Goal: Information Seeking & Learning: Check status

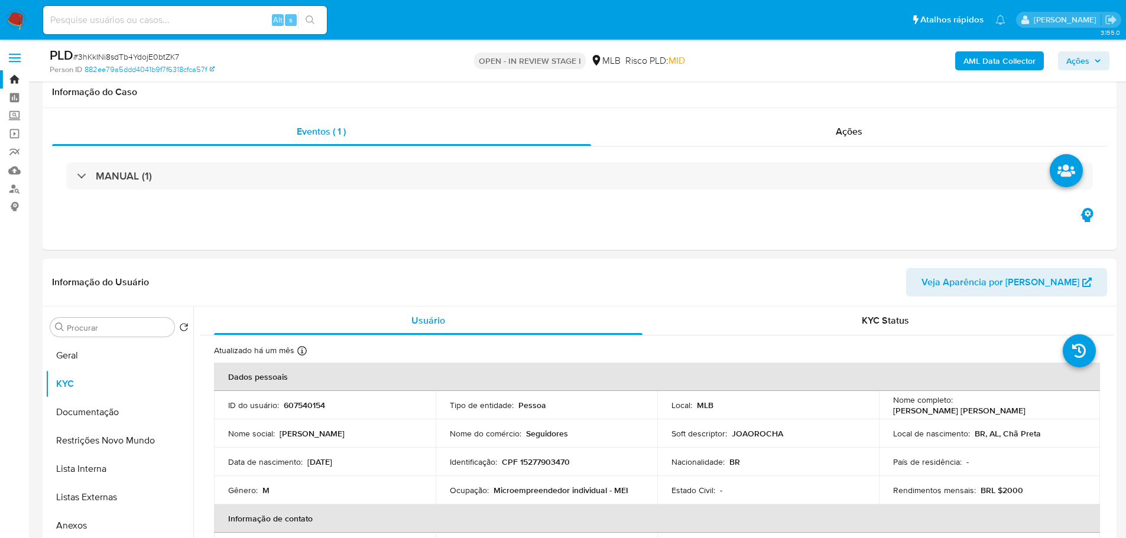
select select "100"
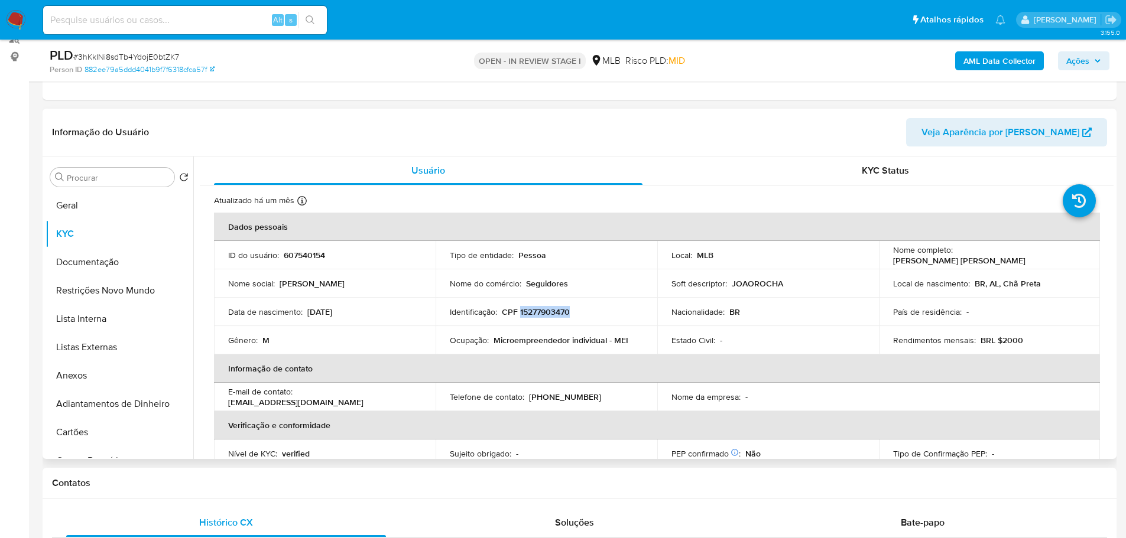
click at [552, 310] on p "CPF 15277903470" at bounding box center [536, 312] width 68 height 11
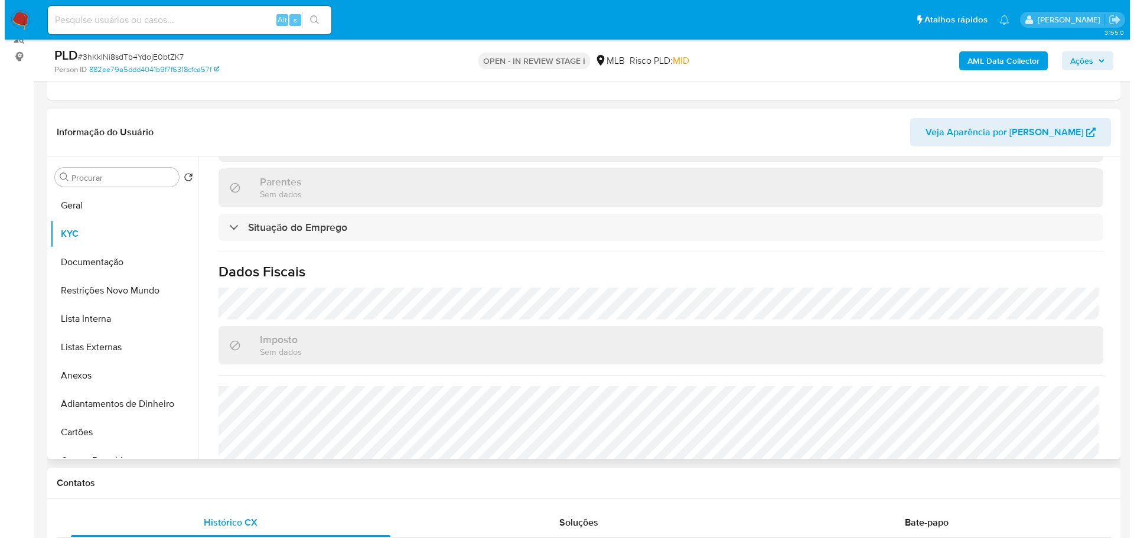
scroll to position [514, 0]
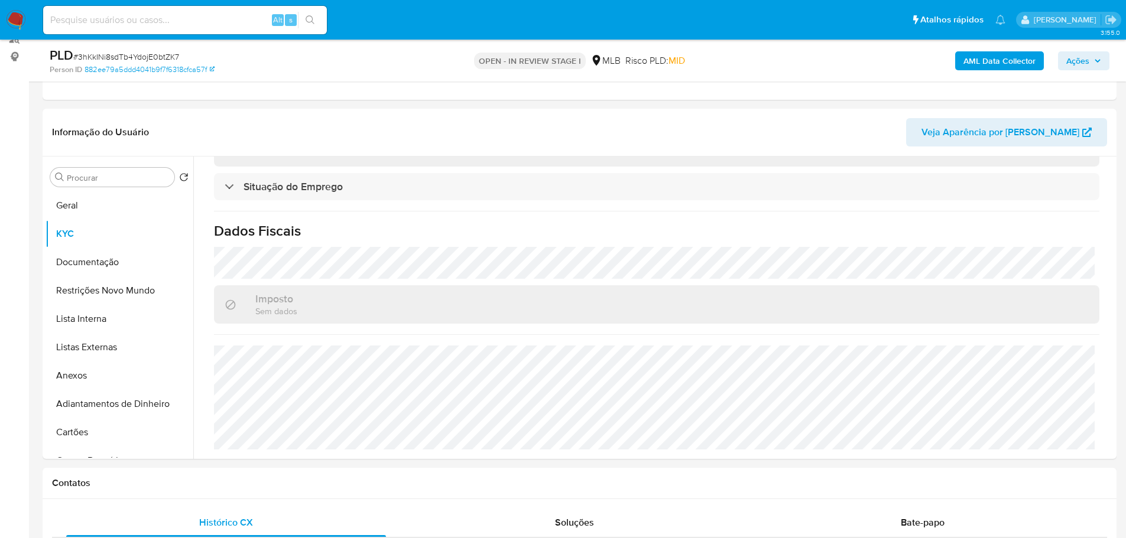
click at [987, 66] on b "AML Data Collector" at bounding box center [999, 60] width 72 height 19
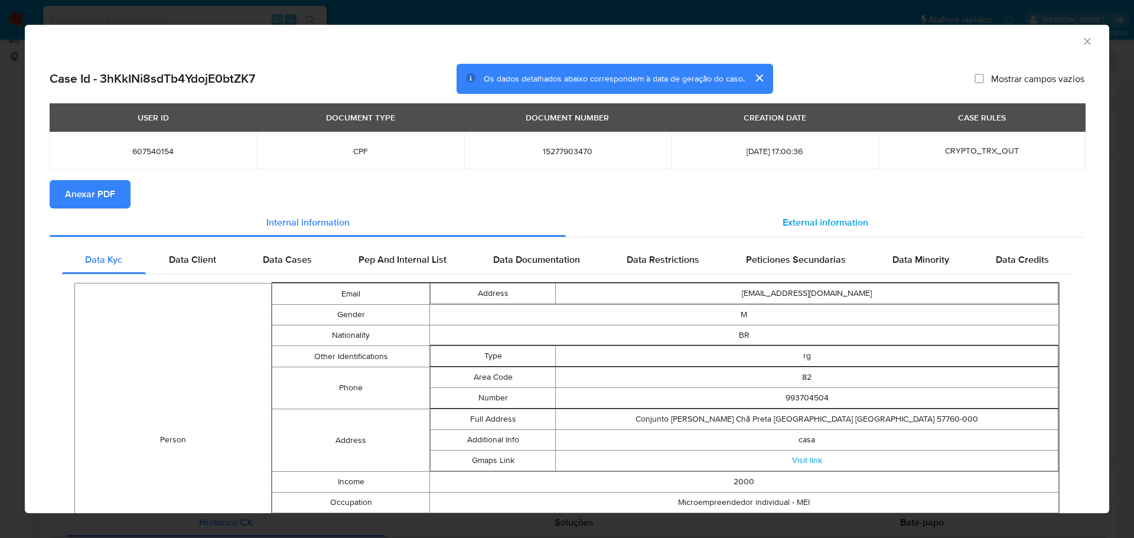
click at [817, 210] on div "External information" at bounding box center [825, 223] width 519 height 28
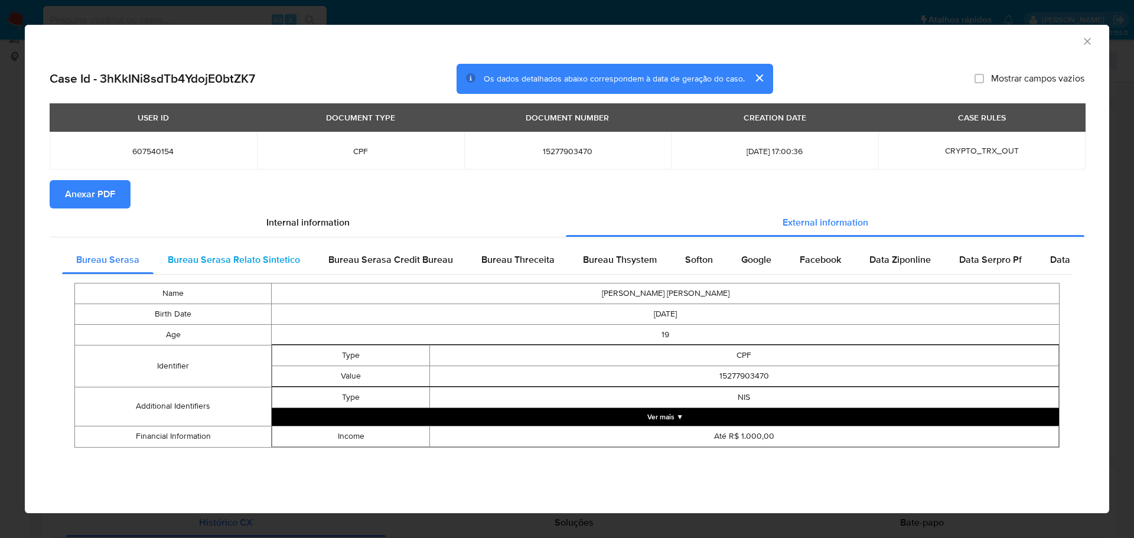
click at [244, 257] on span "Bureau Serasa Relato Sintetico" at bounding box center [234, 260] width 132 height 14
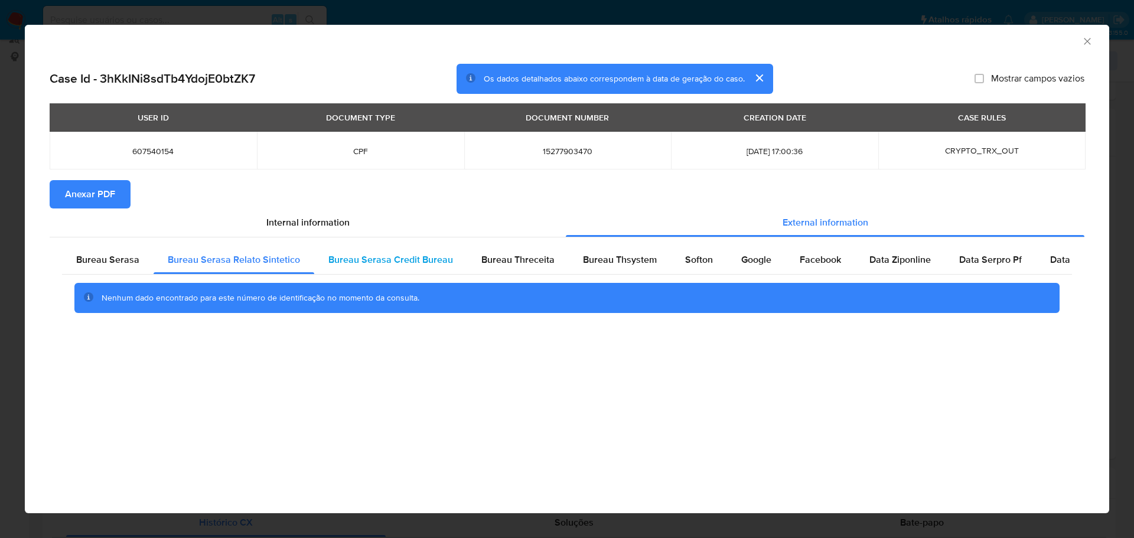
click at [329, 258] on span "Bureau Serasa Credit Bureau" at bounding box center [391, 260] width 125 height 14
click at [519, 252] on div "Bureau Threceita" at bounding box center [518, 260] width 102 height 28
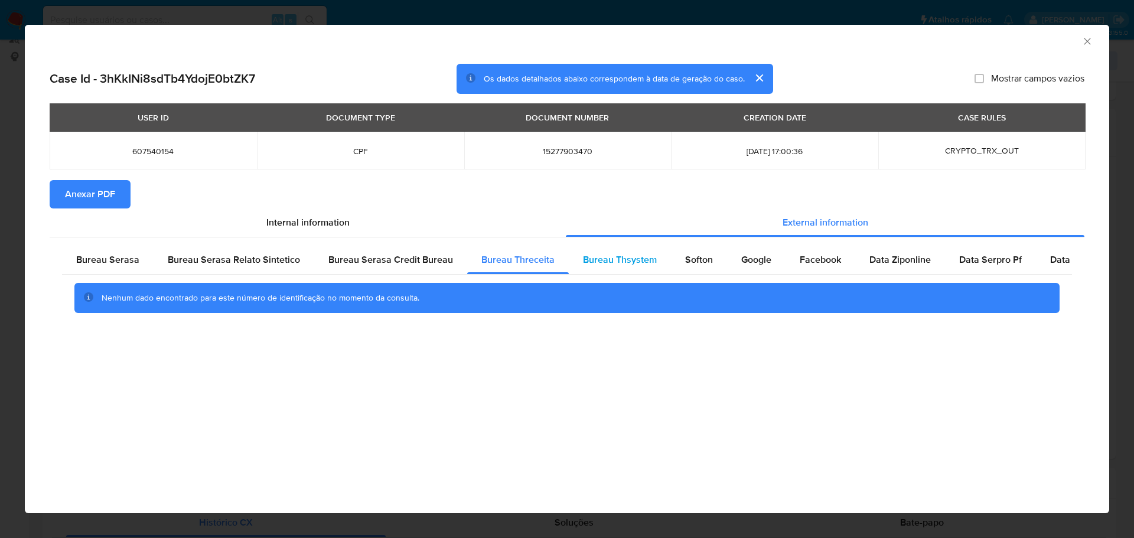
click at [587, 262] on span "Bureau Thsystem" at bounding box center [620, 260] width 74 height 14
click at [700, 252] on div "Softon" at bounding box center [699, 260] width 56 height 28
click at [745, 257] on span "Google" at bounding box center [757, 260] width 30 height 14
click at [818, 256] on span "Facebook" at bounding box center [820, 260] width 41 height 14
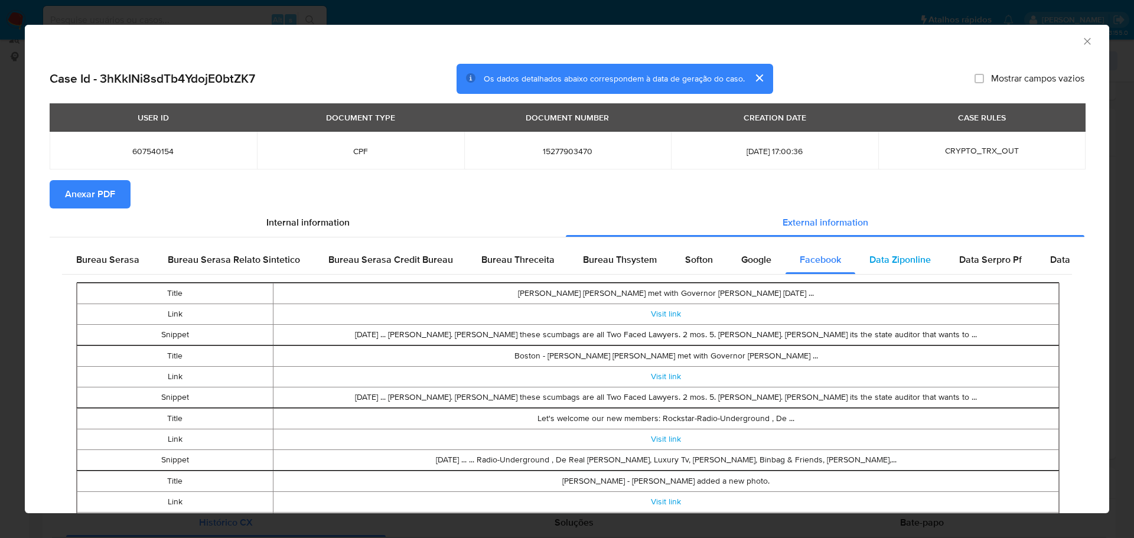
click at [893, 257] on span "Data Ziponline" at bounding box center [900, 260] width 61 height 14
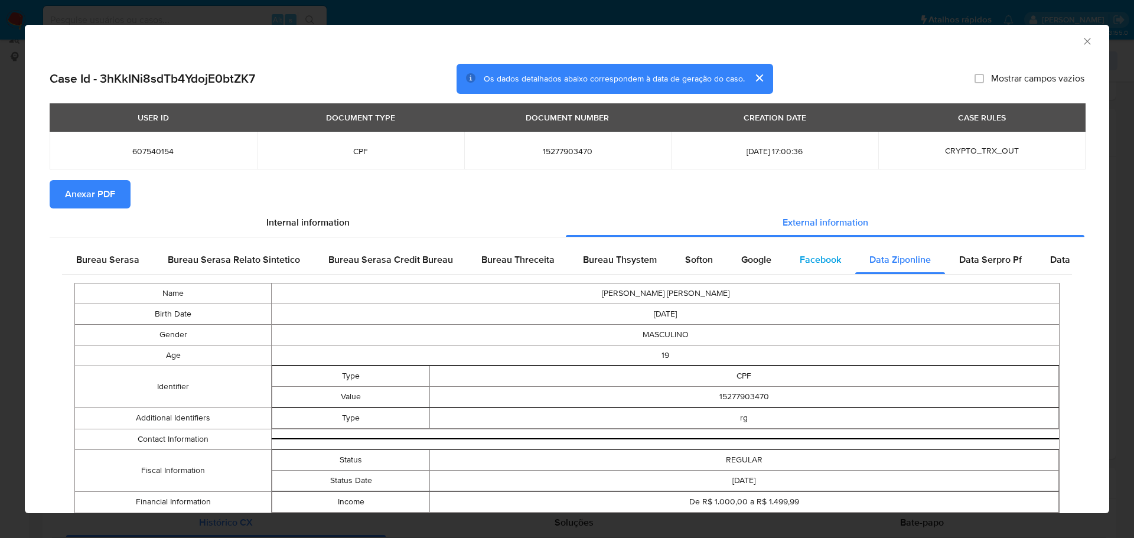
click at [806, 266] on div "Facebook" at bounding box center [821, 260] width 70 height 28
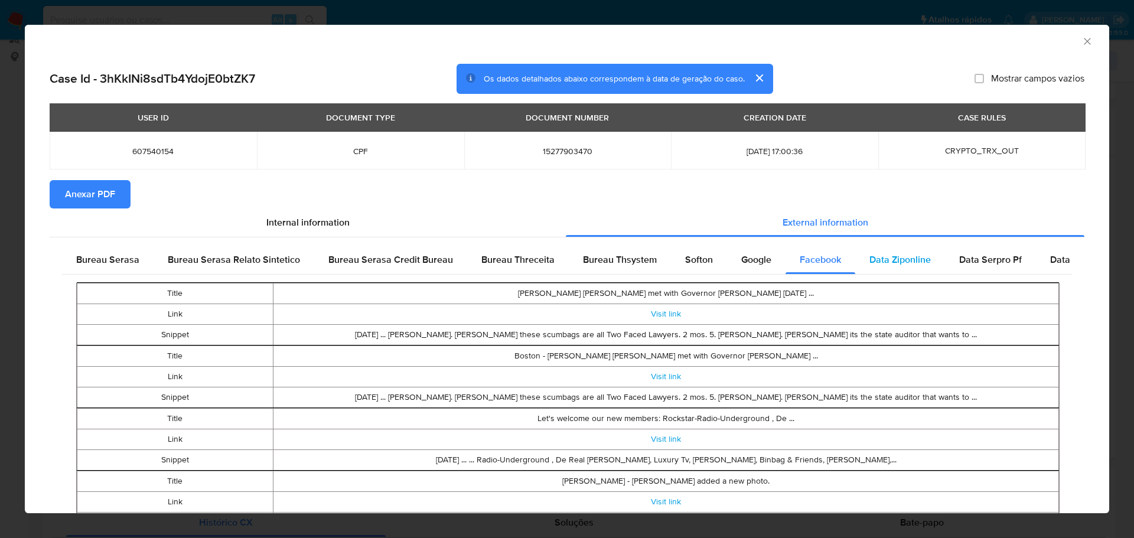
click at [887, 265] on span "Data Ziponline" at bounding box center [900, 260] width 61 height 14
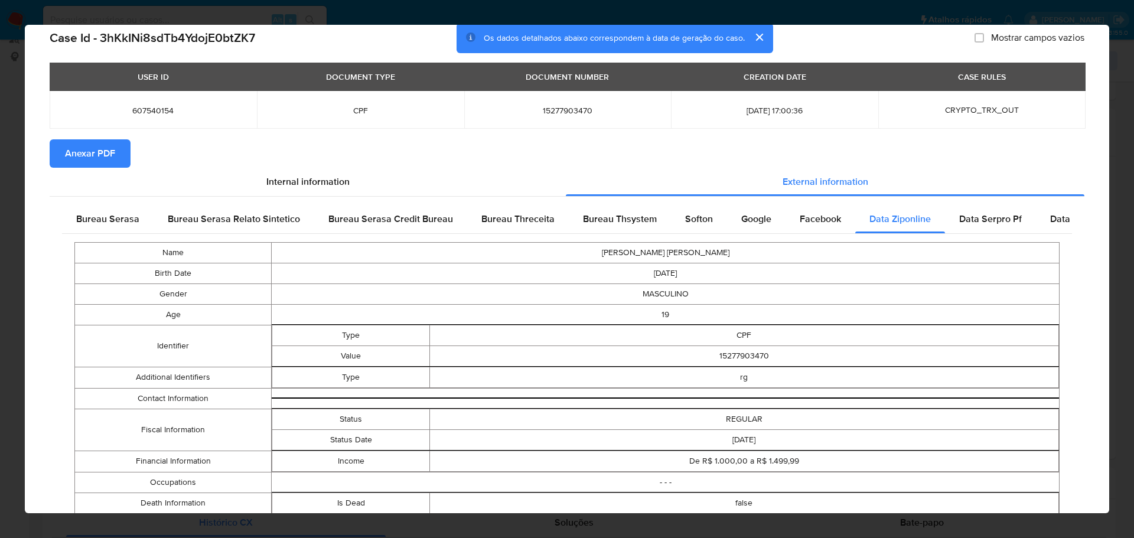
scroll to position [21, 0]
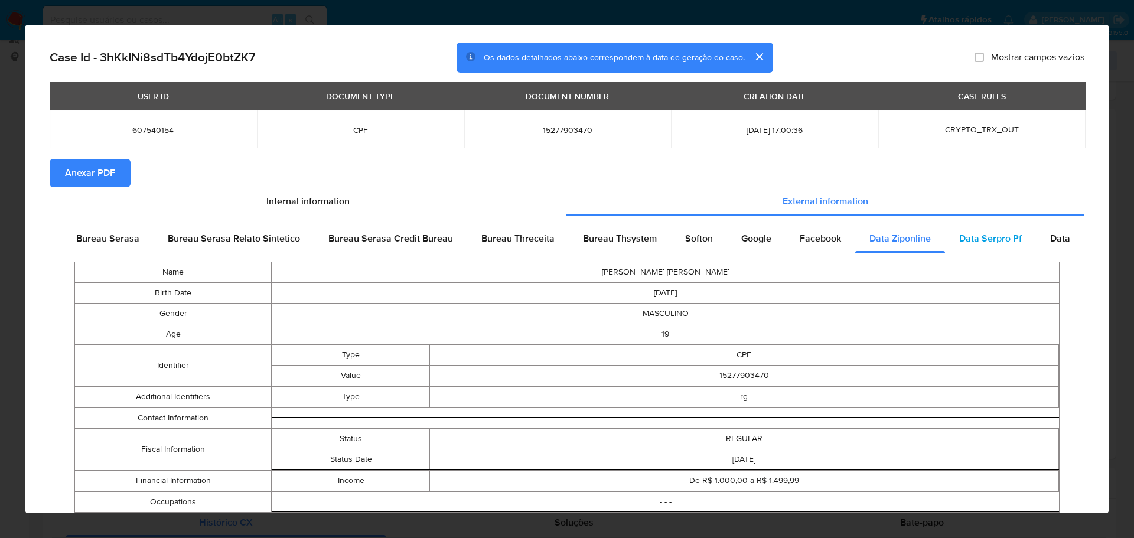
click at [986, 238] on span "Data Serpro Pf" at bounding box center [991, 239] width 63 height 14
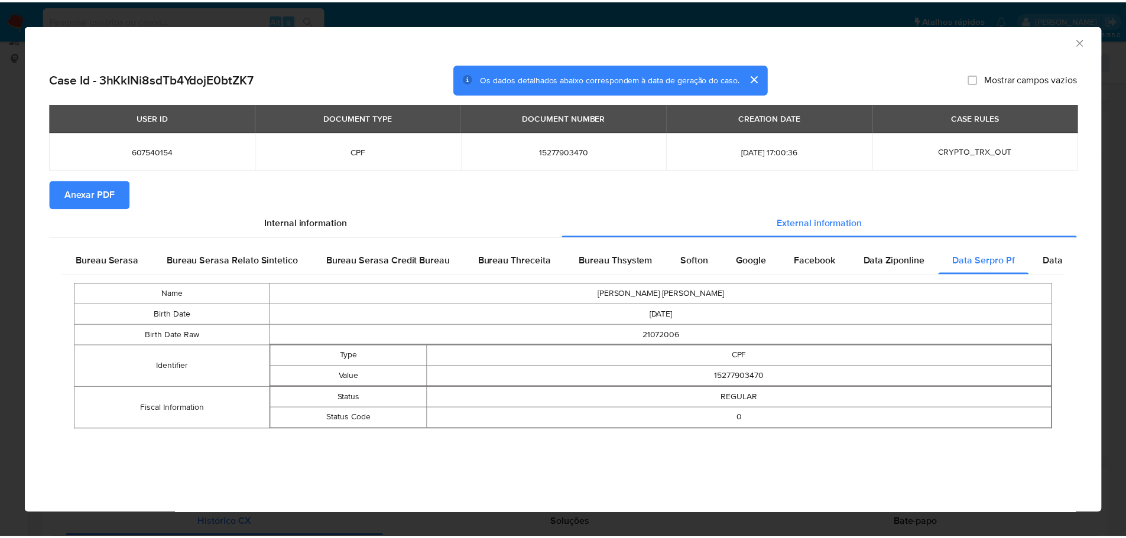
scroll to position [0, 0]
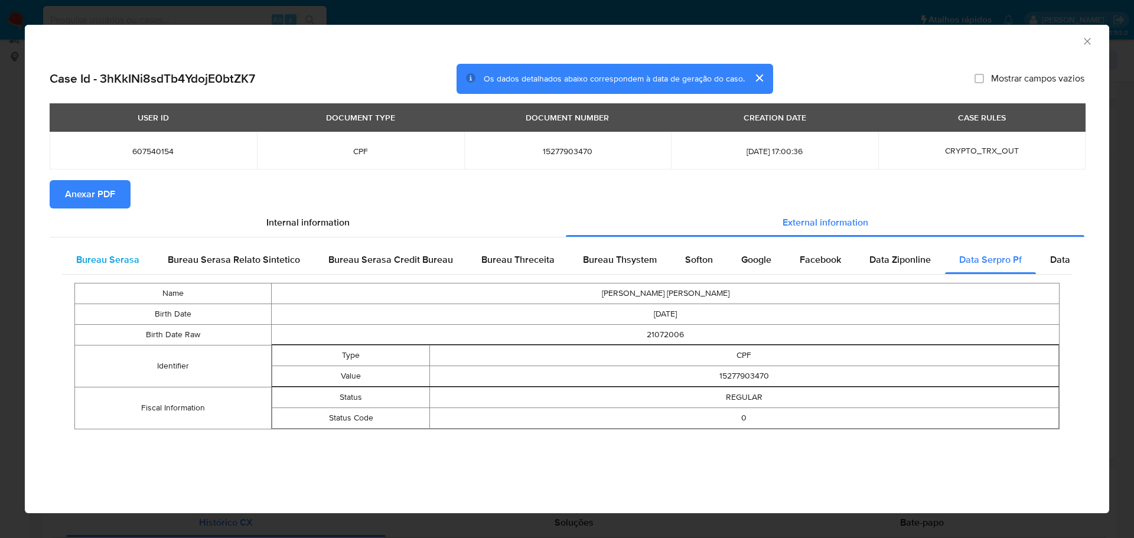
click at [127, 262] on span "Bureau Serasa" at bounding box center [107, 260] width 63 height 14
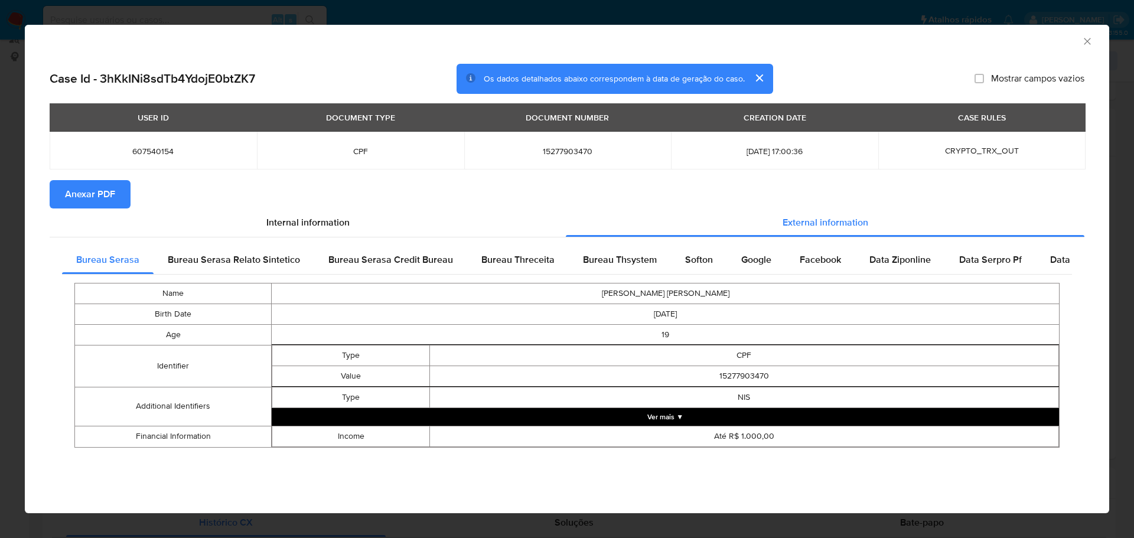
click at [1084, 37] on icon "Fechar a janela" at bounding box center [1088, 41] width 12 height 12
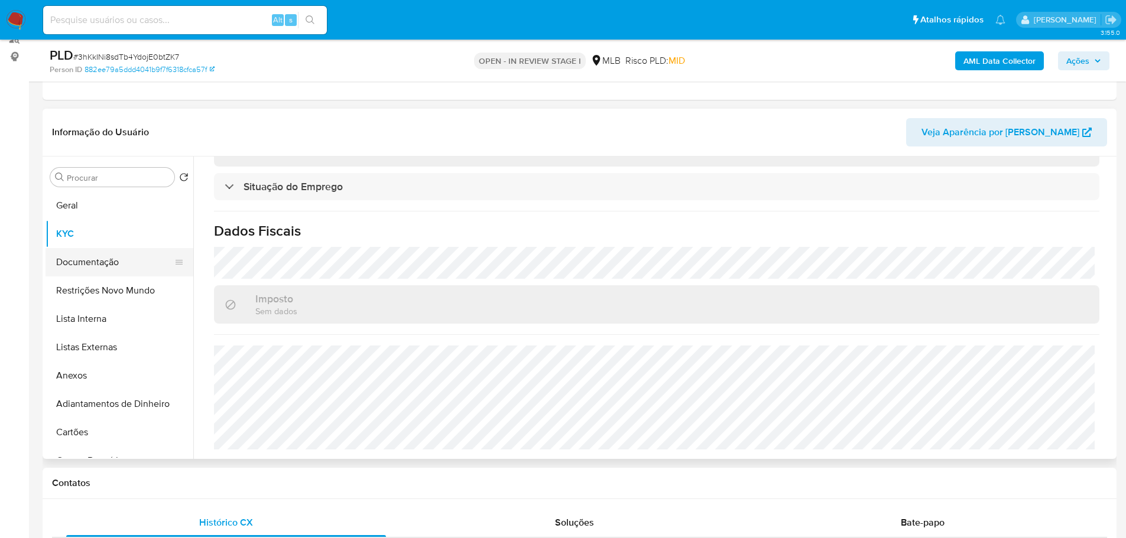
click at [105, 256] on button "Documentação" at bounding box center [114, 262] width 138 height 28
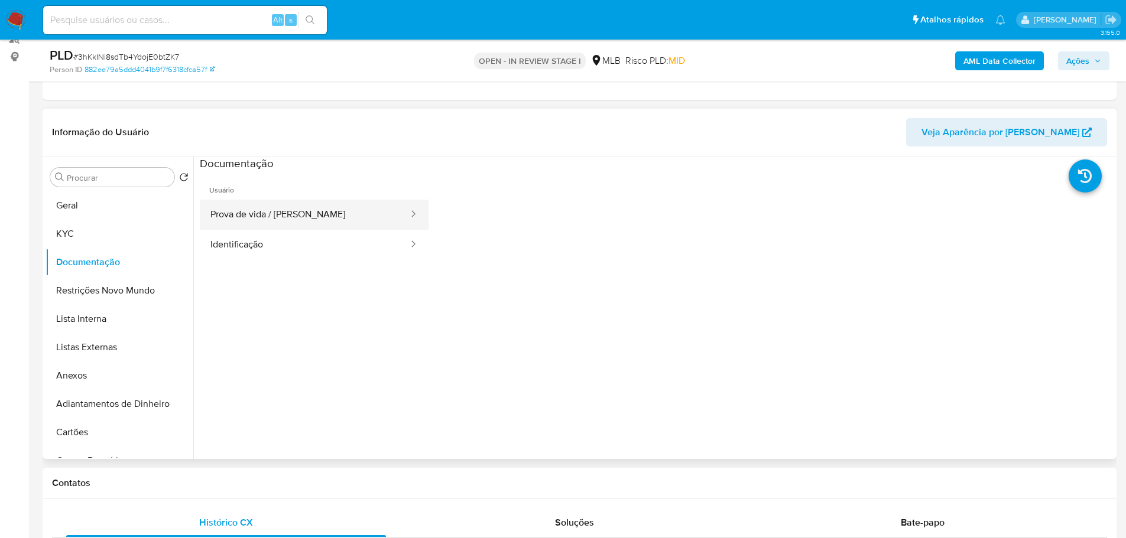
click at [281, 210] on button "Prova de vida / Selfie" at bounding box center [305, 215] width 210 height 30
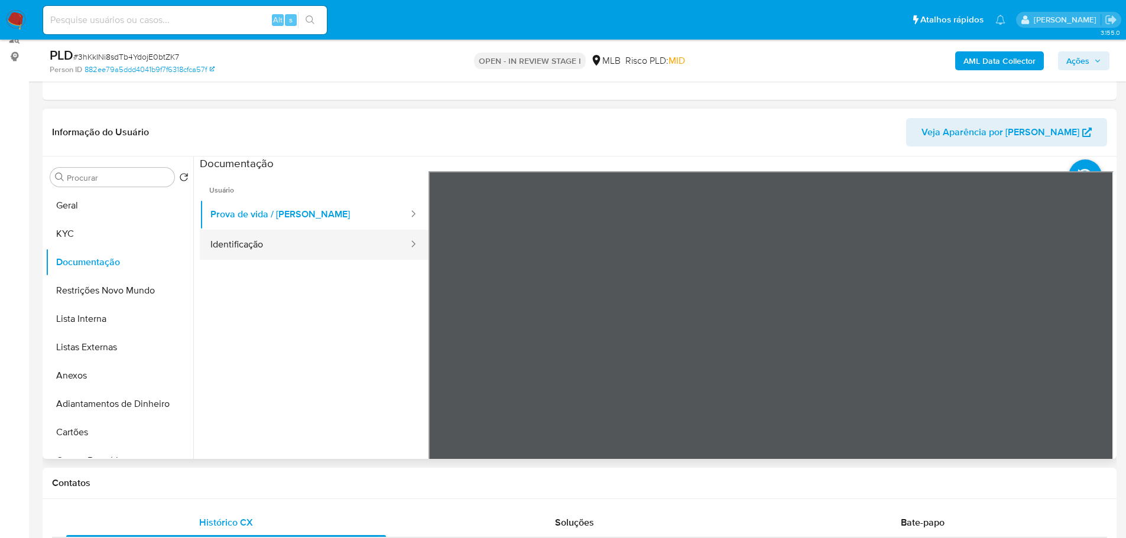
click at [319, 252] on button "Identificação" at bounding box center [305, 245] width 210 height 30
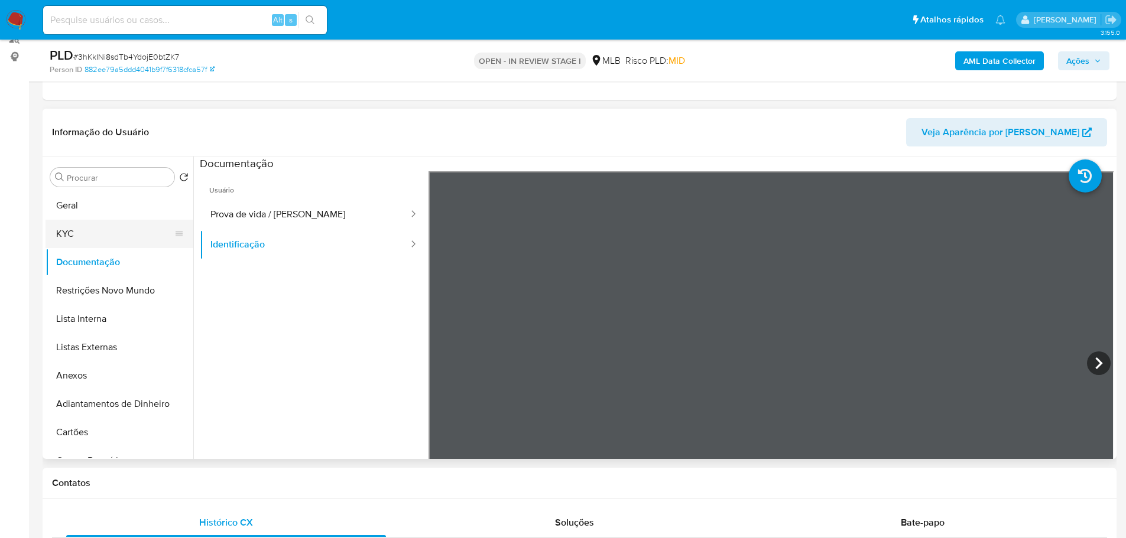
click at [63, 235] on button "KYC" at bounding box center [114, 234] width 138 height 28
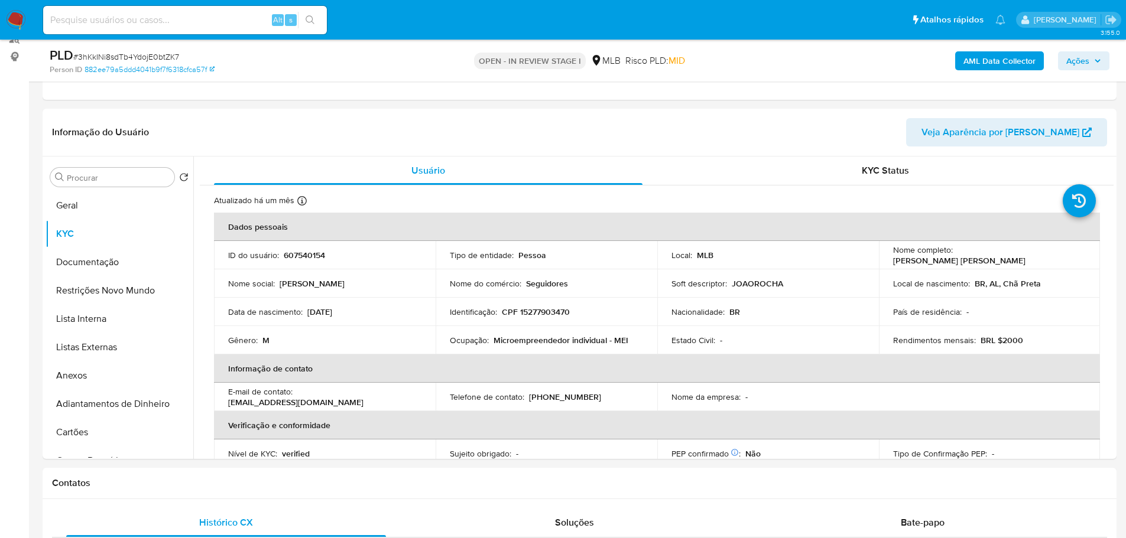
click at [1081, 59] on span "Ações" at bounding box center [1077, 60] width 23 height 19
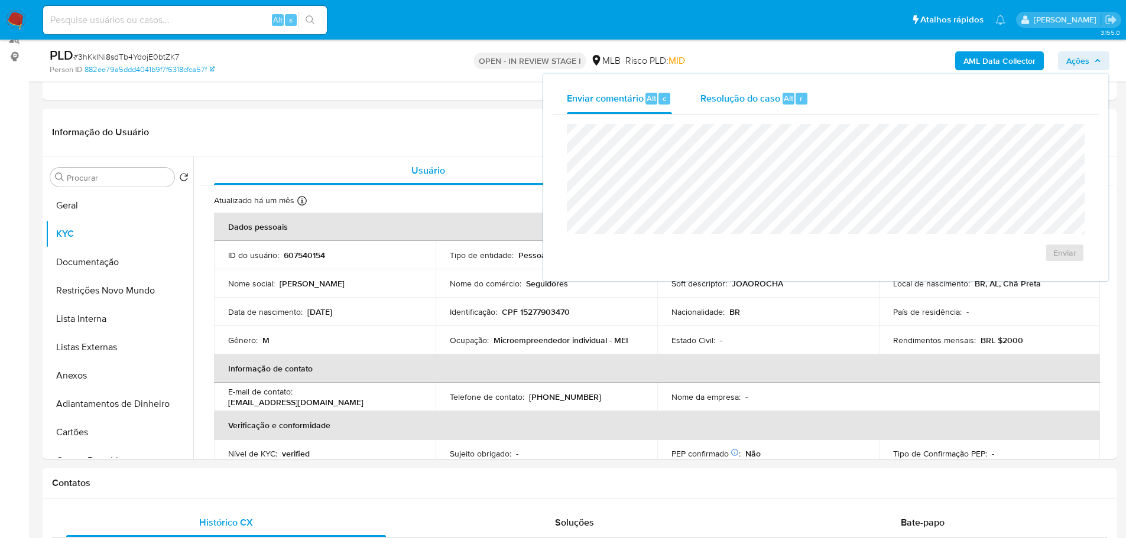
click at [802, 102] on div "r" at bounding box center [801, 99] width 12 height 12
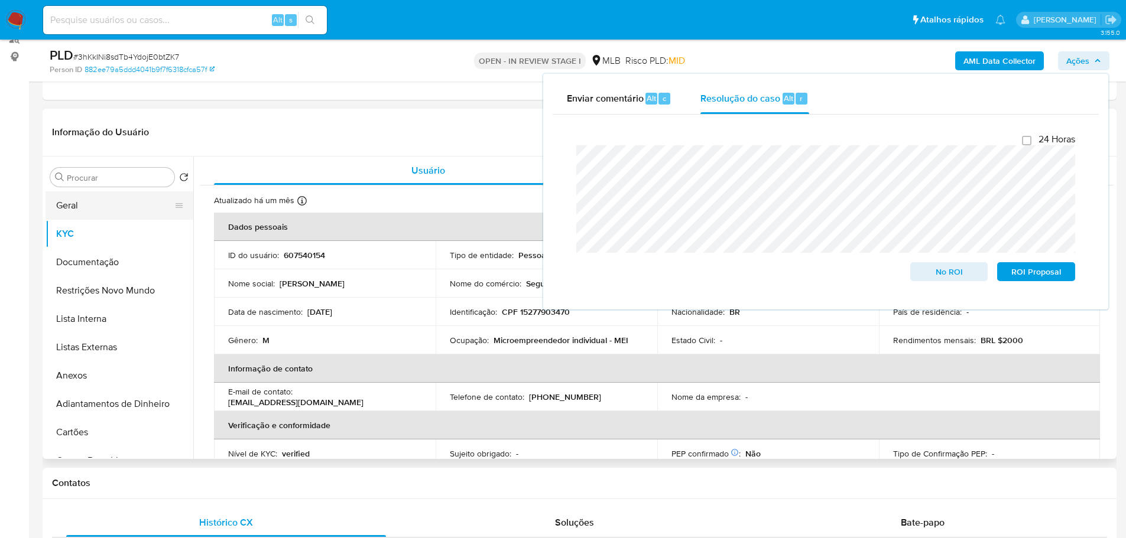
click at [89, 204] on button "Geral" at bounding box center [114, 205] width 138 height 28
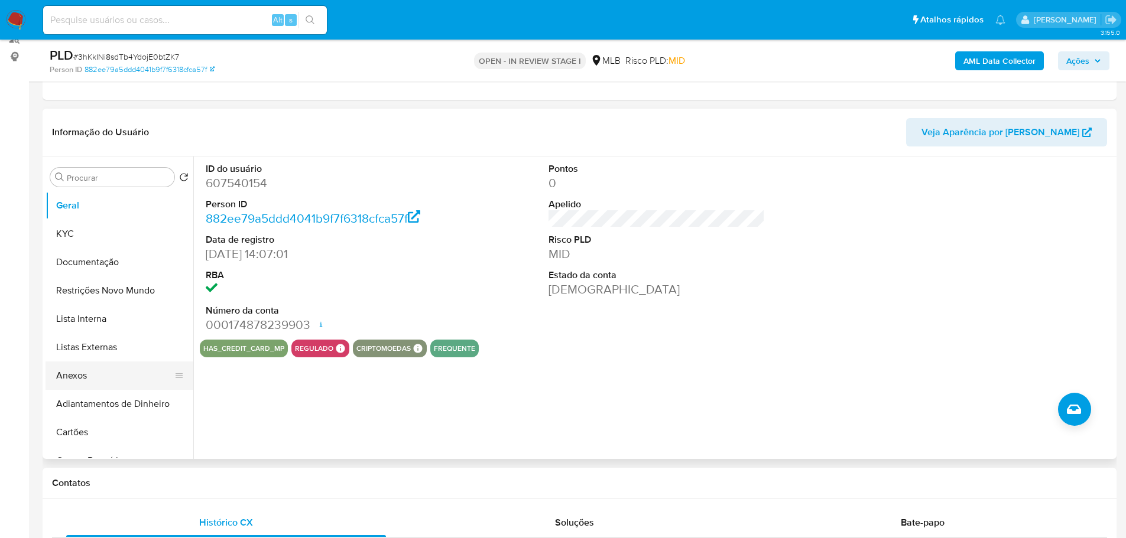
click at [129, 366] on button "Anexos" at bounding box center [114, 376] width 138 height 28
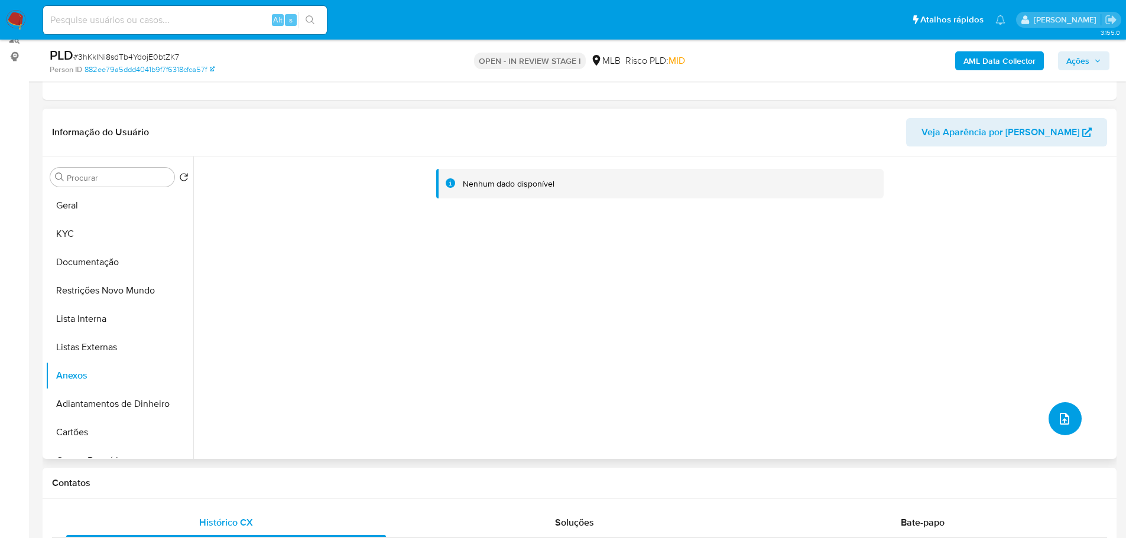
click at [1056, 426] on button "upload-file" at bounding box center [1064, 418] width 33 height 33
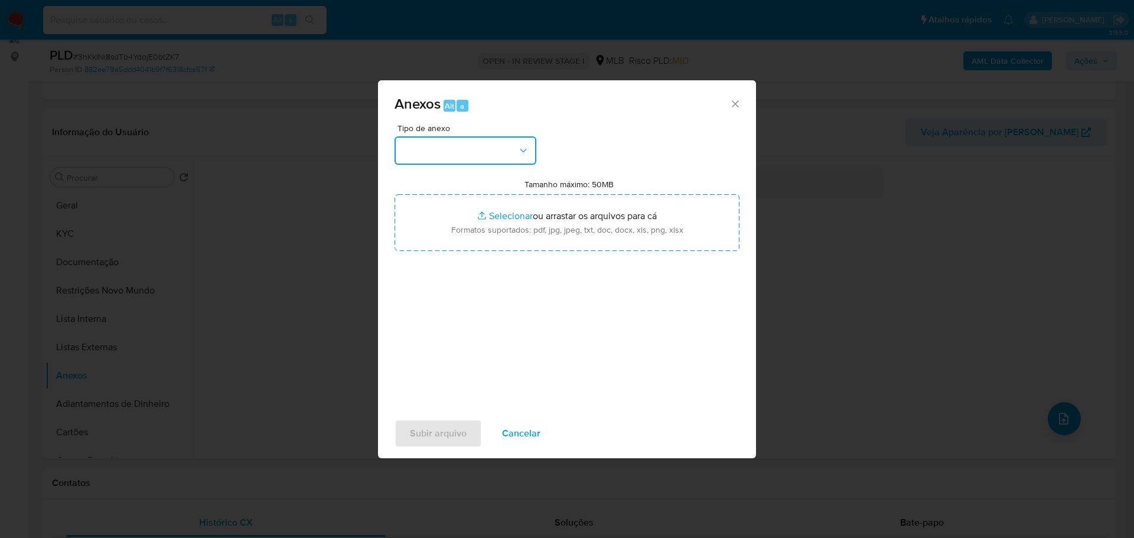
click at [438, 153] on button "button" at bounding box center [466, 150] width 142 height 28
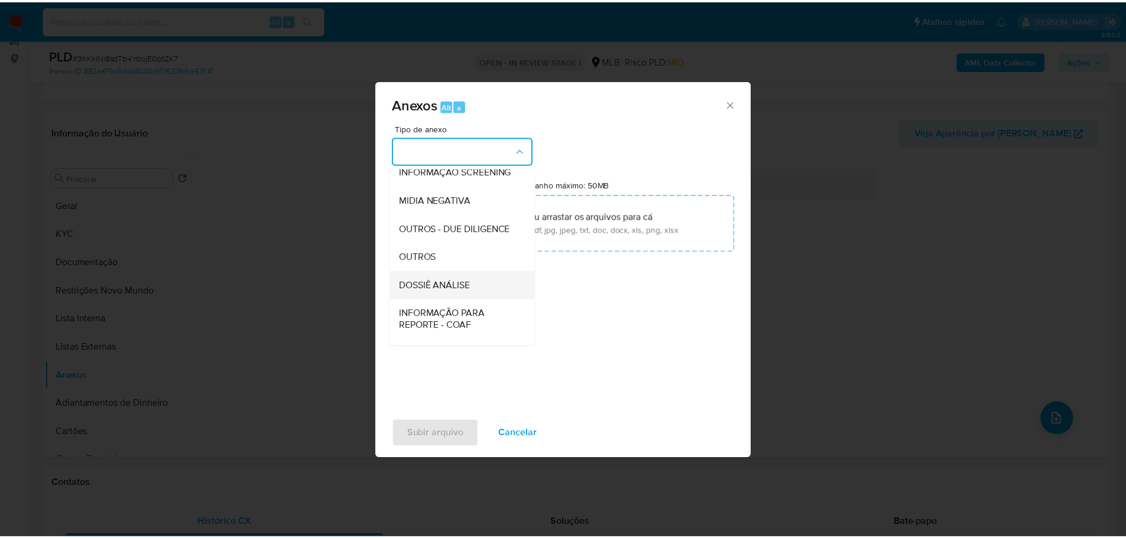
scroll to position [182, 0]
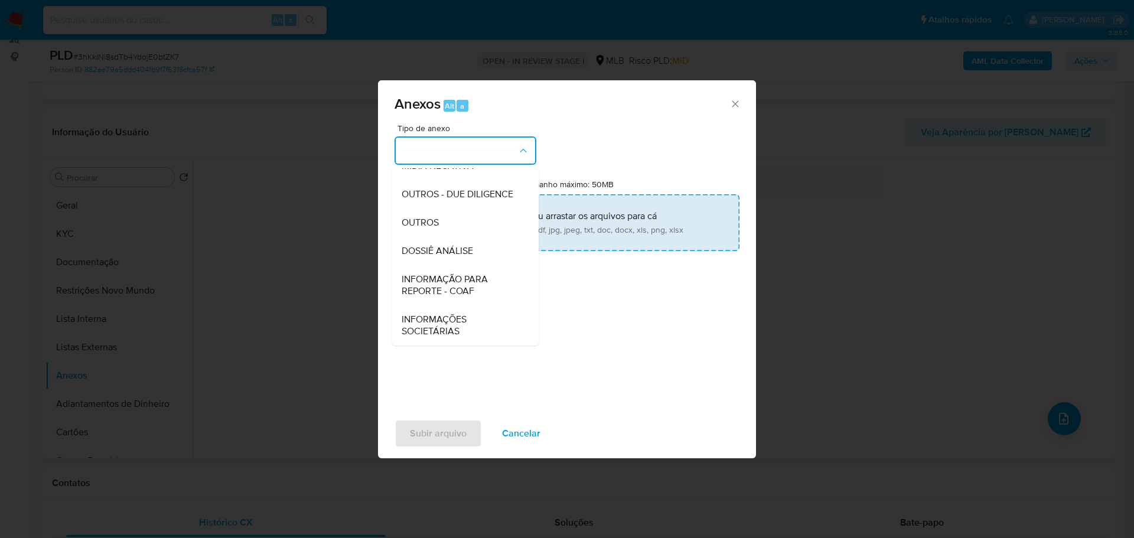
click at [453, 231] on div "OUTROS" at bounding box center [462, 223] width 121 height 28
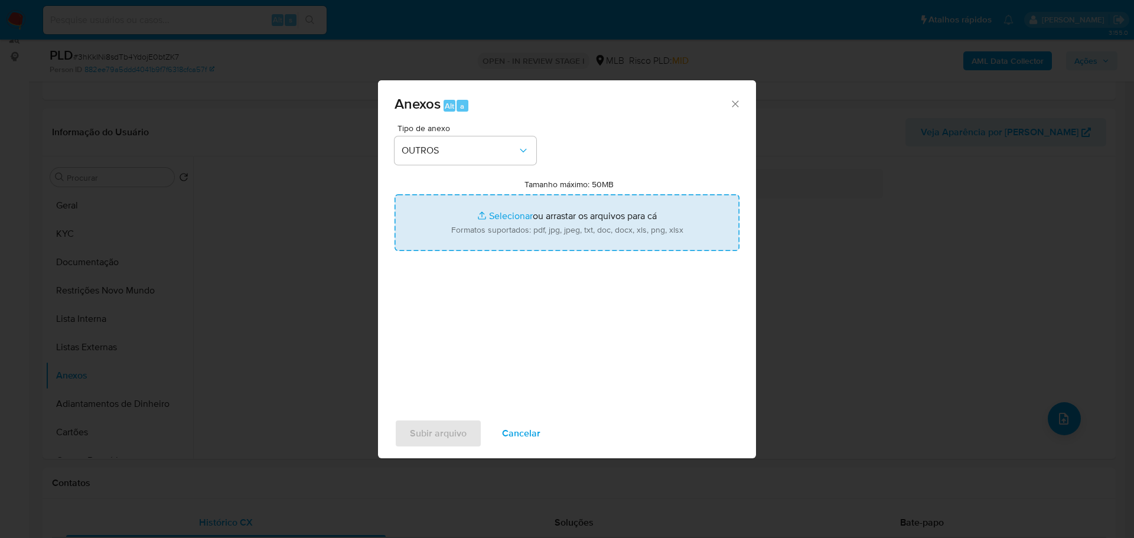
type input "C:\fakepath\Mulan 607540154_2025_08_25_16_12_19.xlsx"
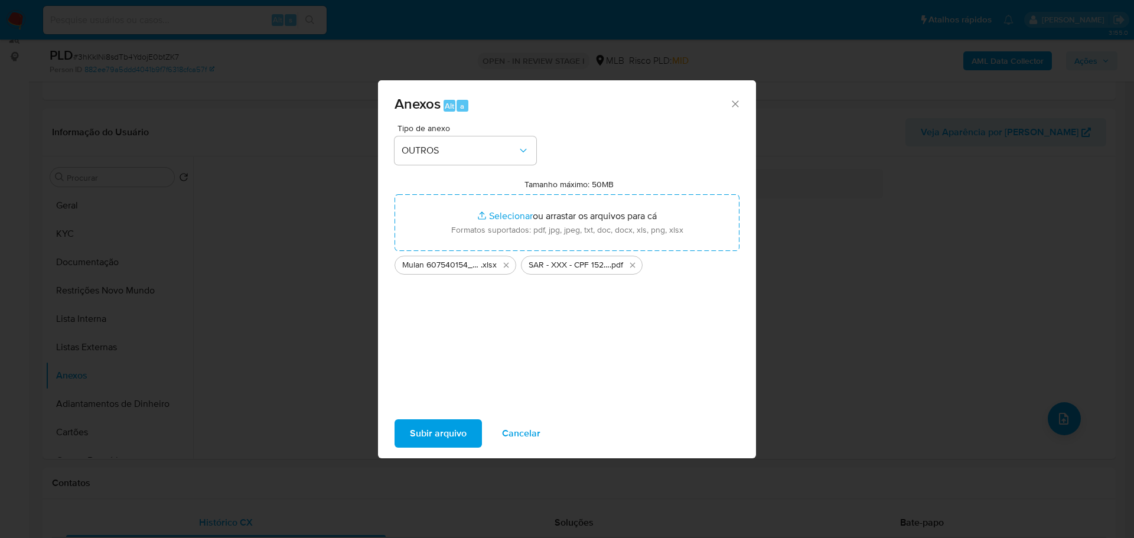
click at [433, 436] on span "Subir arquivo" at bounding box center [438, 434] width 57 height 26
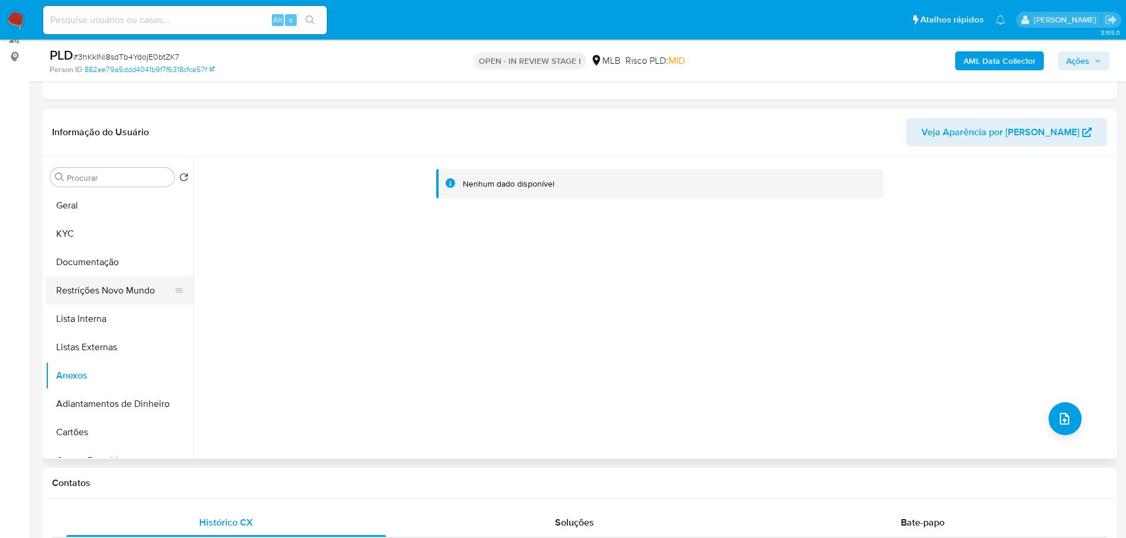
click at [115, 304] on button "Restrições Novo Mundo" at bounding box center [114, 291] width 138 height 28
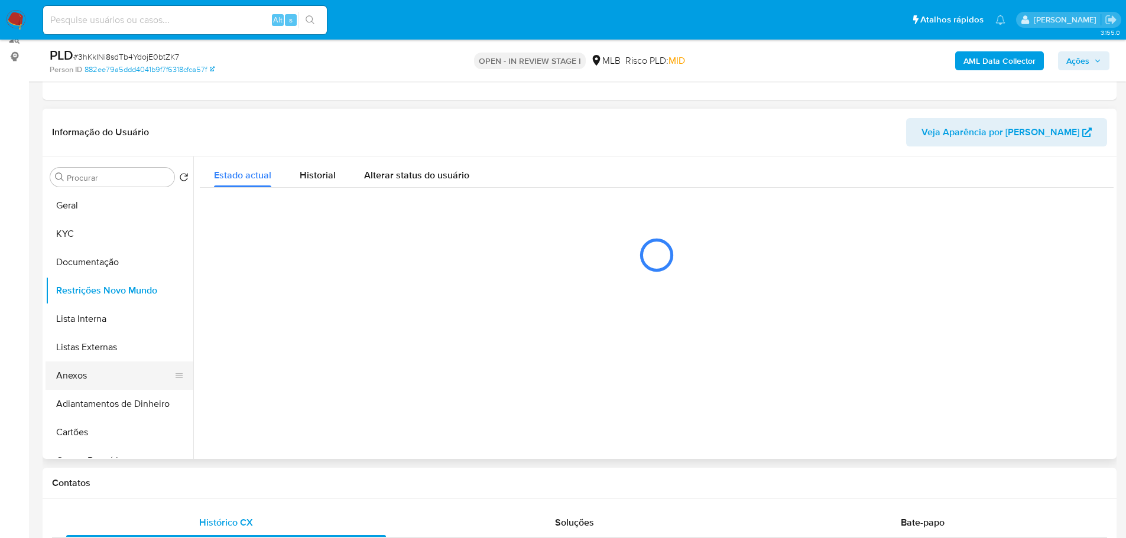
click at [123, 372] on button "Anexos" at bounding box center [114, 376] width 138 height 28
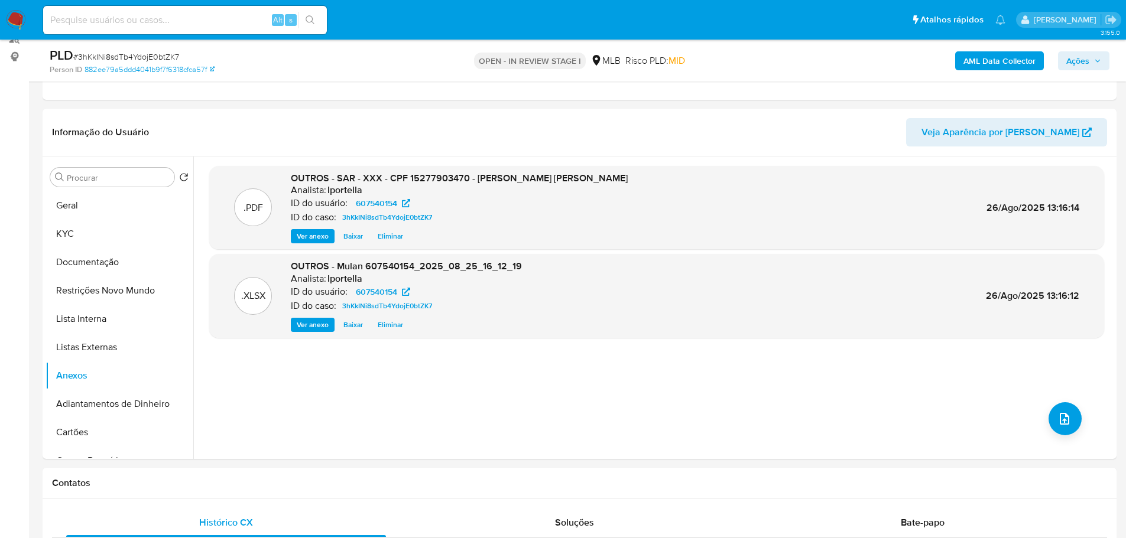
click at [1092, 68] on span "Ações" at bounding box center [1083, 61] width 35 height 17
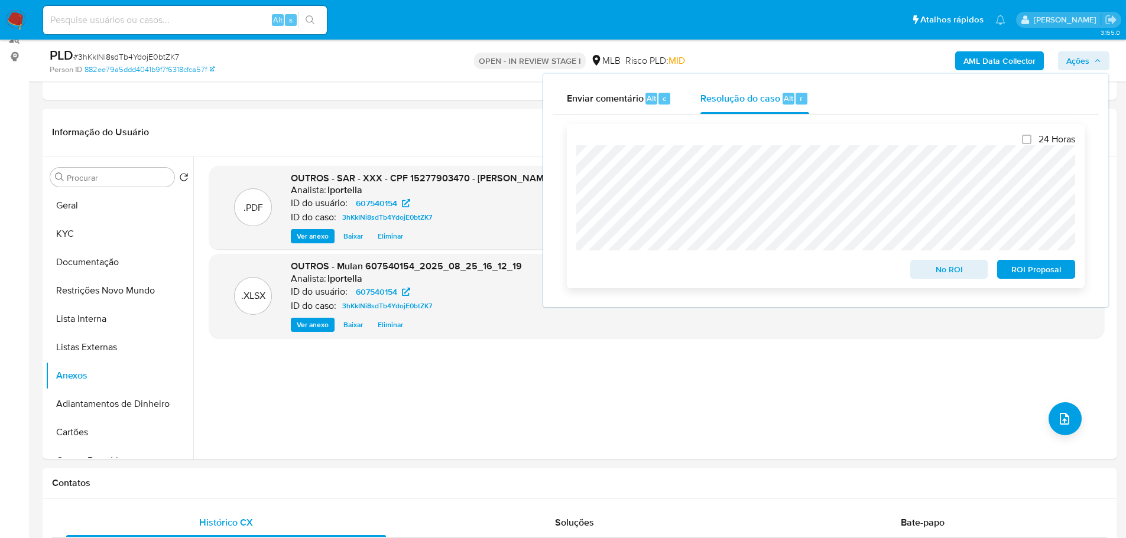
click at [1026, 272] on span "ROI Proposal" at bounding box center [1035, 269] width 61 height 17
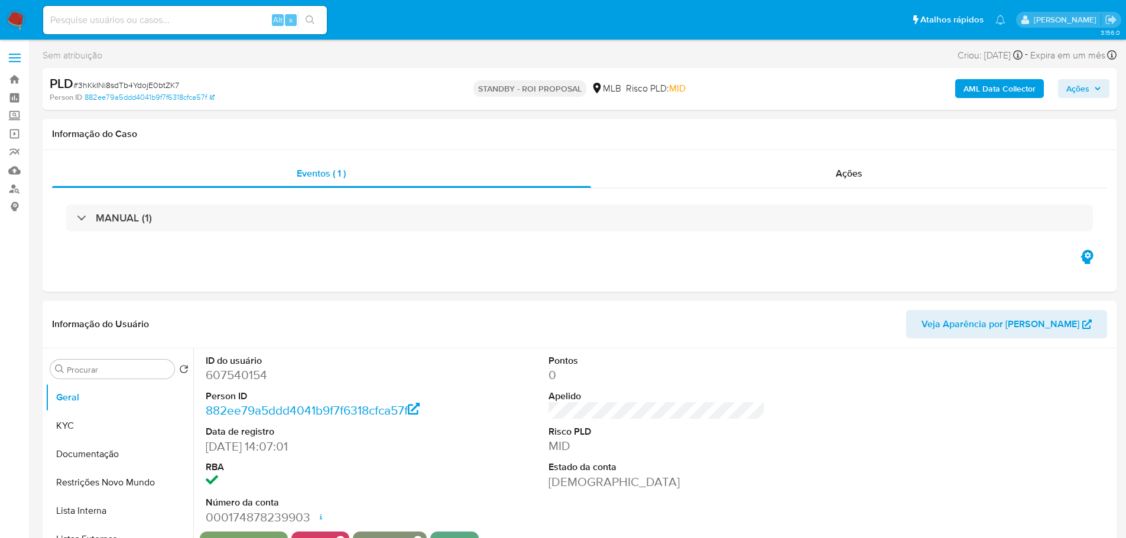
select select "10"
click at [151, 87] on span "# 3hKkINi8sdTb4YdojE0btZK7" at bounding box center [126, 85] width 106 height 12
copy span "3hKkINi8sdTb4YdojE0btZK7"
click at [17, 17] on img at bounding box center [16, 20] width 20 height 20
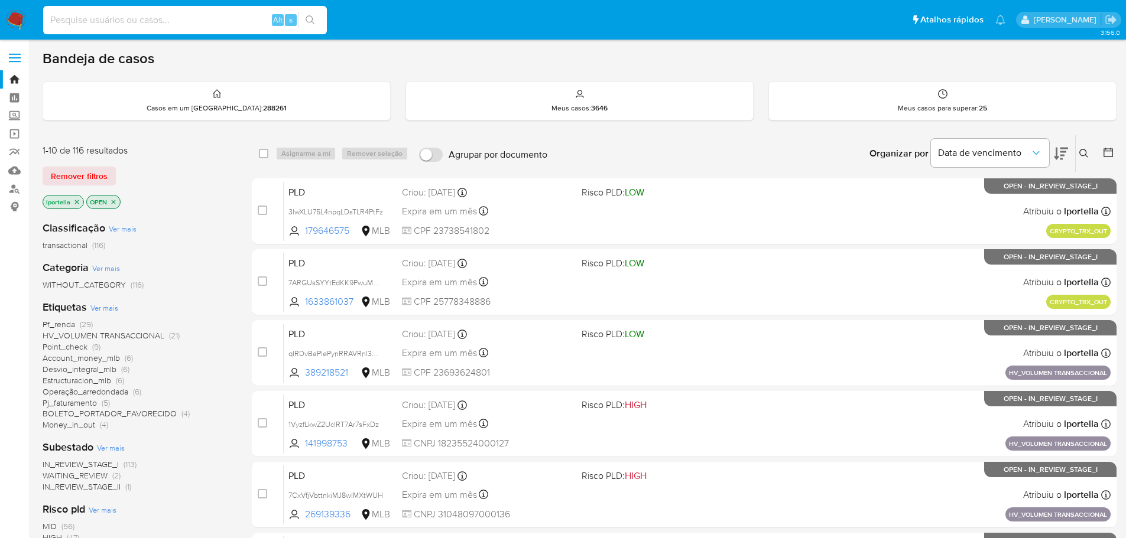
click at [116, 16] on input at bounding box center [185, 19] width 284 height 15
paste input "3hKkINi8sdTb4YdojE0btZK7"
type input "3hKkINi8sdTb4YdojE0btZK7"
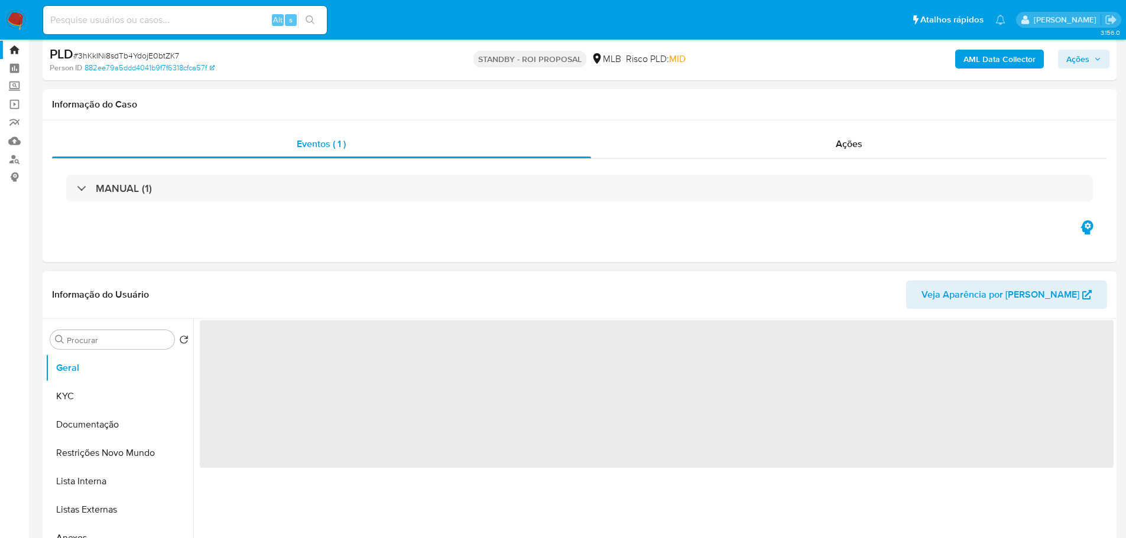
scroll to position [59, 0]
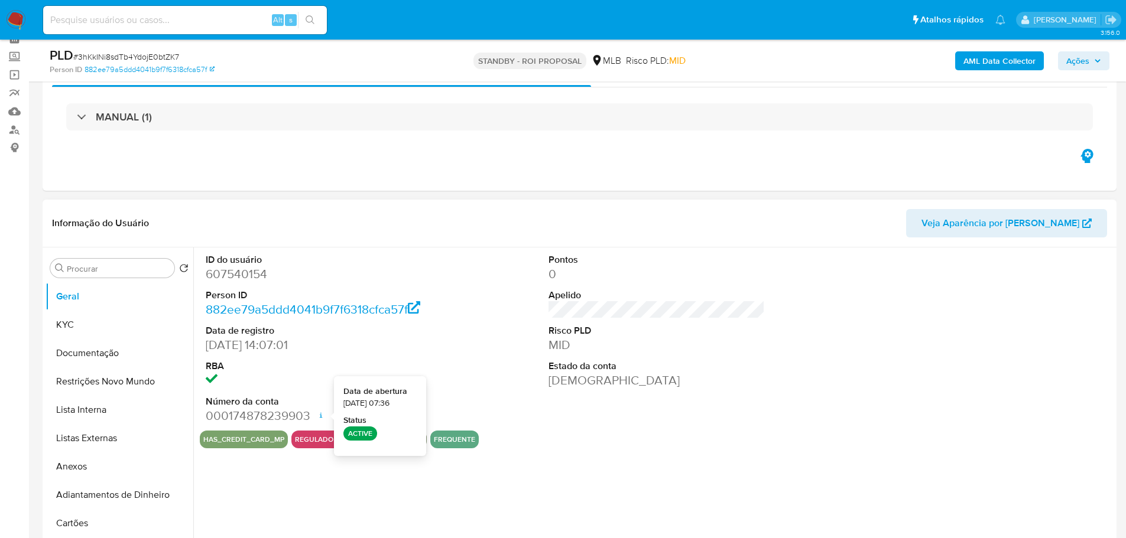
select select "10"
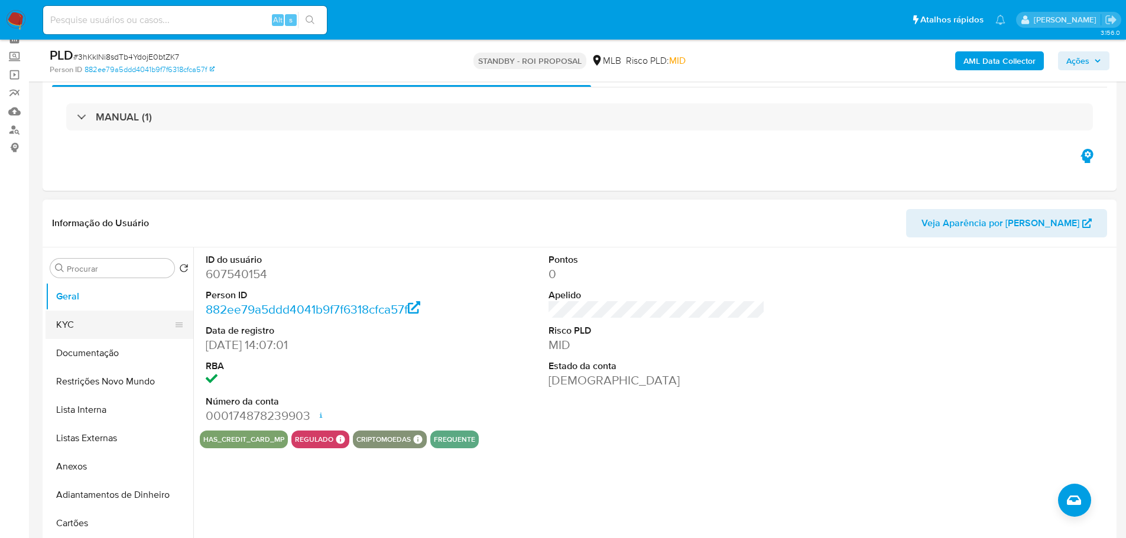
click at [76, 312] on button "KYC" at bounding box center [114, 325] width 138 height 28
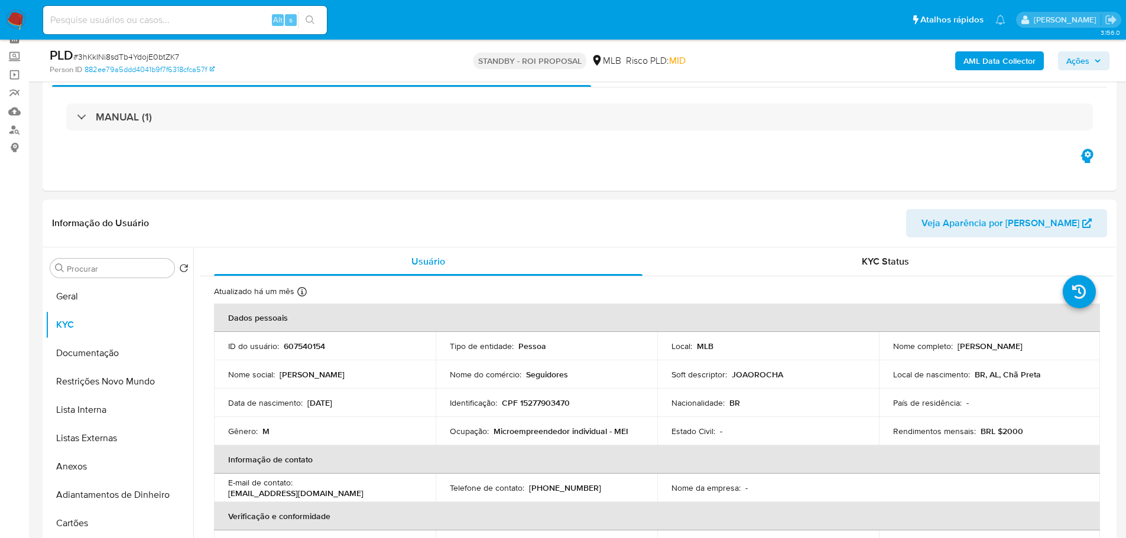
click at [128, 16] on input at bounding box center [185, 19] width 284 height 15
paste input "7ARGUsSYYtEdKK9PwuMGEVvC"
type input "7ARGUsSYYtEdKK9PwuMGEVvC"
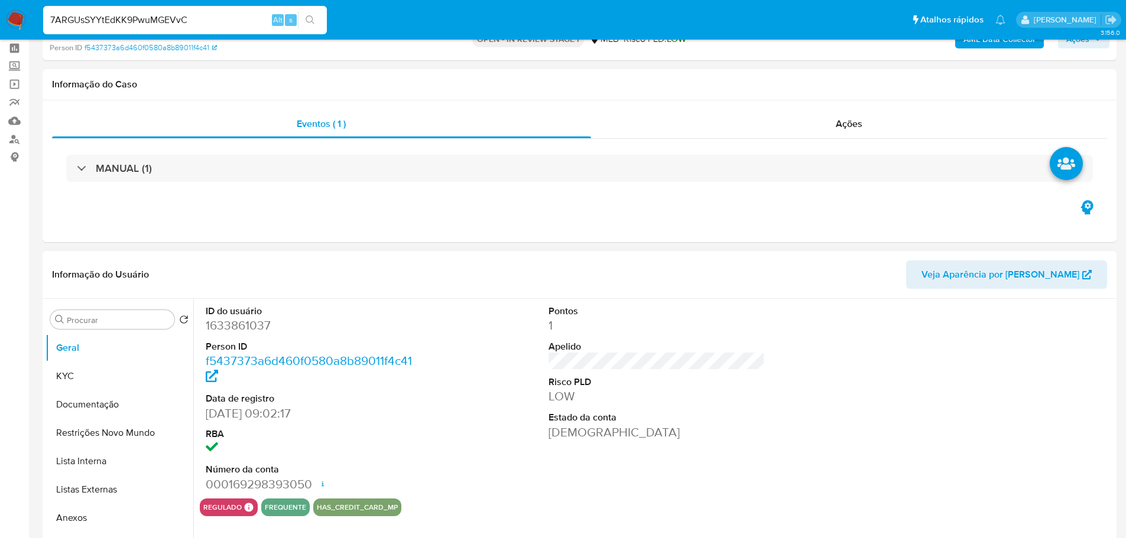
scroll to position [118, 0]
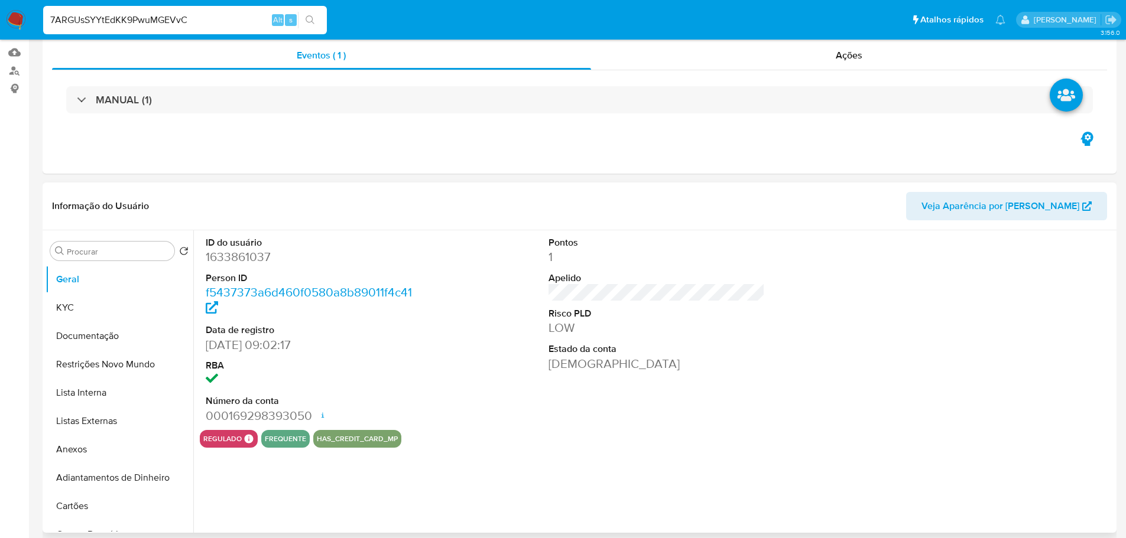
select select "10"
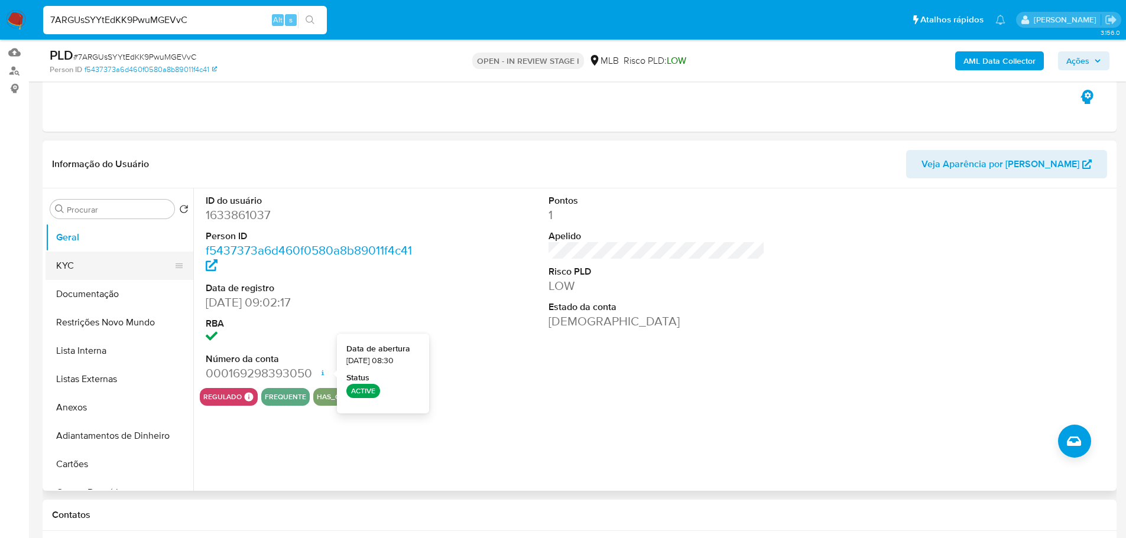
click at [103, 271] on button "KYC" at bounding box center [114, 266] width 138 height 28
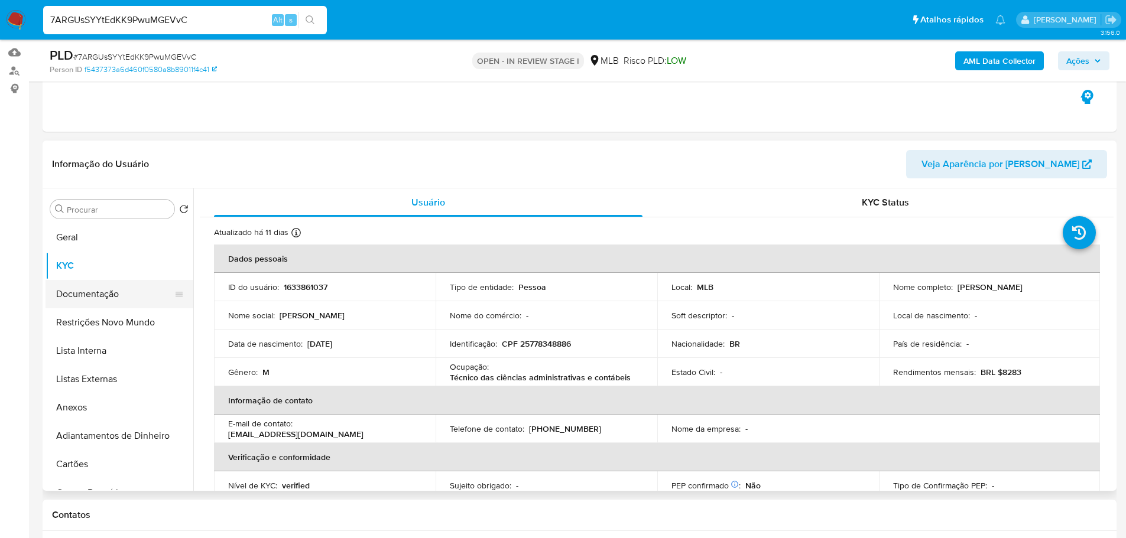
click at [126, 294] on button "Documentação" at bounding box center [114, 294] width 138 height 28
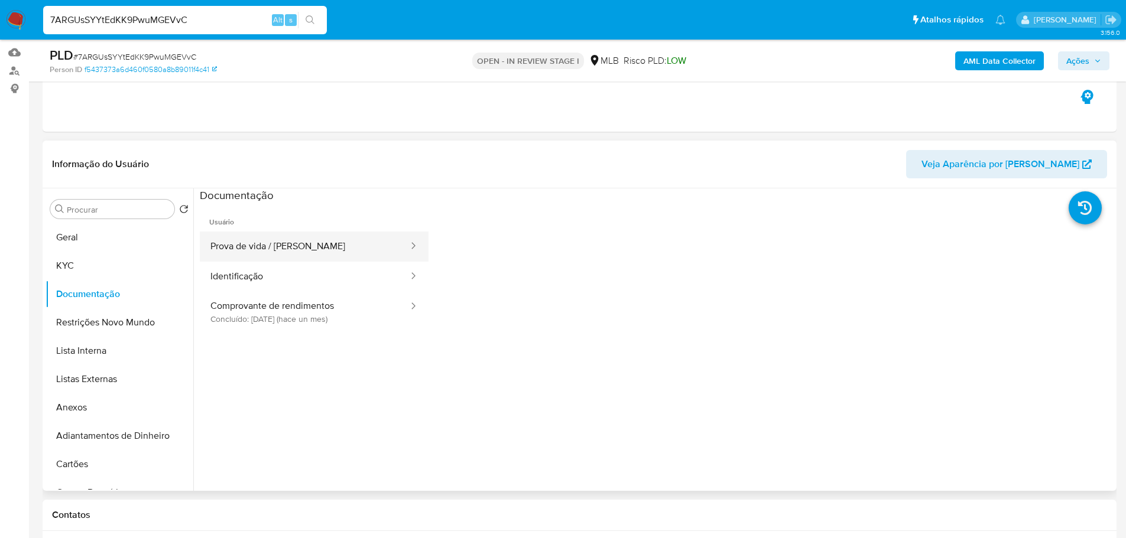
click at [305, 252] on button "Prova de vida / Selfie" at bounding box center [305, 247] width 210 height 30
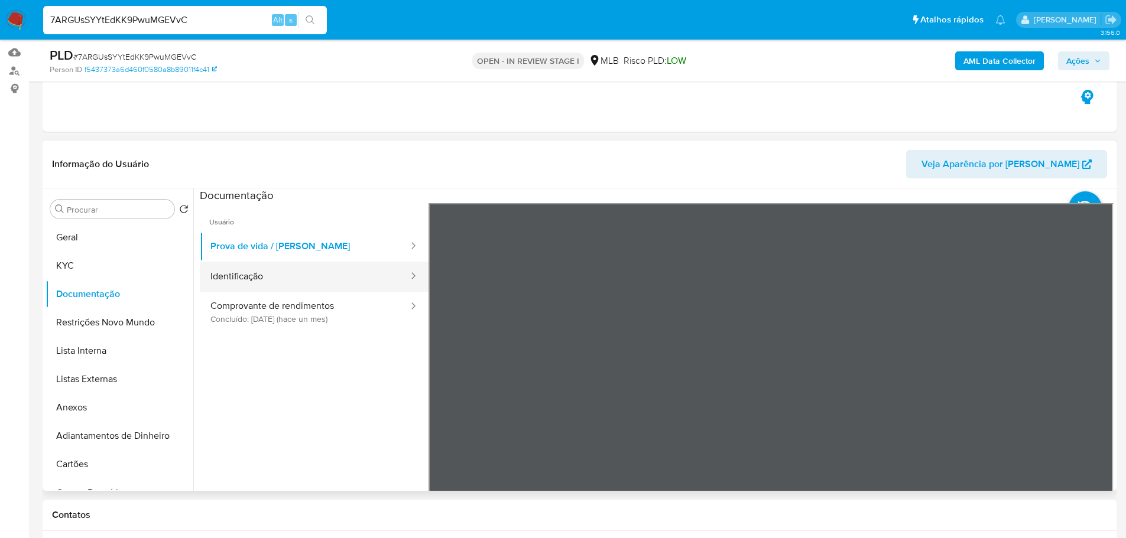
click at [216, 264] on button "Identificação" at bounding box center [305, 277] width 210 height 30
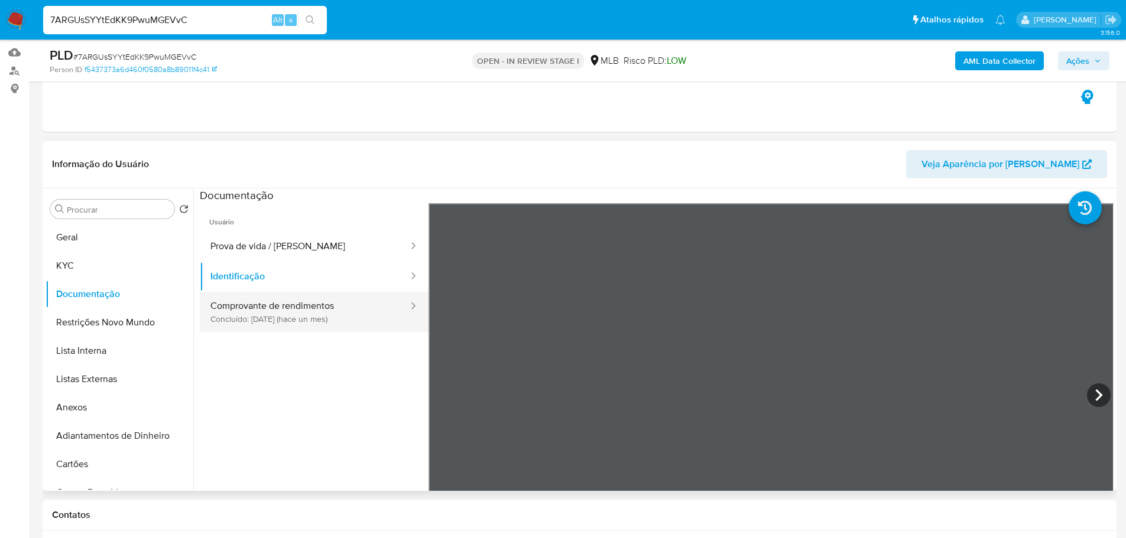
click at [336, 302] on button "Comprovante de rendimentos Concluído: 18/07/2025 (hace un mes)" at bounding box center [305, 312] width 210 height 40
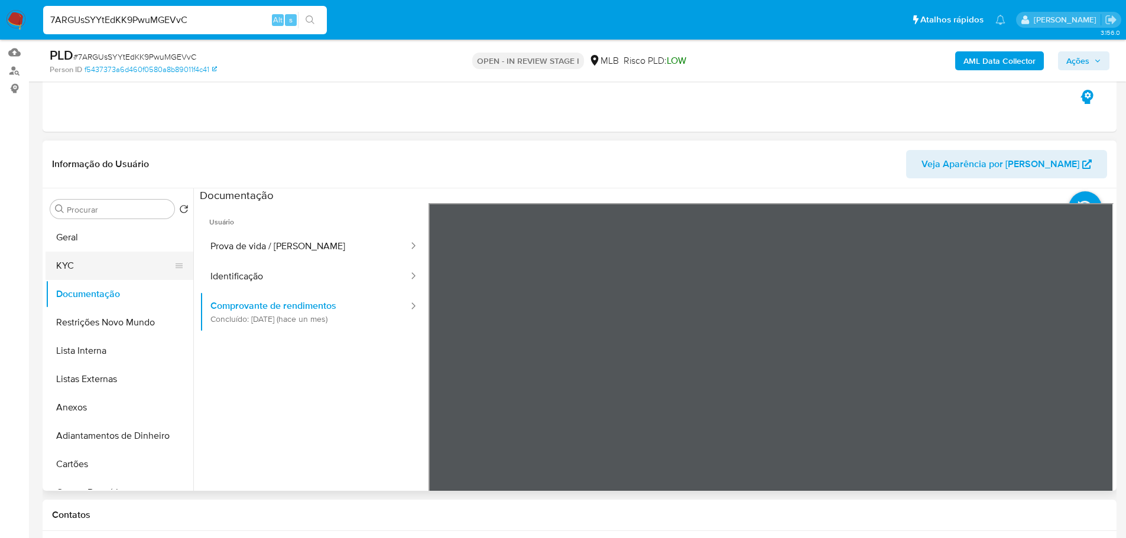
click at [93, 271] on button "KYC" at bounding box center [114, 266] width 138 height 28
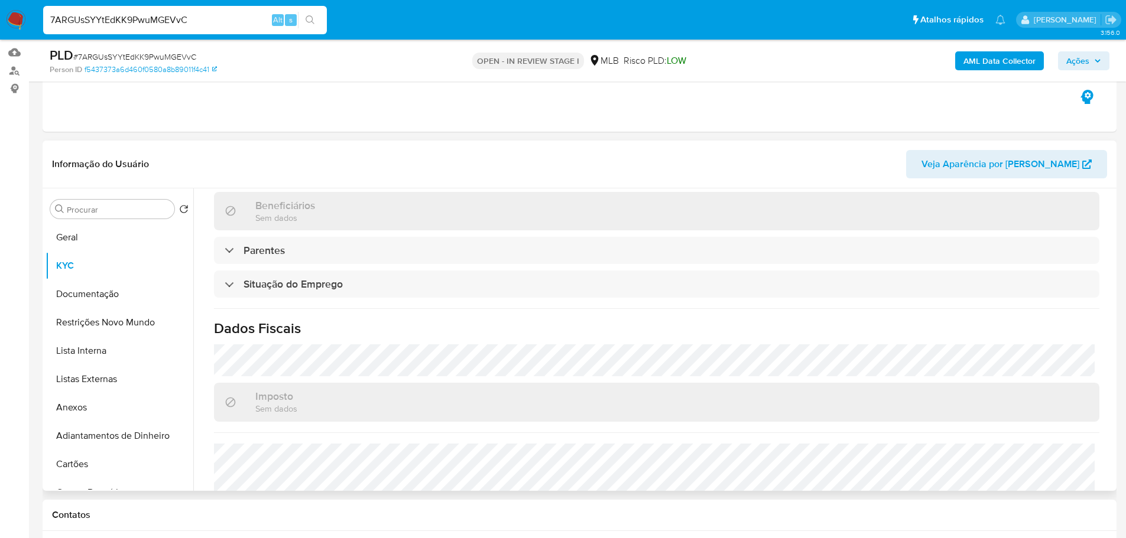
scroll to position [374, 0]
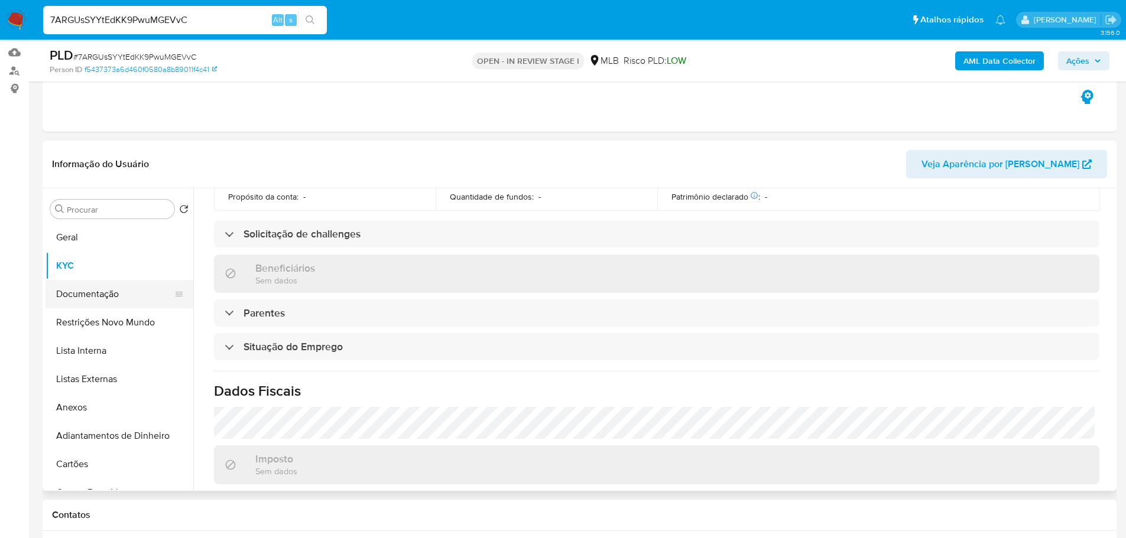
click at [99, 300] on button "Documentação" at bounding box center [114, 294] width 138 height 28
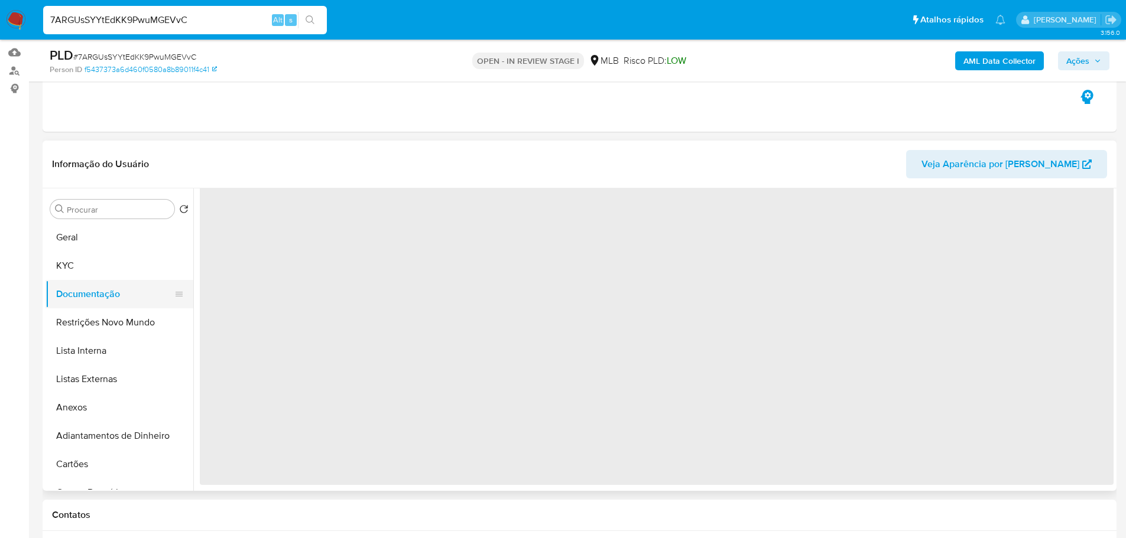
scroll to position [0, 0]
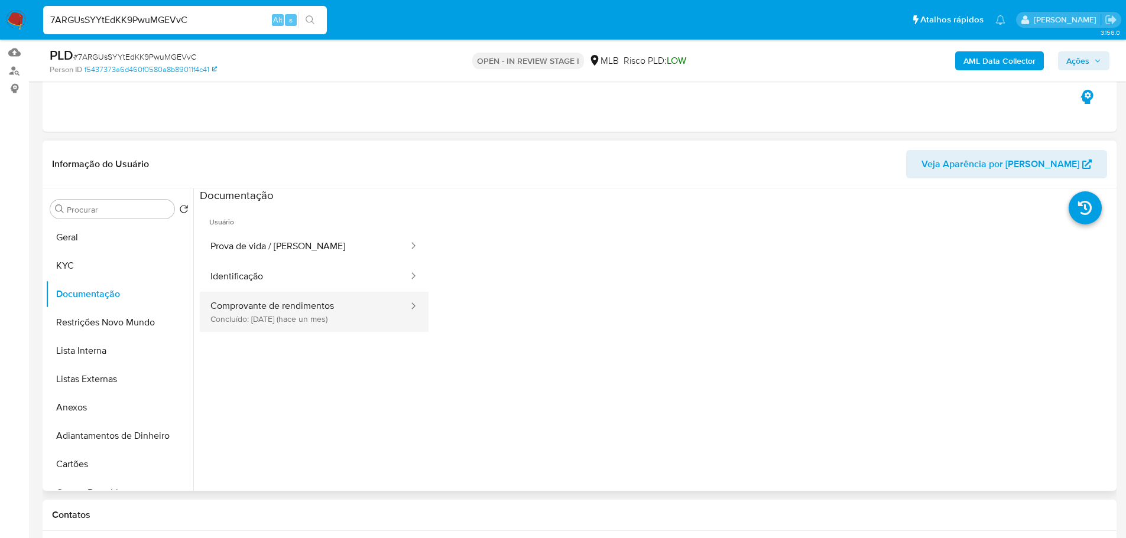
click at [330, 312] on button "Comprovante de rendimentos Concluído: 18/07/2025 (hace un mes)" at bounding box center [305, 312] width 210 height 40
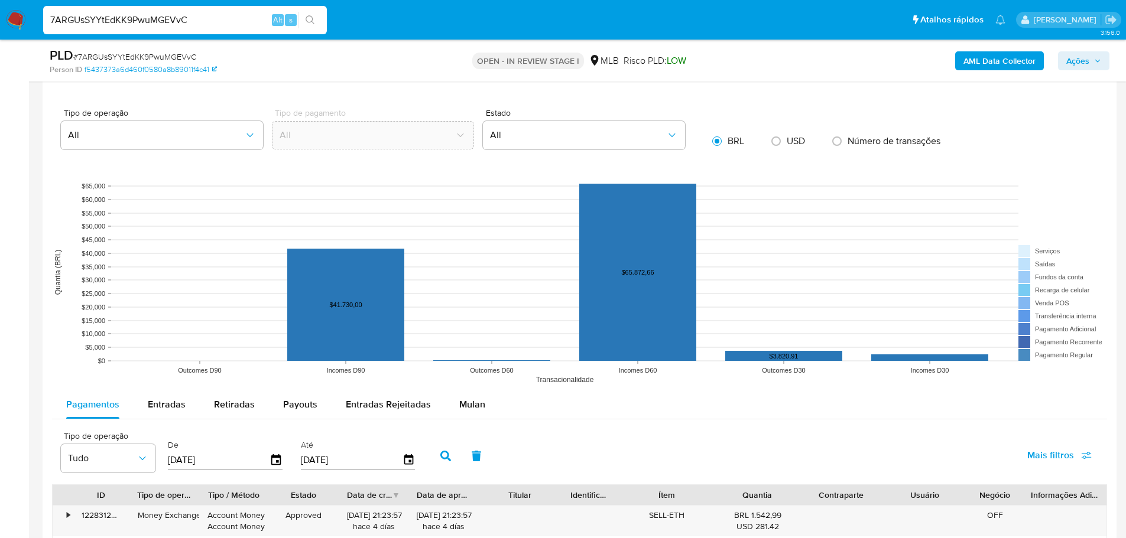
scroll to position [1064, 0]
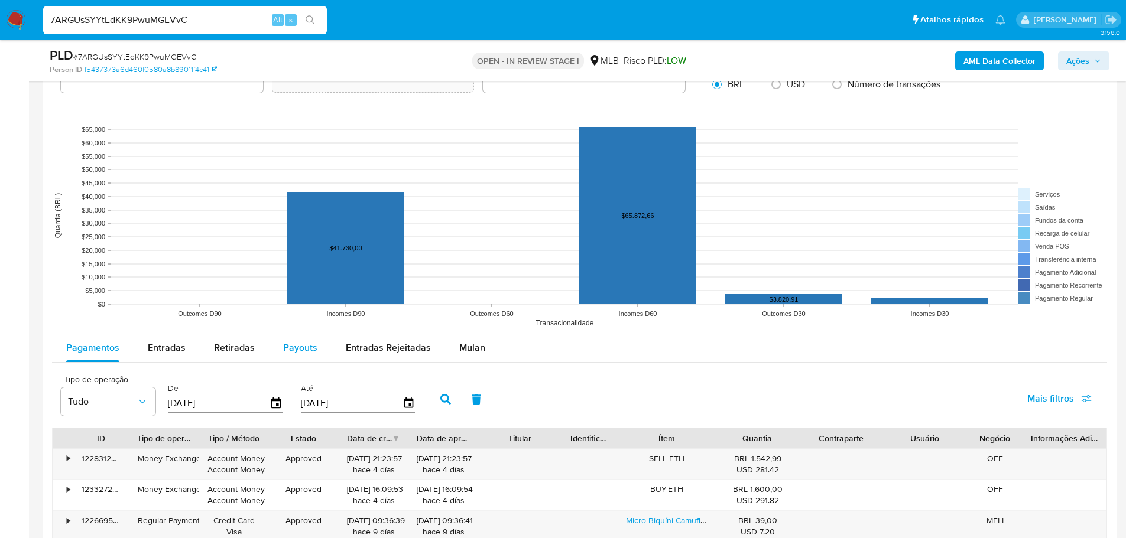
click at [310, 350] on span "Payouts" at bounding box center [300, 348] width 34 height 14
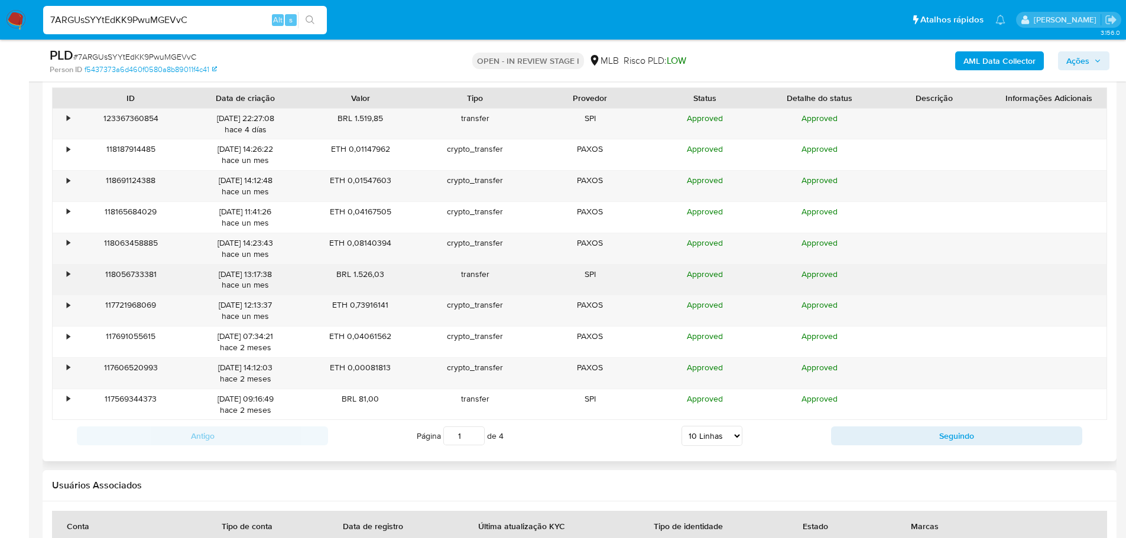
scroll to position [1418, 0]
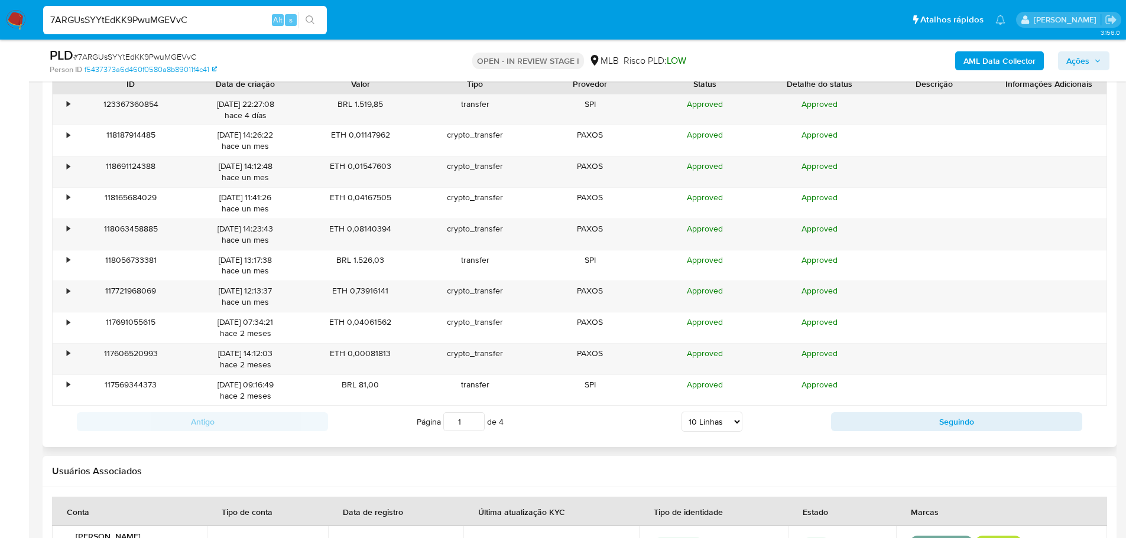
click at [738, 421] on select "5 Linhas 10 Linhas 20 Linhas 25 Linhas 50 Linhas 100 Linhas" at bounding box center [711, 422] width 61 height 20
select select "100"
click at [681, 412] on select "5 Linhas 10 Linhas 20 Linhas 25 Linhas 50 Linhas 100 Linhas" at bounding box center [711, 422] width 61 height 20
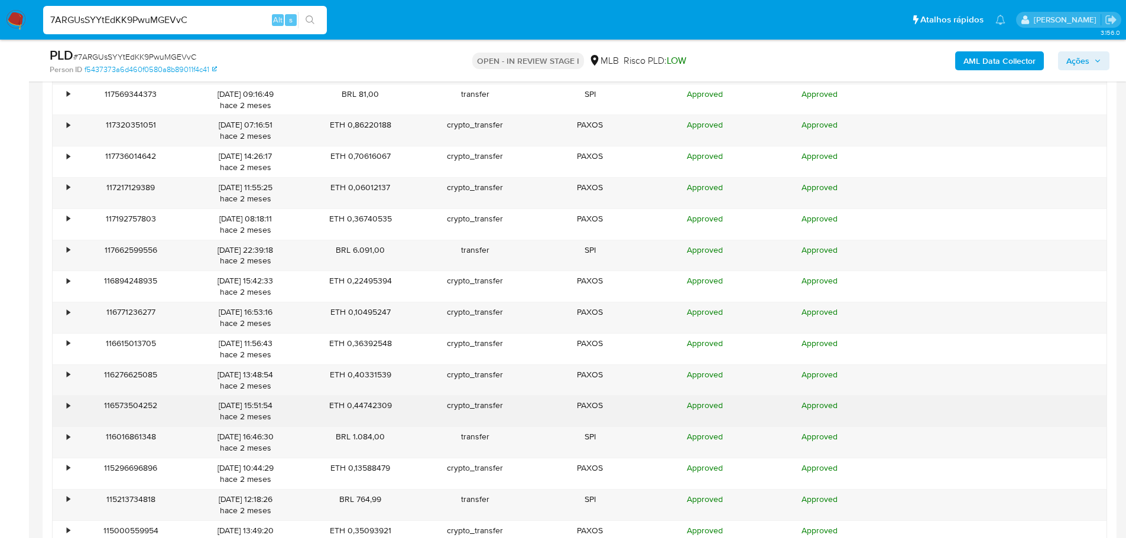
scroll to position [1713, 0]
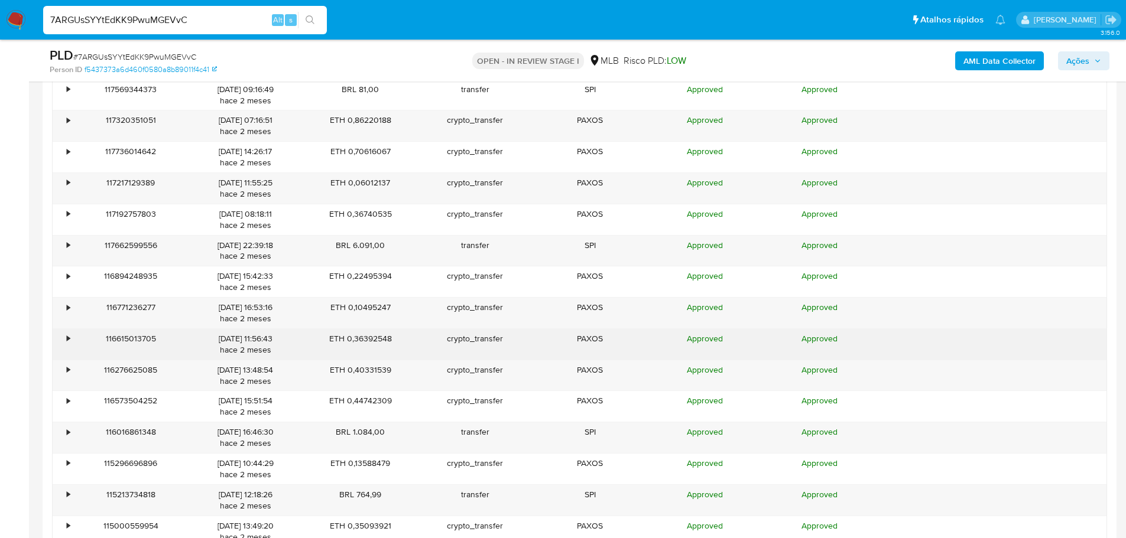
click at [67, 337] on div "•" at bounding box center [68, 338] width 3 height 11
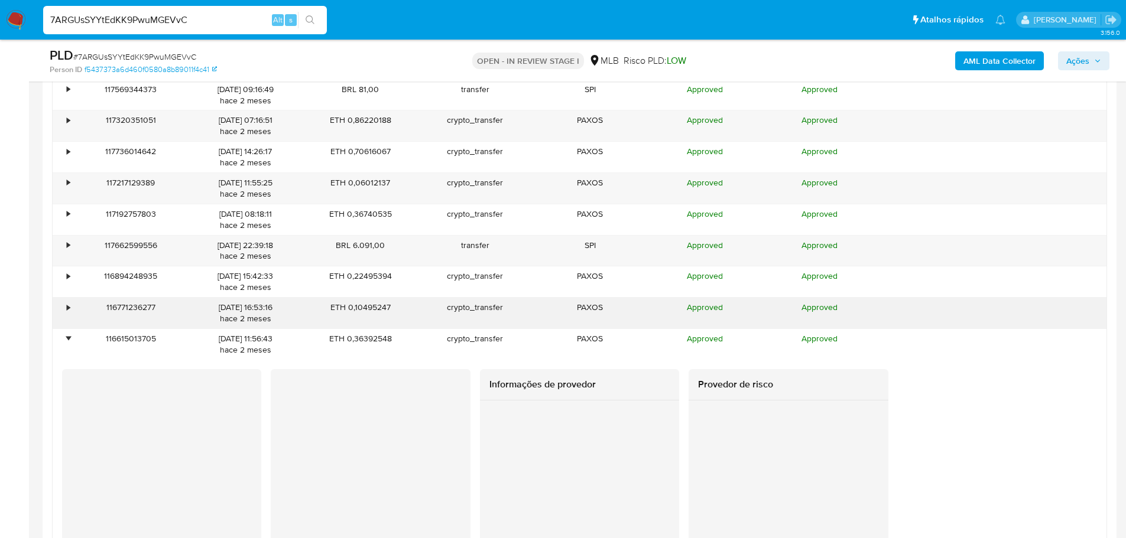
click at [72, 305] on div "•" at bounding box center [63, 313] width 21 height 31
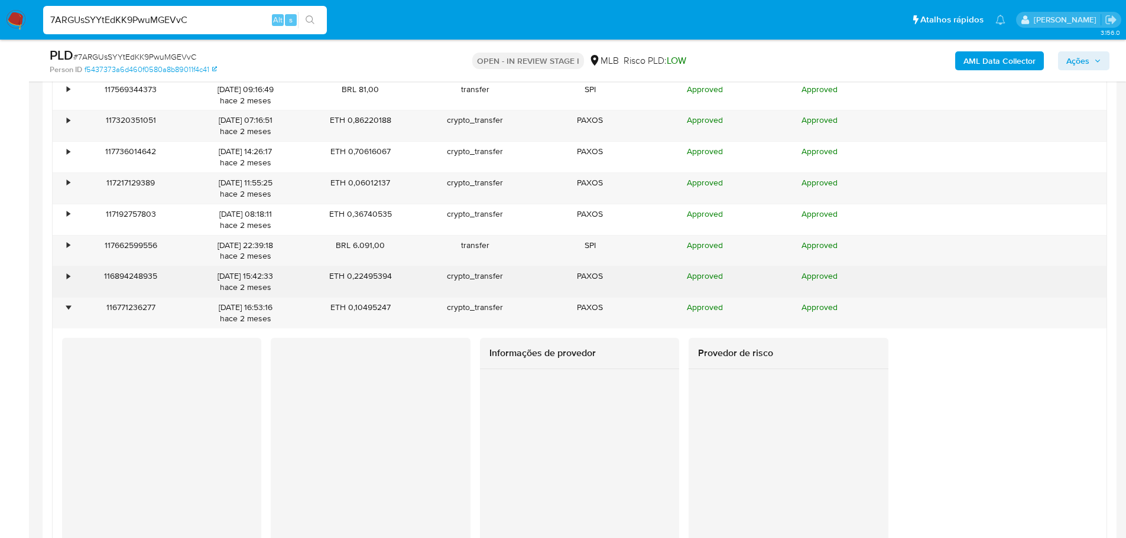
click at [67, 278] on div "•" at bounding box center [68, 276] width 3 height 11
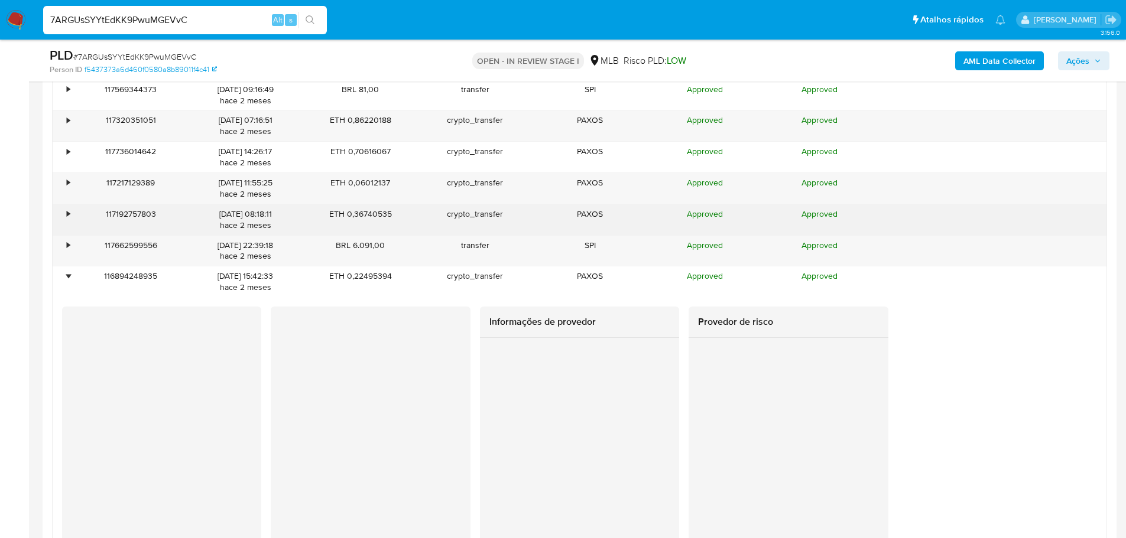
click at [64, 216] on div "•" at bounding box center [63, 219] width 21 height 31
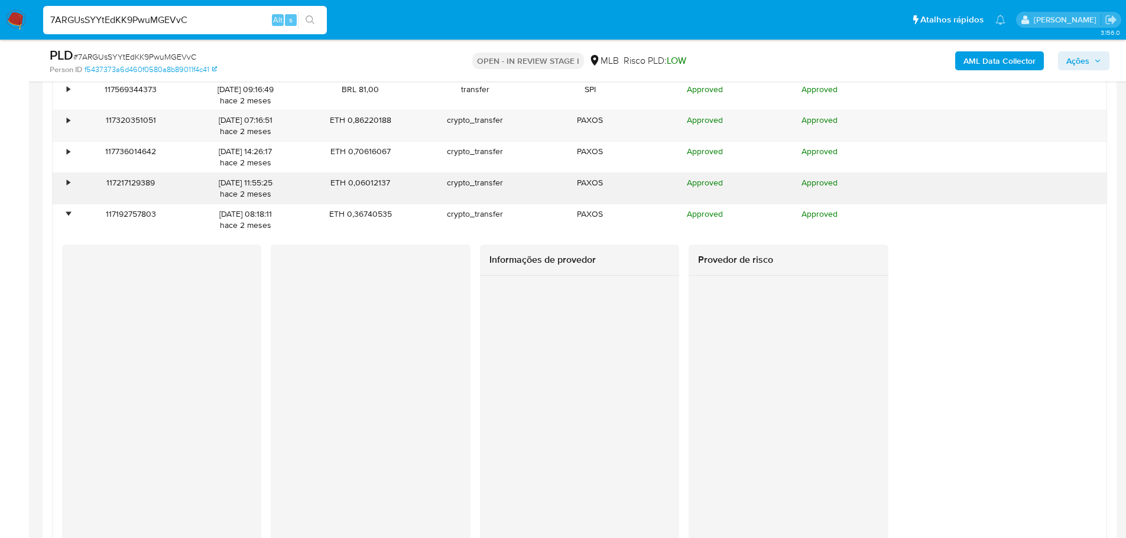
click at [66, 185] on div "•" at bounding box center [63, 188] width 21 height 31
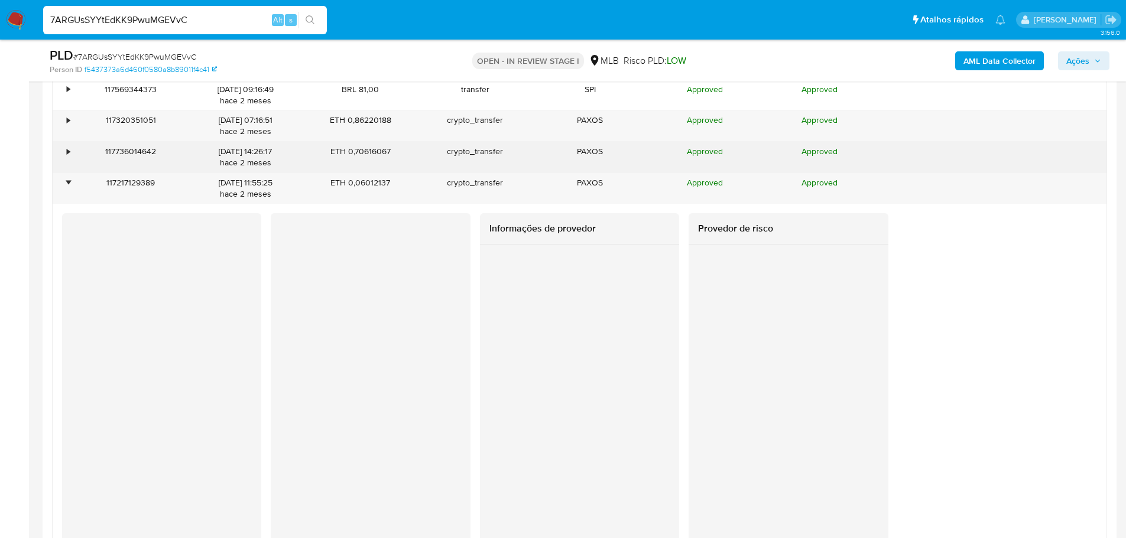
click at [66, 156] on div "•" at bounding box center [63, 157] width 21 height 31
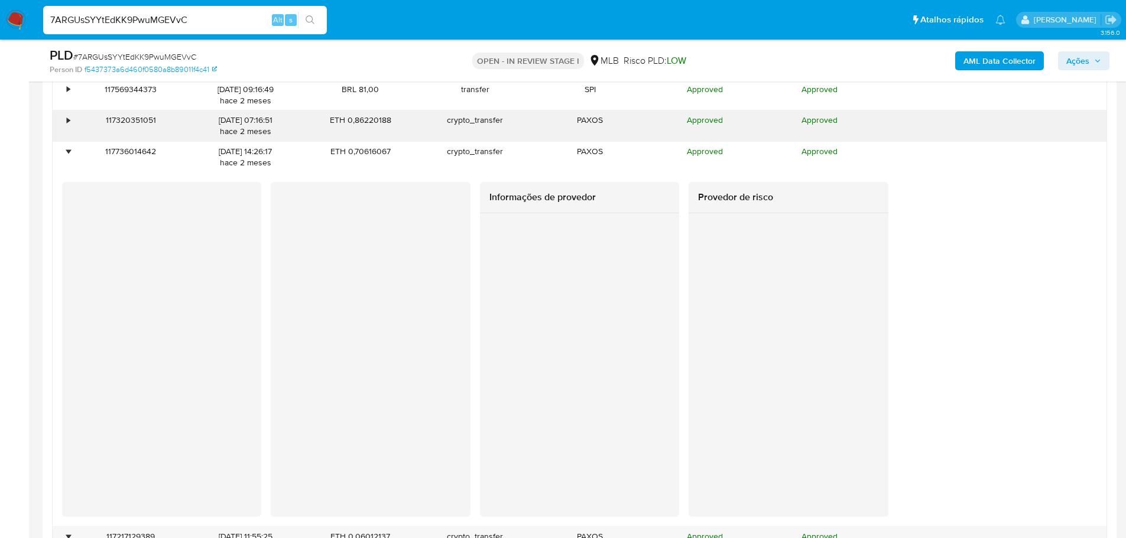
click at [68, 123] on div "•" at bounding box center [68, 120] width 3 height 11
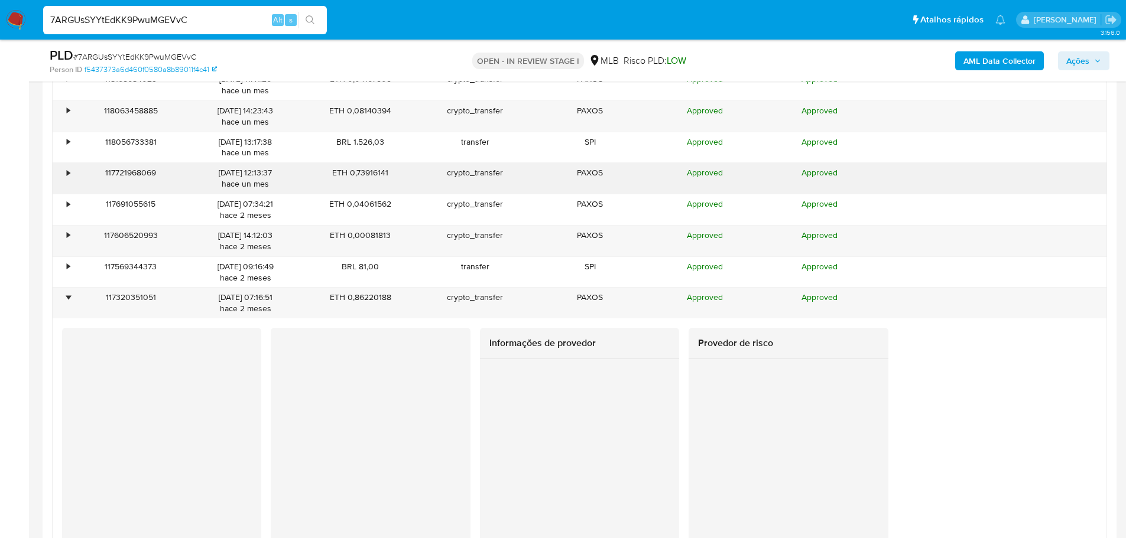
scroll to position [1477, 0]
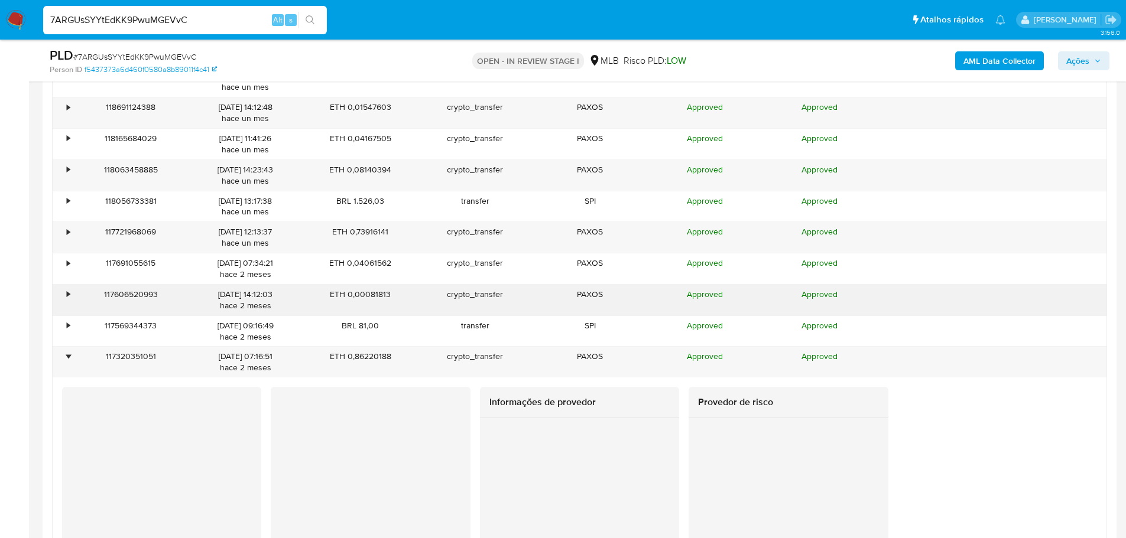
click at [66, 295] on div "•" at bounding box center [63, 300] width 21 height 31
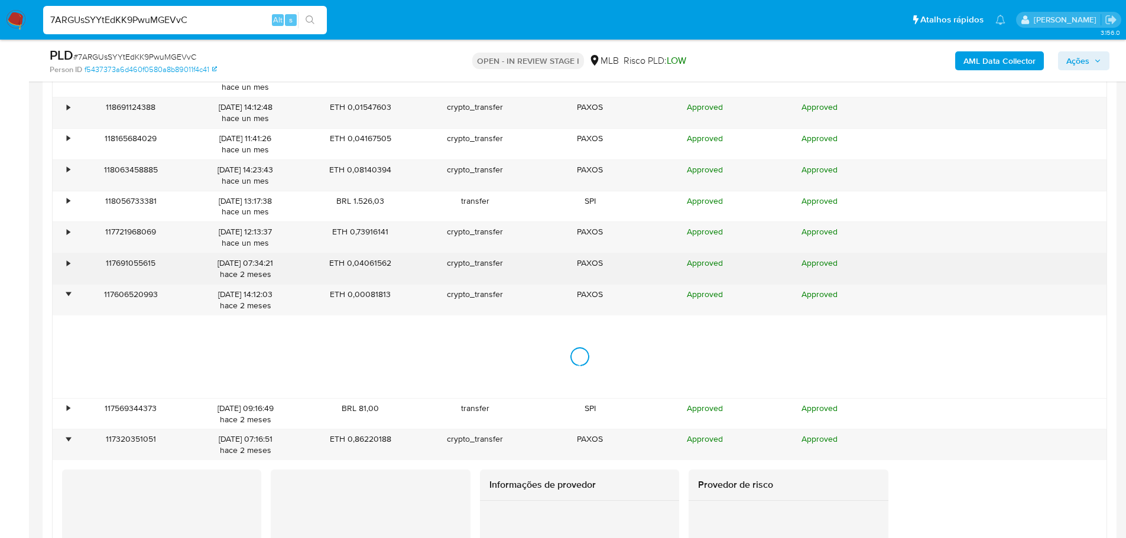
click at [67, 266] on div "•" at bounding box center [68, 263] width 3 height 11
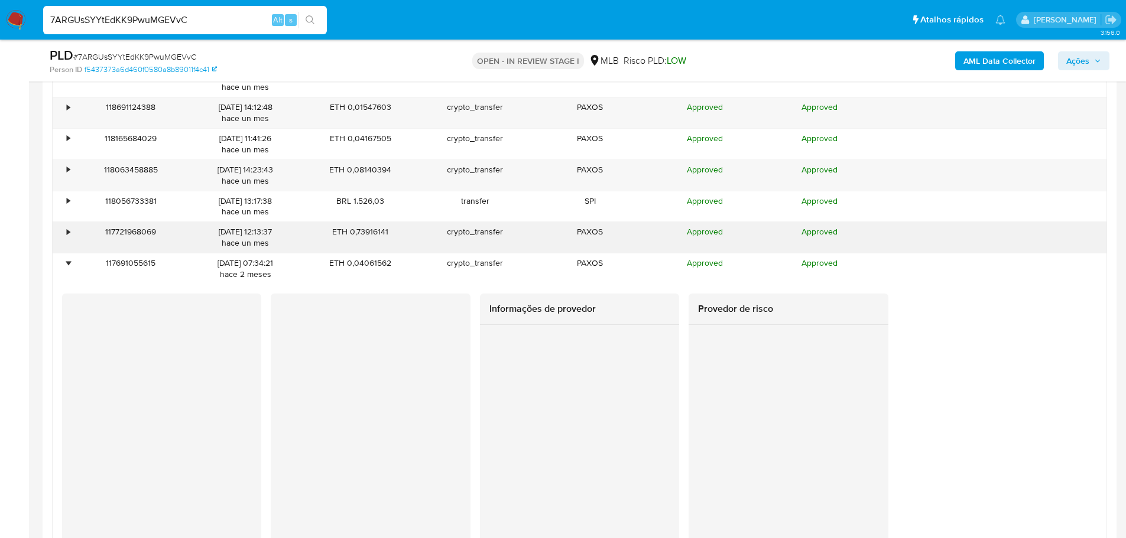
click at [71, 229] on div "•" at bounding box center [63, 237] width 21 height 31
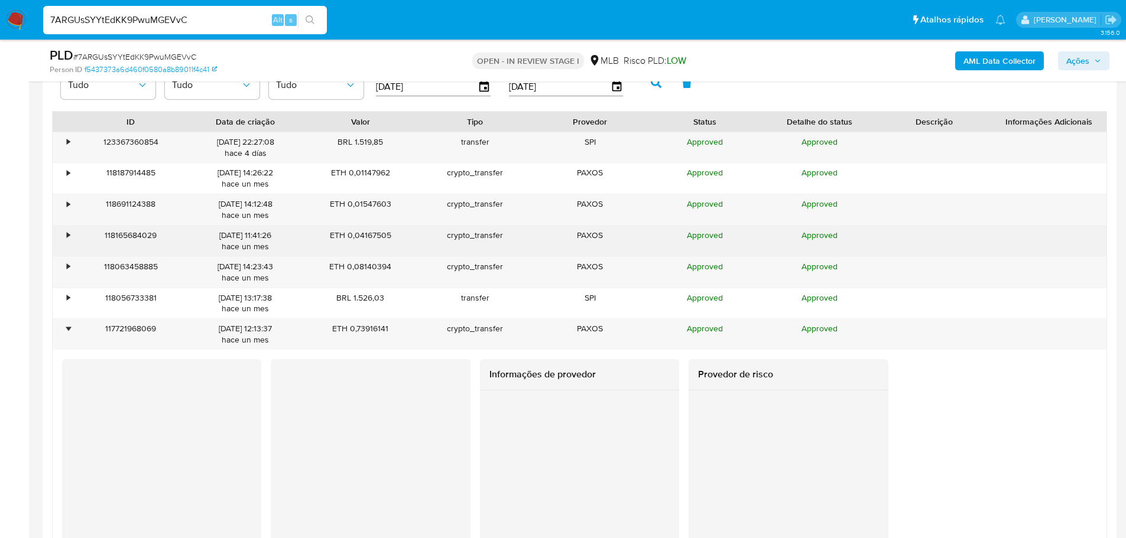
scroll to position [1359, 0]
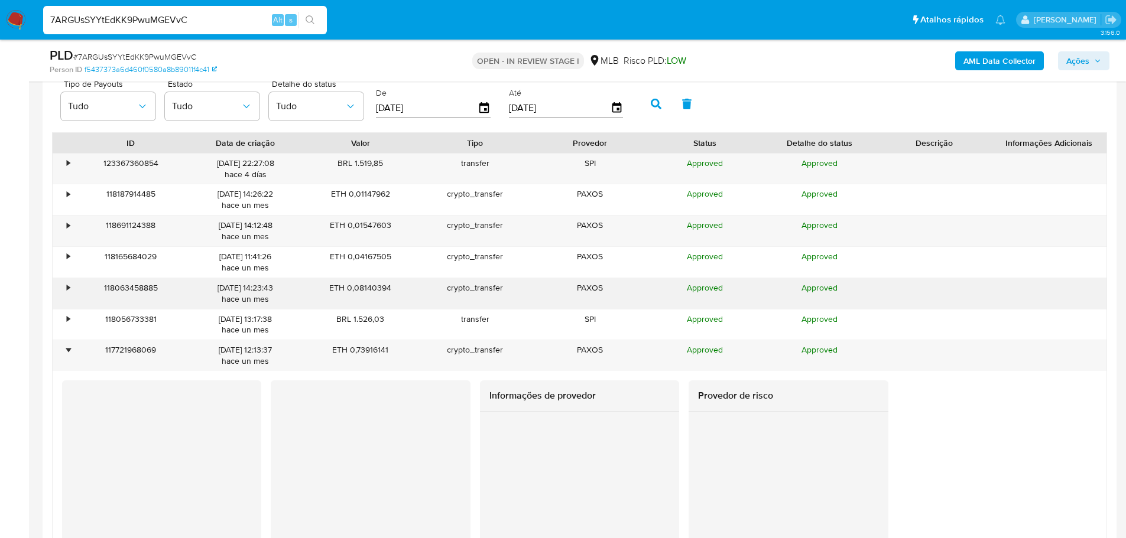
click at [63, 288] on div "•" at bounding box center [63, 293] width 21 height 31
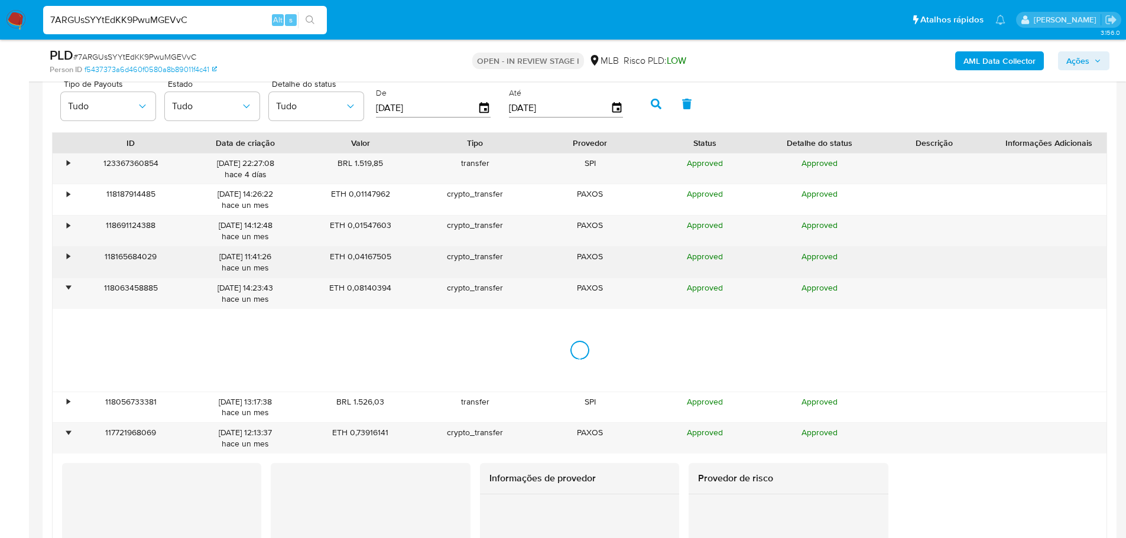
click at [69, 258] on div "•" at bounding box center [68, 256] width 3 height 11
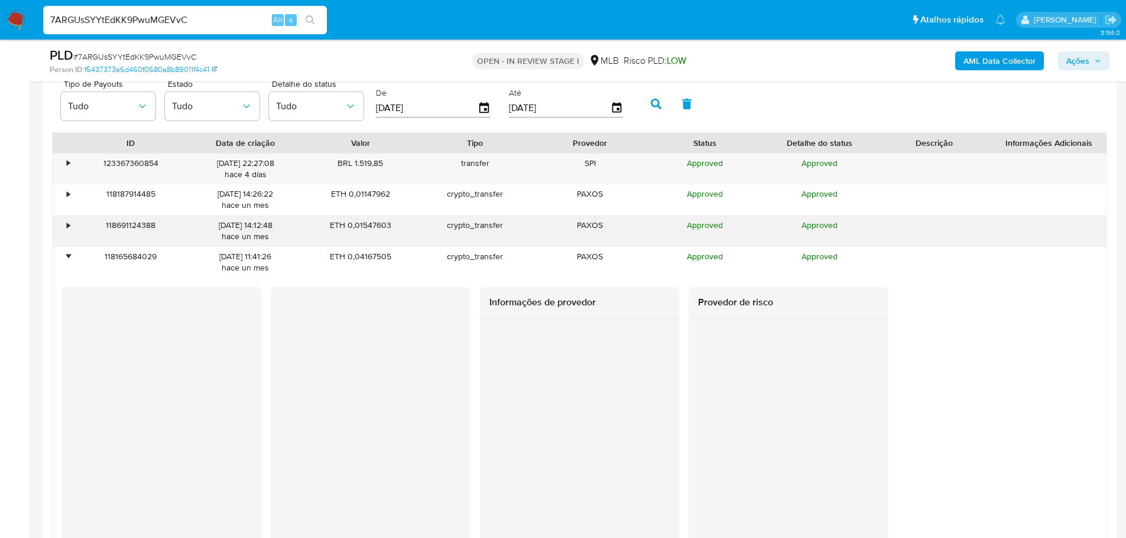
click at [64, 229] on div "•" at bounding box center [63, 231] width 21 height 31
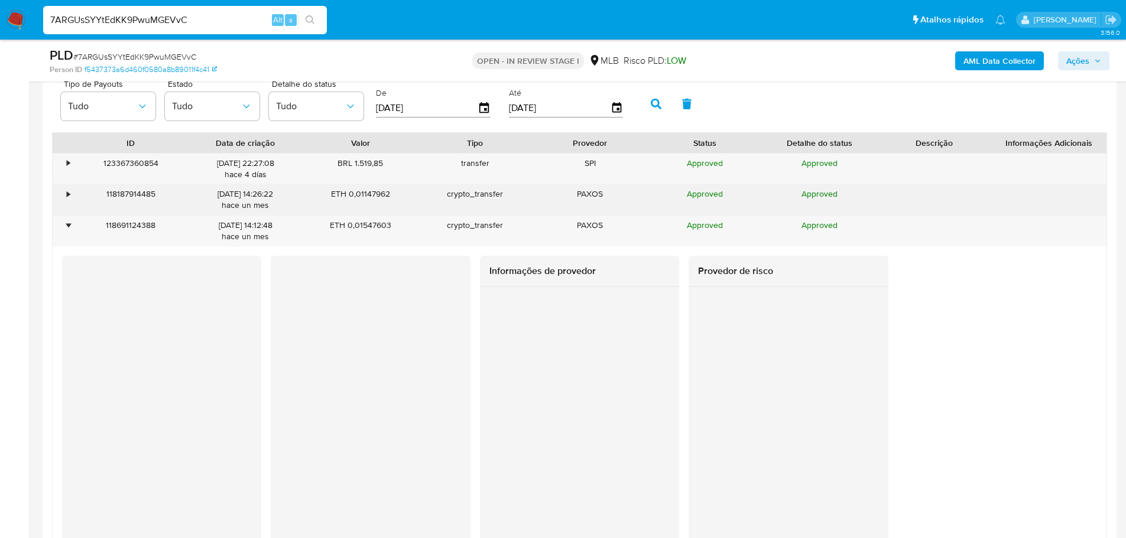
click at [74, 201] on div "118187914485" at bounding box center [130, 199] width 115 height 31
click at [74, 193] on div "118187914485" at bounding box center [130, 199] width 115 height 31
click at [68, 193] on div "•" at bounding box center [68, 193] width 3 height 11
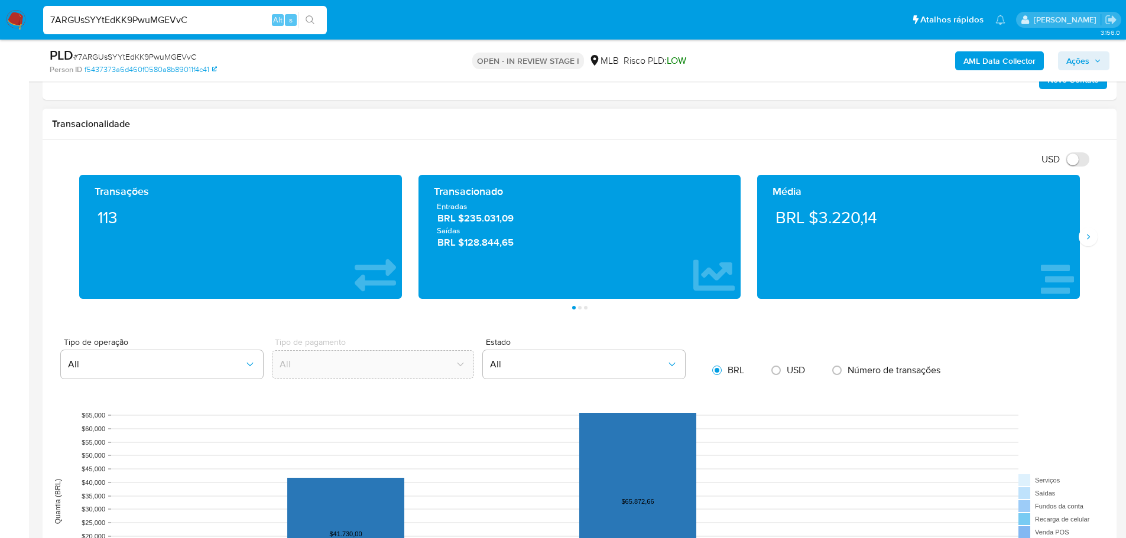
scroll to position [709, 0]
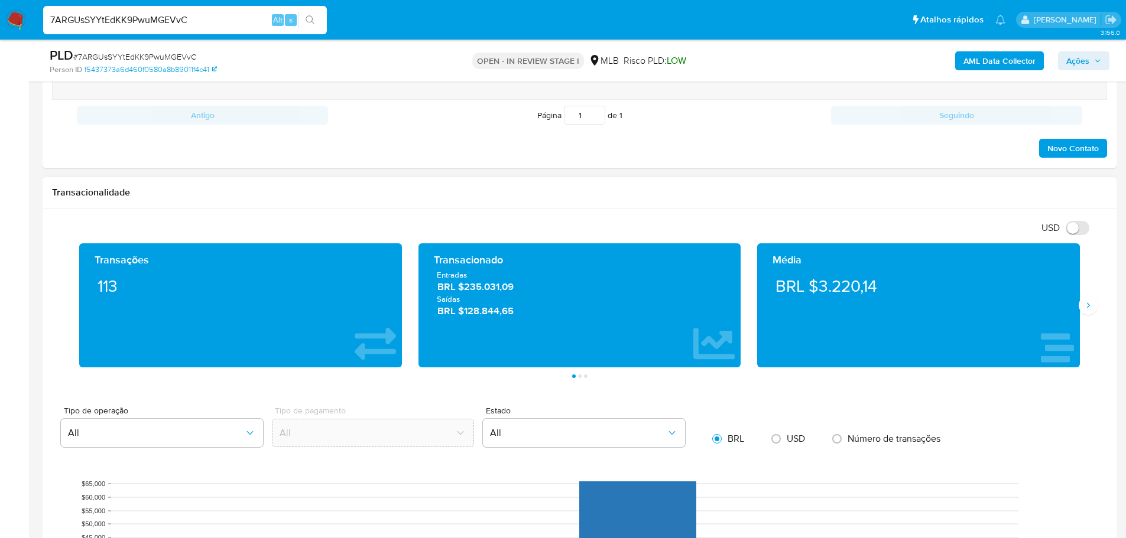
click at [1081, 316] on div "Média BRL $3.220,14" at bounding box center [918, 305] width 339 height 124
click at [1085, 307] on icon "Siguiente" at bounding box center [1087, 305] width 9 height 9
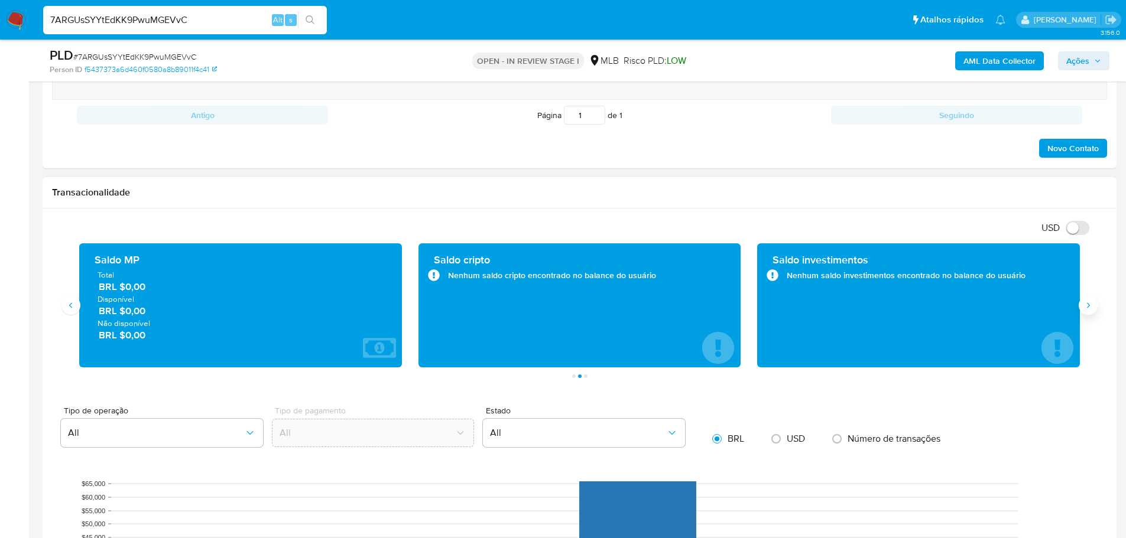
click at [1085, 307] on icon "Siguiente" at bounding box center [1087, 305] width 9 height 9
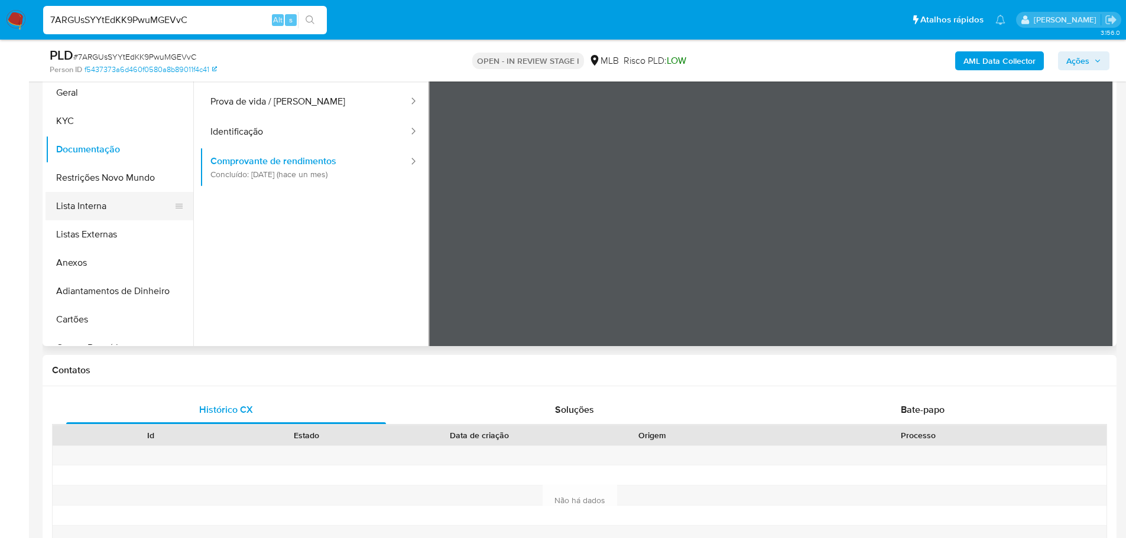
scroll to position [177, 0]
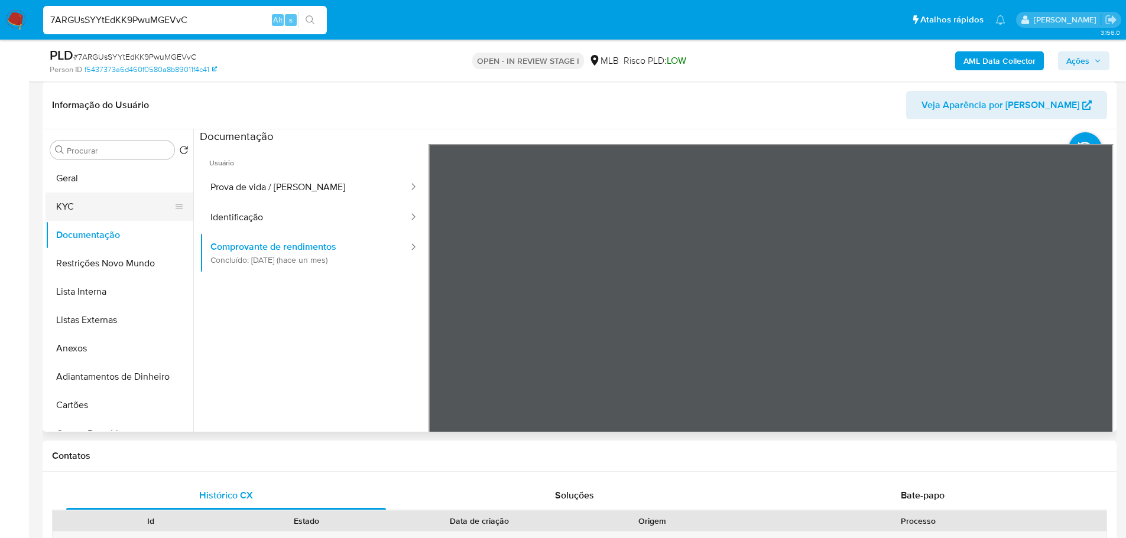
click at [89, 201] on button "KYC" at bounding box center [114, 207] width 138 height 28
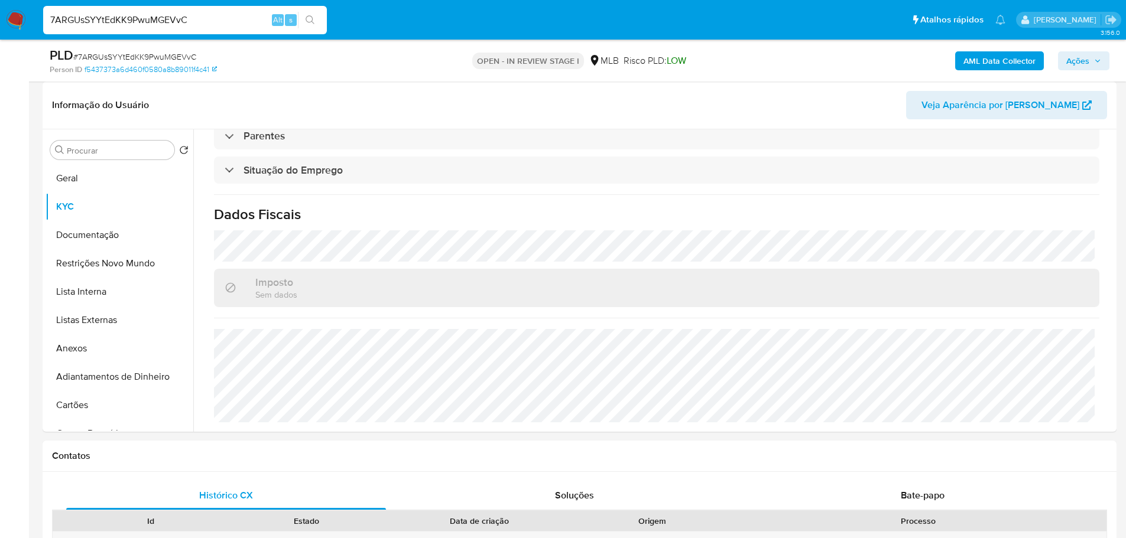
scroll to position [492, 0]
click at [74, 174] on button "Geral" at bounding box center [114, 178] width 138 height 28
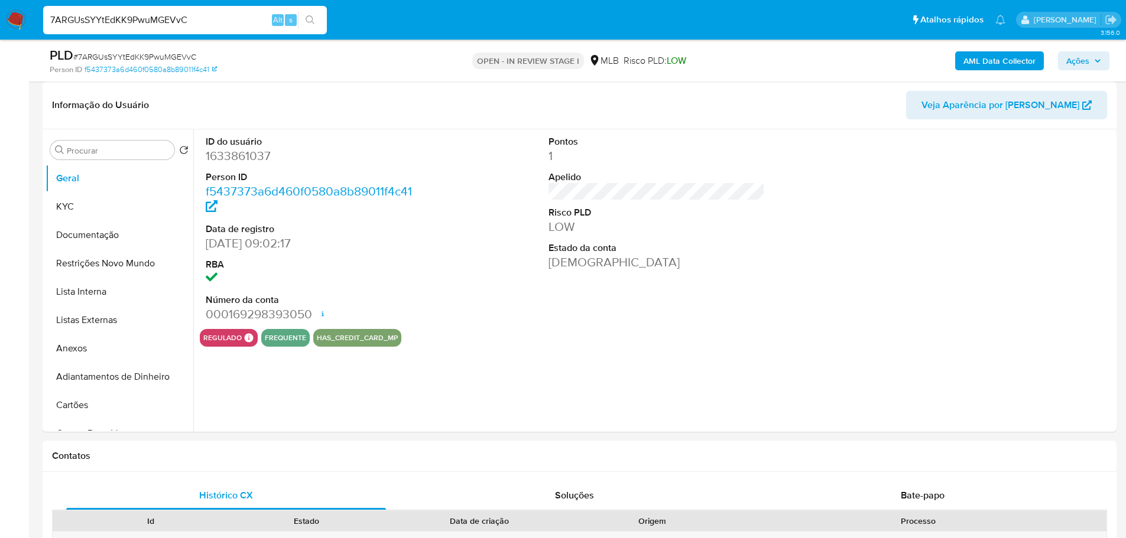
scroll to position [131, 0]
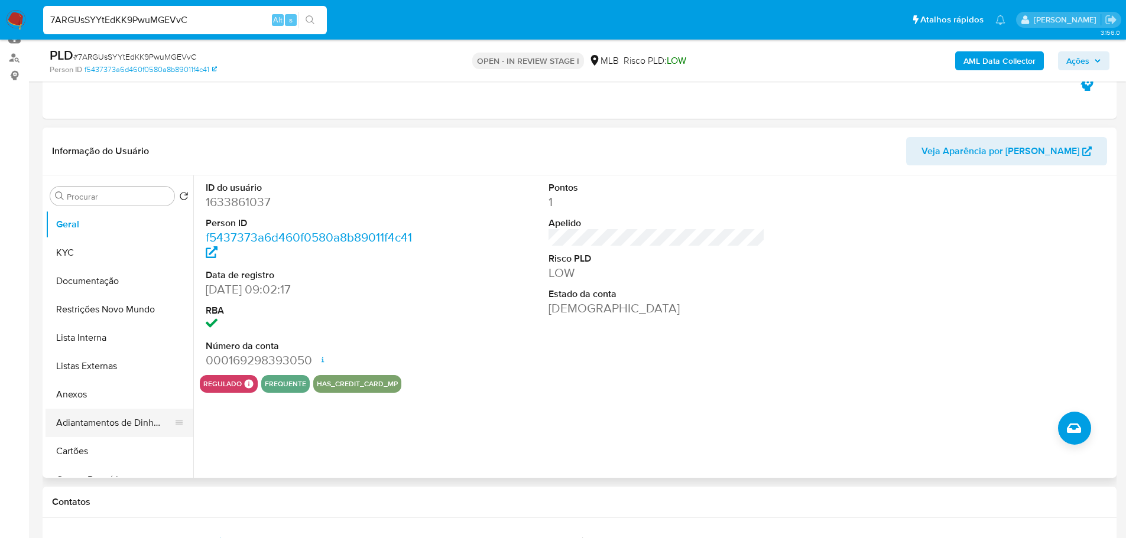
click at [139, 436] on button "Adiantamentos de Dinheiro" at bounding box center [114, 423] width 138 height 28
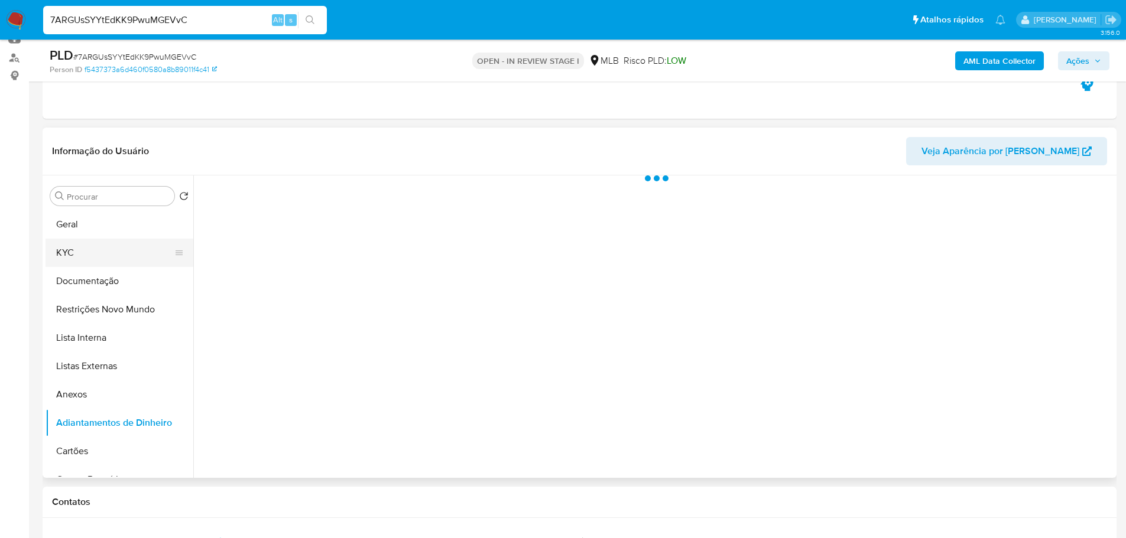
click at [77, 261] on button "KYC" at bounding box center [114, 253] width 138 height 28
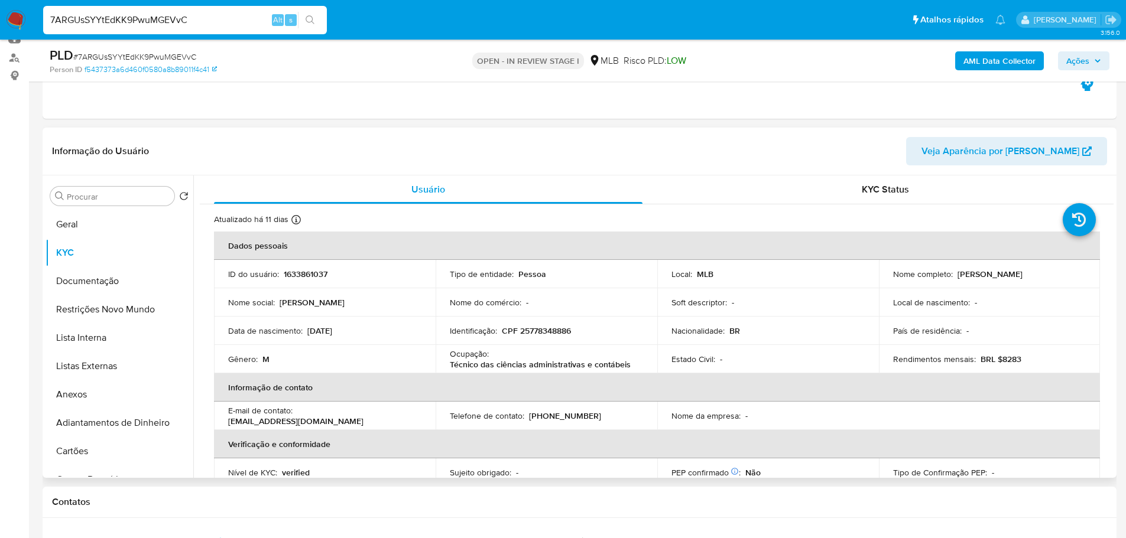
click at [1114, 280] on div "Procurar Retornar ao pedido padrão Geral KYC Documentação Restrições Novo Mundo…" at bounding box center [580, 326] width 1074 height 303
click at [1113, 282] on div "Procurar Retornar ao pedido padrão Geral KYC Documentação Restrições Novo Mundo…" at bounding box center [580, 326] width 1074 height 303
click at [1115, 284] on div "Procurar Retornar ao pedido padrão Geral KYC Documentação Restrições Novo Mundo…" at bounding box center [580, 326] width 1074 height 303
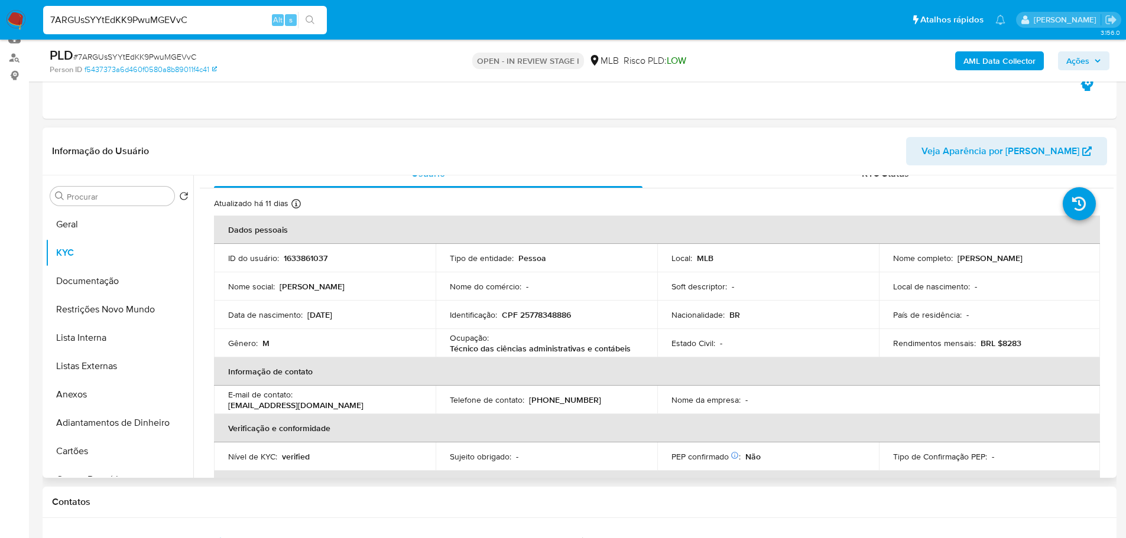
scroll to position [9, 0]
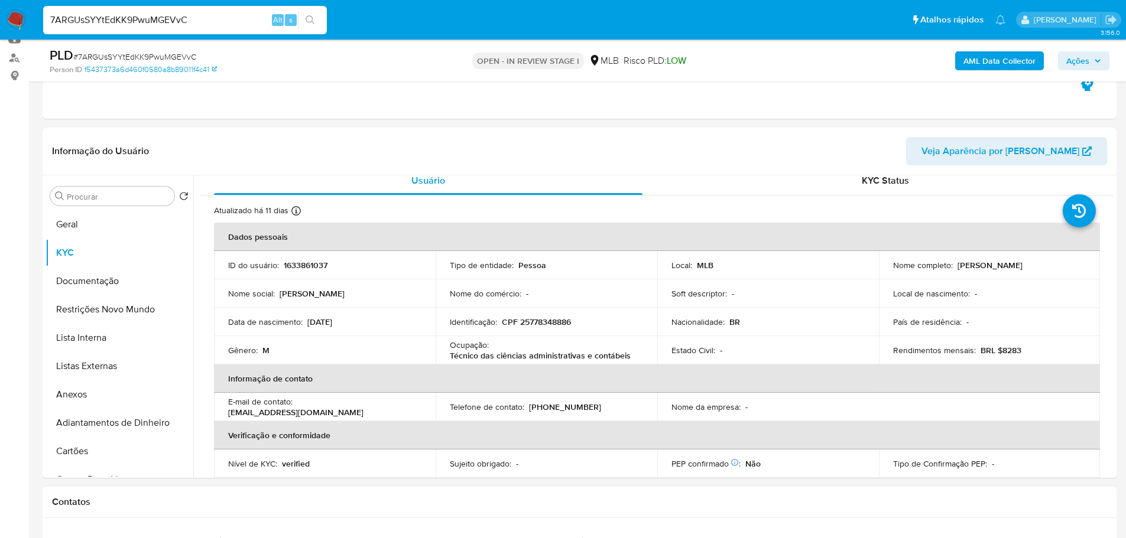
click at [192, 502] on h1 "Contatos" at bounding box center [579, 502] width 1055 height 12
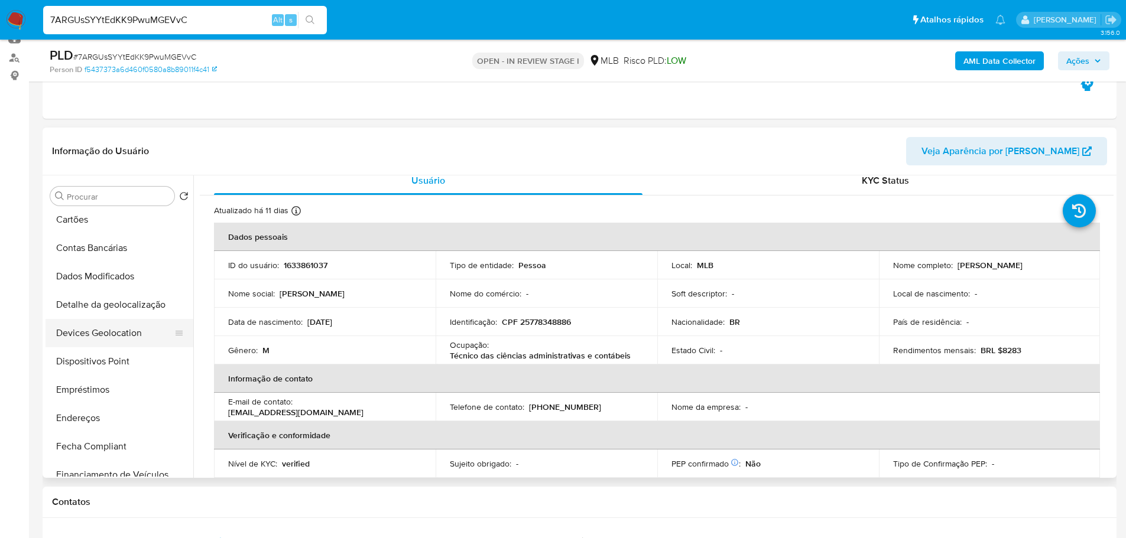
scroll to position [236, 0]
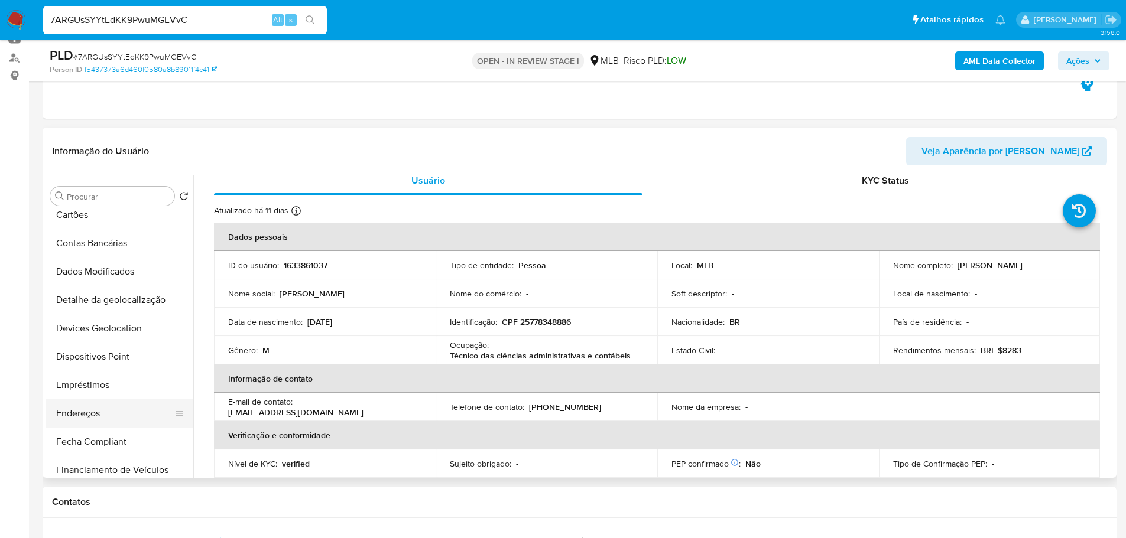
click at [104, 407] on button "Endereços" at bounding box center [114, 413] width 138 height 28
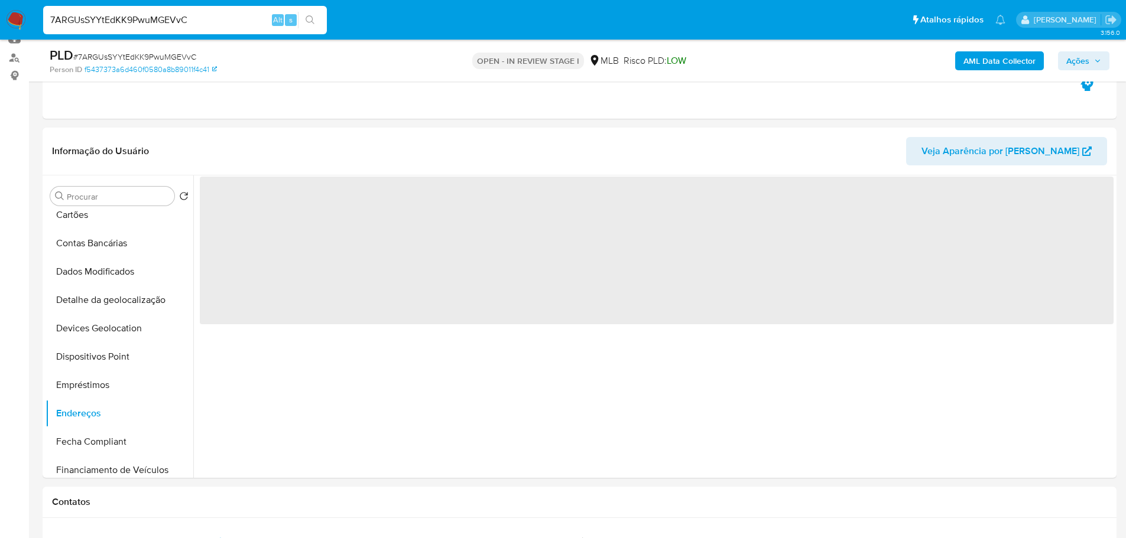
scroll to position [0, 0]
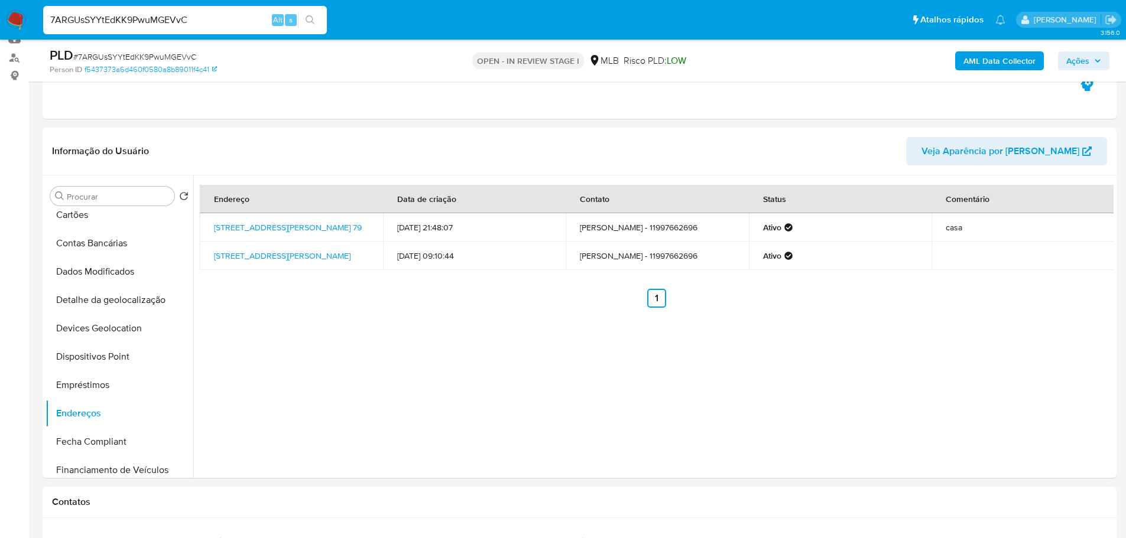
click at [241, 508] on h1 "Contatos" at bounding box center [579, 502] width 1055 height 12
click at [131, 297] on button "Detalhe da geolocalização" at bounding box center [114, 300] width 138 height 28
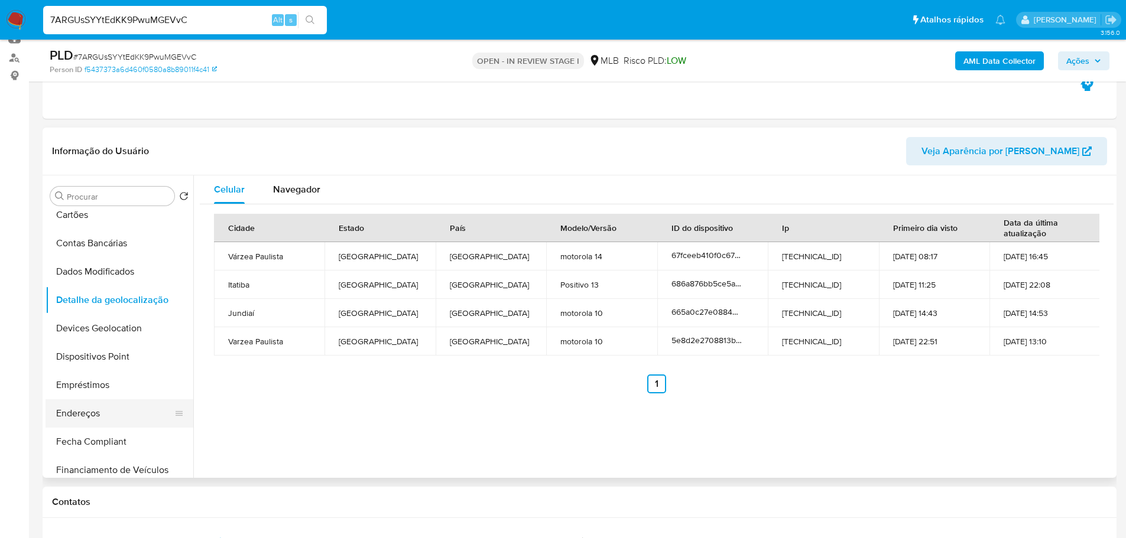
drag, startPoint x: 246, startPoint y: 497, endPoint x: 161, endPoint y: 427, distance: 110.4
click at [246, 497] on h1 "Contatos" at bounding box center [579, 502] width 1055 height 12
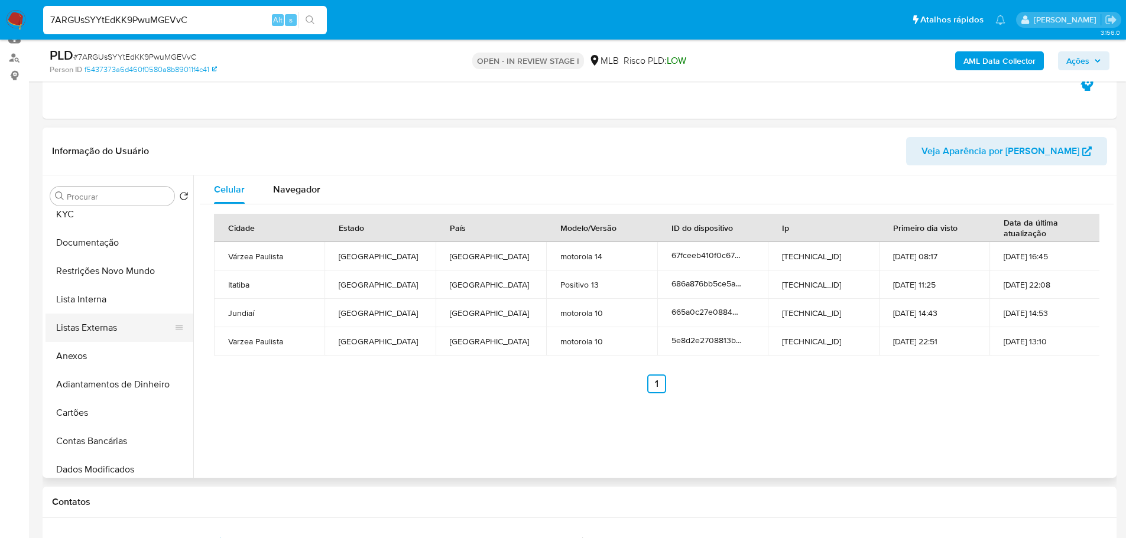
scroll to position [59, 0]
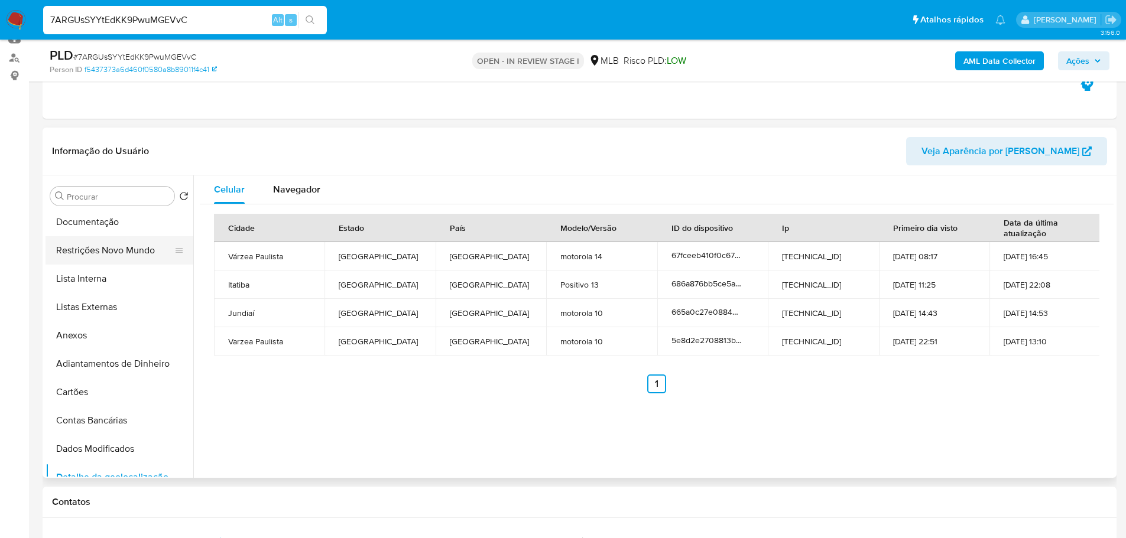
click at [93, 253] on button "Restrições Novo Mundo" at bounding box center [114, 250] width 138 height 28
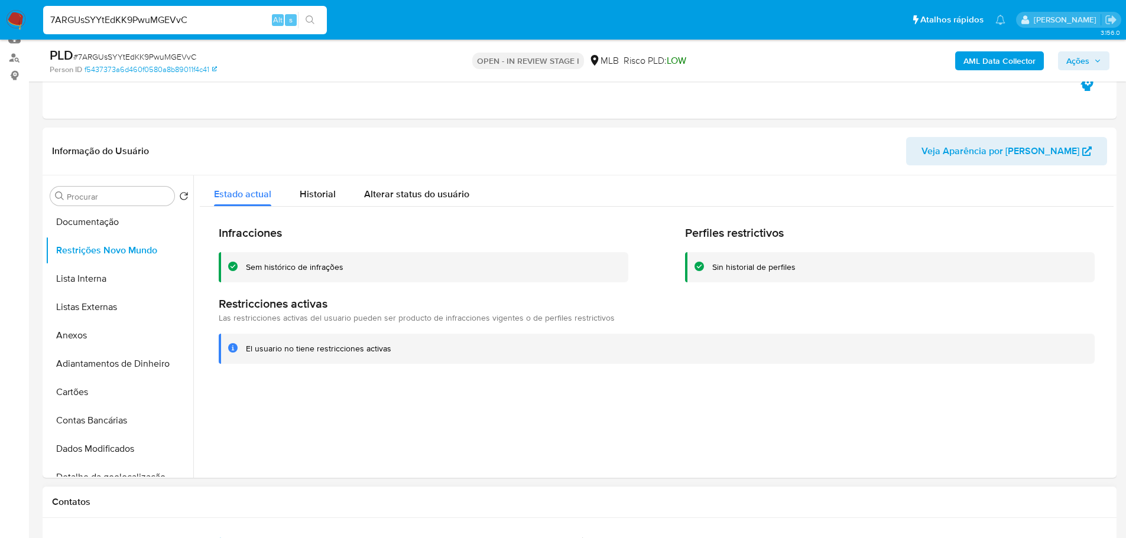
click at [201, 505] on h1 "Contatos" at bounding box center [579, 502] width 1055 height 12
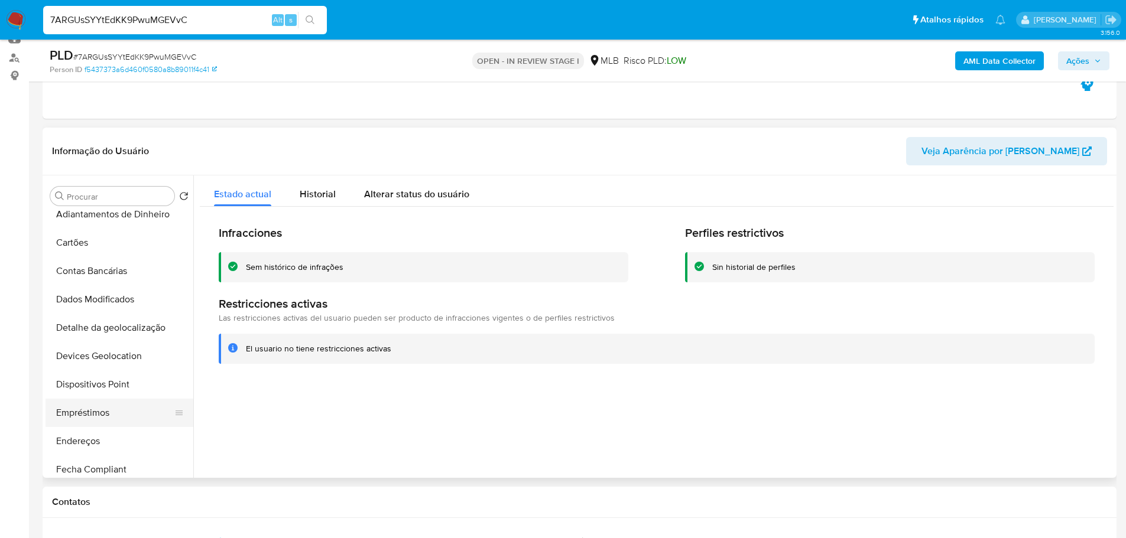
scroll to position [295, 0]
click at [121, 295] on button "Dispositivos Point" at bounding box center [114, 298] width 138 height 28
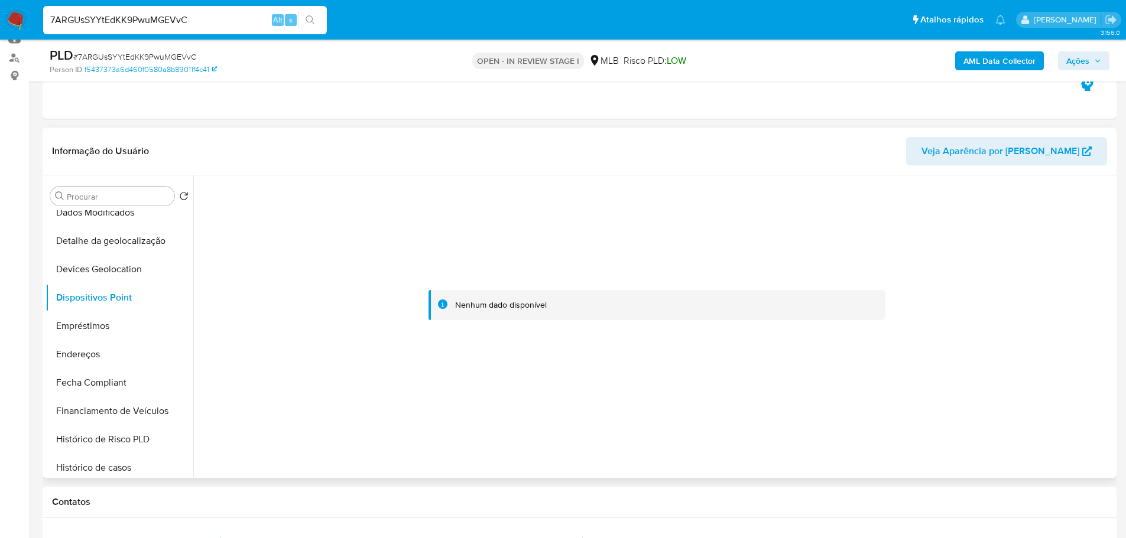
click at [939, 299] on div at bounding box center [656, 305] width 913 height 260
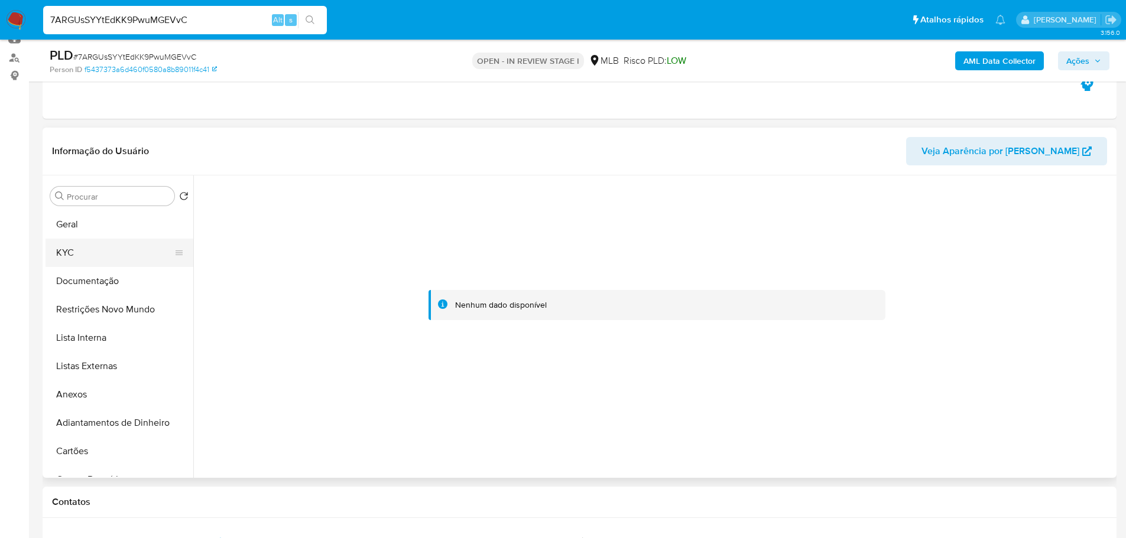
click at [87, 253] on button "KYC" at bounding box center [114, 253] width 138 height 28
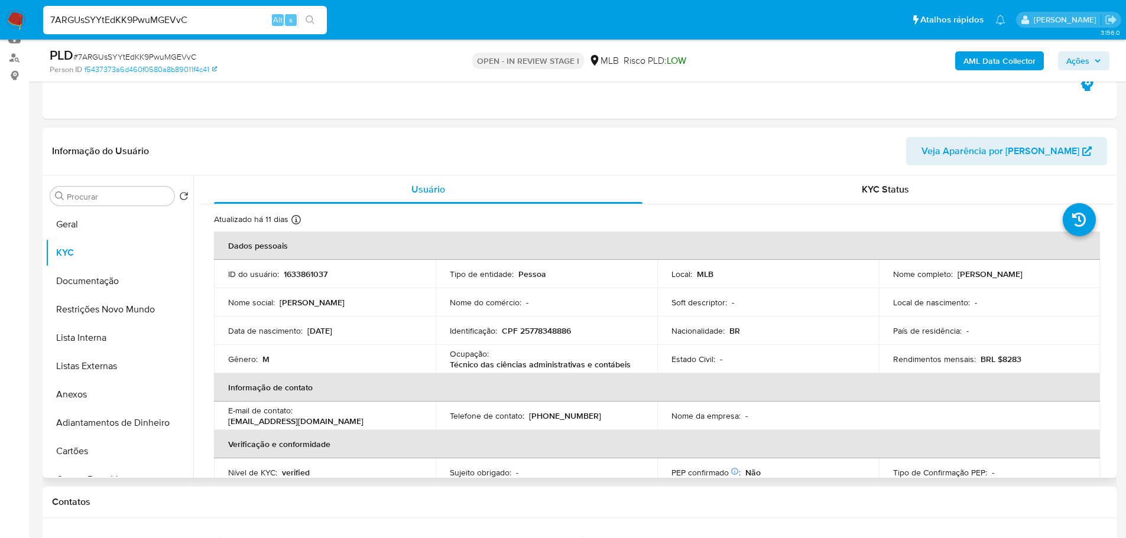
click at [544, 330] on p "CPF 25778348886" at bounding box center [536, 331] width 69 height 11
copy p "25778348886"
click at [111, 273] on button "Documentação" at bounding box center [114, 281] width 138 height 28
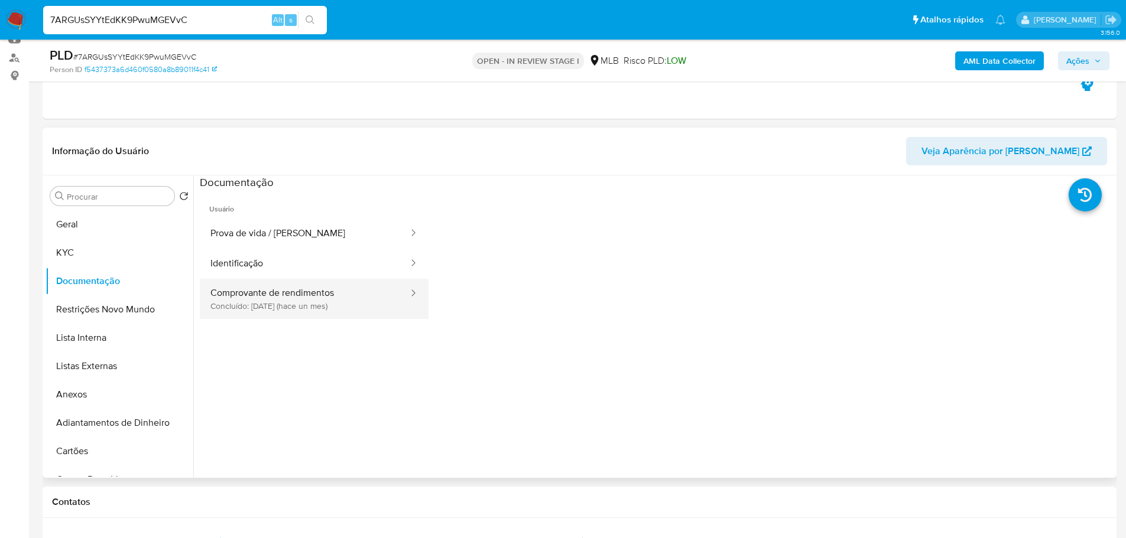
click at [281, 308] on button "Comprovante de rendimentos Concluído: 18/07/2025 (hace un mes)" at bounding box center [305, 299] width 210 height 40
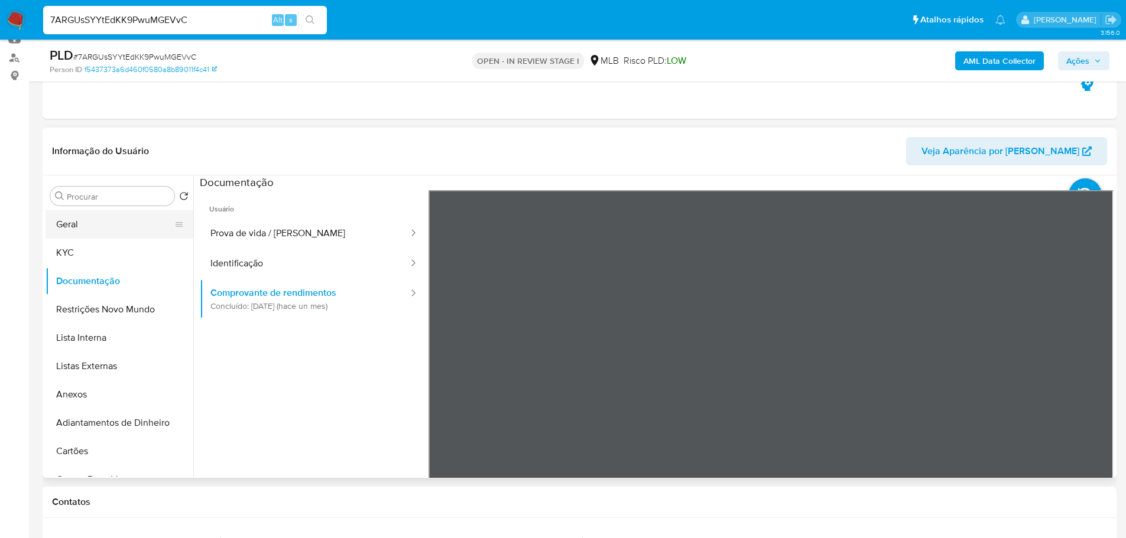
click at [93, 222] on button "Geral" at bounding box center [114, 224] width 138 height 28
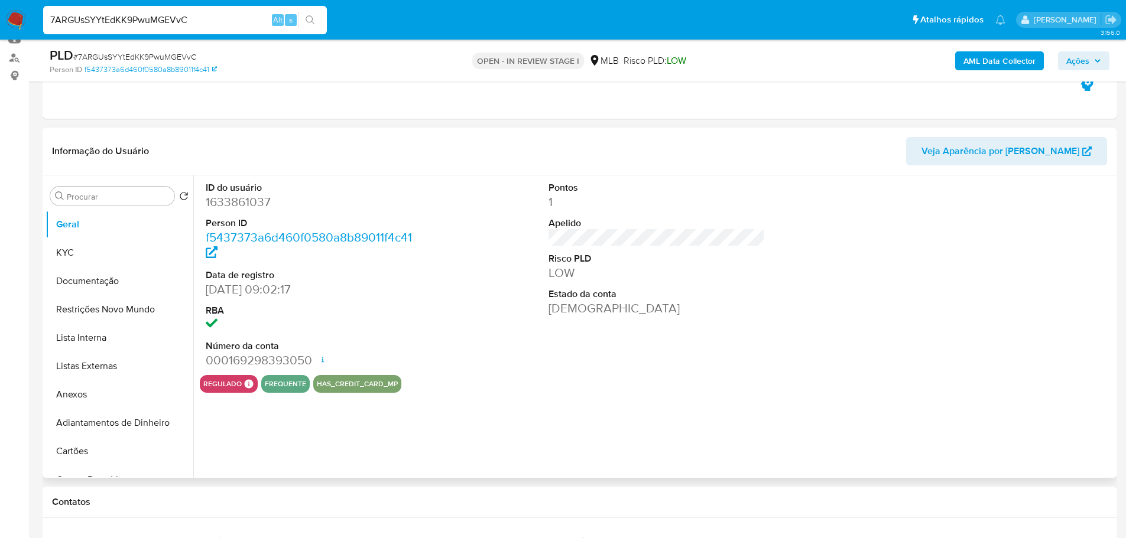
click at [231, 203] on dd "1633861037" at bounding box center [314, 202] width 217 height 17
copy dd "1633861037"
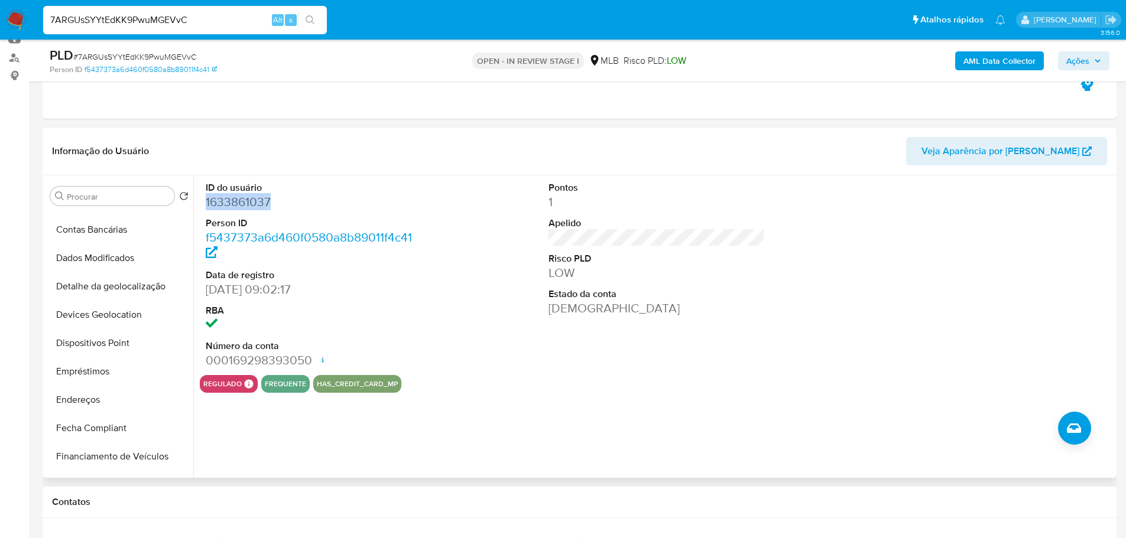
scroll to position [414, 0]
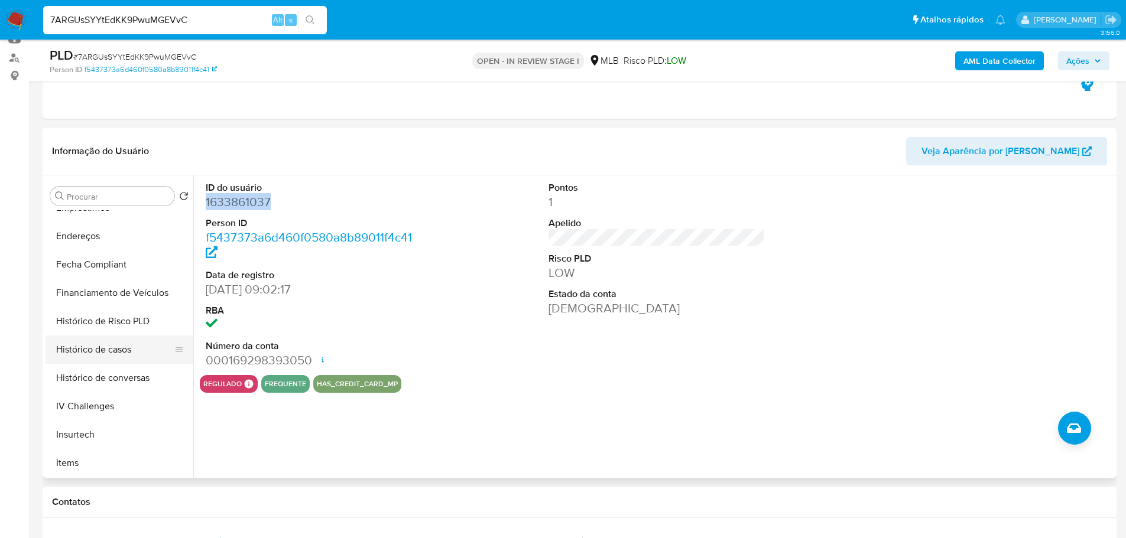
click at [112, 354] on button "Histórico de casos" at bounding box center [114, 350] width 138 height 28
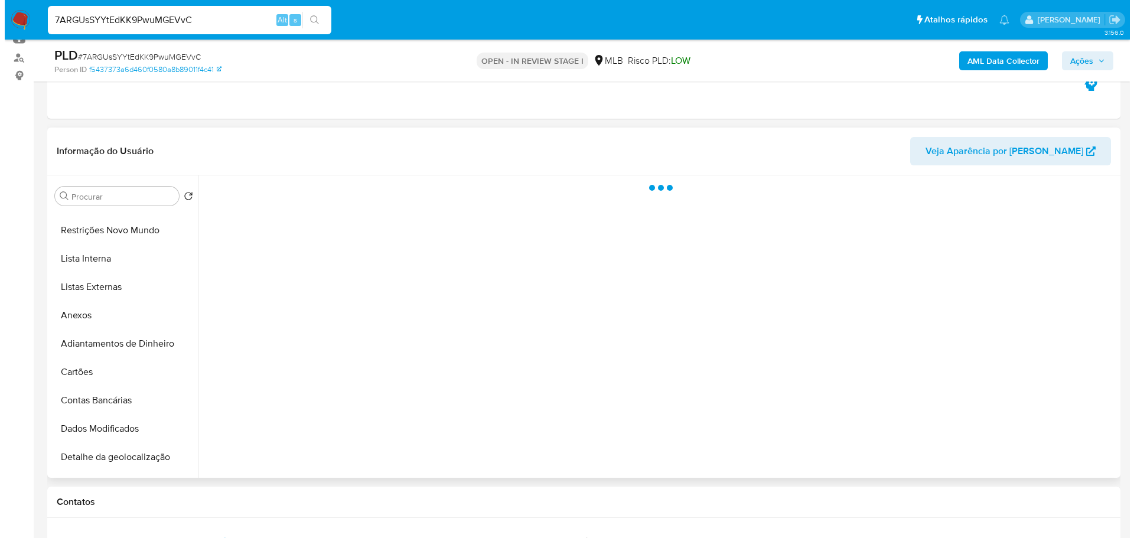
scroll to position [0, 0]
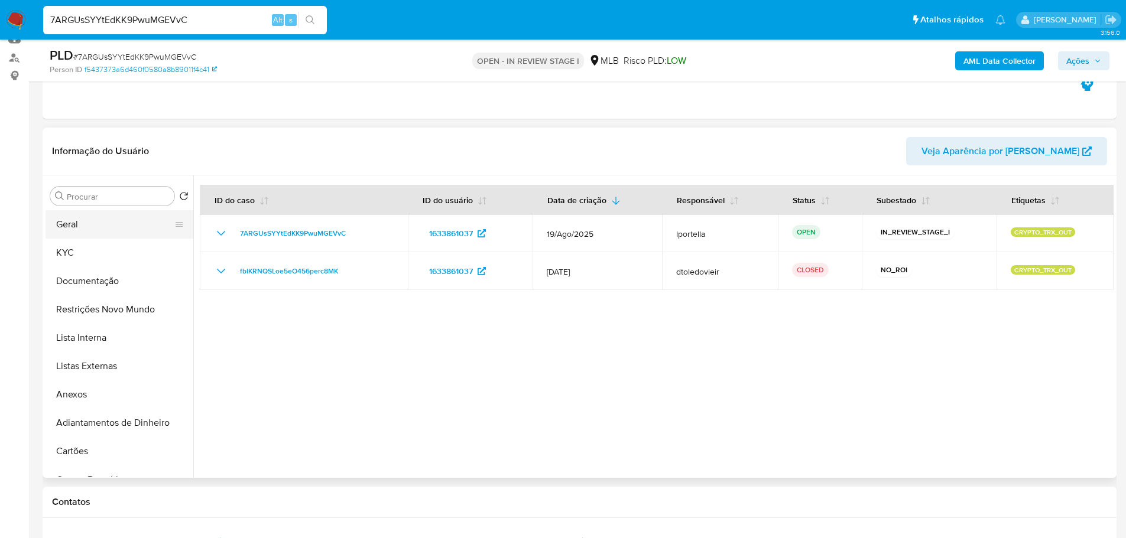
click at [95, 225] on button "Geral" at bounding box center [114, 224] width 138 height 28
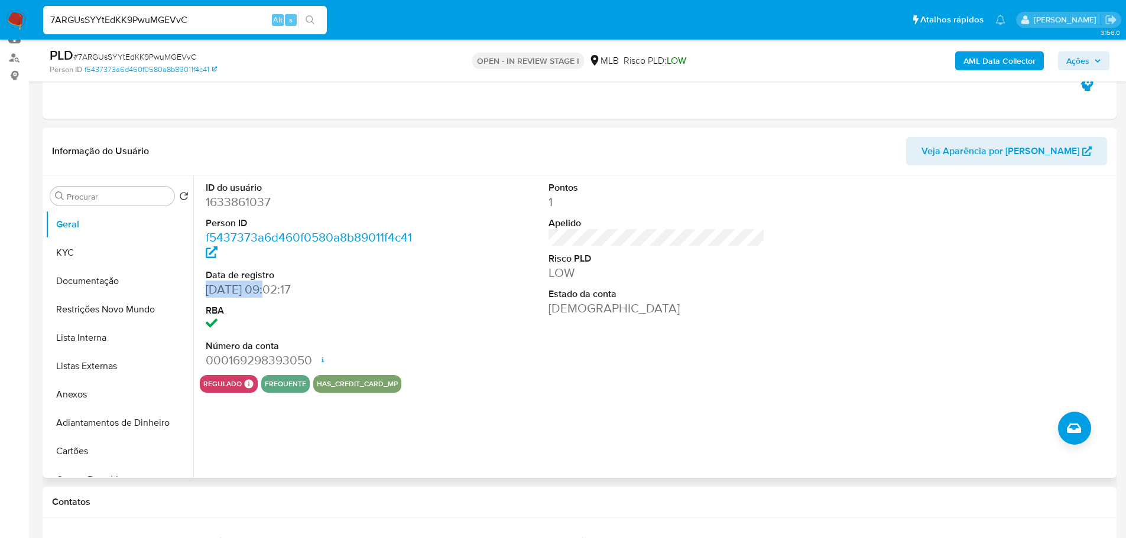
drag, startPoint x: 262, startPoint y: 291, endPoint x: 205, endPoint y: 291, distance: 56.7
click at [205, 291] on div "ID do usuário 1633861037 Person ID f5437373a6d460f0580a8b89011f4c41 Data de reg…" at bounding box center [314, 275] width 229 height 200
copy dd "12/01/2024"
click at [123, 274] on button "Documentação" at bounding box center [114, 281] width 138 height 28
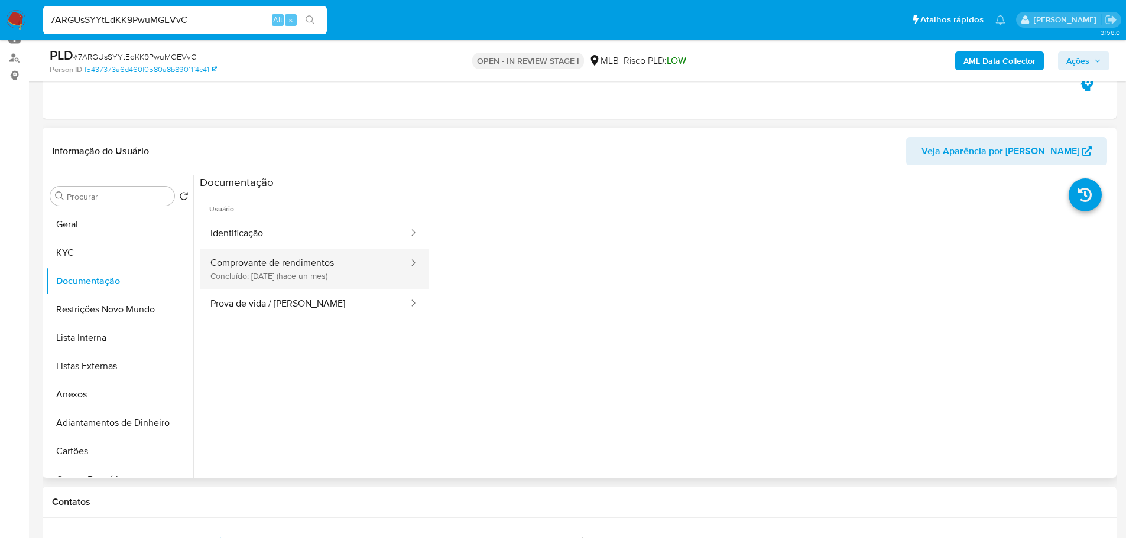
click at [305, 275] on button "Comprovante de rendimentos Concluído: 18/07/2025 (hace un mes)" at bounding box center [305, 269] width 210 height 40
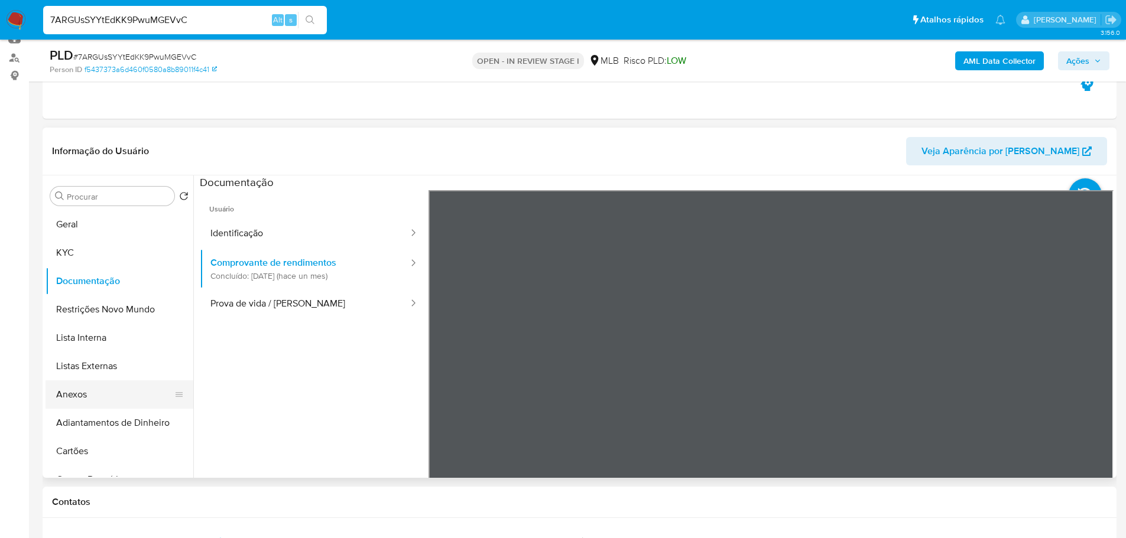
click at [79, 393] on button "Anexos" at bounding box center [114, 395] width 138 height 28
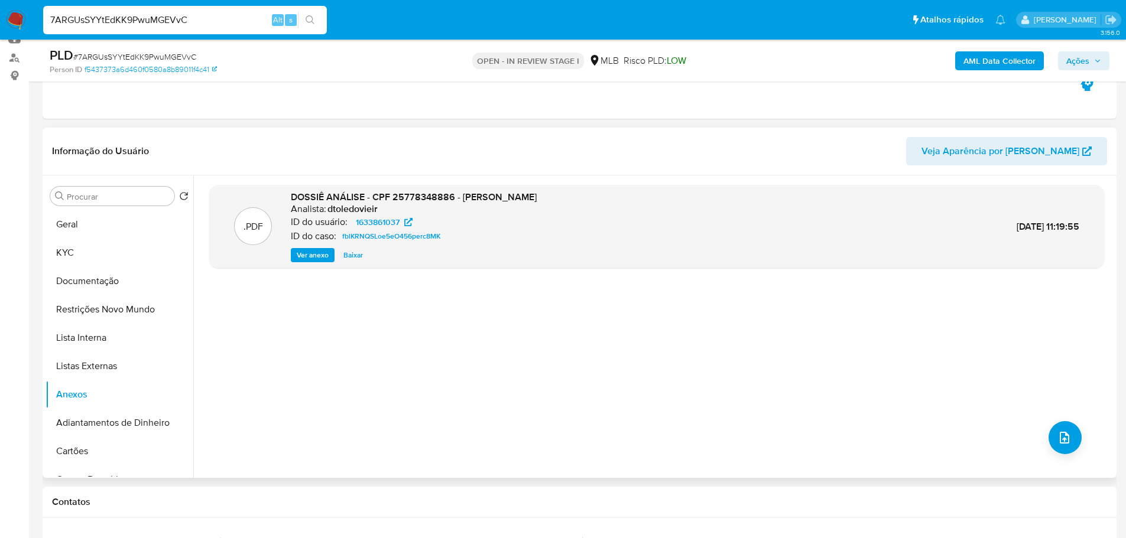
click at [318, 258] on span "Ver anexo" at bounding box center [313, 255] width 32 height 12
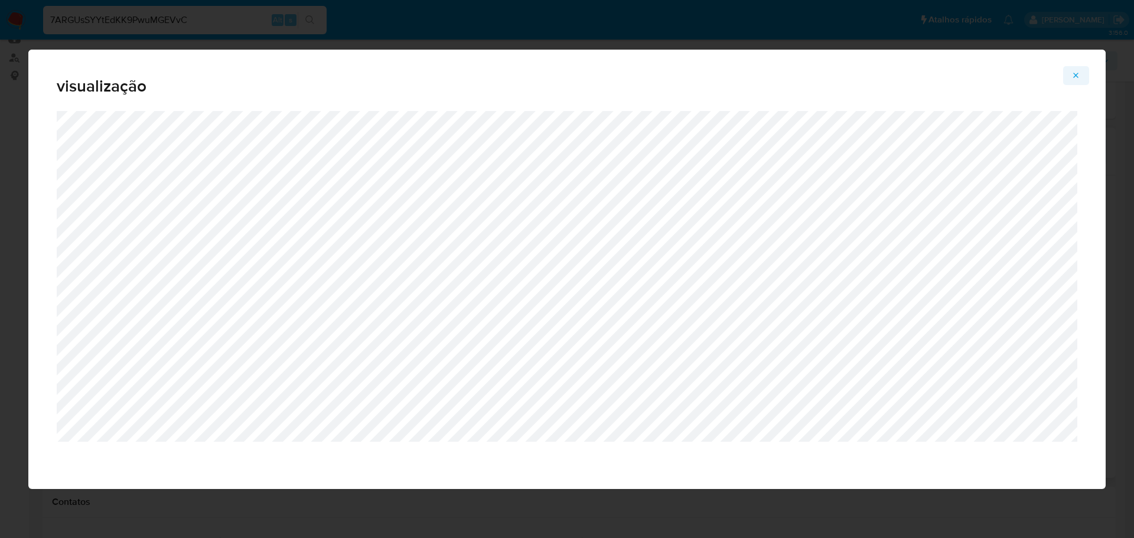
click at [1079, 76] on icon "Attachment preview" at bounding box center [1076, 75] width 9 height 9
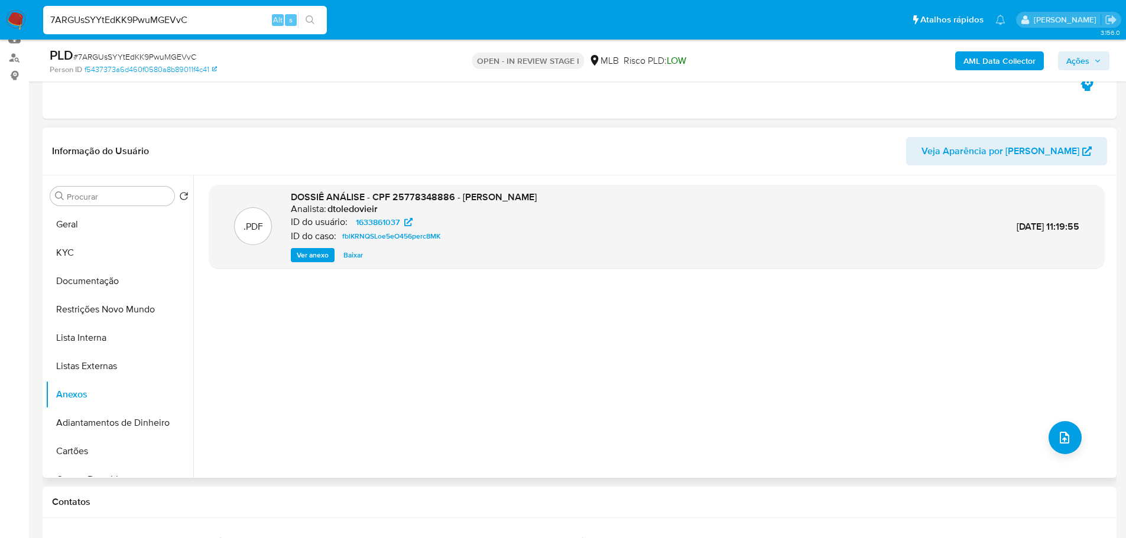
click at [301, 264] on div ".PDF DOSSIÊ ANÁLISE - CPF 25778348886 - ALEXANDRE DE OLIVEIRA SILVA Analista: d…" at bounding box center [656, 227] width 895 height 84
click at [305, 252] on span "Ver anexo" at bounding box center [313, 255] width 32 height 12
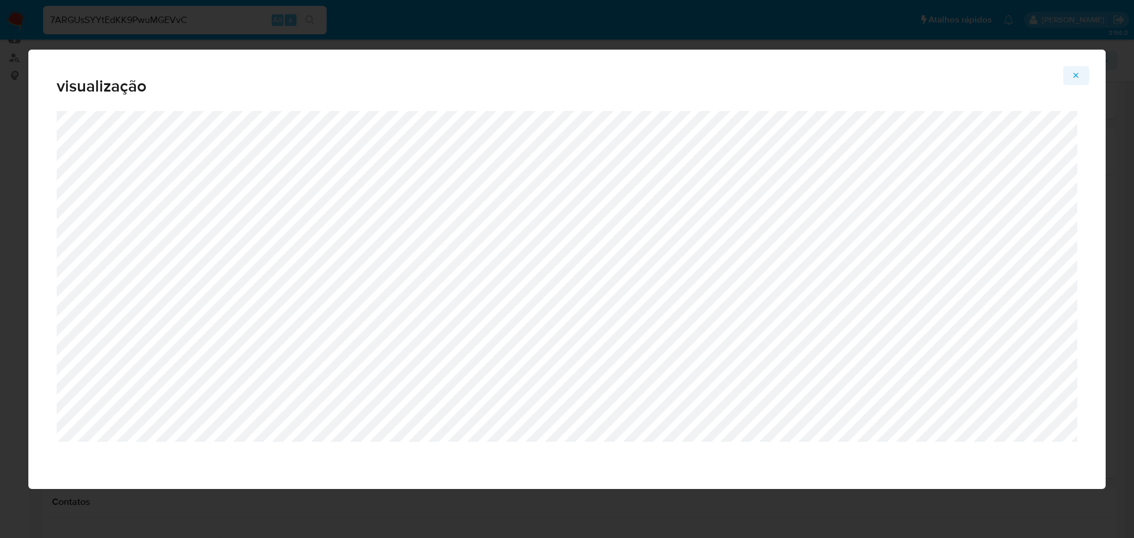
click at [1085, 74] on button "Attachment preview" at bounding box center [1077, 75] width 26 height 19
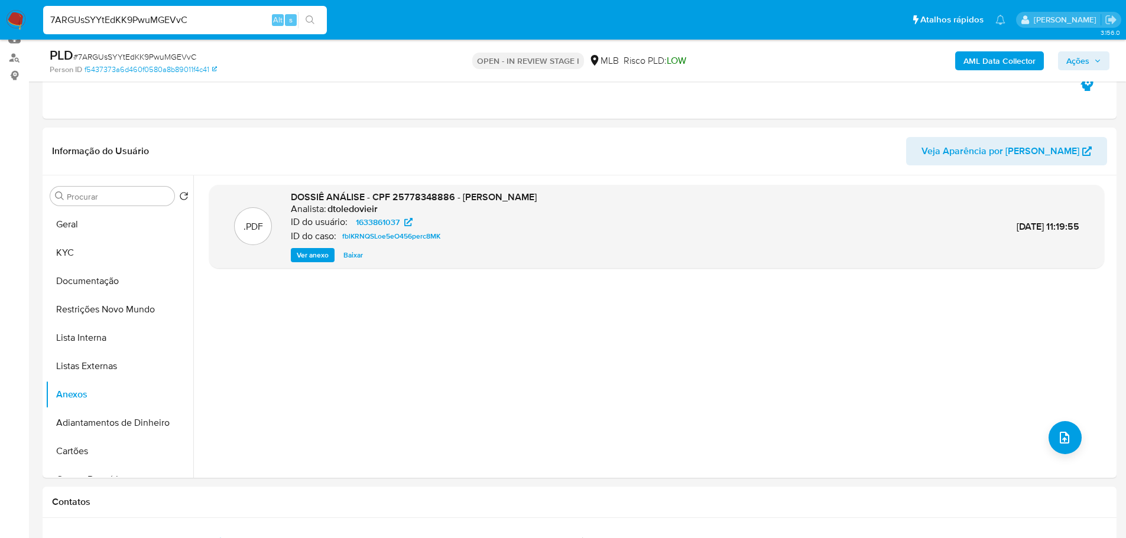
click at [1097, 54] on span "Ações" at bounding box center [1083, 61] width 35 height 17
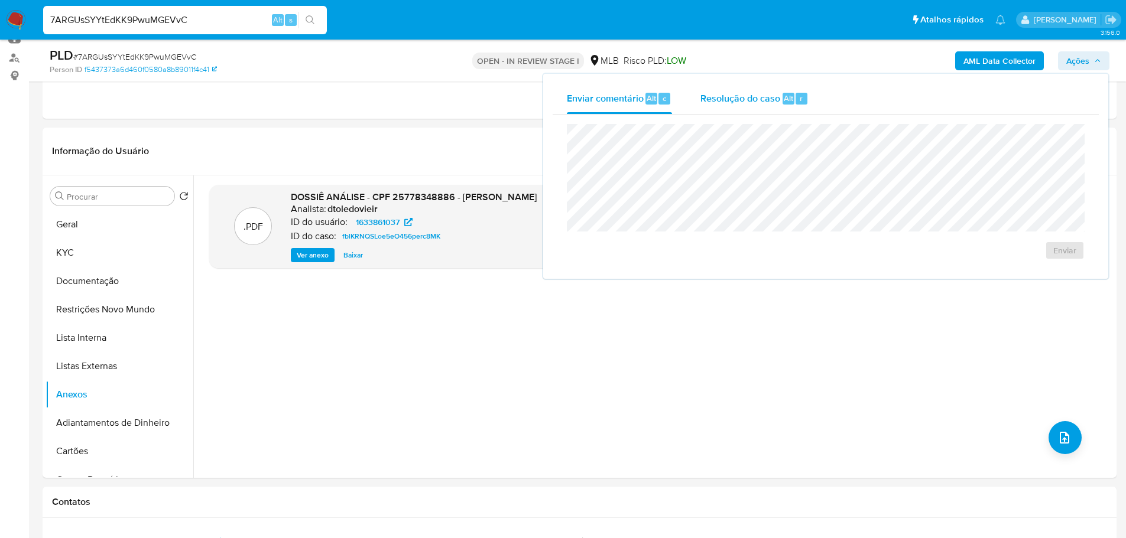
click at [765, 92] on span "Resolução do caso" at bounding box center [740, 98] width 80 height 14
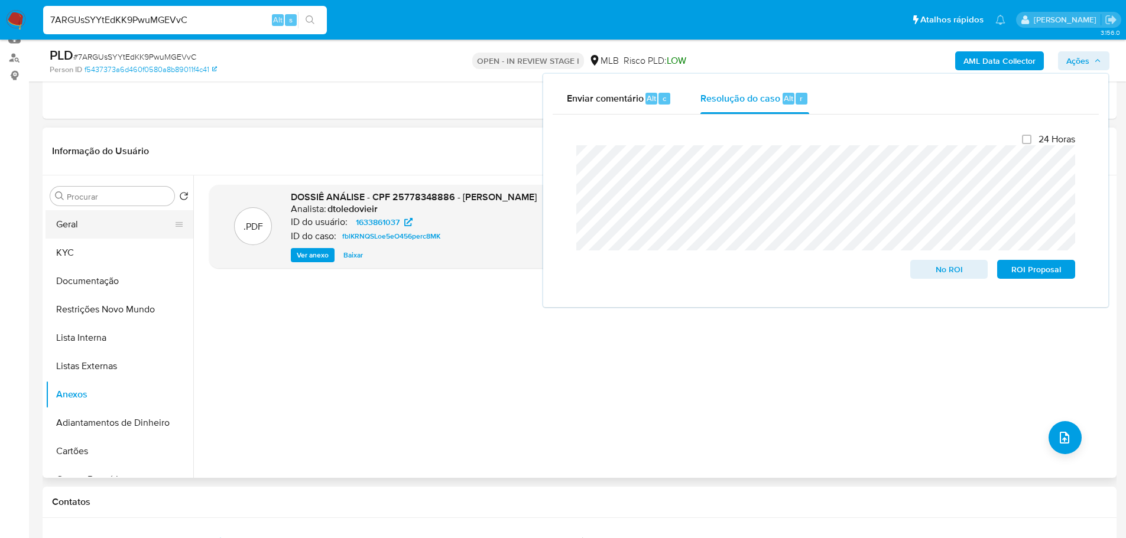
click at [130, 226] on button "Geral" at bounding box center [114, 224] width 138 height 28
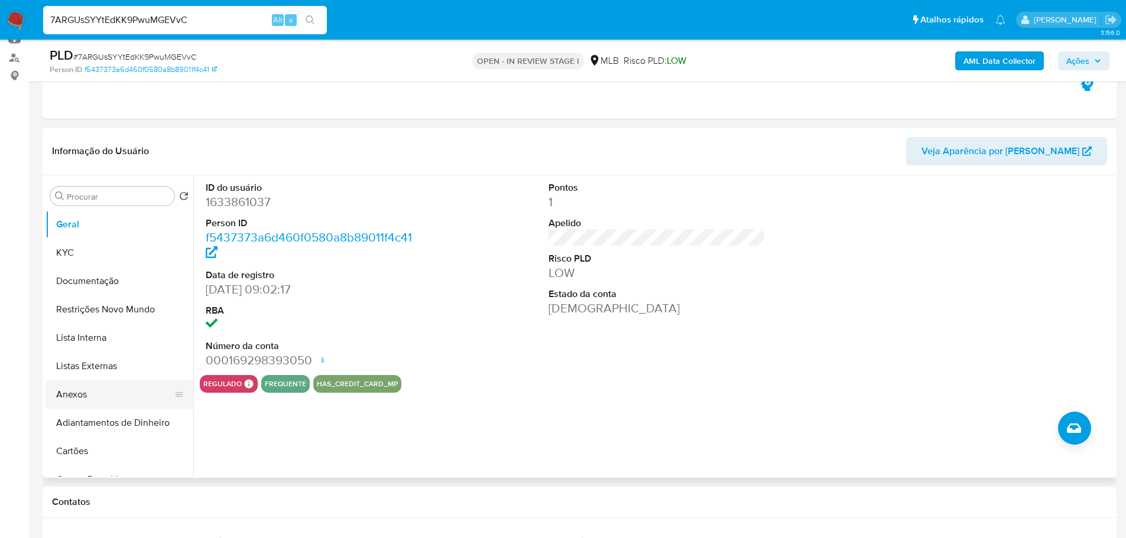
click at [92, 396] on button "Anexos" at bounding box center [114, 395] width 138 height 28
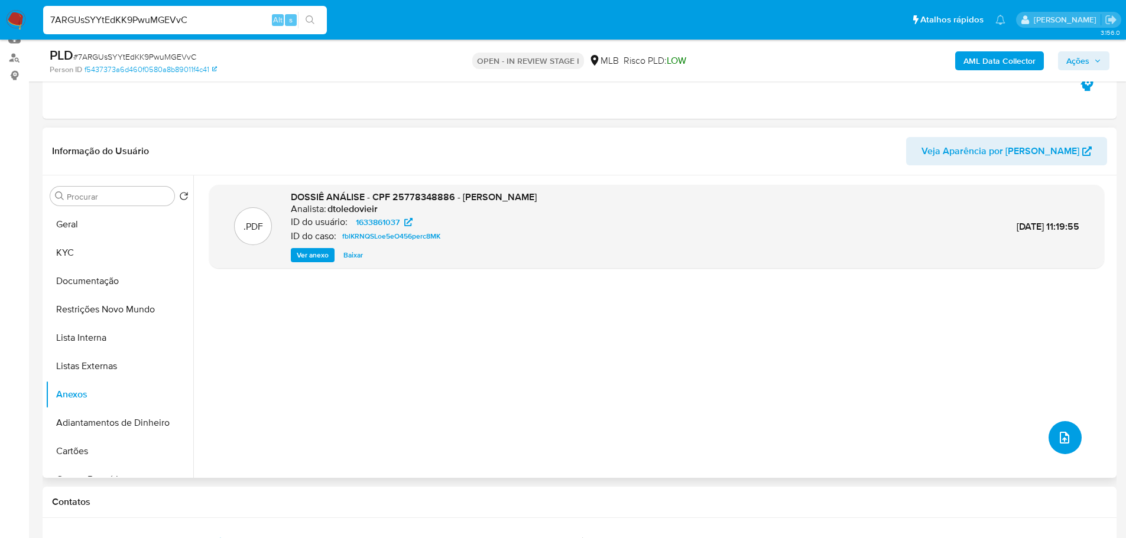
click at [1052, 449] on button "upload-file" at bounding box center [1064, 437] width 33 height 33
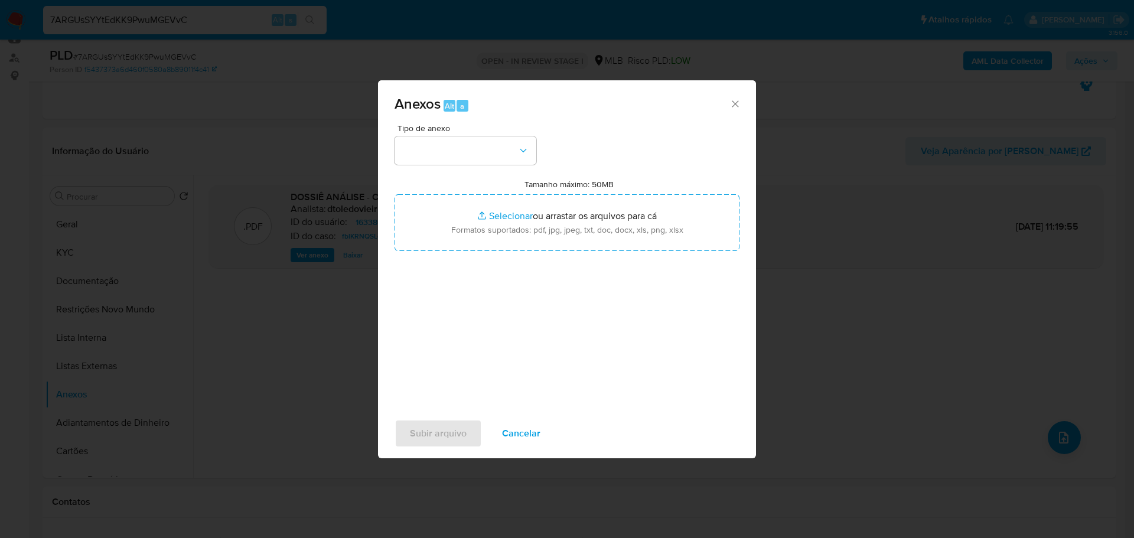
click at [464, 165] on div "Tipo de anexo Tamanho máximo: 50MB Selecionar arquivos Selecionar ou arrastar o…" at bounding box center [567, 263] width 345 height 279
click at [464, 151] on button "button" at bounding box center [466, 150] width 142 height 28
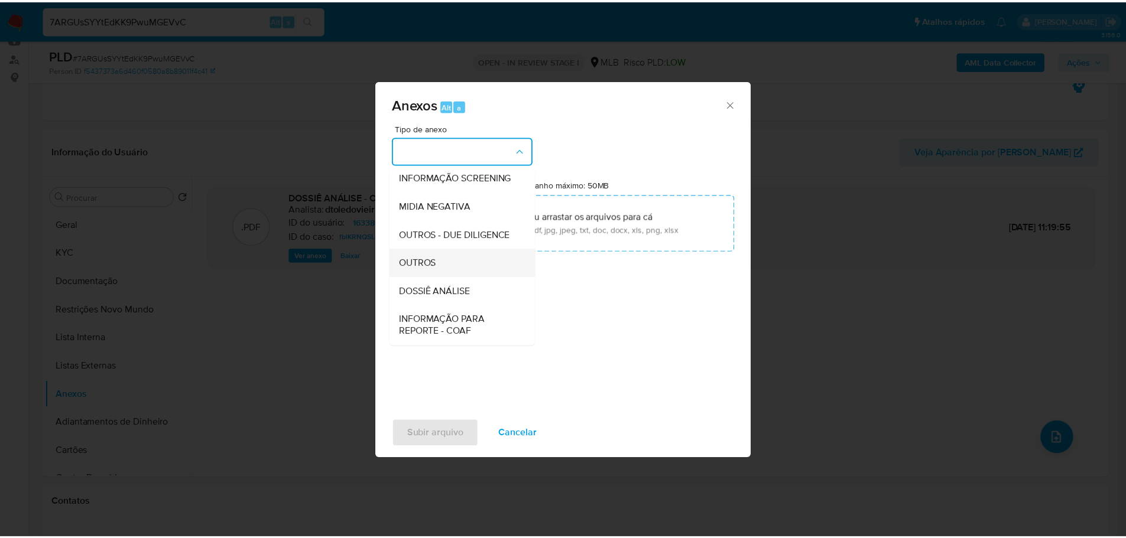
scroll to position [182, 0]
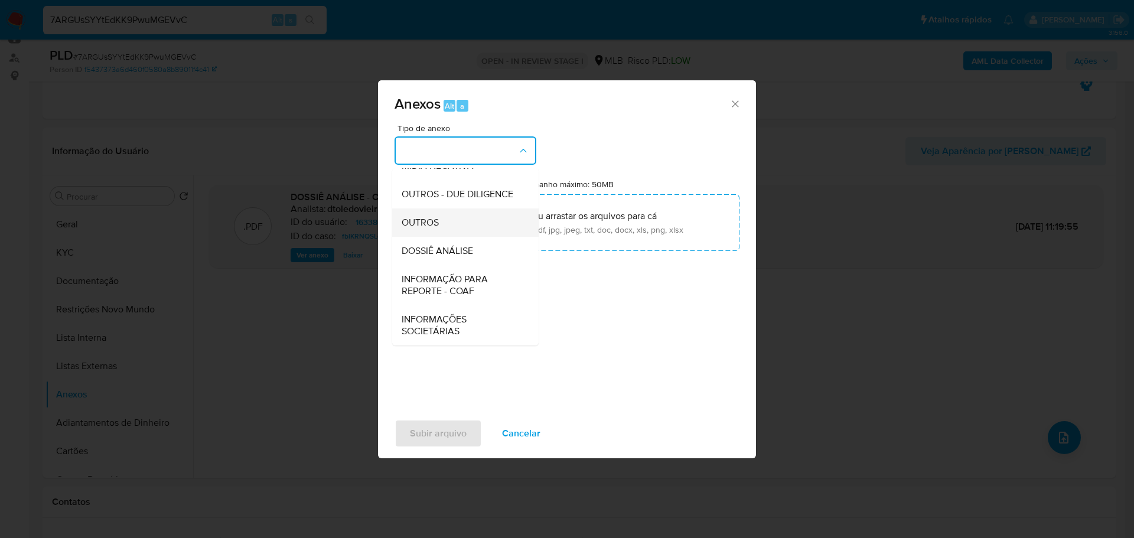
click at [474, 227] on div "OUTROS" at bounding box center [462, 223] width 121 height 28
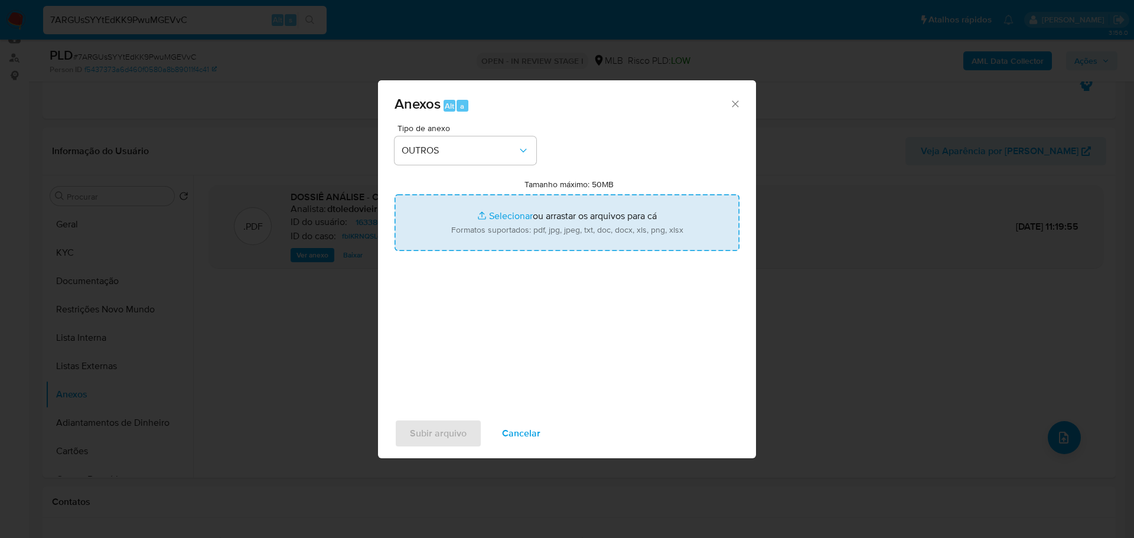
type input "C:\fakepath\Mulan 1633861037_2025_08_25_16_14_19.xlsx"
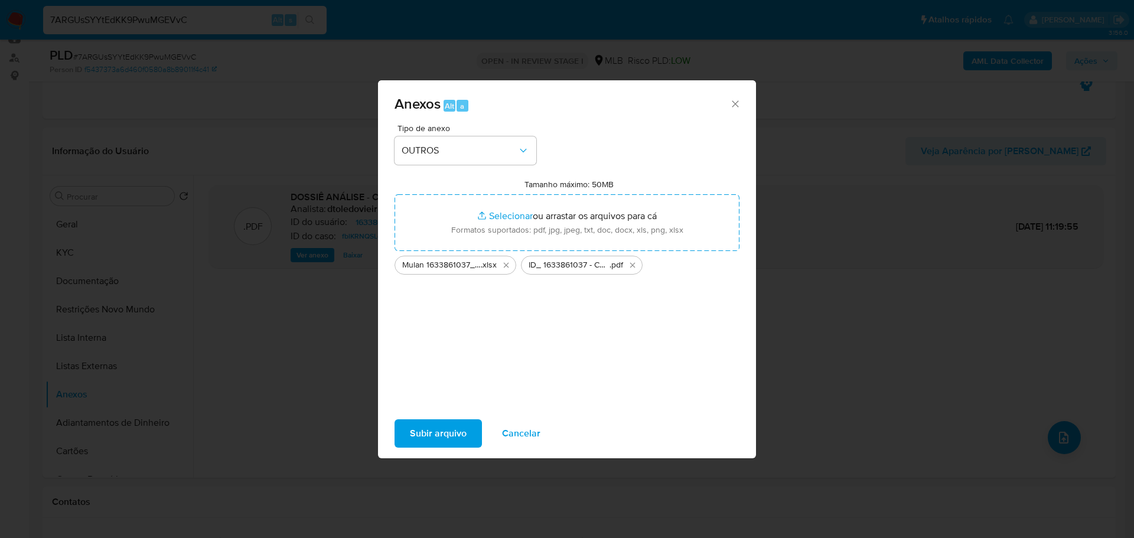
click at [445, 433] on span "Subir arquivo" at bounding box center [438, 434] width 57 height 26
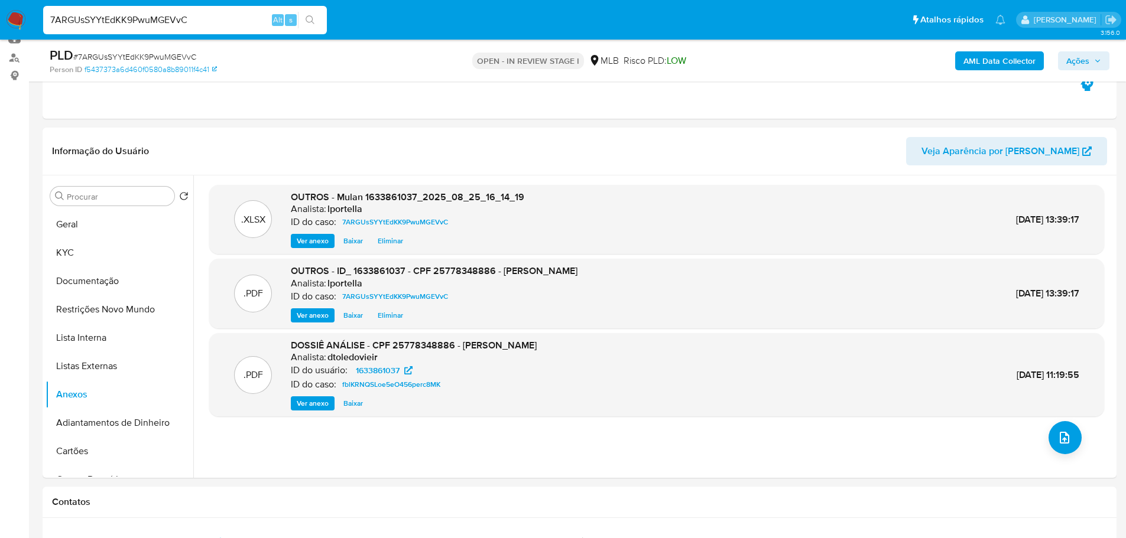
click at [1069, 55] on span "Ações" at bounding box center [1077, 60] width 23 height 19
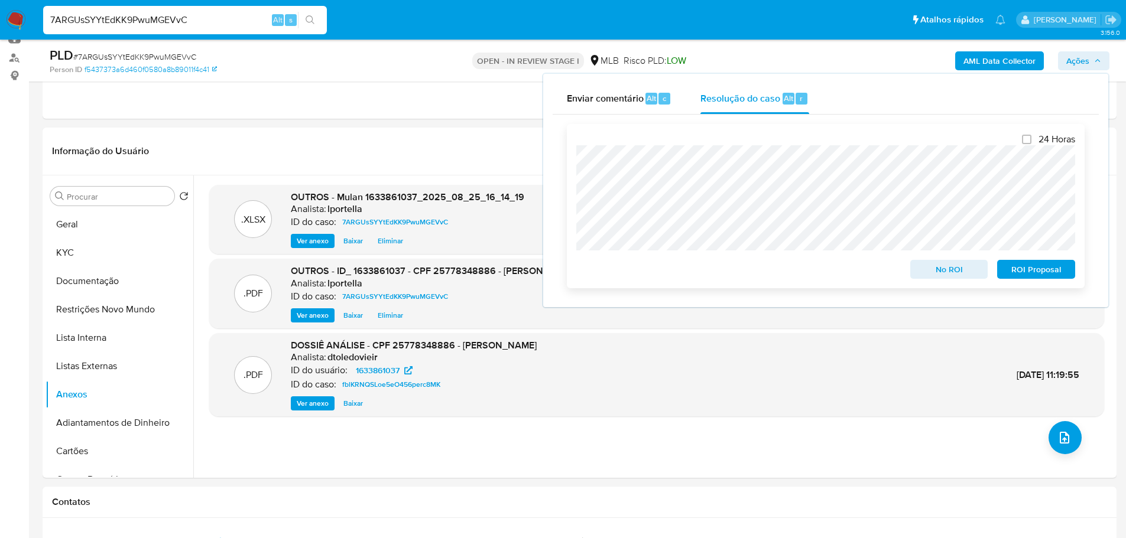
click at [951, 271] on span "No ROI" at bounding box center [948, 269] width 61 height 17
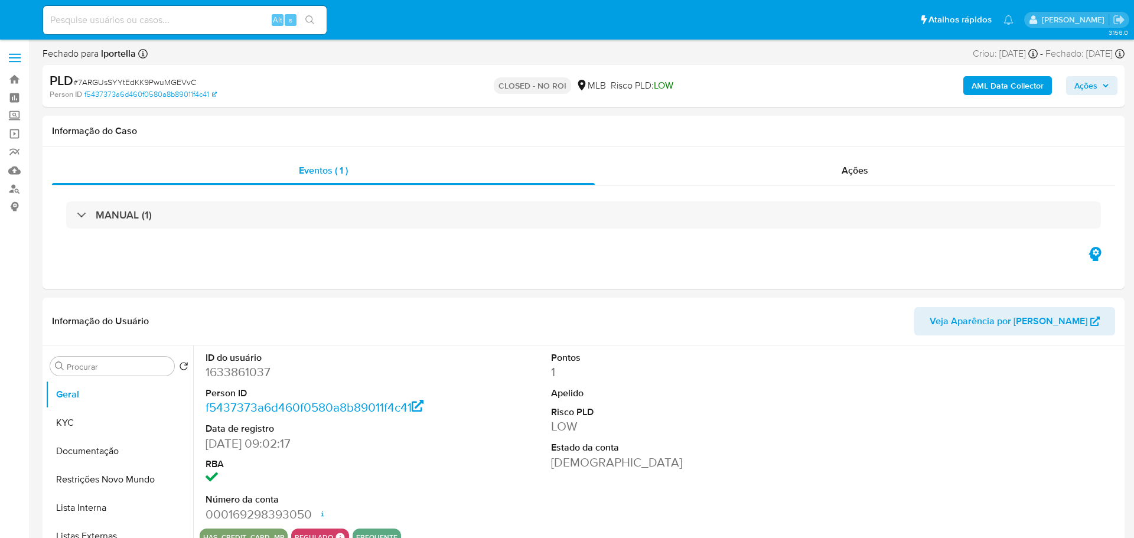
select select "10"
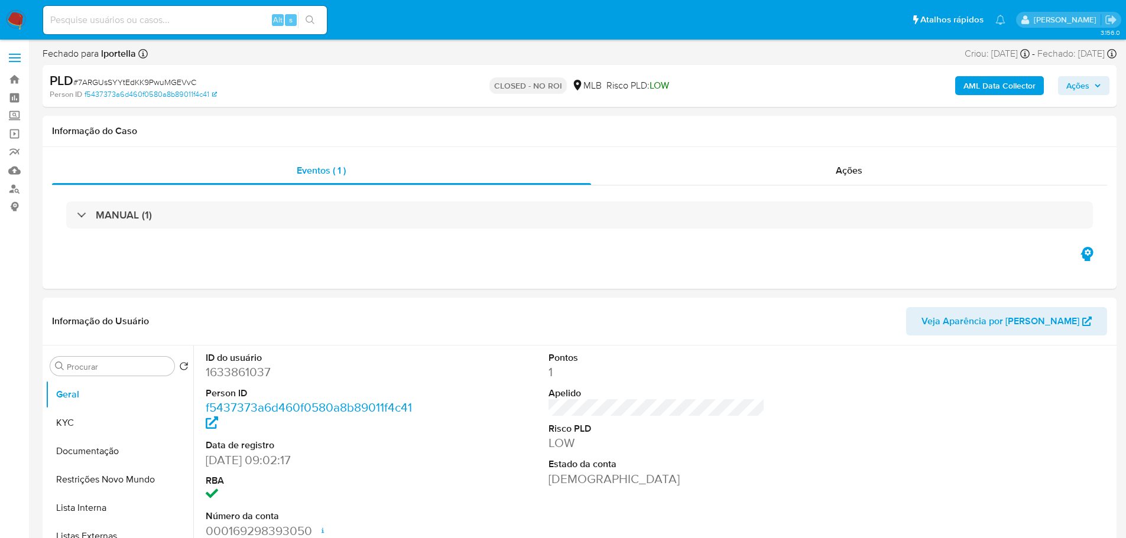
click at [18, 18] on img at bounding box center [16, 20] width 20 height 20
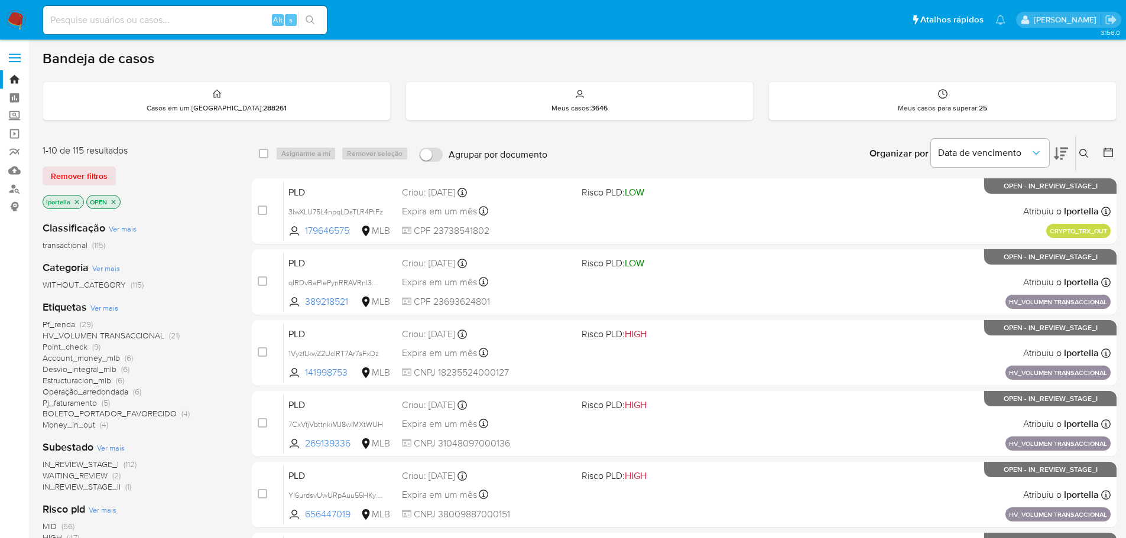
click at [201, 31] on div "Alt s" at bounding box center [185, 20] width 284 height 28
click at [193, 25] on input at bounding box center [185, 19] width 284 height 15
paste input "3lwXLU75L4npqLDsTLR4PtFz"
type input "3lwXLU75L4npqLDsTLR4PtFz"
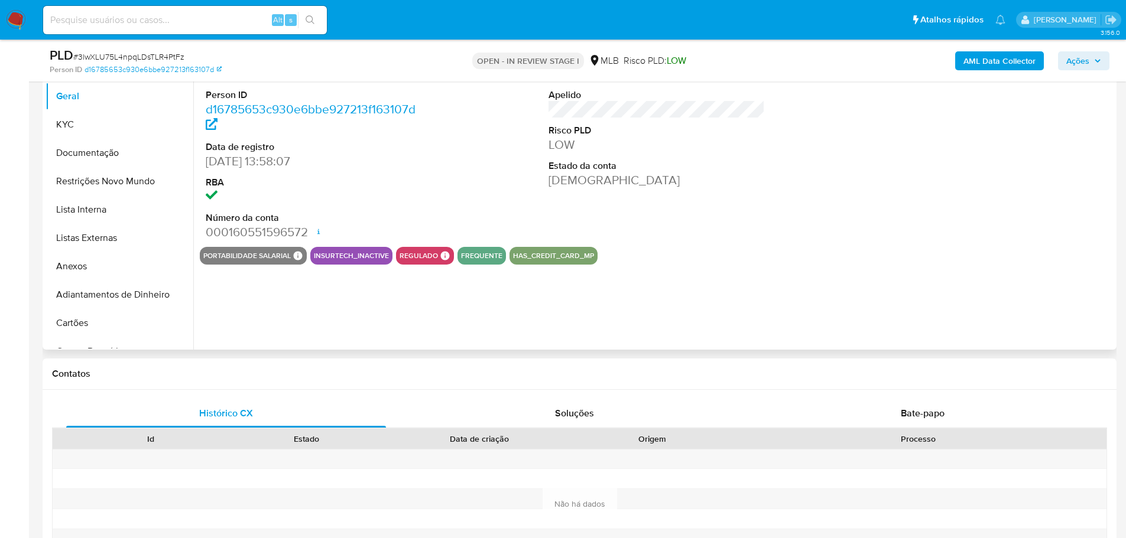
scroll to position [118, 0]
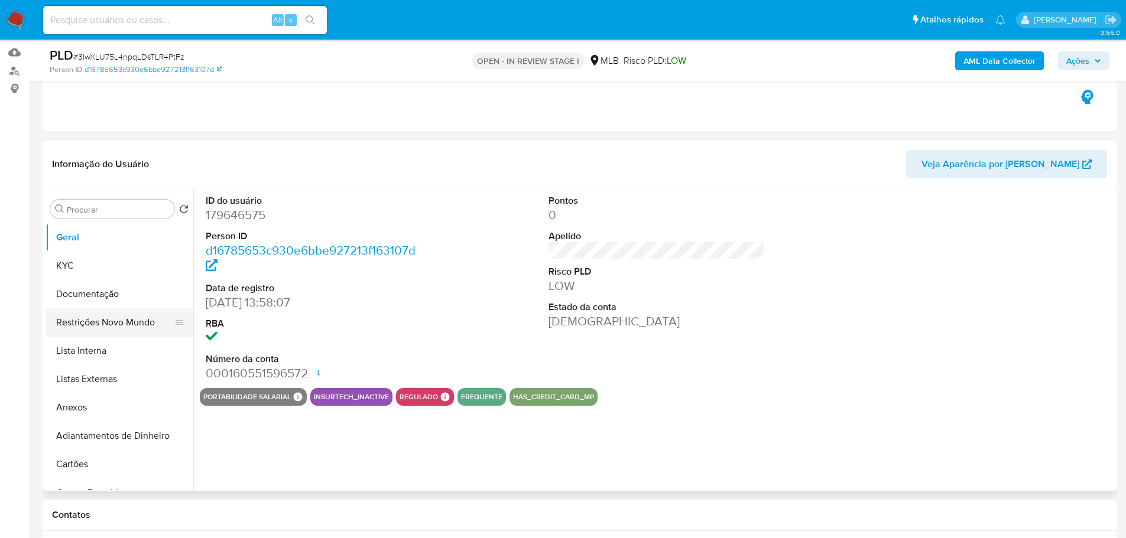
select select "10"
click at [125, 321] on button "Restrições Novo Mundo" at bounding box center [114, 322] width 138 height 28
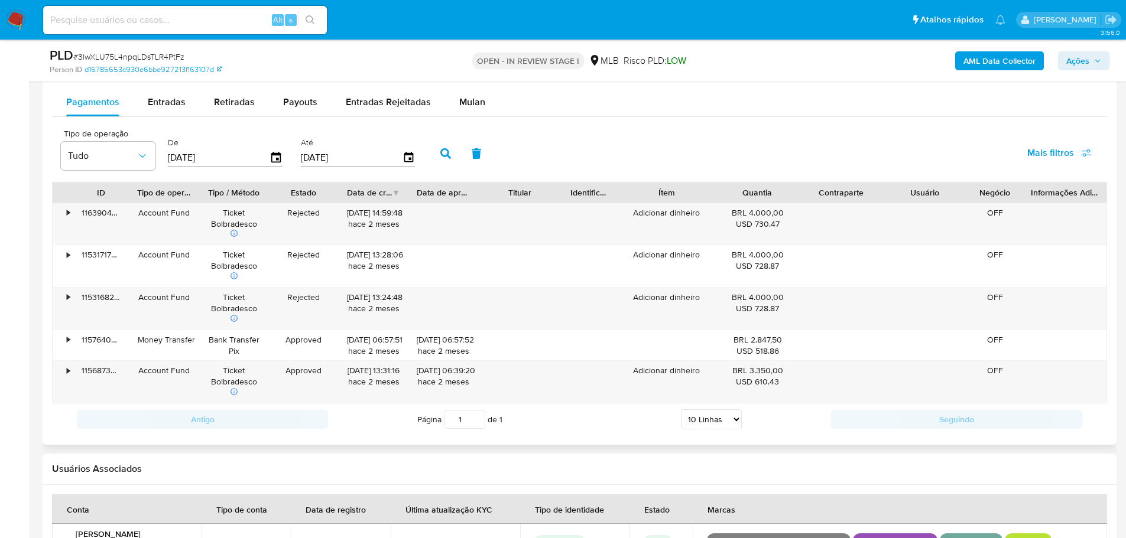
scroll to position [1241, 0]
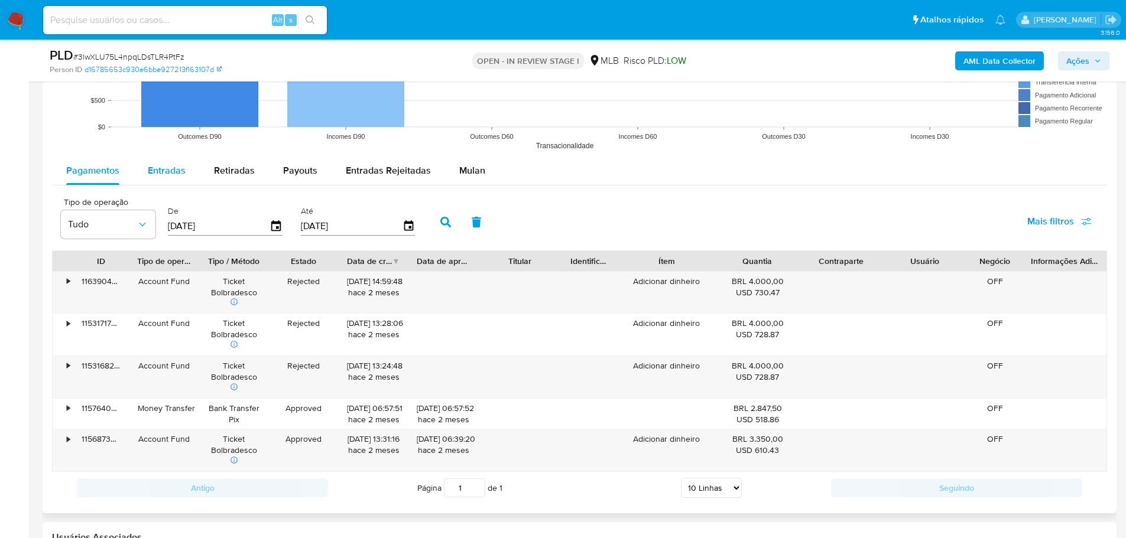
click at [161, 167] on span "Entradas" at bounding box center [167, 171] width 38 height 14
select select "10"
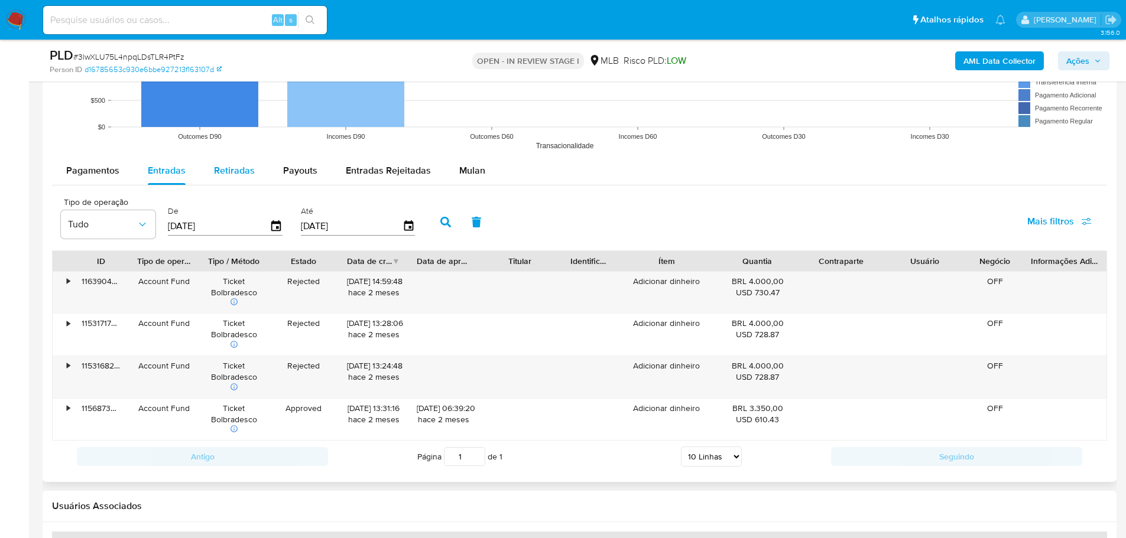
click at [237, 175] on span "Retiradas" at bounding box center [234, 171] width 41 height 14
select select "10"
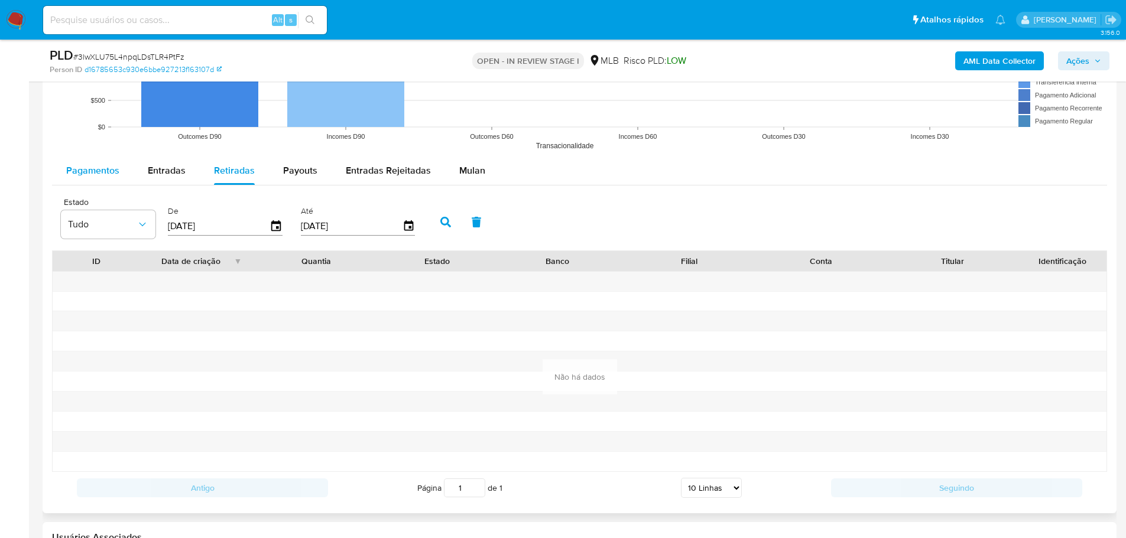
click at [102, 169] on span "Pagamentos" at bounding box center [92, 171] width 53 height 14
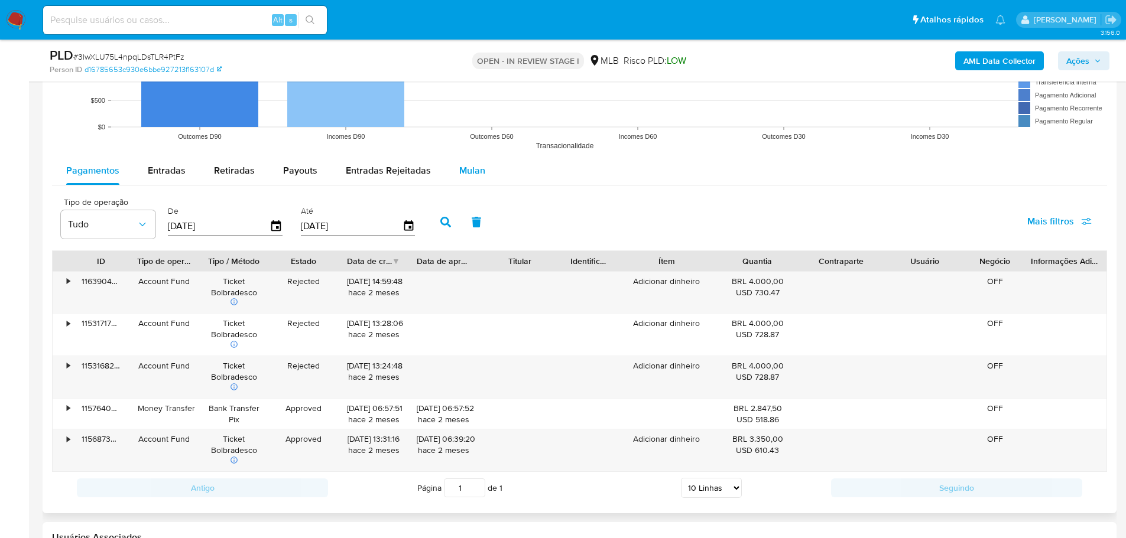
click at [459, 175] on span "Mulan" at bounding box center [472, 171] width 26 height 14
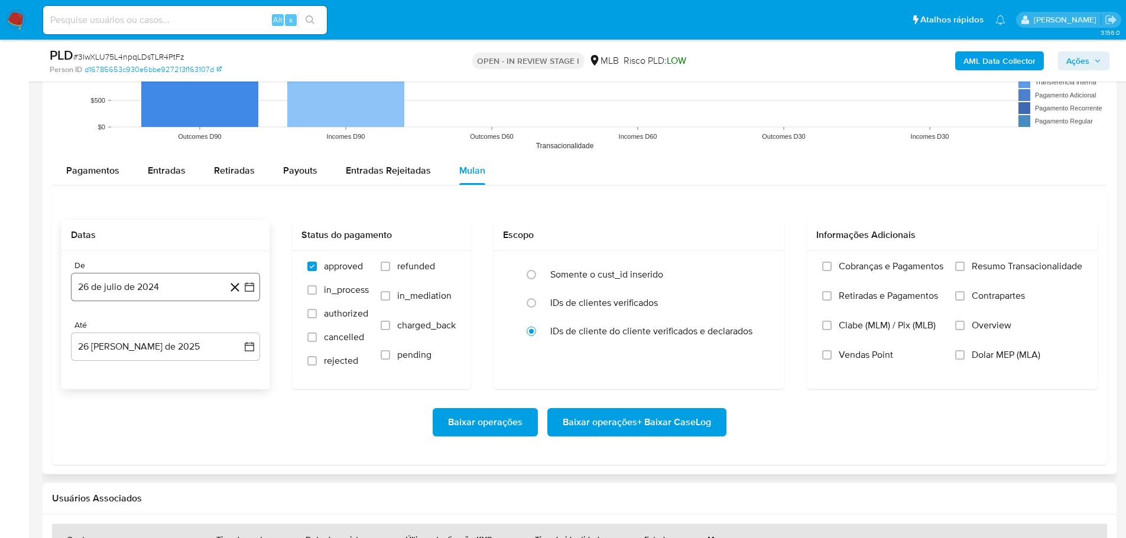
click at [125, 287] on button "26 de julio de 2024" at bounding box center [165, 287] width 189 height 28
click at [236, 330] on icon "Mes siguiente" at bounding box center [239, 330] width 14 height 14
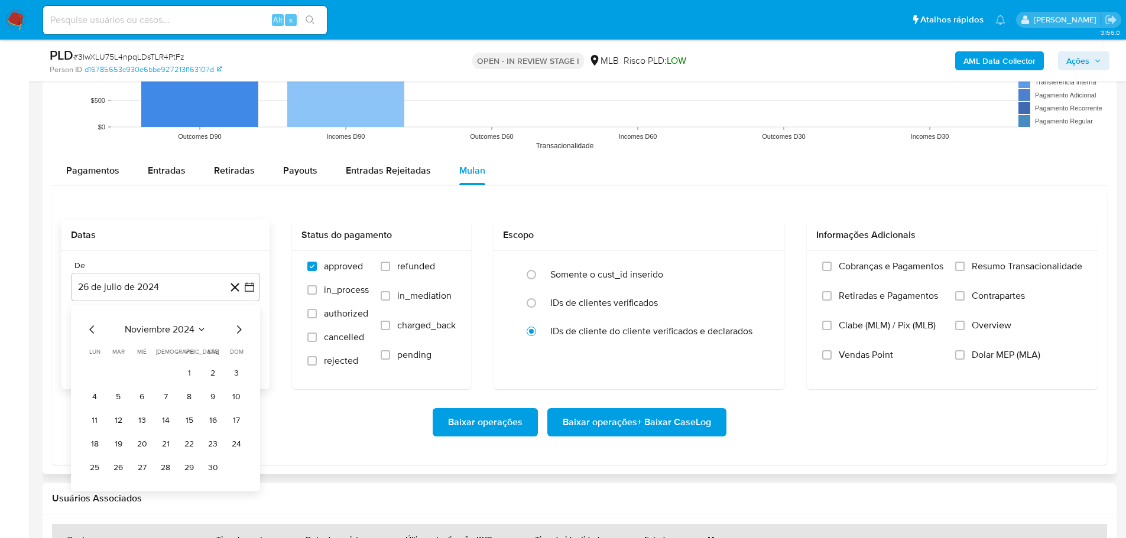
click at [236, 330] on icon "Mes siguiente" at bounding box center [239, 330] width 14 height 14
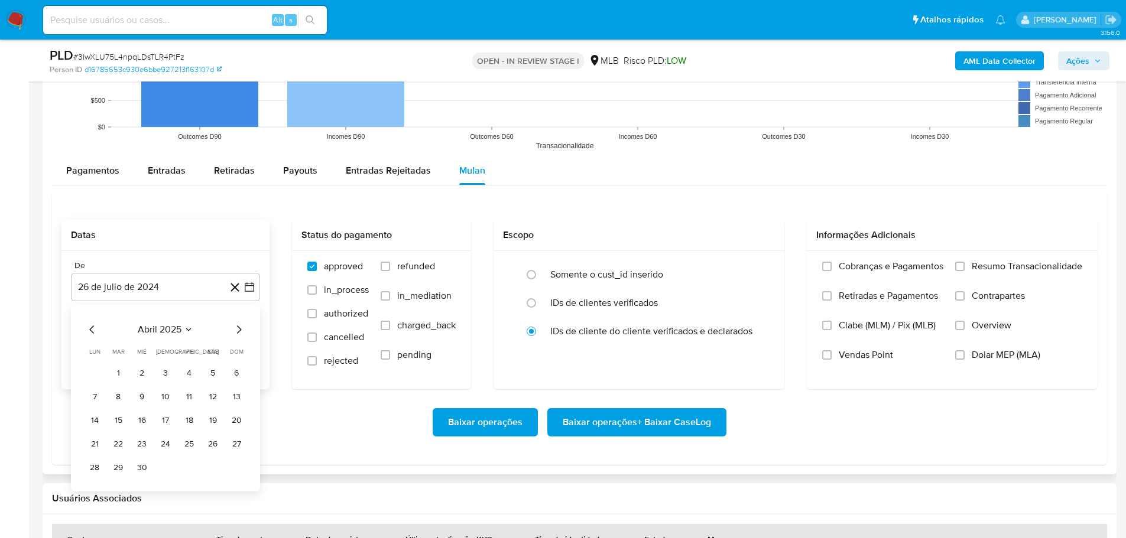
click at [236, 330] on icon "Mes siguiente" at bounding box center [239, 330] width 14 height 14
click at [165, 371] on button "1" at bounding box center [165, 373] width 19 height 19
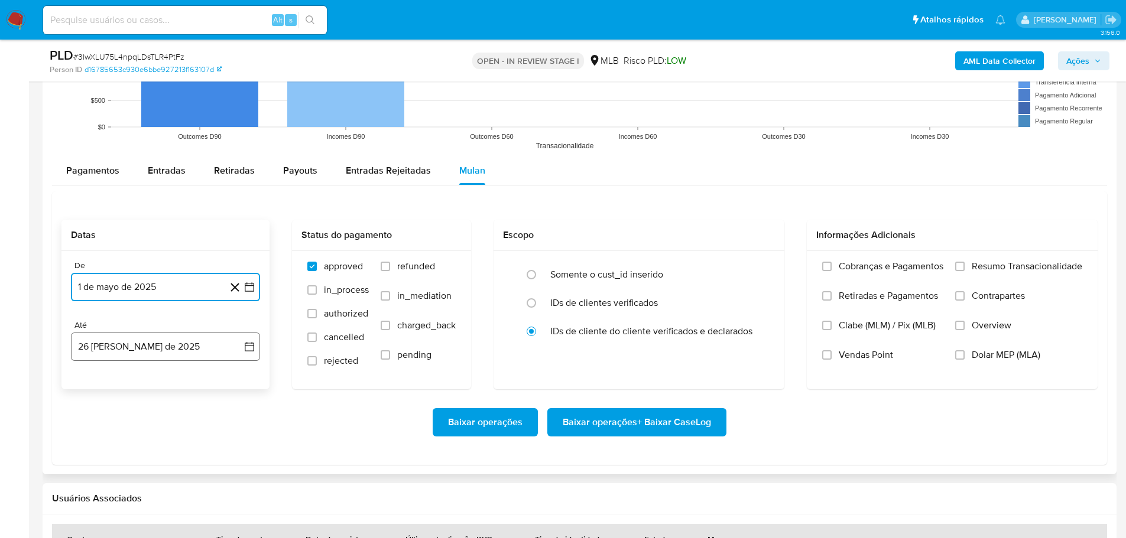
click at [156, 346] on button "26 de agosto de 2025" at bounding box center [165, 347] width 189 height 28
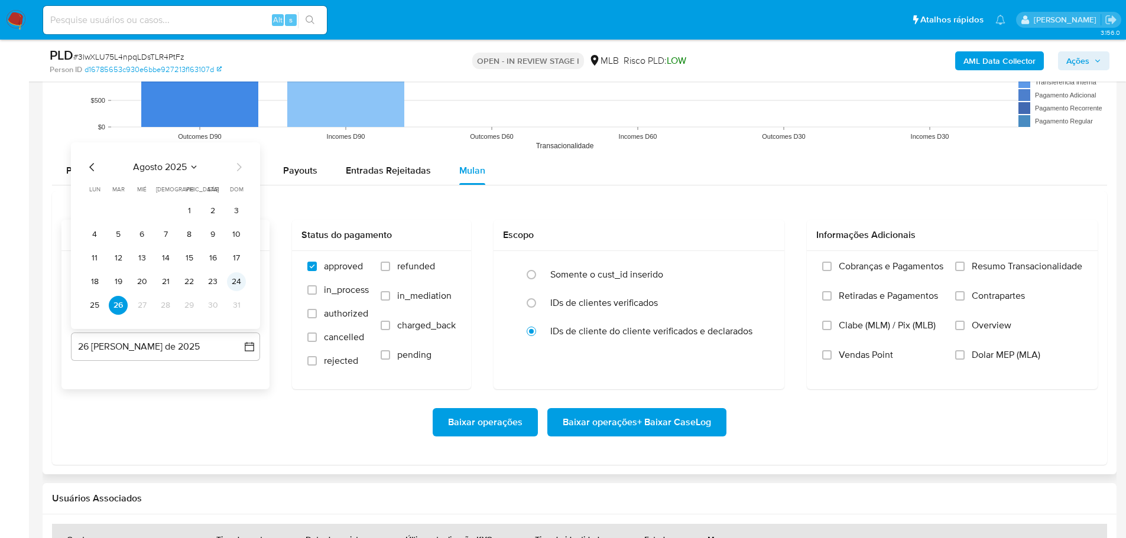
click at [232, 282] on button "24" at bounding box center [236, 281] width 19 height 19
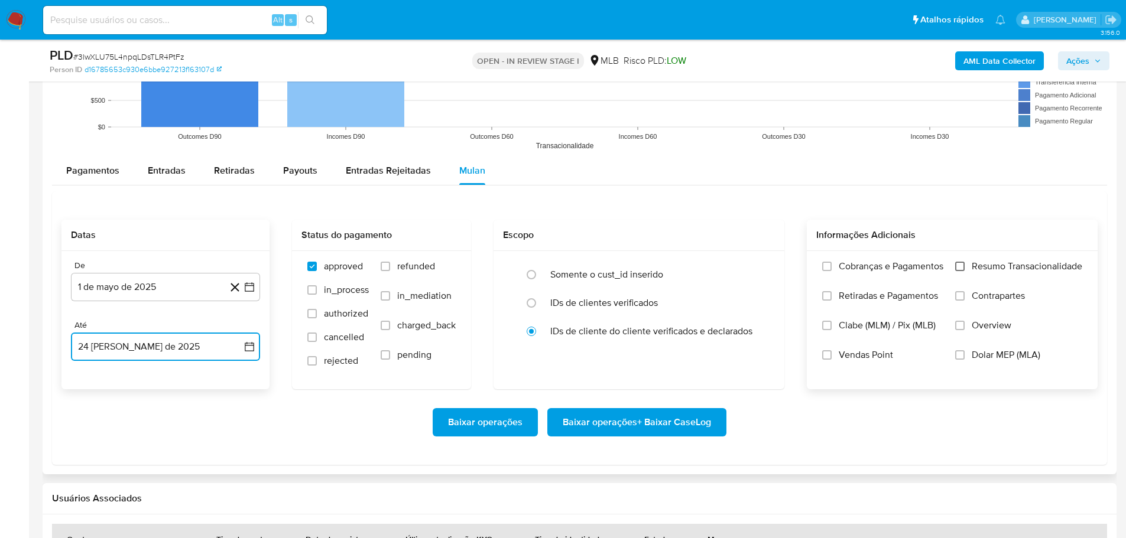
click at [957, 266] on input "Resumo Transacionalidade" at bounding box center [959, 266] width 9 height 9
click at [688, 417] on span "Baixar operações + Baixar CaseLog" at bounding box center [636, 422] width 148 height 26
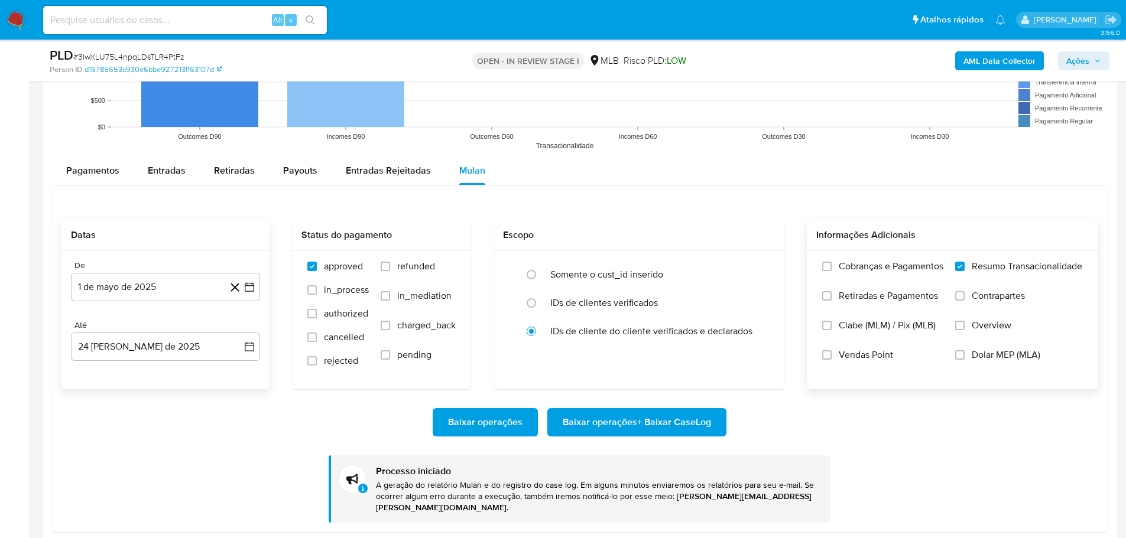
click at [19, 19] on img at bounding box center [16, 20] width 20 height 20
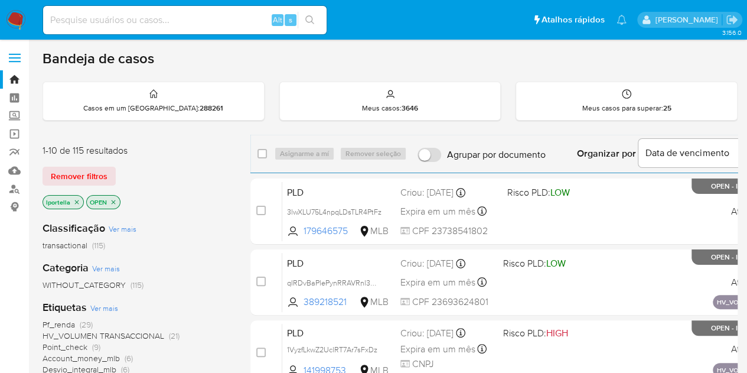
click at [170, 21] on input at bounding box center [185, 19] width 284 height 15
paste input "79978422"
type input "79978422"
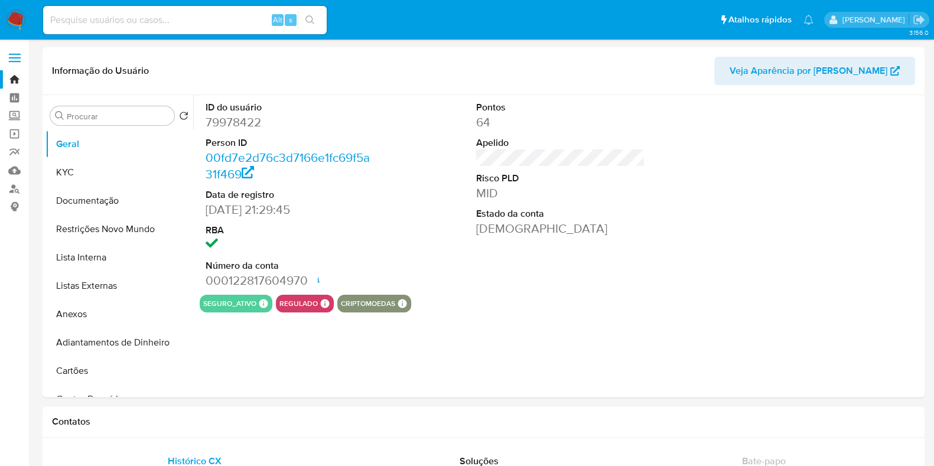
select select "10"
click at [90, 316] on button "Anexos" at bounding box center [114, 314] width 138 height 28
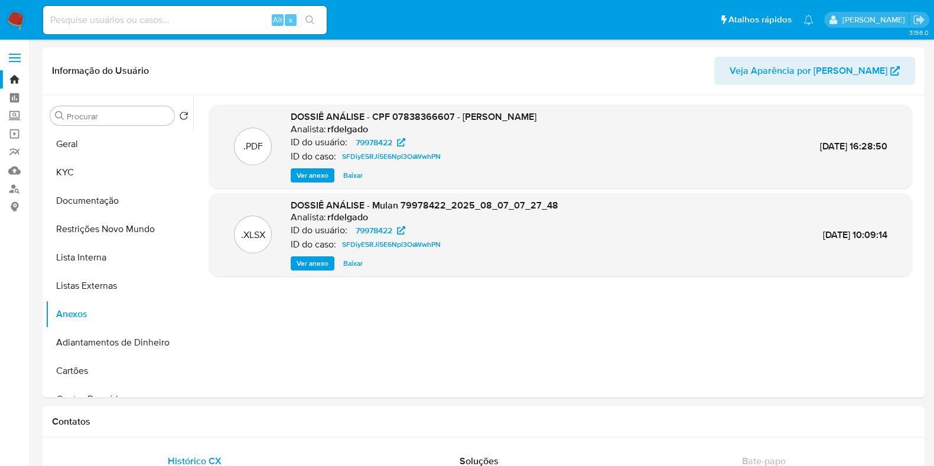
click at [106, 23] on input at bounding box center [185, 19] width 284 height 15
paste input "257244472"
type input "257244472"
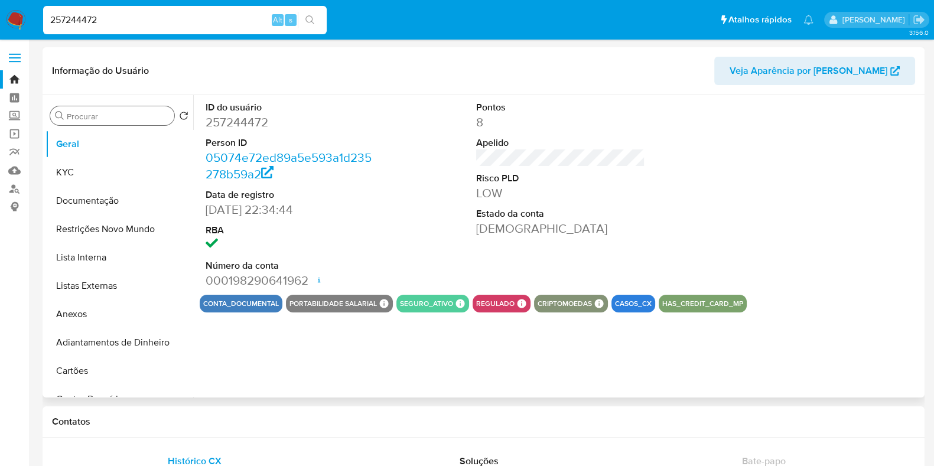
select select "10"
click at [105, 316] on button "Anexos" at bounding box center [114, 314] width 138 height 28
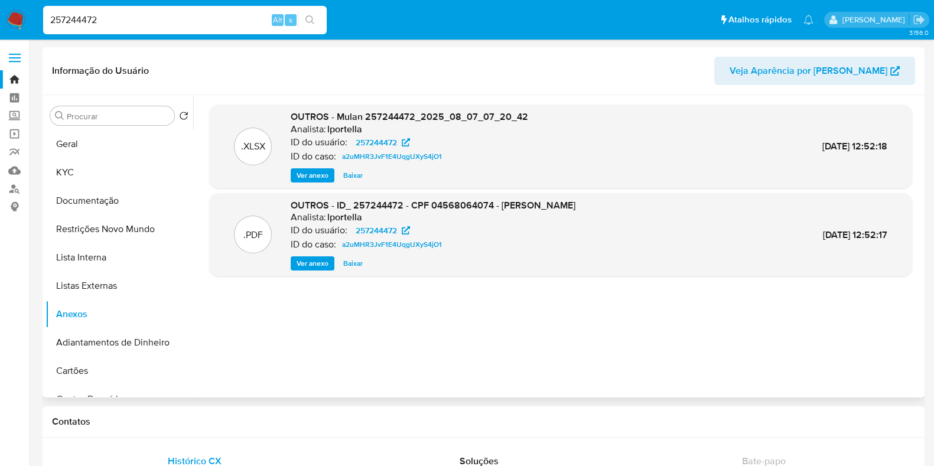
click at [313, 265] on span "Ver anexo" at bounding box center [313, 264] width 32 height 12
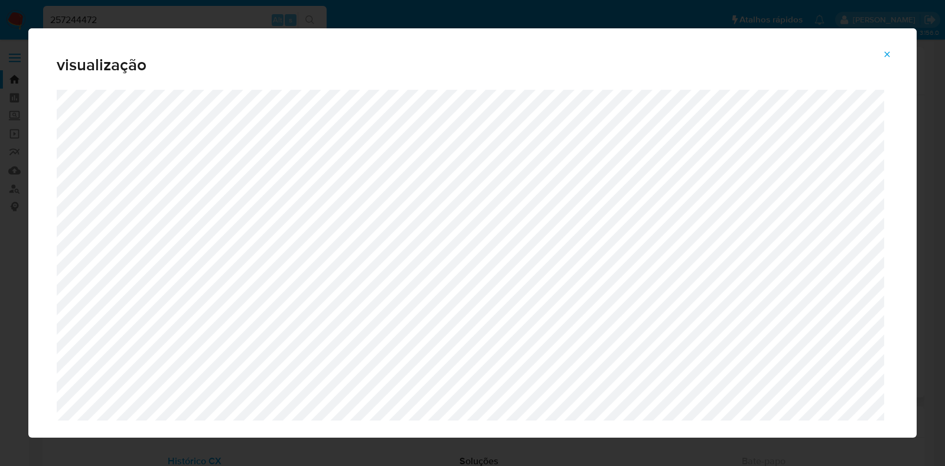
drag, startPoint x: 886, startPoint y: 51, endPoint x: 848, endPoint y: 47, distance: 38.6
click at [886, 51] on icon "Attachment preview" at bounding box center [887, 54] width 9 height 9
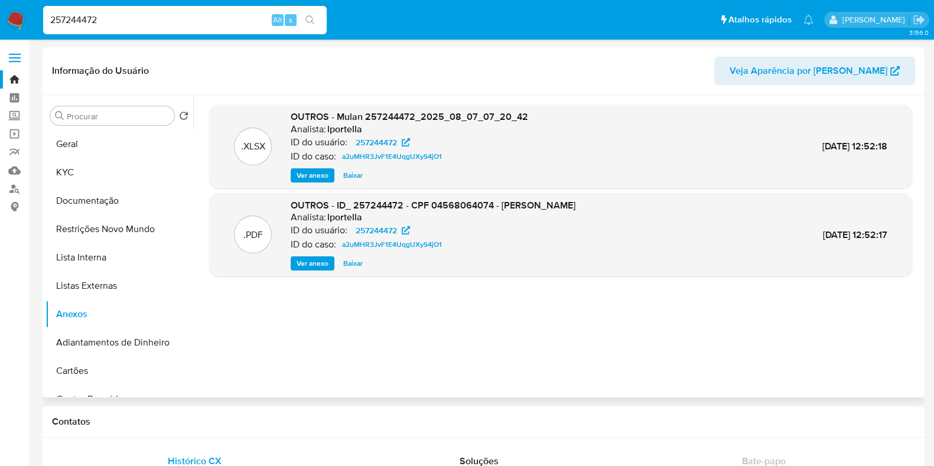
click at [116, 14] on input "257244472" at bounding box center [185, 19] width 284 height 15
paste input "172362233"
type input "172362233"
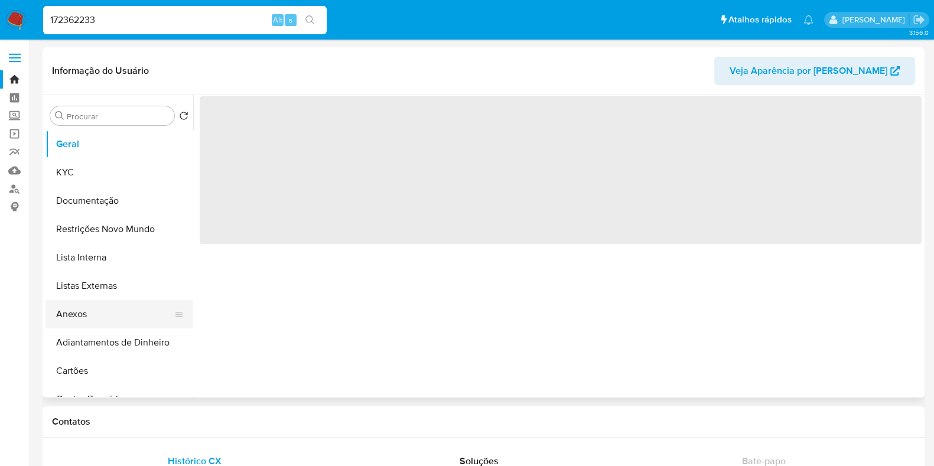
click at [91, 307] on button "Anexos" at bounding box center [114, 314] width 138 height 28
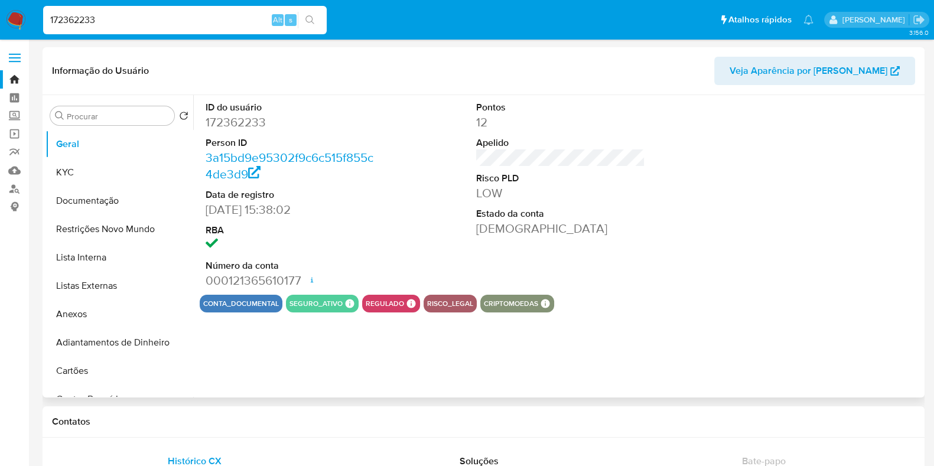
select select "10"
click at [99, 314] on button "Anexos" at bounding box center [114, 314] width 138 height 28
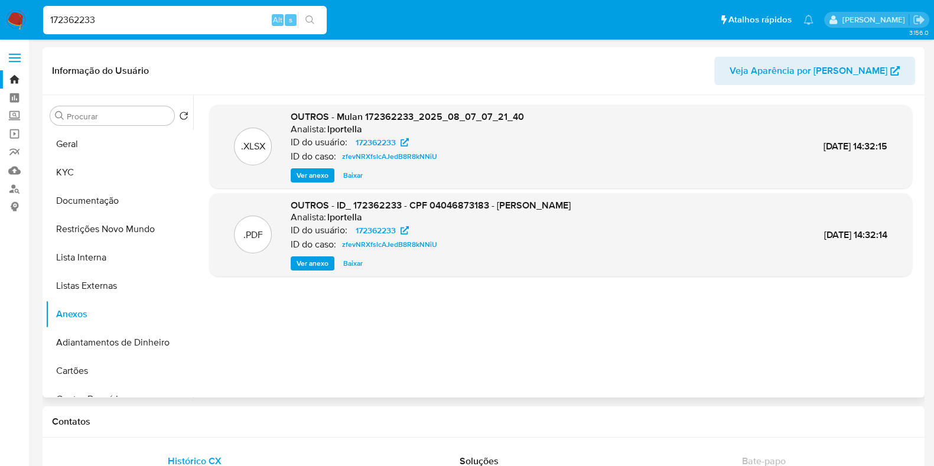
click at [304, 265] on span "Ver anexo" at bounding box center [313, 264] width 32 height 12
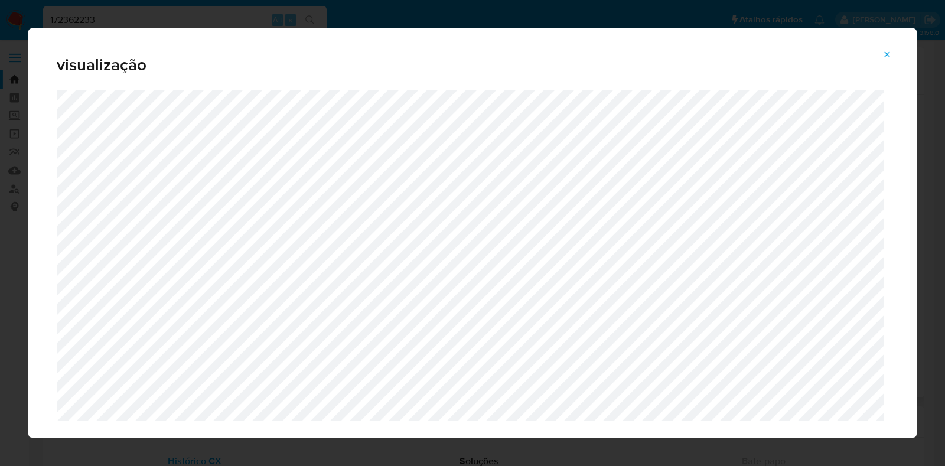
click at [894, 58] on button "Attachment preview" at bounding box center [887, 54] width 26 height 19
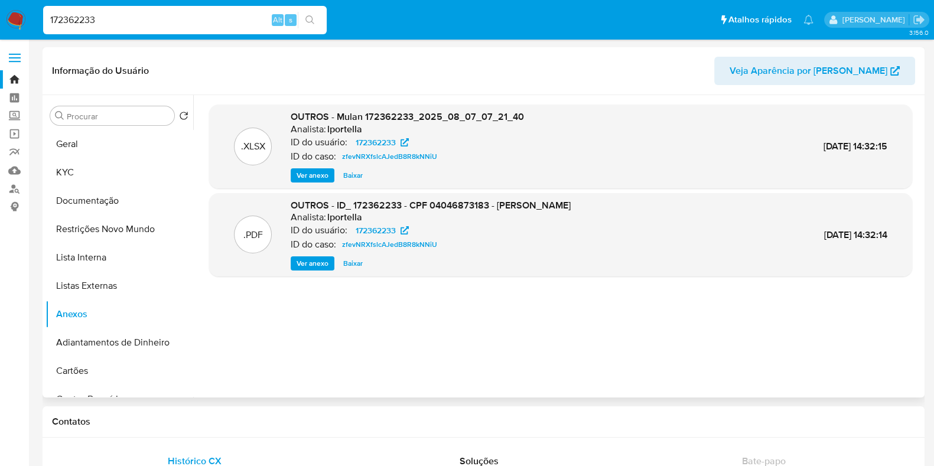
click at [140, 24] on input "172362233" at bounding box center [185, 19] width 284 height 15
paste input "84073691"
type input "184073691"
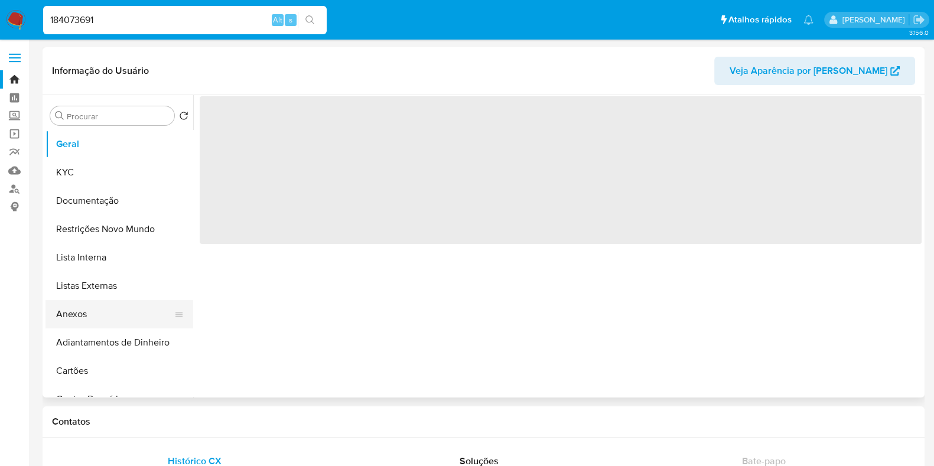
click at [109, 310] on button "Anexos" at bounding box center [114, 314] width 138 height 28
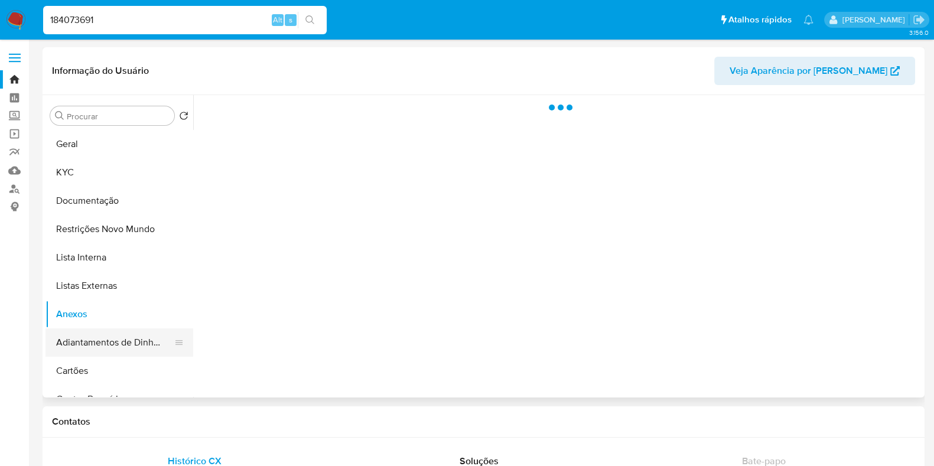
select select "10"
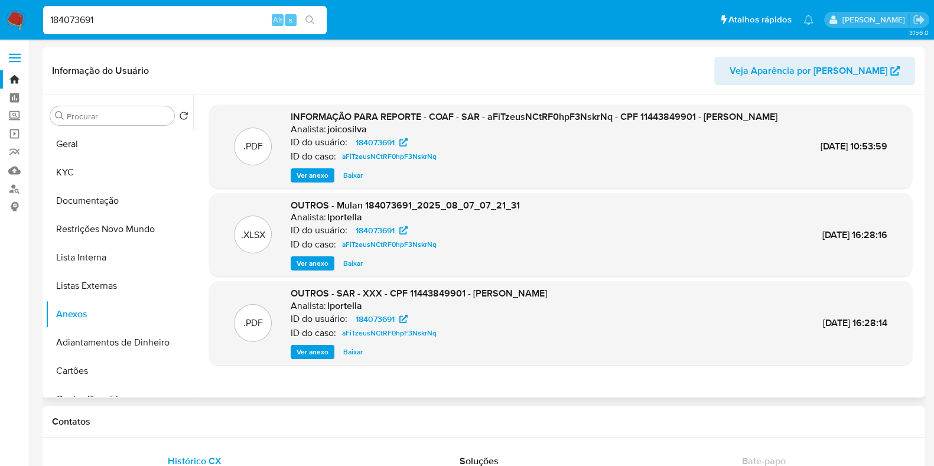
click at [313, 353] on span "Ver anexo" at bounding box center [313, 352] width 32 height 12
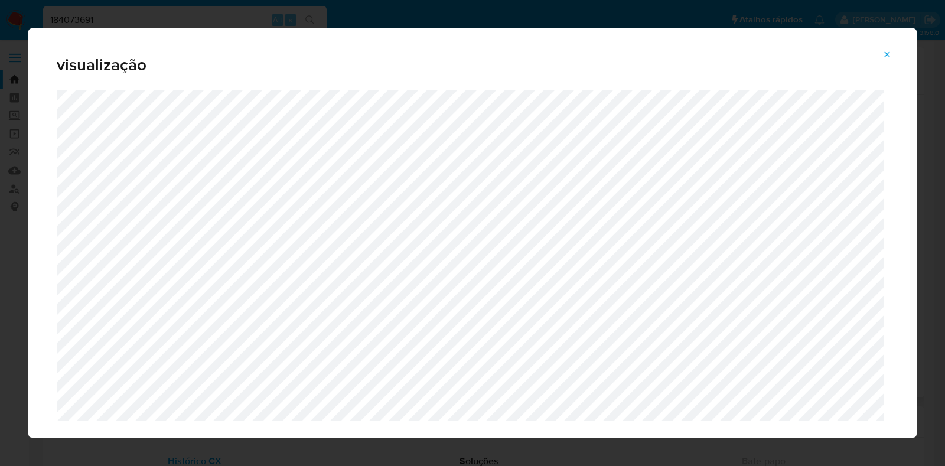
click at [890, 51] on icon "Attachment preview" at bounding box center [887, 54] width 9 height 9
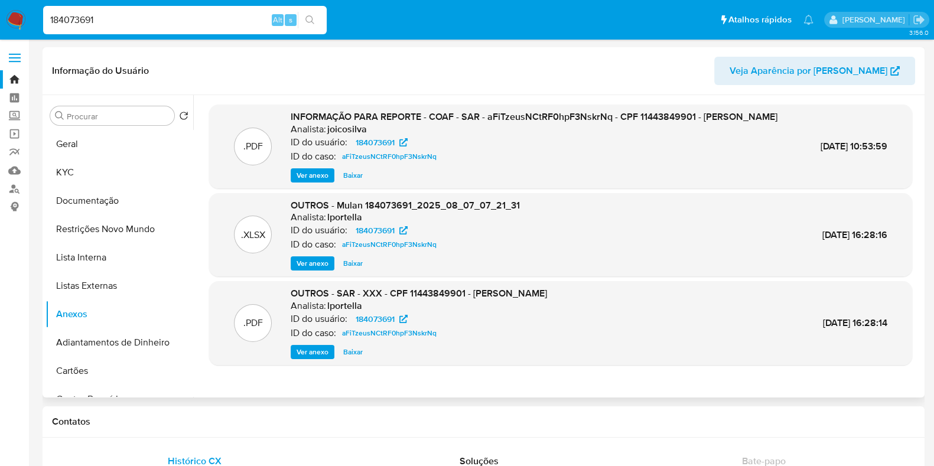
click at [199, 21] on input "184073691" at bounding box center [185, 19] width 284 height 15
paste input "69892247"
type input "69892247"
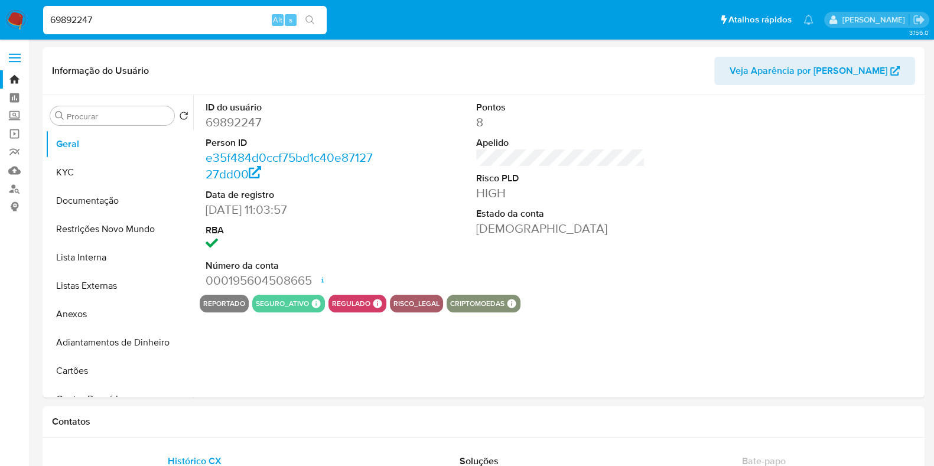
select select "10"
click at [92, 305] on button "Anexos" at bounding box center [114, 314] width 138 height 28
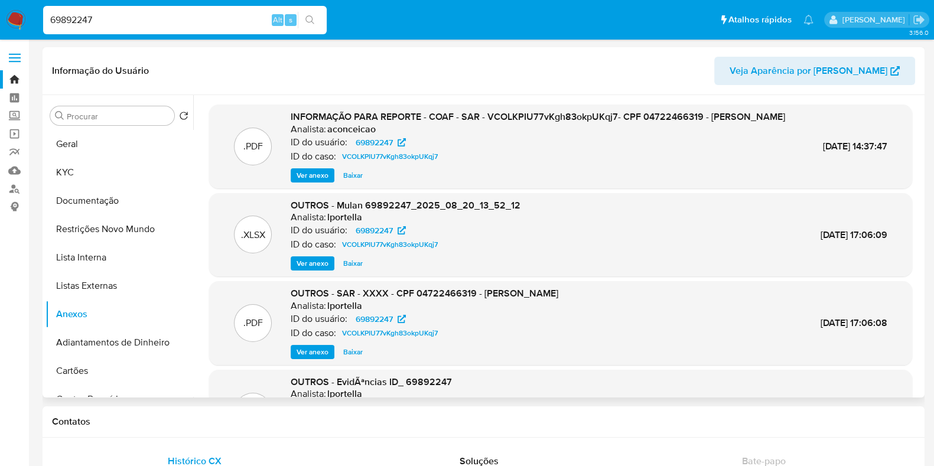
click at [317, 269] on span "Ver anexo" at bounding box center [313, 264] width 32 height 12
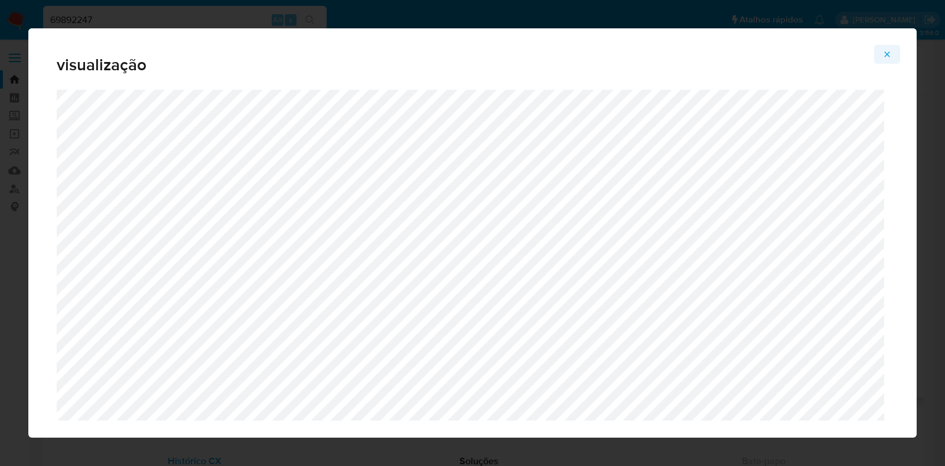
click at [892, 51] on icon "Attachment preview" at bounding box center [887, 54] width 9 height 9
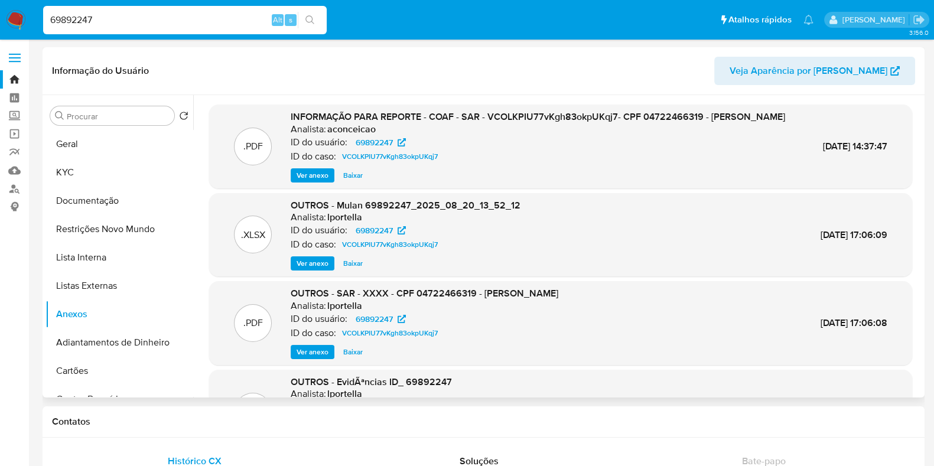
click at [308, 358] on span "Ver anexo" at bounding box center [313, 352] width 32 height 12
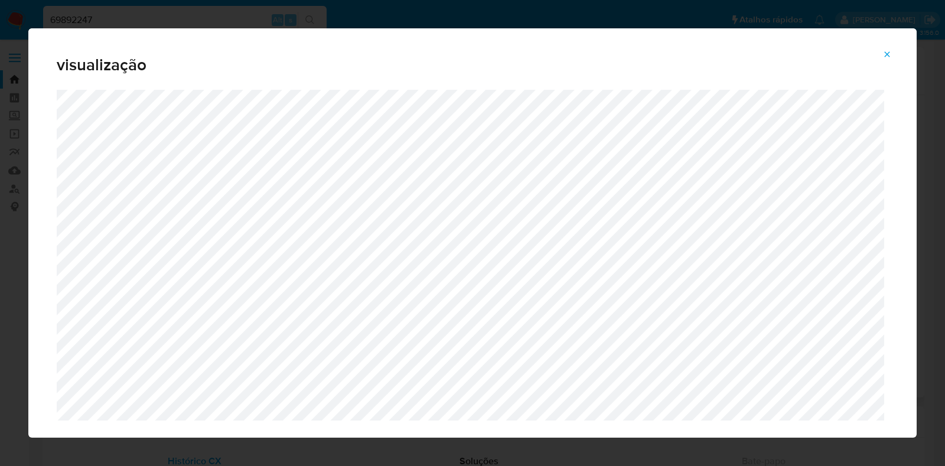
click at [893, 54] on button "Attachment preview" at bounding box center [887, 54] width 26 height 19
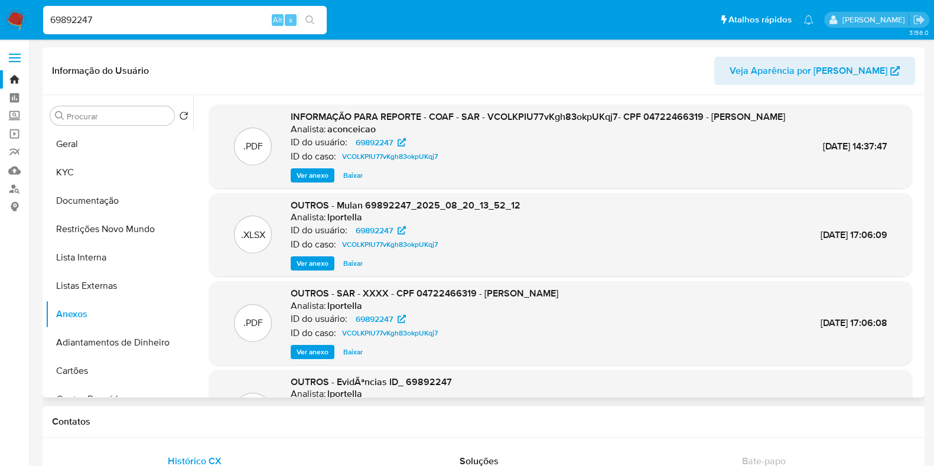
click at [168, 18] on input "69892247" at bounding box center [185, 19] width 284 height 15
paste input "106811571"
type input "106811571"
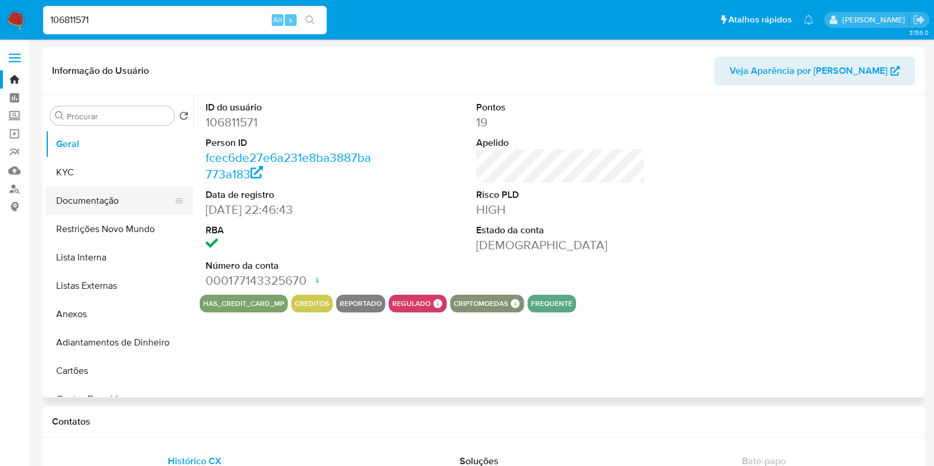
select select "10"
click at [84, 314] on button "Anexos" at bounding box center [114, 314] width 138 height 28
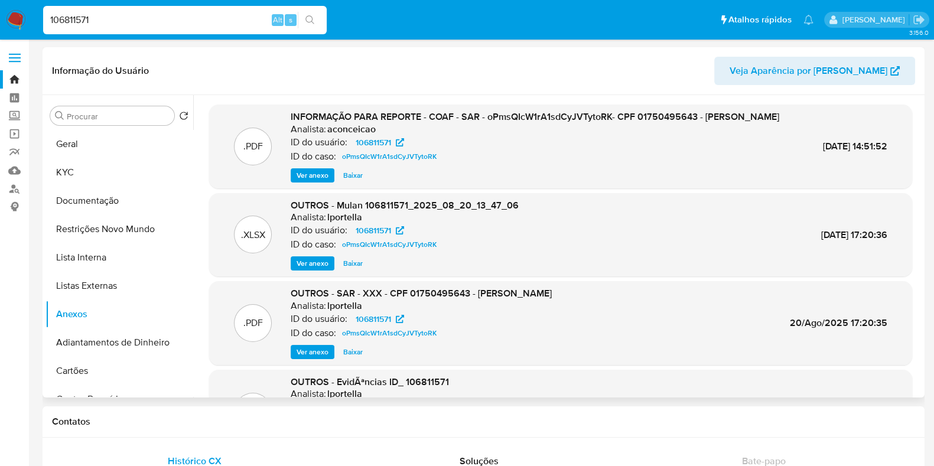
click at [316, 358] on span "Ver anexo" at bounding box center [313, 352] width 32 height 12
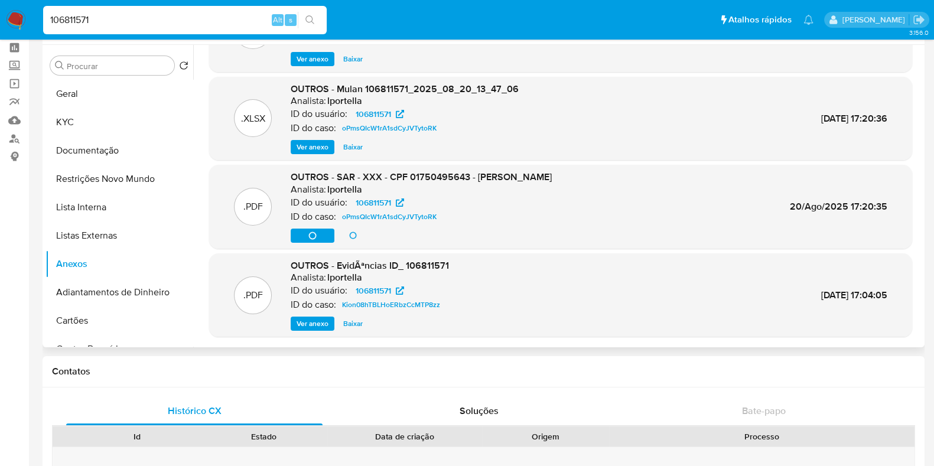
scroll to position [73, 0]
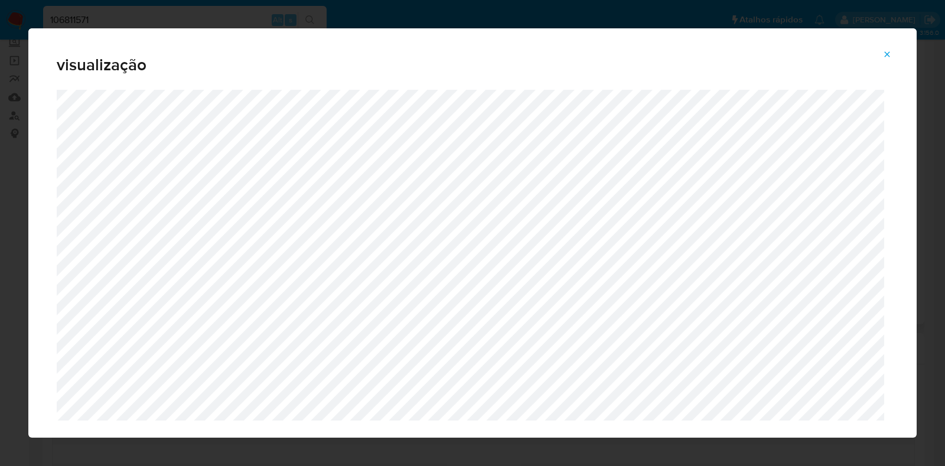
click at [885, 47] on span "Attachment preview" at bounding box center [887, 54] width 9 height 17
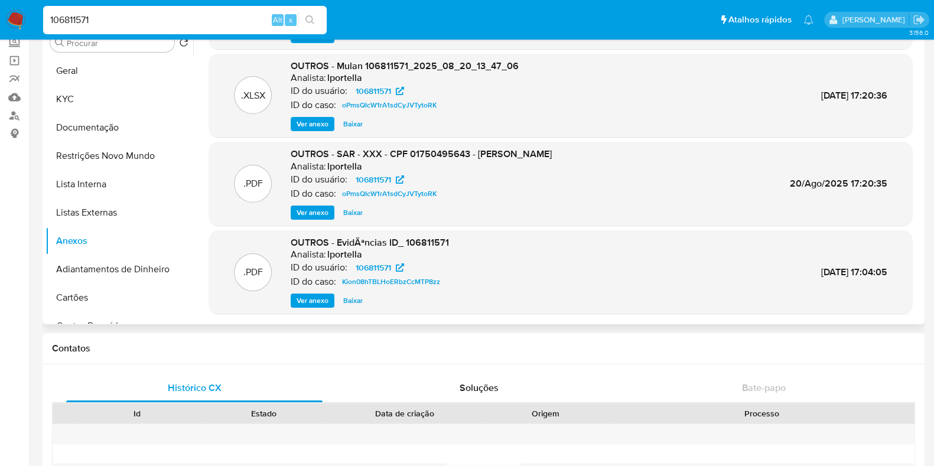
click at [200, 21] on input "106811571" at bounding box center [185, 19] width 284 height 15
paste input "479449407"
type input "479449407"
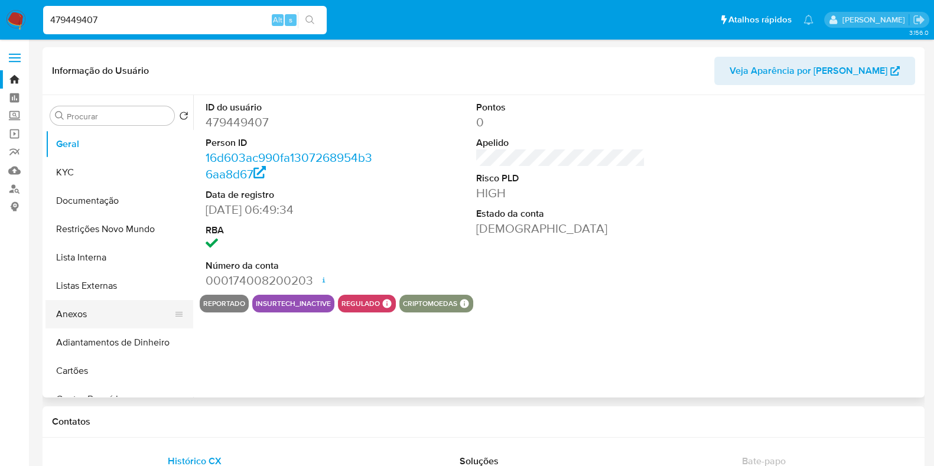
click at [82, 308] on button "Anexos" at bounding box center [114, 314] width 138 height 28
select select "10"
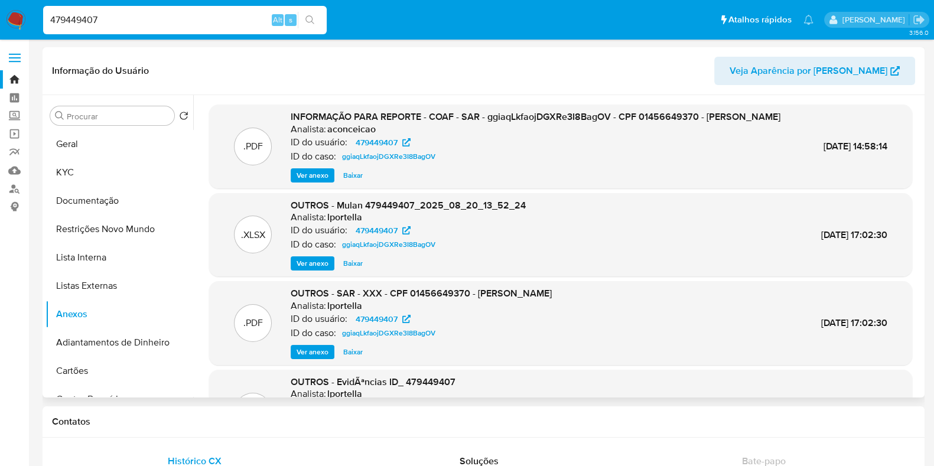
click at [319, 358] on span "Ver anexo" at bounding box center [313, 352] width 32 height 12
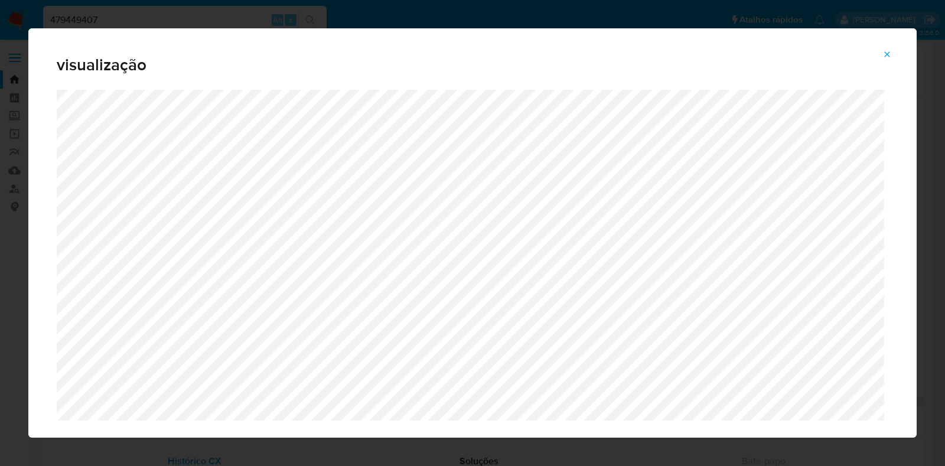
click at [884, 54] on icon "Attachment preview" at bounding box center [887, 54] width 9 height 9
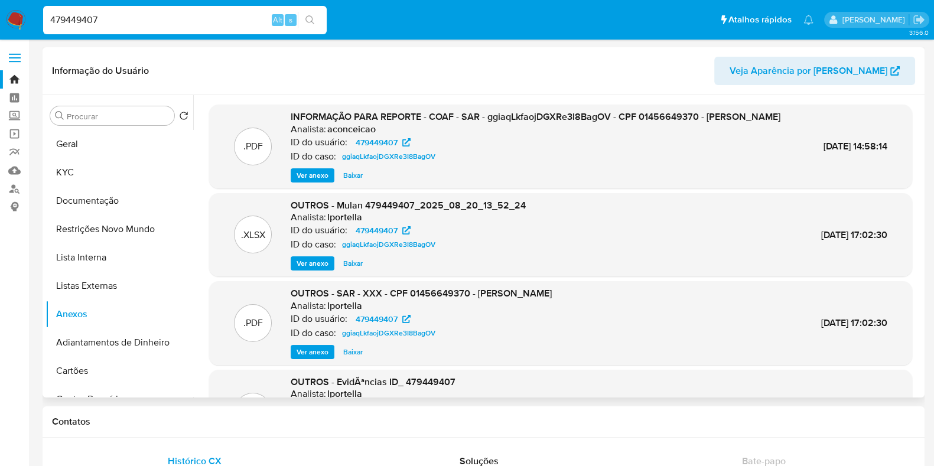
click at [169, 25] on input "479449407" at bounding box center [185, 19] width 284 height 15
paste input "1480242454"
type input "1480242454"
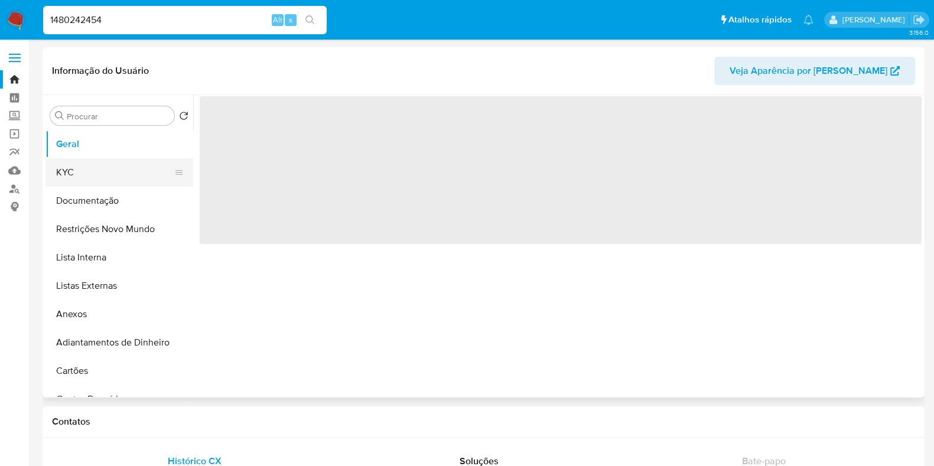
click at [95, 170] on button "KYC" at bounding box center [114, 172] width 138 height 28
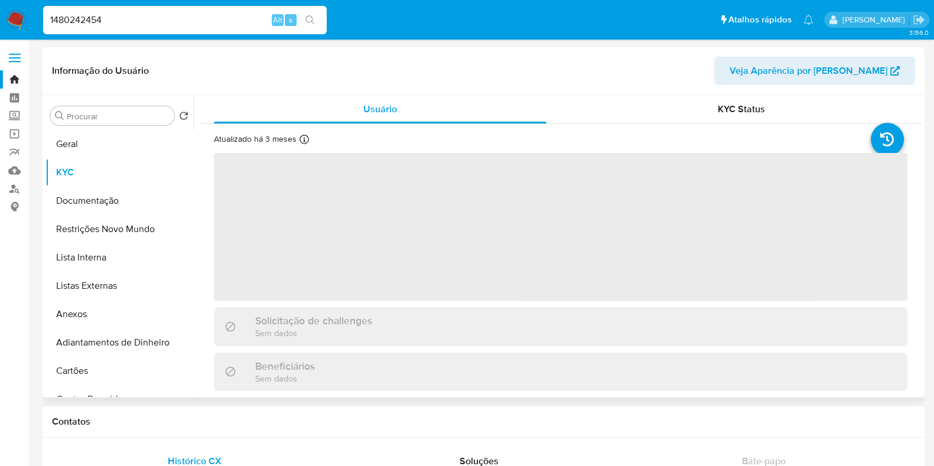
select select "10"
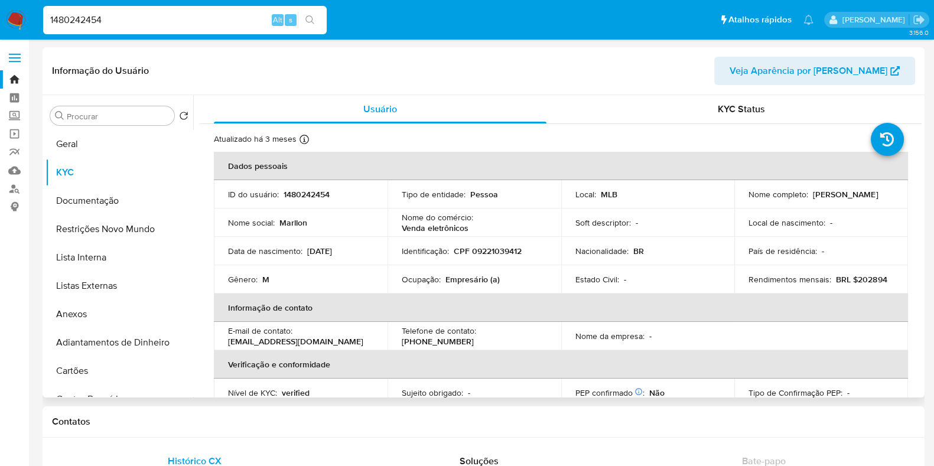
drag, startPoint x: 852, startPoint y: 200, endPoint x: 746, endPoint y: 200, distance: 105.8
click at [813, 200] on p "Marllon Terglys Pinheiro Silva" at bounding box center [845, 194] width 65 height 11
copy p "Marllon Terglys Pinheiro Silva"
click at [182, 15] on input "1480242454" at bounding box center [185, 19] width 284 height 15
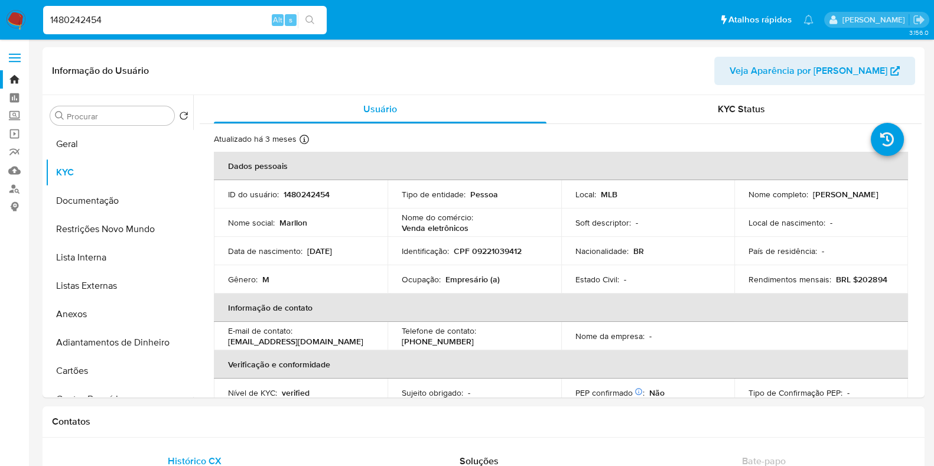
paste input "2486728045"
type input "2486728045"
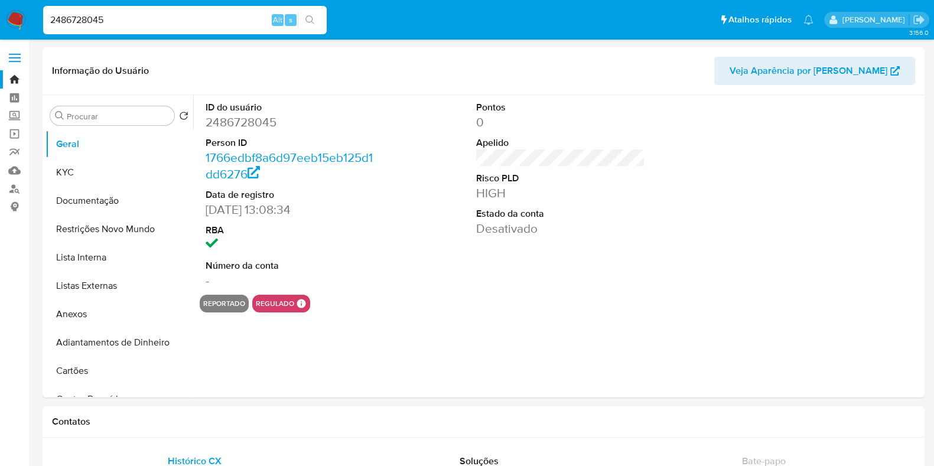
select select "10"
click at [102, 173] on button "KYC" at bounding box center [114, 172] width 138 height 28
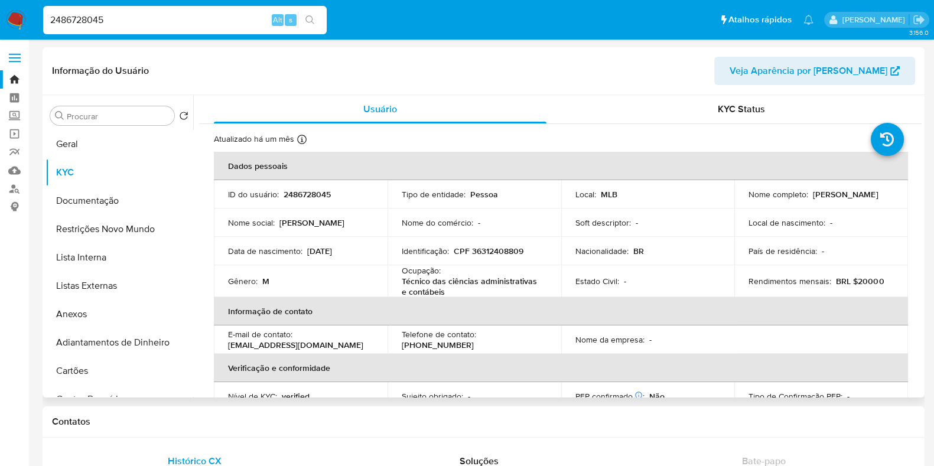
drag, startPoint x: 830, startPoint y: 202, endPoint x: 744, endPoint y: 205, distance: 86.3
click at [744, 205] on td "Nome completo : Leonardo Oliveira Farias" at bounding box center [821, 194] width 174 height 28
copy p "Leonardo Oliveira Farias"
click at [154, 16] on input "2486728045" at bounding box center [185, 19] width 284 height 15
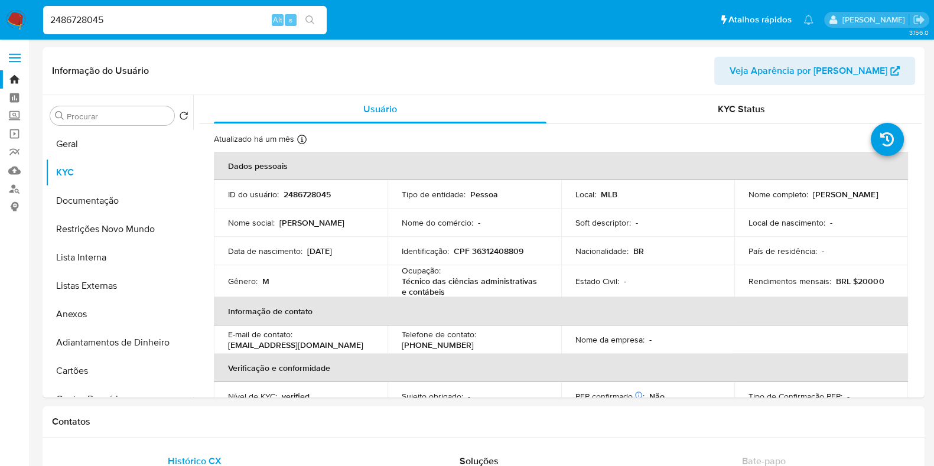
click at [154, 16] on input "2486728045" at bounding box center [185, 19] width 284 height 15
paste input "017526060"
type input "2017526060"
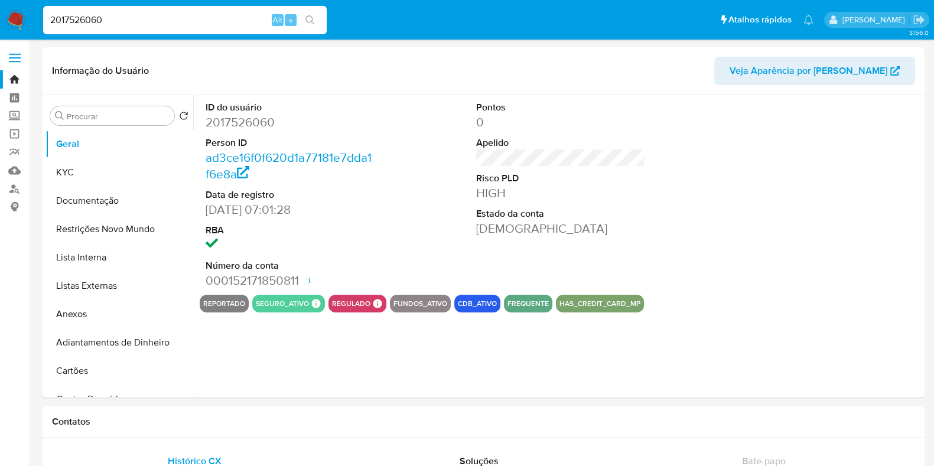
select select "10"
click at [84, 170] on button "KYC" at bounding box center [114, 172] width 138 height 28
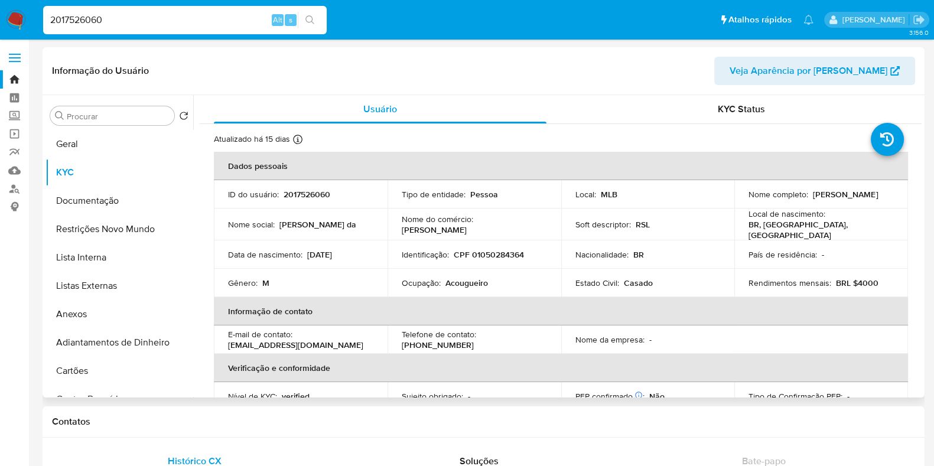
drag, startPoint x: 827, startPoint y: 200, endPoint x: 744, endPoint y: 205, distance: 83.5
click at [744, 205] on td "Nome completo : Ronaldo da Silva Lima" at bounding box center [821, 194] width 174 height 28
copy p "Ronaldo da Silva Lima"
click at [75, 315] on button "Anexos" at bounding box center [114, 314] width 138 height 28
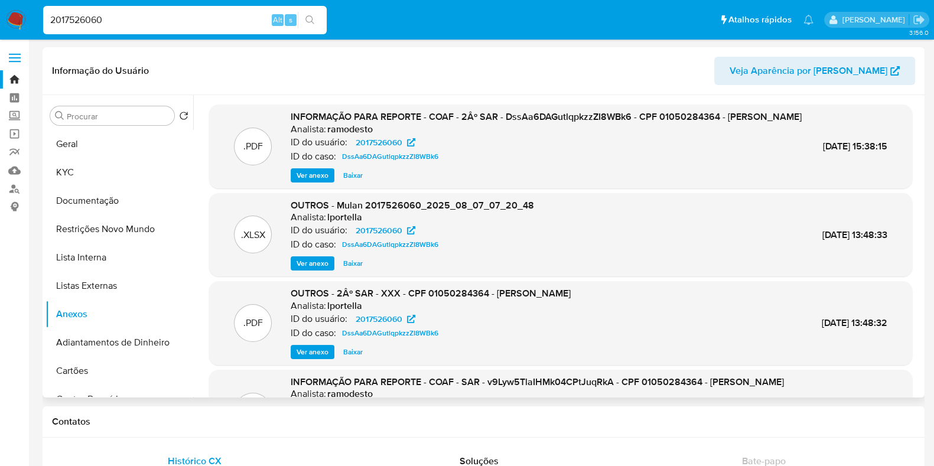
click at [310, 358] on span "Ver anexo" at bounding box center [313, 352] width 32 height 12
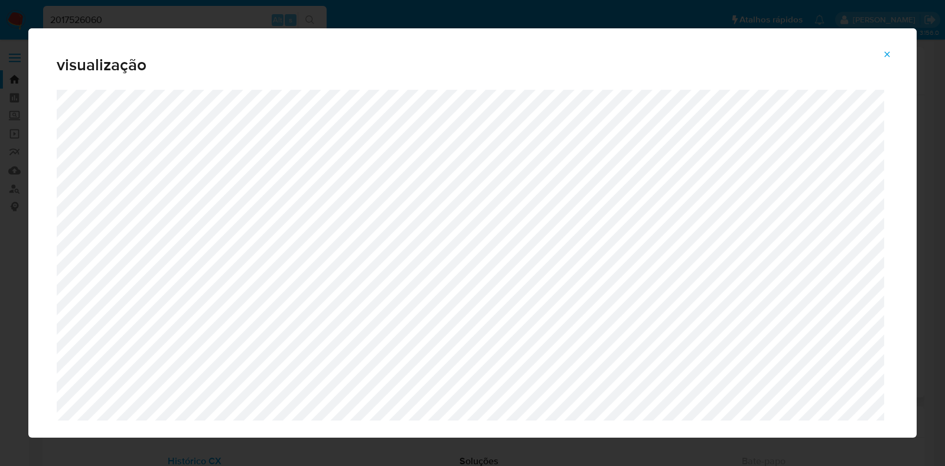
click at [888, 64] on div "visualização" at bounding box center [472, 58] width 889 height 61
click at [888, 57] on icon "Attachment preview" at bounding box center [887, 54] width 9 height 9
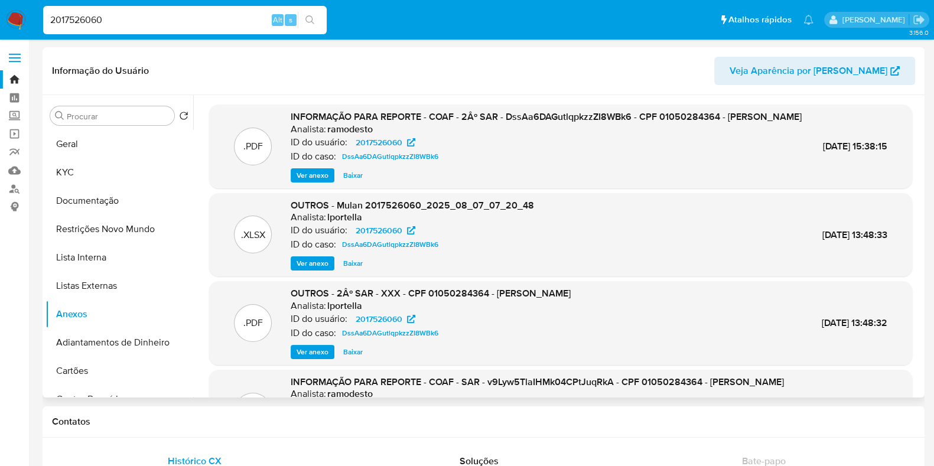
click at [182, 21] on input "2017526060" at bounding box center [185, 19] width 284 height 15
paste input "1276192594"
type input "1276192594"
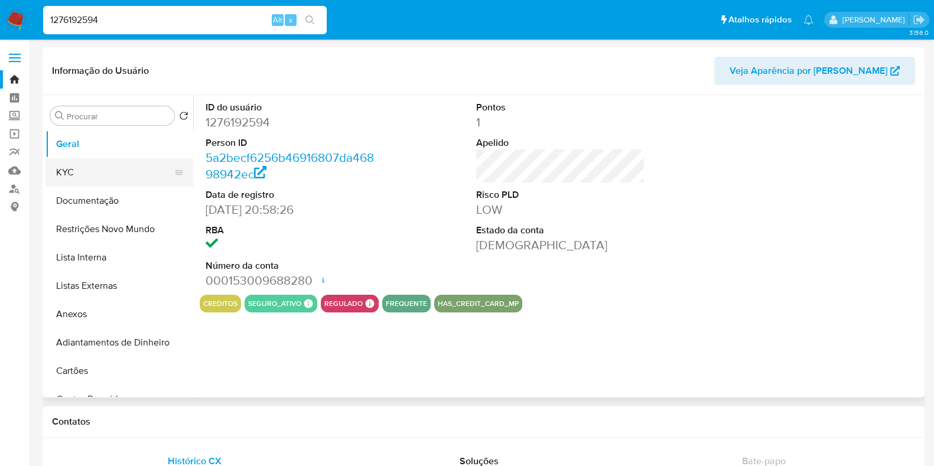
select select "10"
click at [79, 172] on button "KYC" at bounding box center [114, 172] width 138 height 28
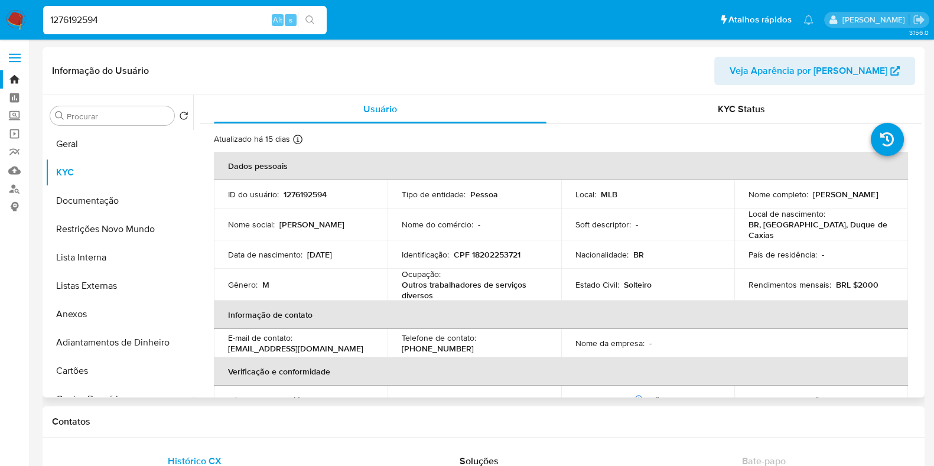
drag, startPoint x: 828, startPoint y: 196, endPoint x: 744, endPoint y: 199, distance: 83.4
click at [749, 199] on div "Nome completo : Lucas Caldas Santos" at bounding box center [821, 194] width 145 height 11
copy p "Lucas Caldas Santos"
click at [103, 317] on button "Anexos" at bounding box center [114, 314] width 138 height 28
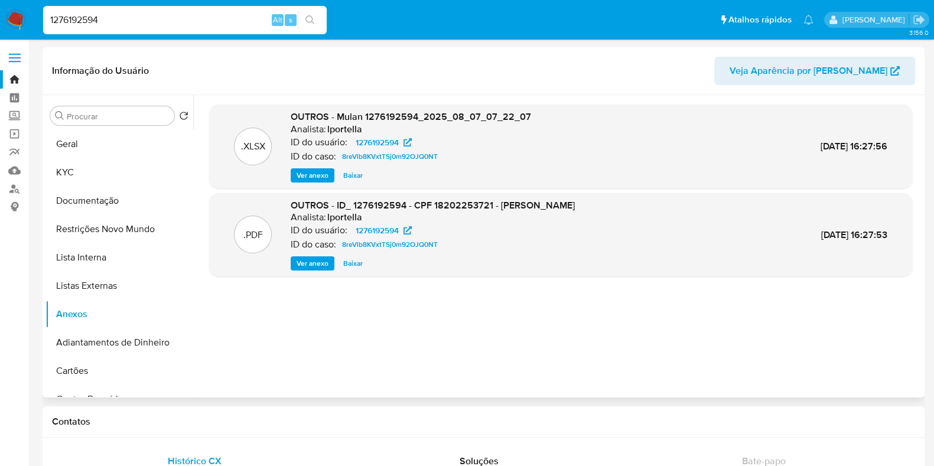
click at [309, 266] on span "Ver anexo" at bounding box center [313, 264] width 32 height 12
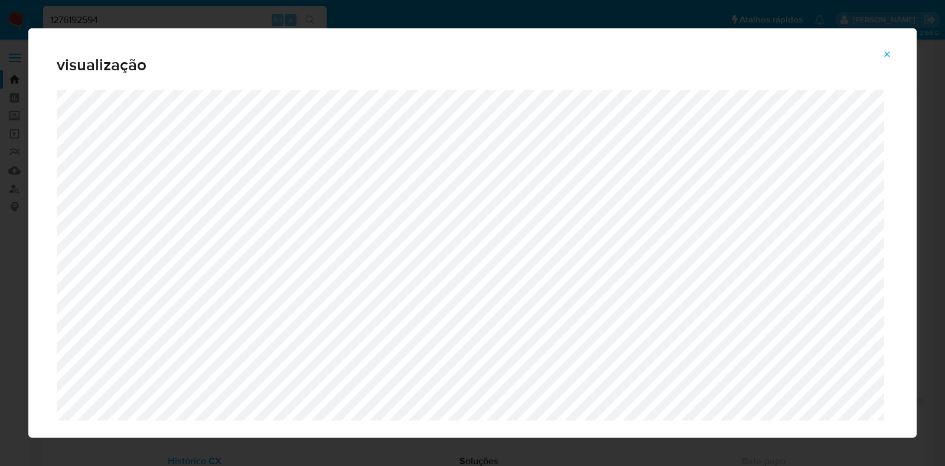
click at [893, 52] on button "Attachment preview" at bounding box center [887, 54] width 26 height 19
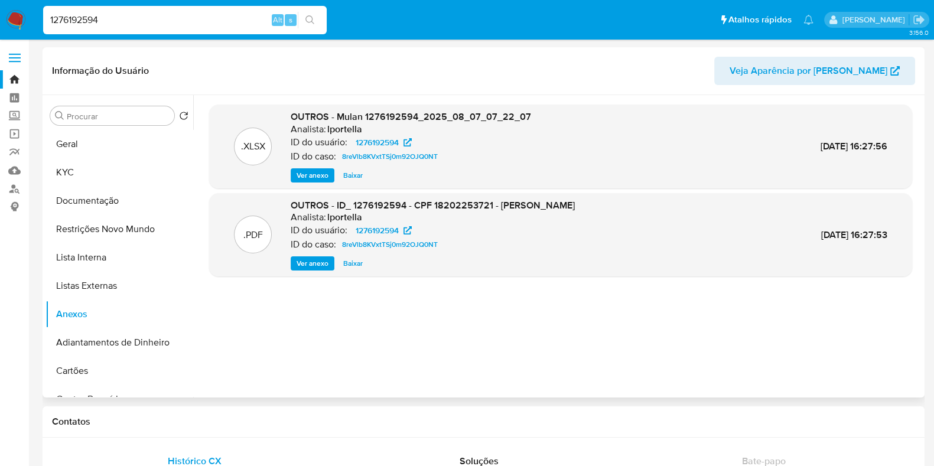
click at [162, 19] on input "1276192594" at bounding box center [185, 19] width 284 height 15
paste input "275331392"
type input "275331392"
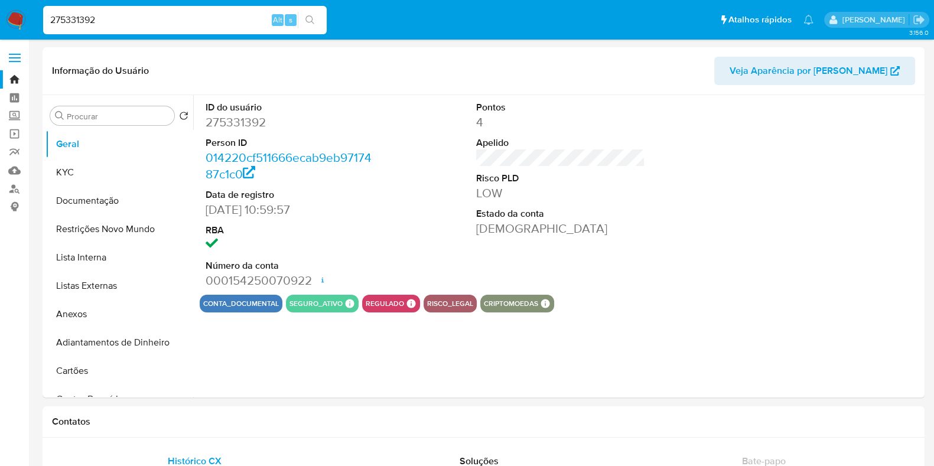
select select "10"
click at [89, 311] on button "Anexos" at bounding box center [114, 314] width 138 height 28
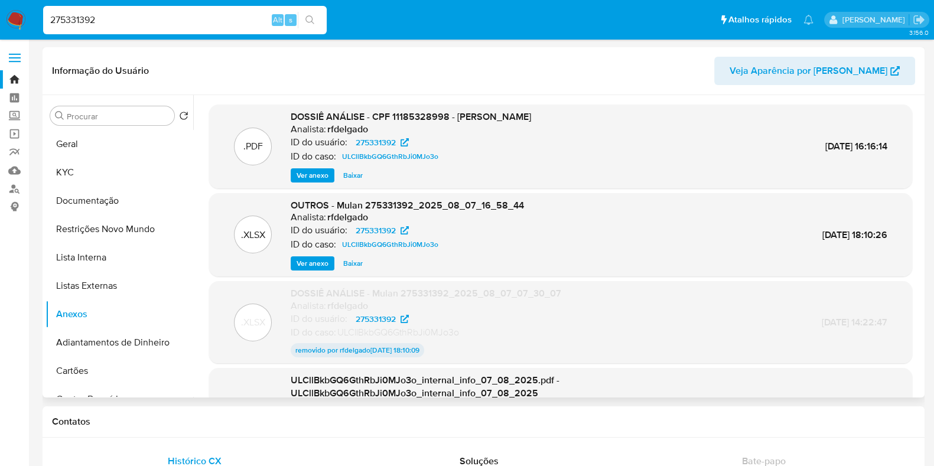
click at [313, 179] on span "Ver anexo" at bounding box center [313, 176] width 32 height 12
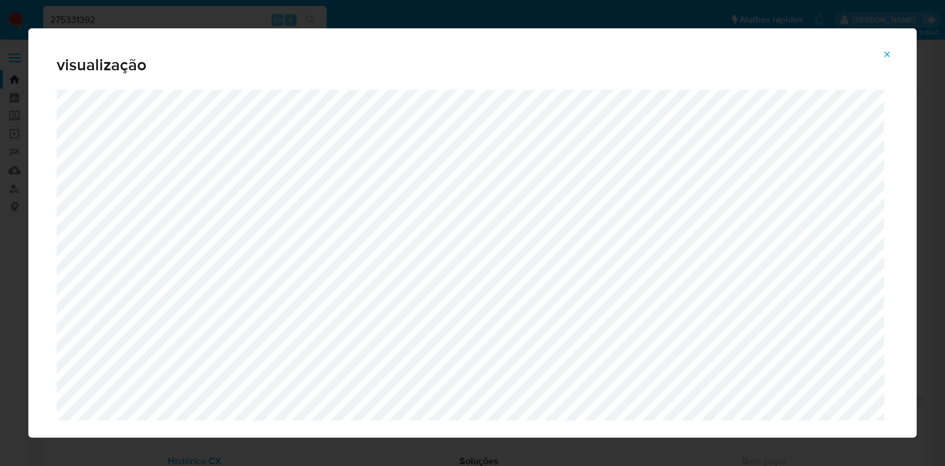
click at [889, 53] on icon "Attachment preview" at bounding box center [887, 53] width 5 height 5
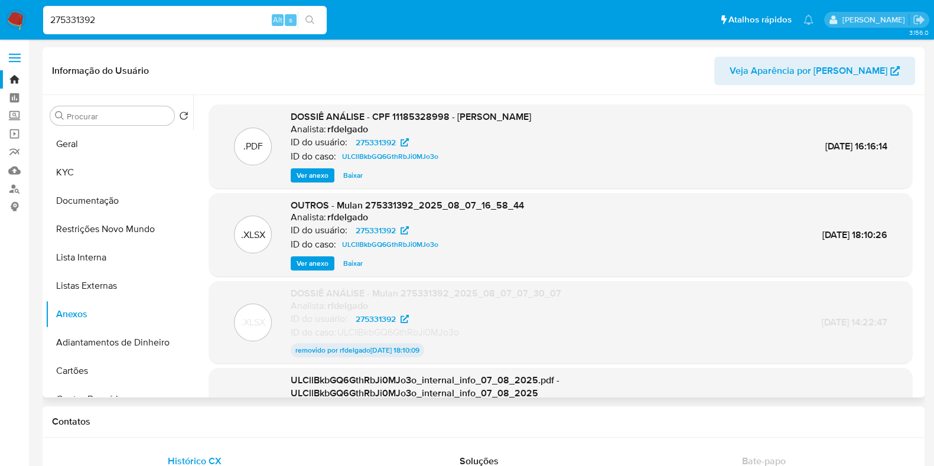
click at [172, 7] on div "275331392 Alt s" at bounding box center [185, 20] width 284 height 28
click at [171, 13] on input "275331392" at bounding box center [185, 19] width 284 height 15
paste input "1038457725"
type input "1038457725"
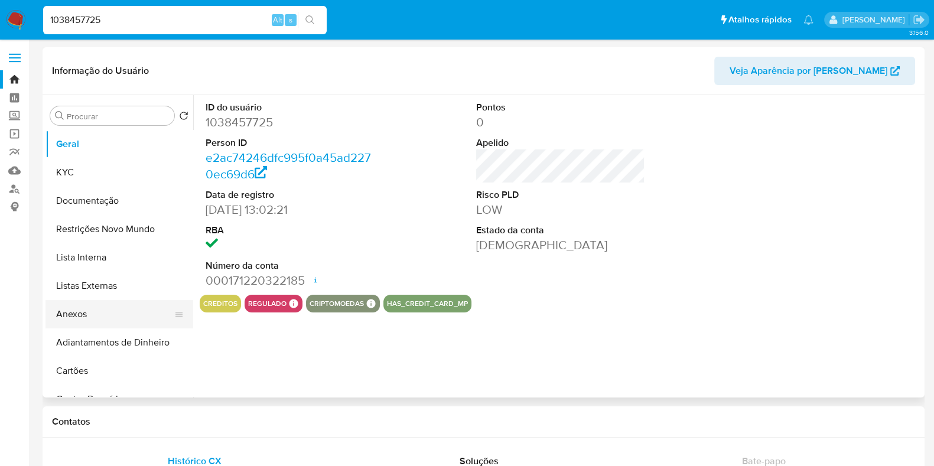
click at [73, 310] on button "Anexos" at bounding box center [114, 314] width 138 height 28
select select "10"
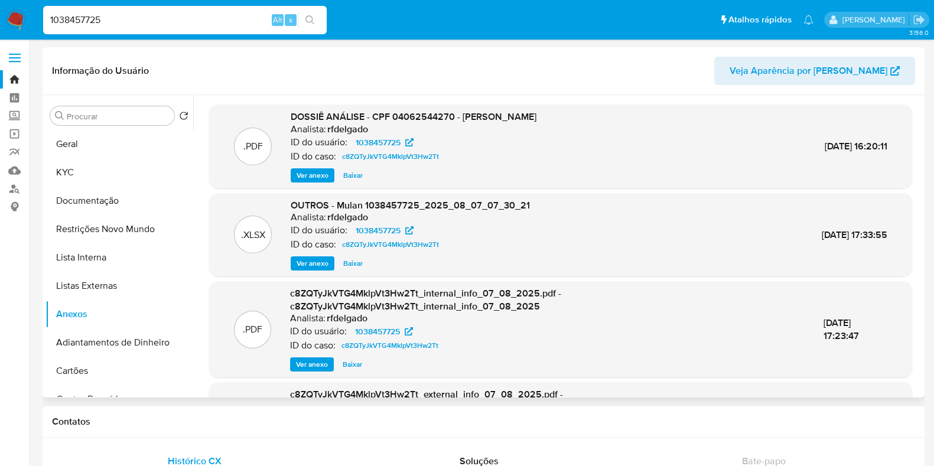
click at [322, 175] on span "Ver anexo" at bounding box center [313, 176] width 32 height 12
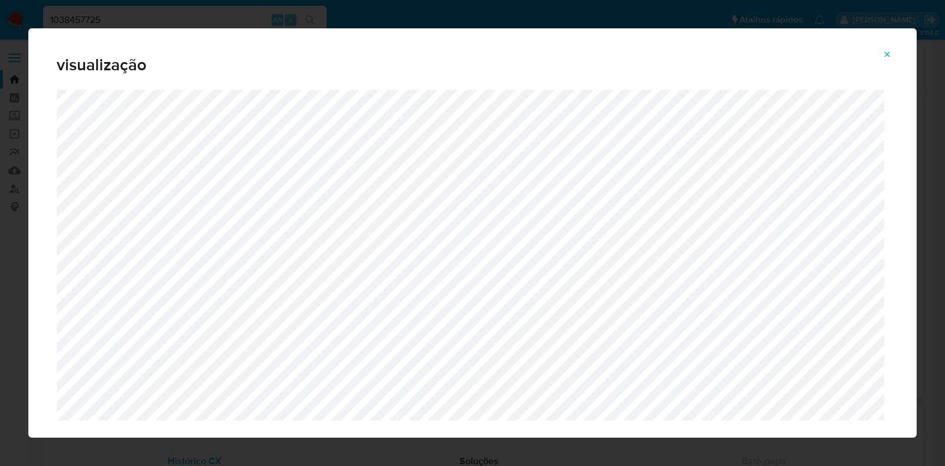
click at [889, 58] on icon "Attachment preview" at bounding box center [887, 54] width 9 height 9
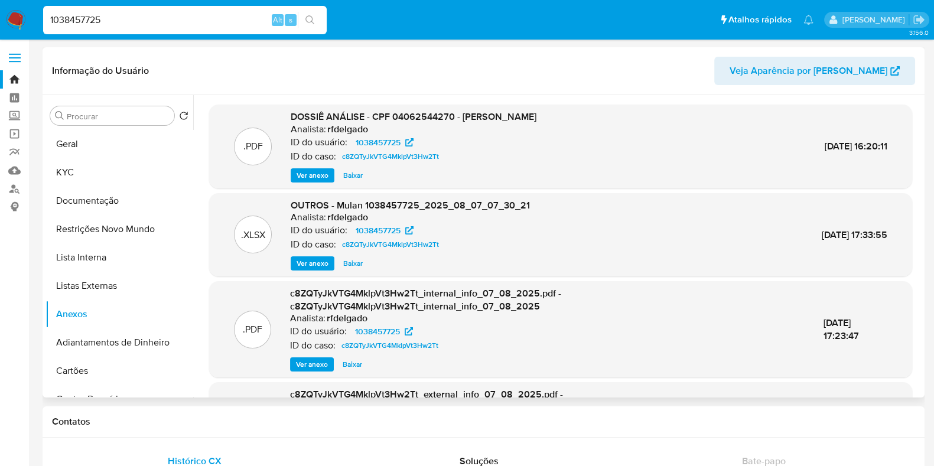
click at [183, 16] on input "1038457725" at bounding box center [185, 19] width 284 height 15
paste input "27898090"
type input "278980905"
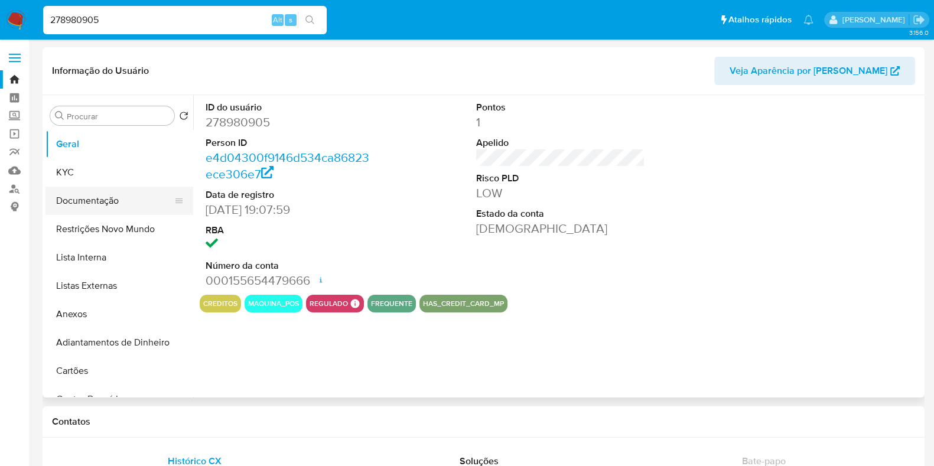
select select "10"
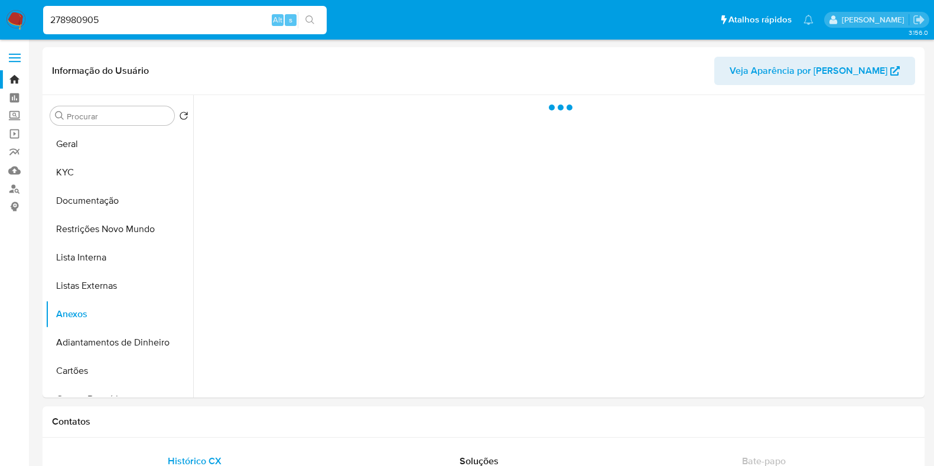
select select "10"
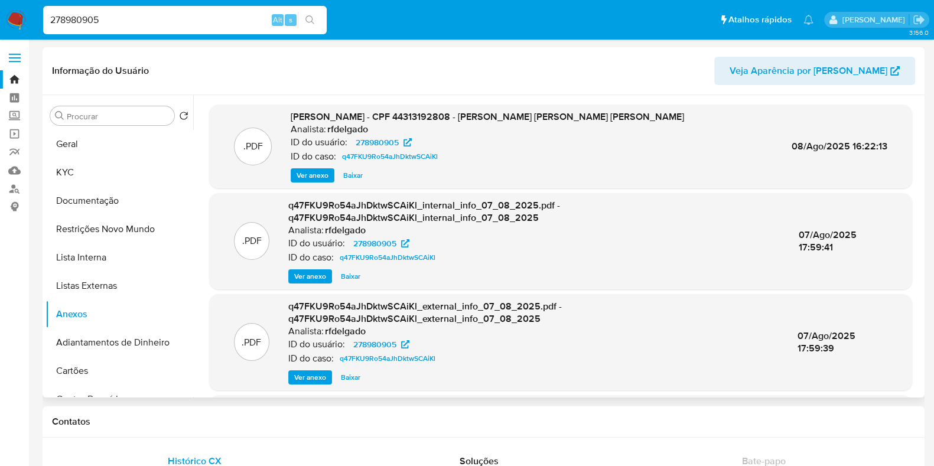
click at [319, 171] on span "Ver anexo" at bounding box center [313, 176] width 32 height 12
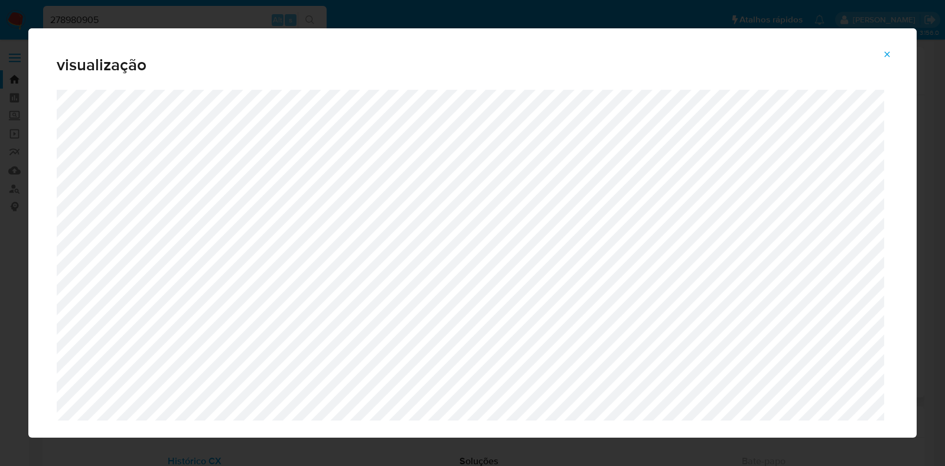
click at [885, 54] on icon "Attachment preview" at bounding box center [887, 54] width 9 height 9
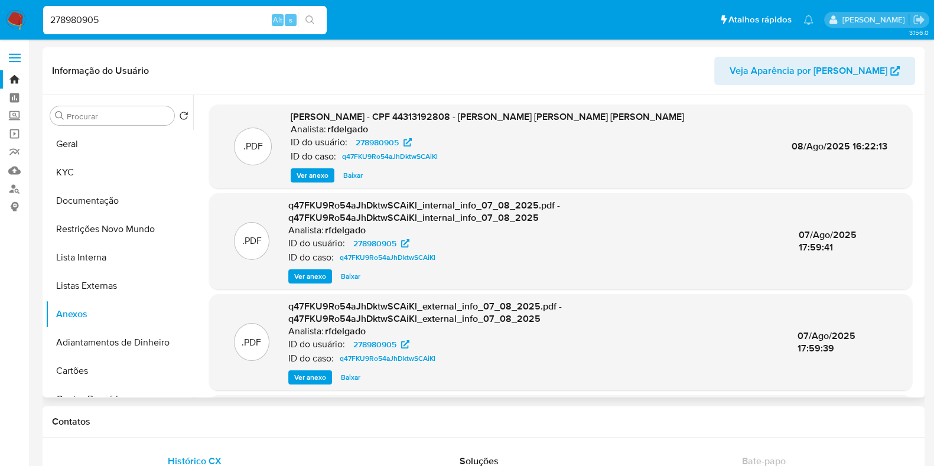
click at [190, 18] on input "278980905" at bounding box center [185, 19] width 284 height 15
paste input "628584330"
type input "628584330"
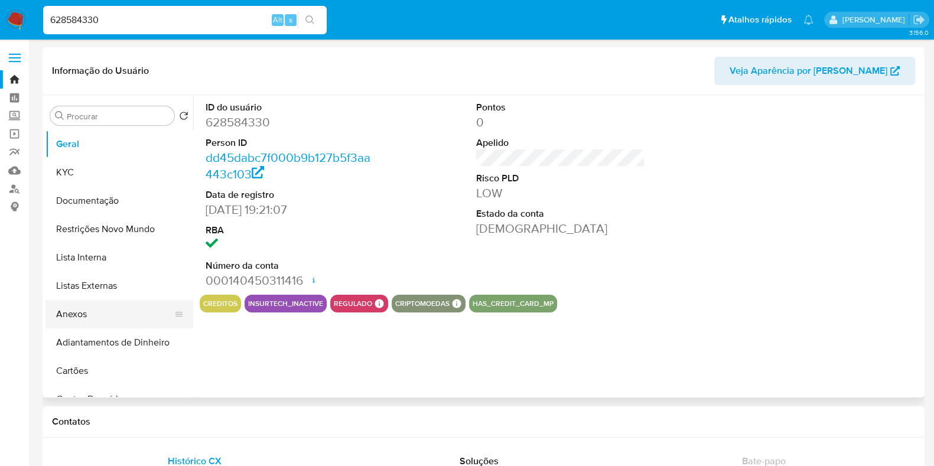
select select "10"
click at [110, 318] on button "Anexos" at bounding box center [114, 314] width 138 height 28
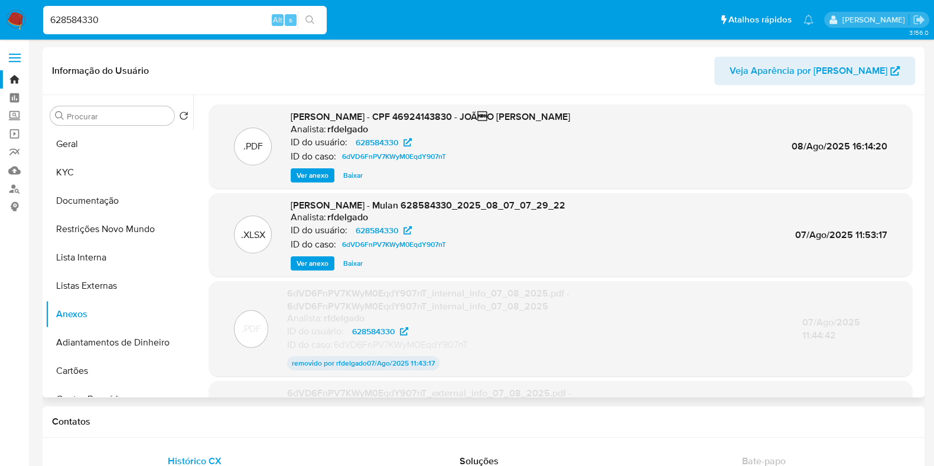
click at [308, 177] on span "Ver anexo" at bounding box center [313, 176] width 32 height 12
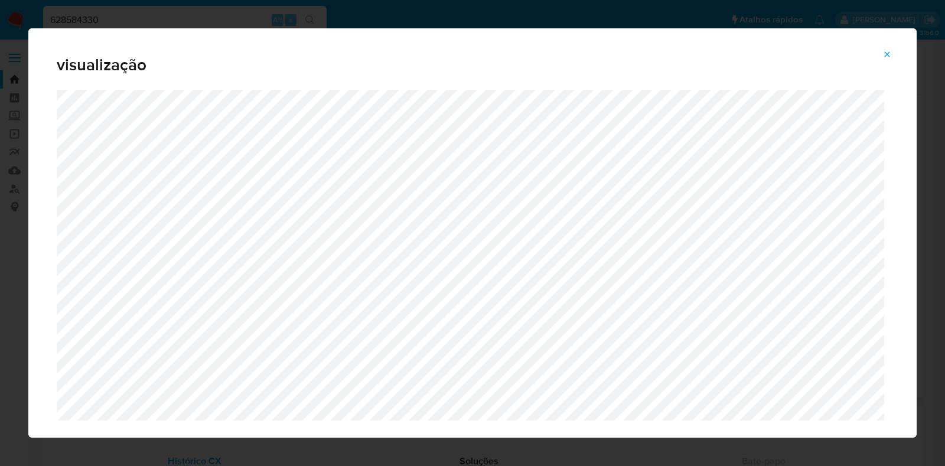
drag, startPoint x: 889, startPoint y: 50, endPoint x: 778, endPoint y: 57, distance: 111.3
click at [889, 50] on icon "Attachment preview" at bounding box center [887, 54] width 9 height 9
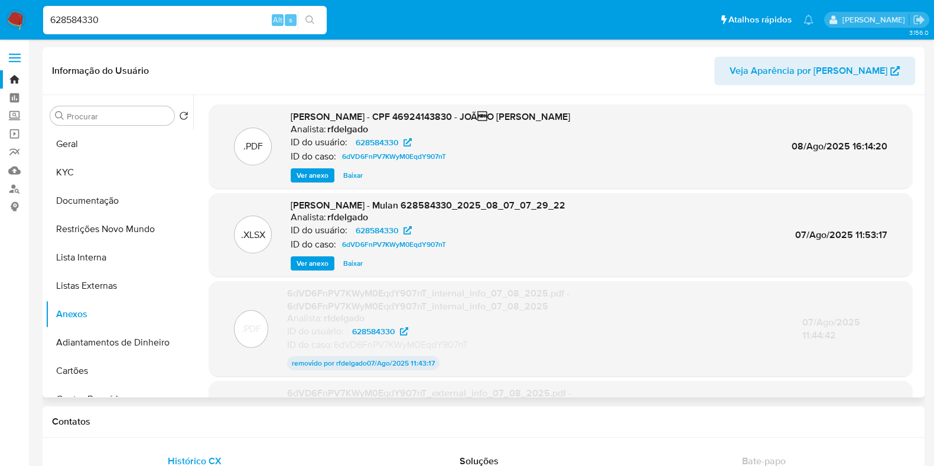
click at [227, 13] on input "628584330" at bounding box center [185, 19] width 284 height 15
paste input "81335305"
type input "81335305"
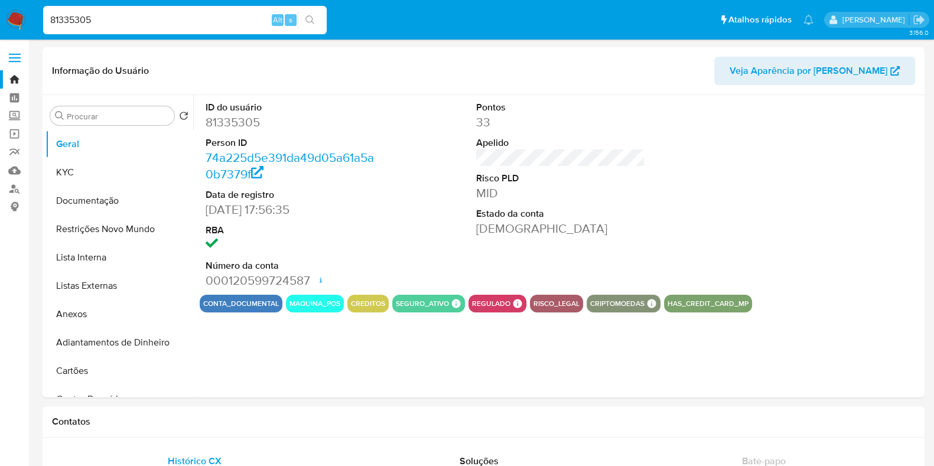
select select "10"
click at [62, 307] on button "Anexos" at bounding box center [114, 314] width 138 height 28
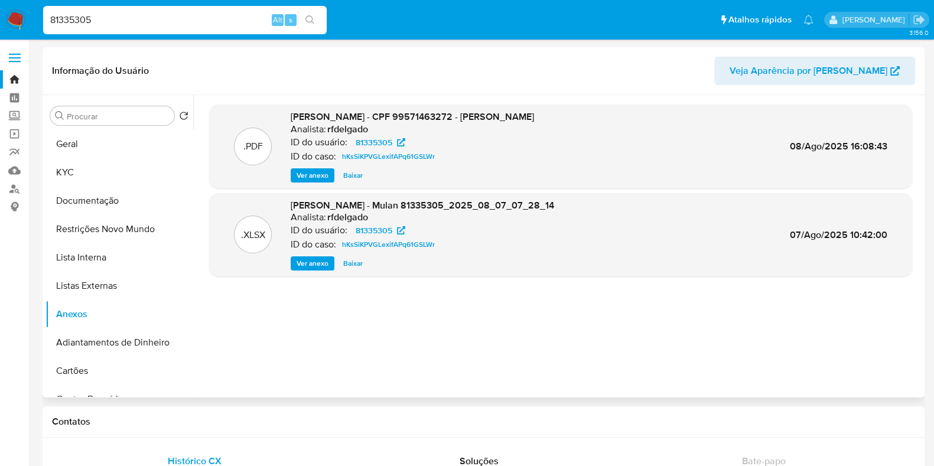
click at [317, 171] on span "Ver anexo" at bounding box center [313, 176] width 32 height 12
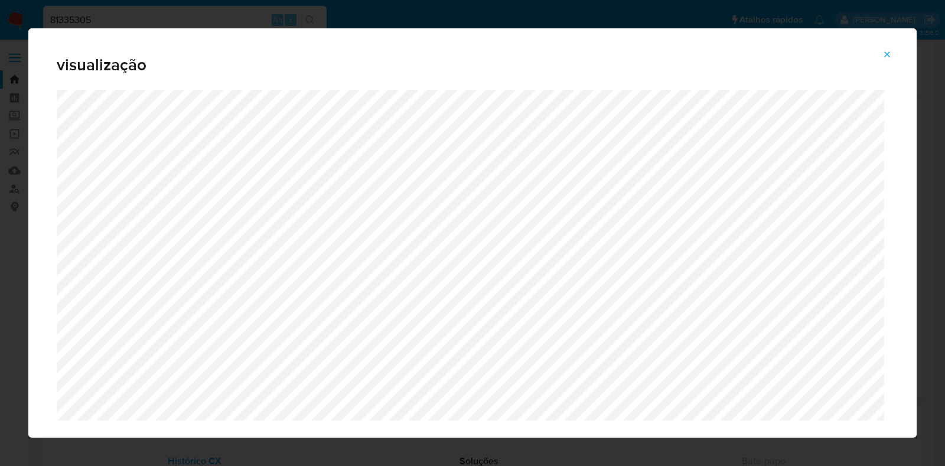
click at [891, 54] on icon "Attachment preview" at bounding box center [887, 54] width 9 height 9
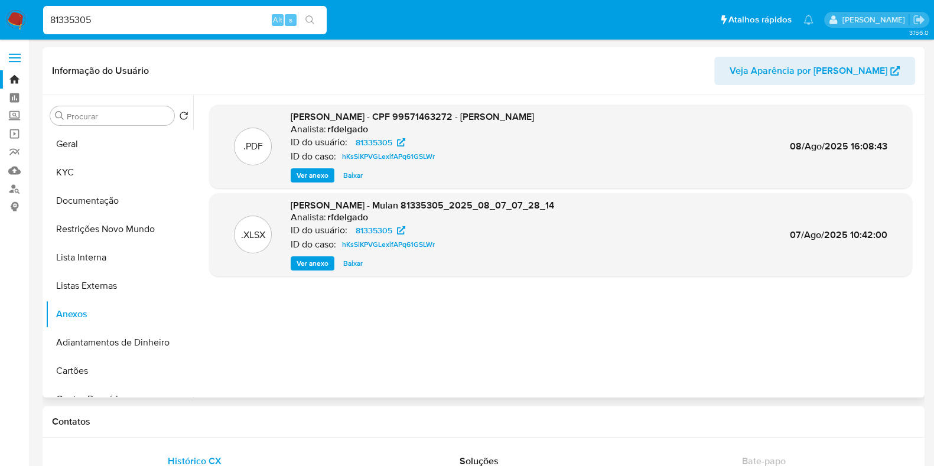
click at [182, 32] on div "81335305 Alt s" at bounding box center [185, 20] width 284 height 28
click at [168, 22] on input "81335305" at bounding box center [185, 19] width 284 height 15
paste input "12668190"
type input "12668190"
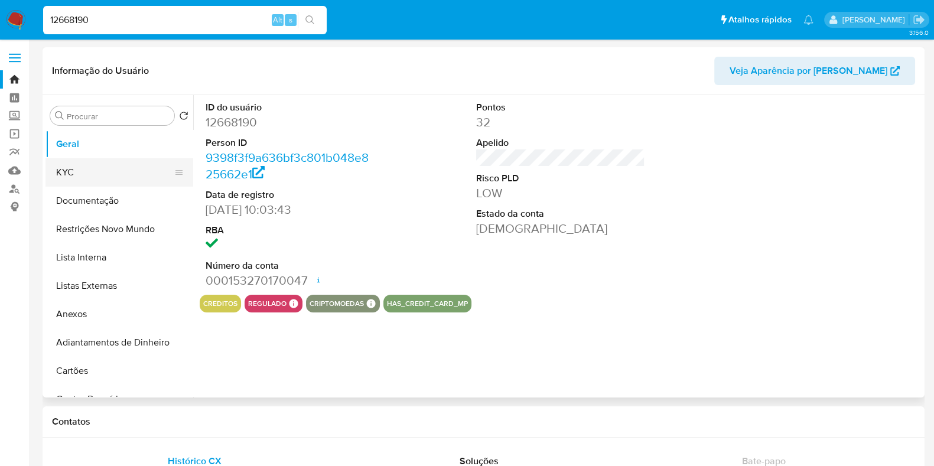
select select "10"
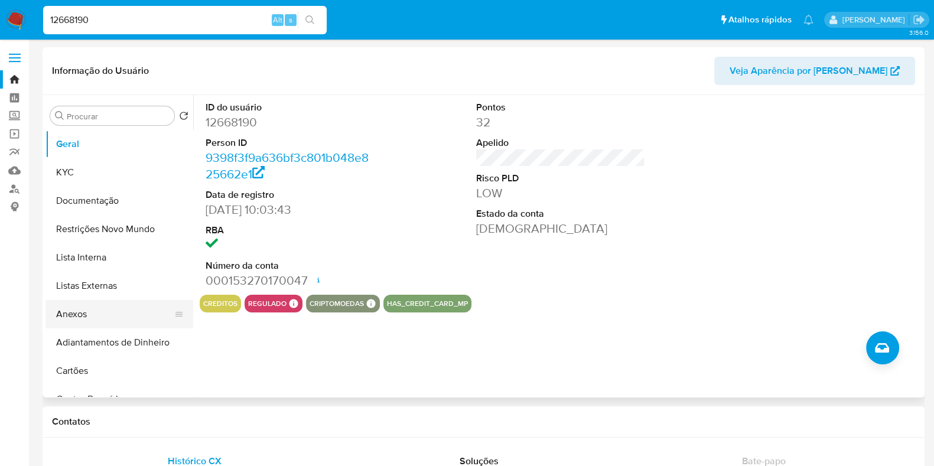
click at [93, 319] on button "Anexos" at bounding box center [114, 314] width 138 height 28
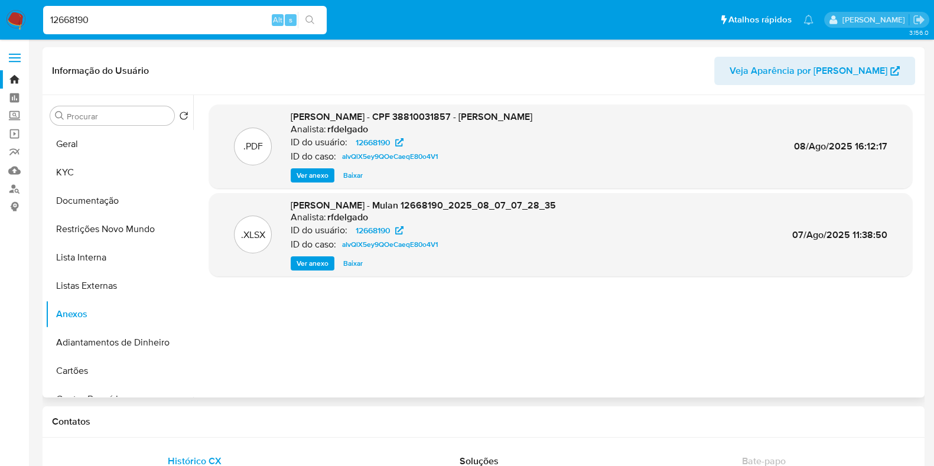
click at [304, 178] on span "Ver anexo" at bounding box center [313, 176] width 32 height 12
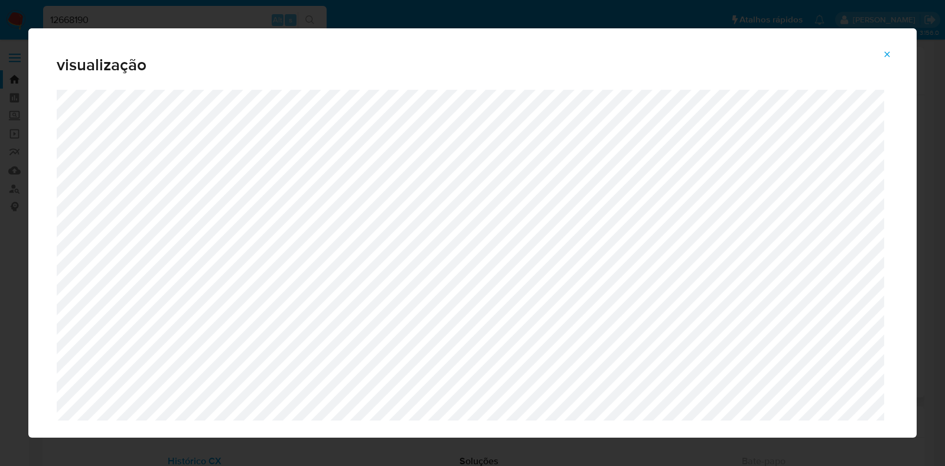
click at [885, 55] on icon "Attachment preview" at bounding box center [887, 54] width 9 height 9
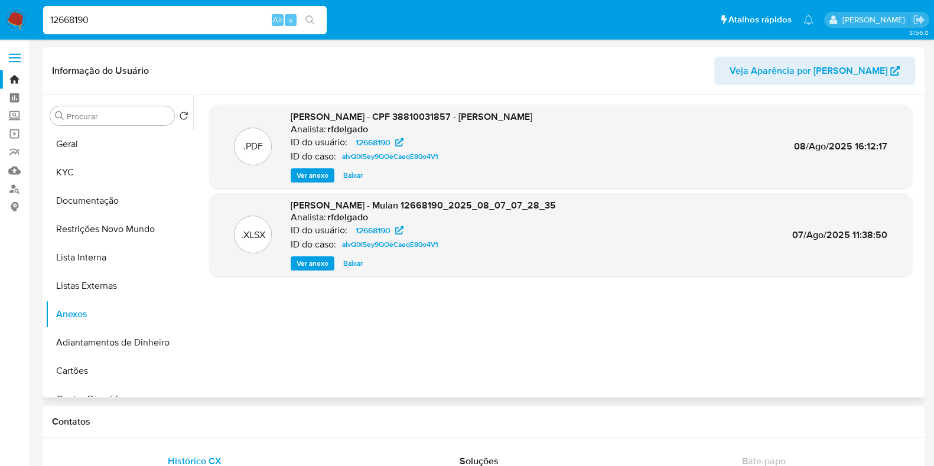
click at [190, 26] on input "12668190" at bounding box center [185, 19] width 284 height 15
paste input "241146357"
type input "241146357"
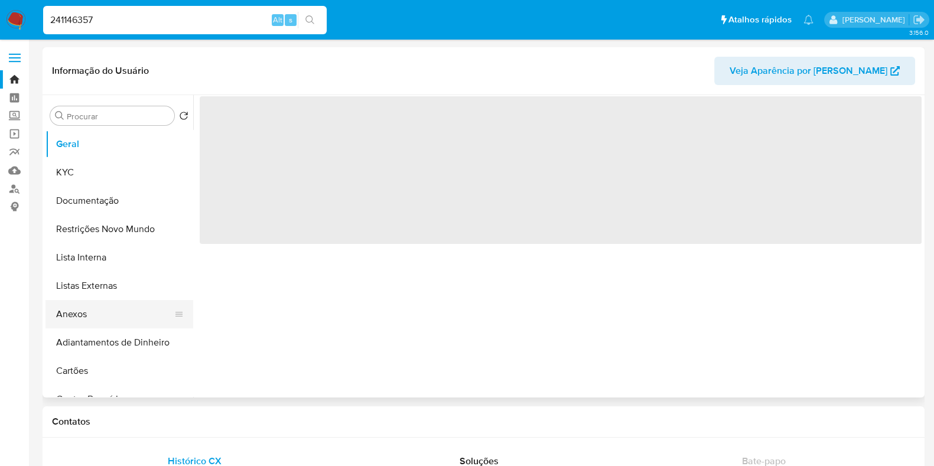
click at [119, 316] on button "Anexos" at bounding box center [114, 314] width 138 height 28
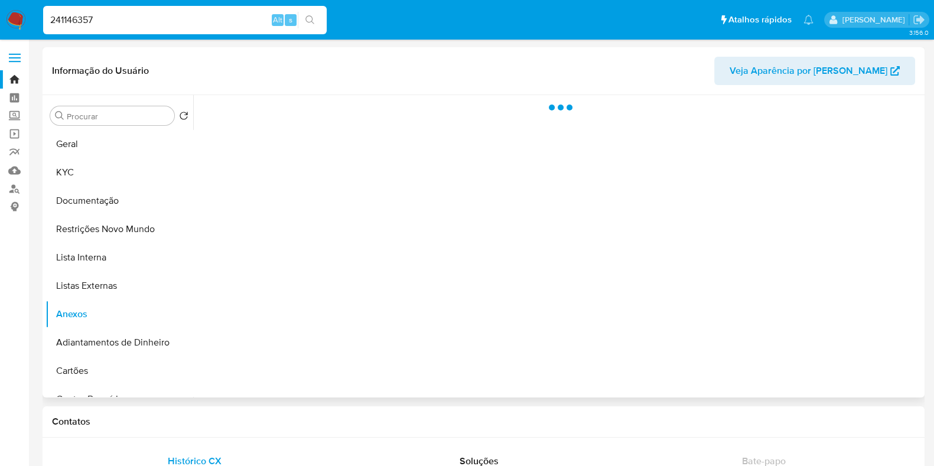
select select "10"
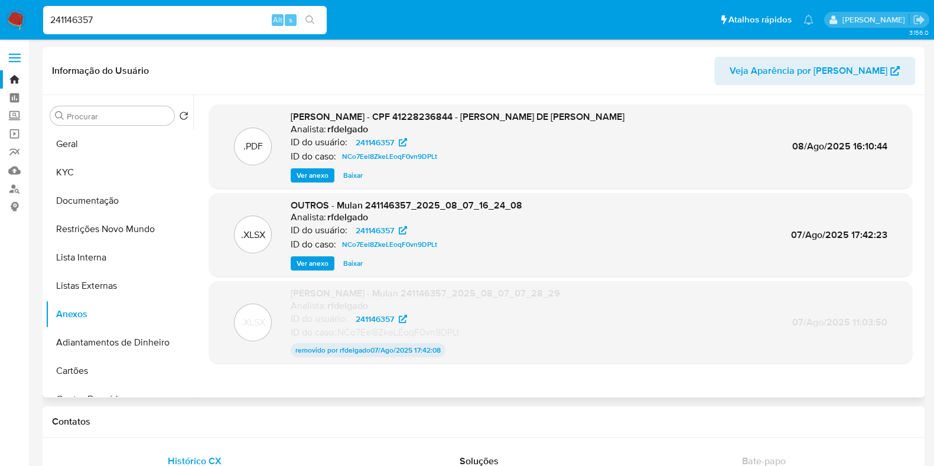
click at [301, 170] on span "Ver anexo" at bounding box center [313, 176] width 32 height 12
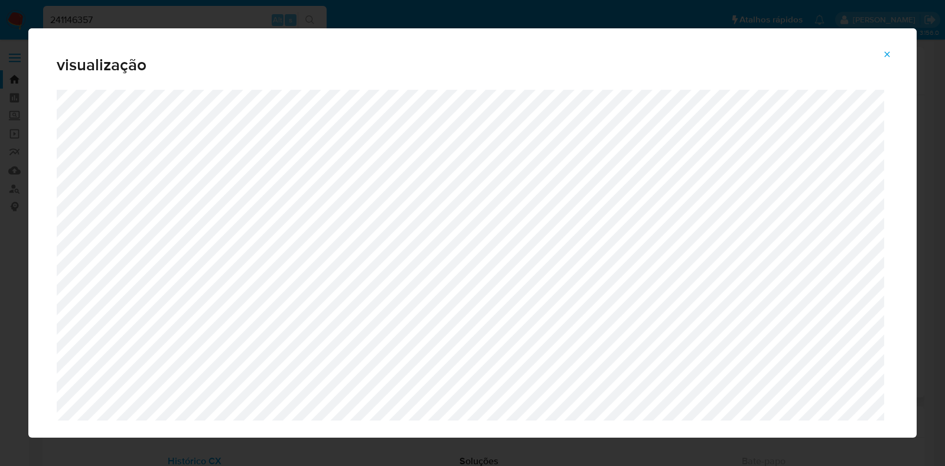
click at [884, 51] on icon "Attachment preview" at bounding box center [887, 54] width 9 height 9
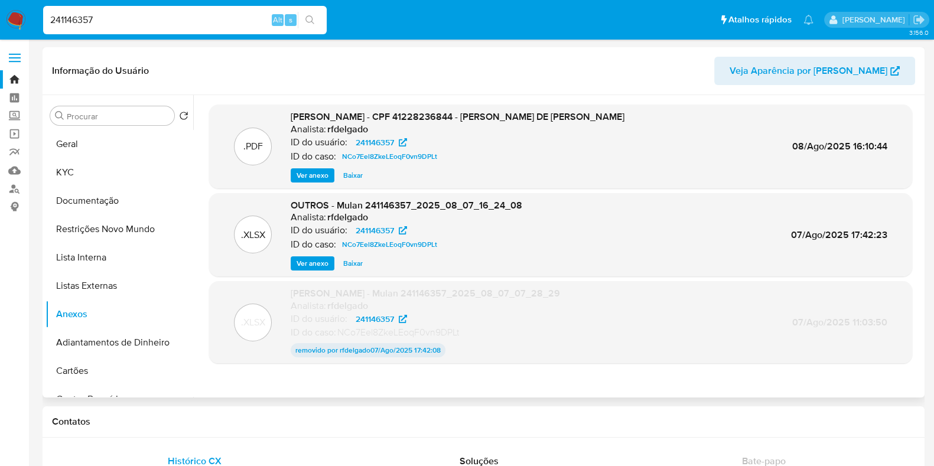
click at [196, 19] on input "241146357" at bounding box center [185, 19] width 284 height 15
paste input "79978422"
type input "79978422"
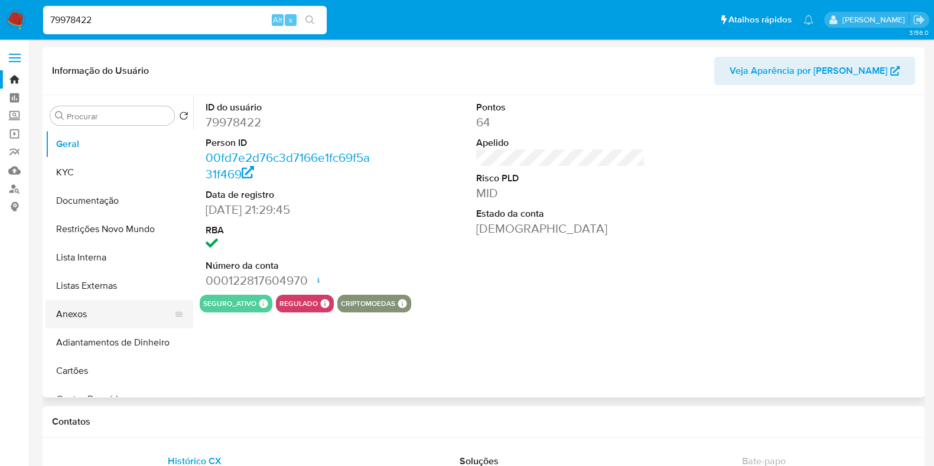
click at [83, 314] on button "Anexos" at bounding box center [114, 314] width 138 height 28
select select "10"
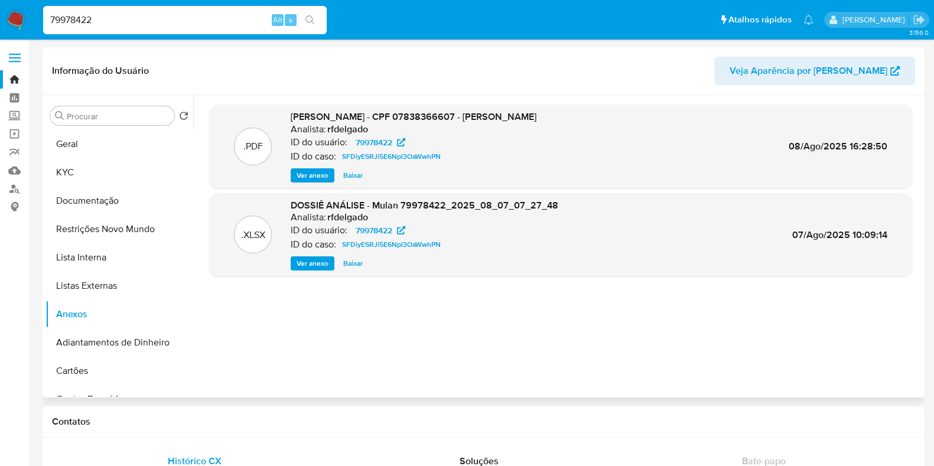
click at [303, 176] on span "Ver anexo" at bounding box center [313, 176] width 32 height 12
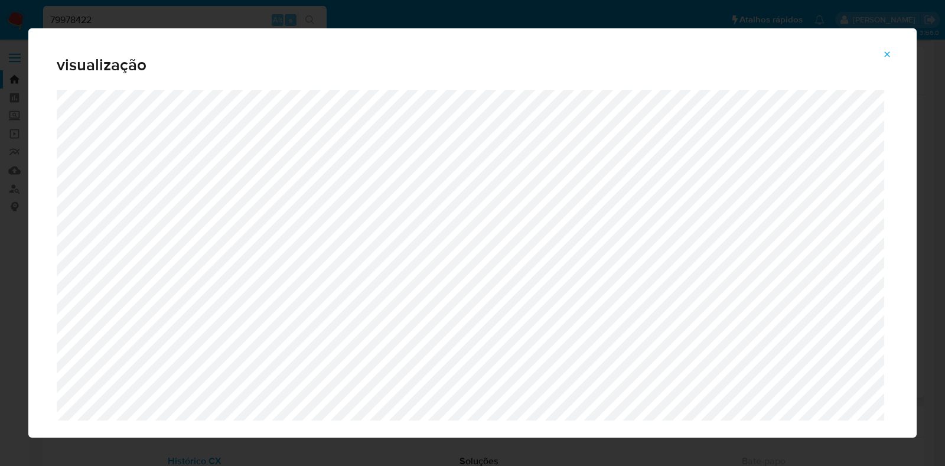
click at [890, 62] on span "Attachment preview" at bounding box center [887, 54] width 9 height 17
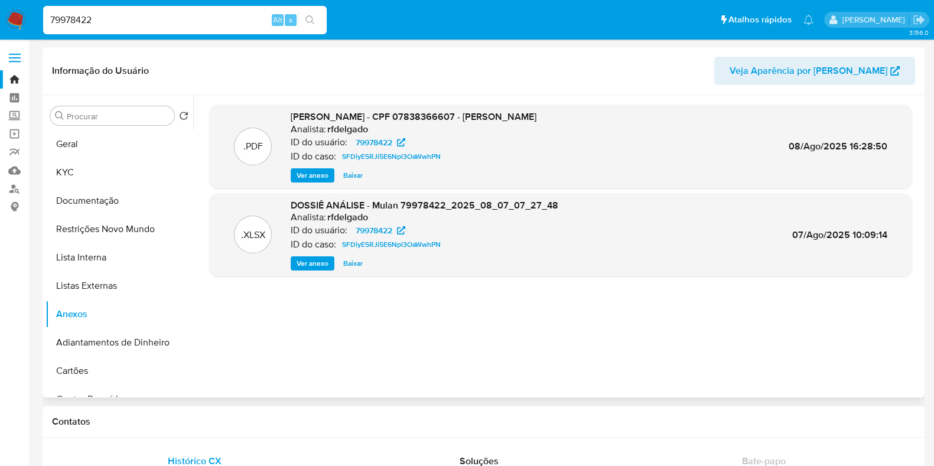
click at [205, 28] on div "79978422 Alt s" at bounding box center [185, 20] width 284 height 28
click at [198, 25] on input "79978422" at bounding box center [185, 19] width 284 height 15
paste input "186725924"
type input "1867259242"
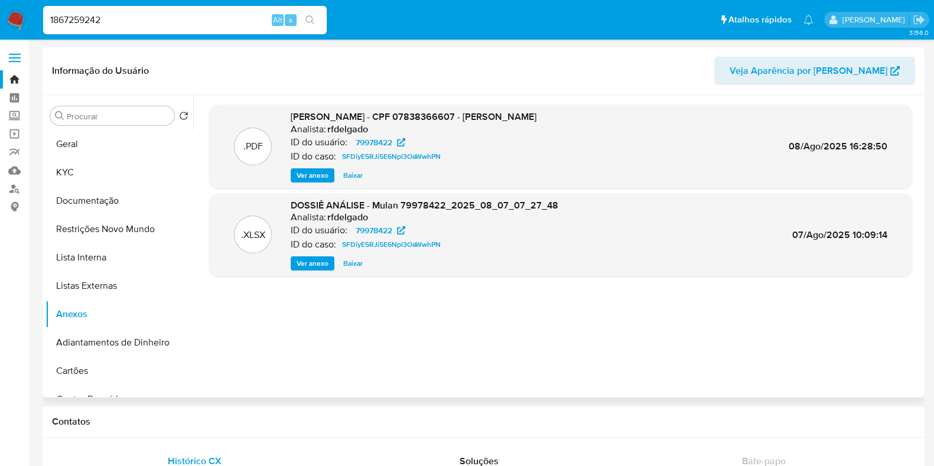
click at [190, 18] on input "1867259242" at bounding box center [185, 19] width 284 height 15
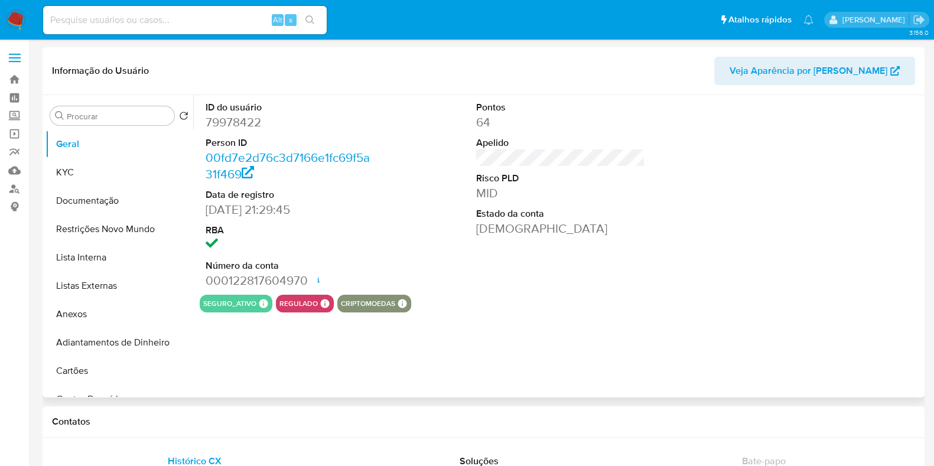
select select "10"
click at [186, 15] on input at bounding box center [185, 19] width 284 height 15
paste input "1867259242"
type input "1867259242"
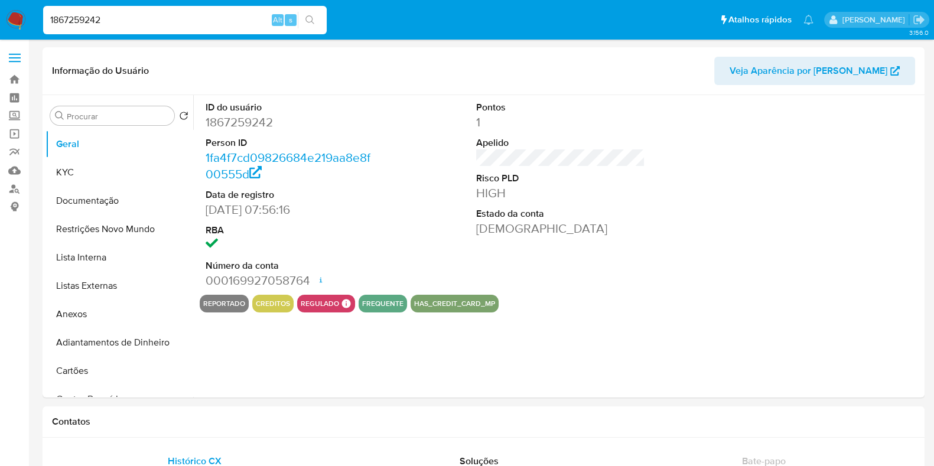
select select "10"
click at [80, 314] on button "Anexos" at bounding box center [114, 314] width 138 height 28
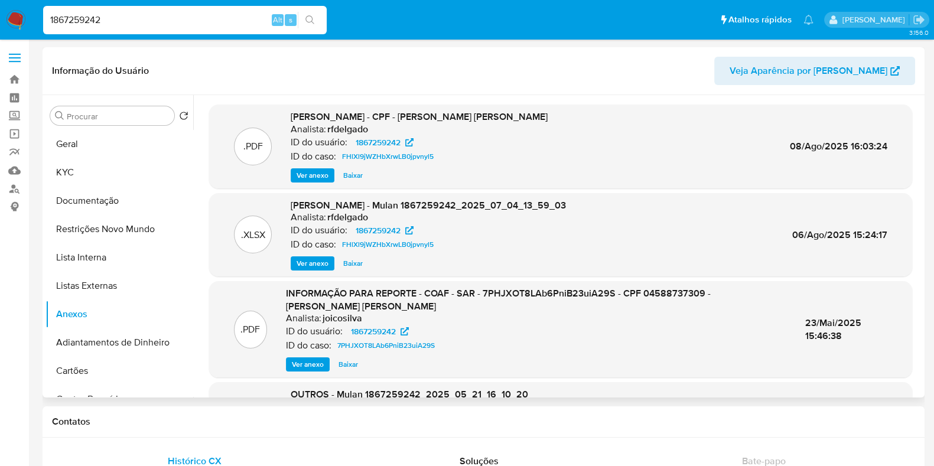
click at [319, 174] on span "Ver anexo" at bounding box center [313, 176] width 32 height 12
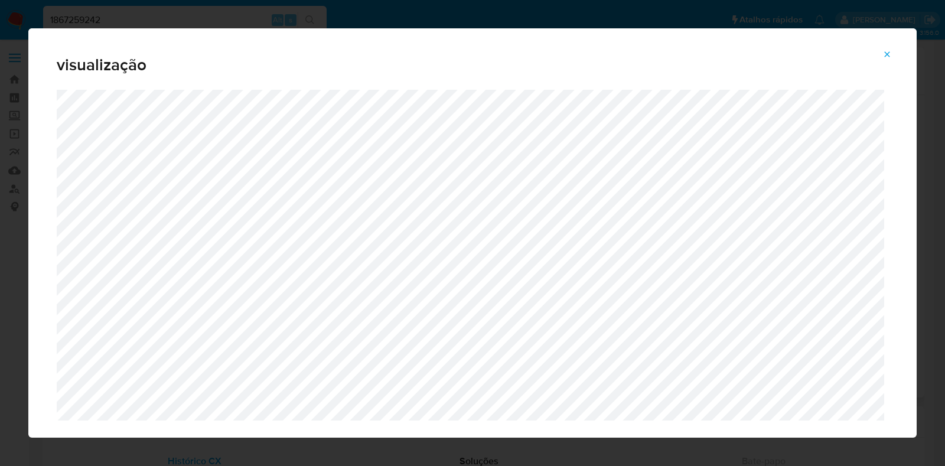
click at [885, 51] on icon "Attachment preview" at bounding box center [887, 54] width 9 height 9
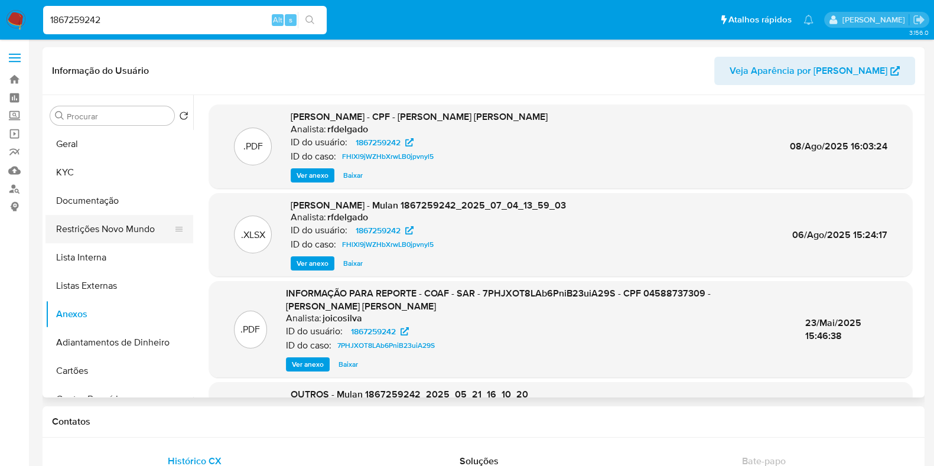
click at [70, 235] on button "Restrições Novo Mundo" at bounding box center [114, 229] width 138 height 28
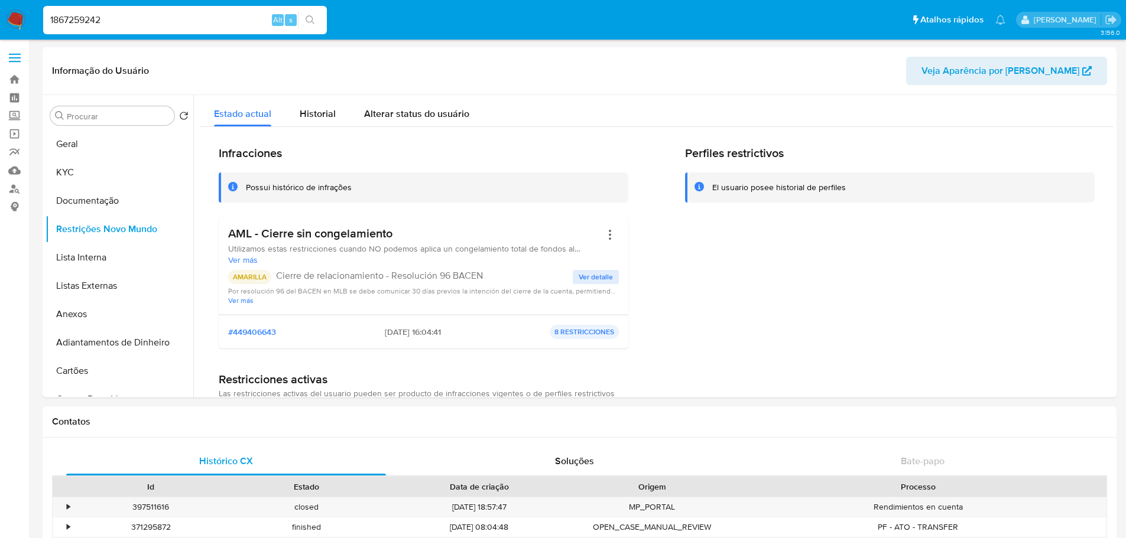
click at [11, 17] on img at bounding box center [16, 20] width 20 height 20
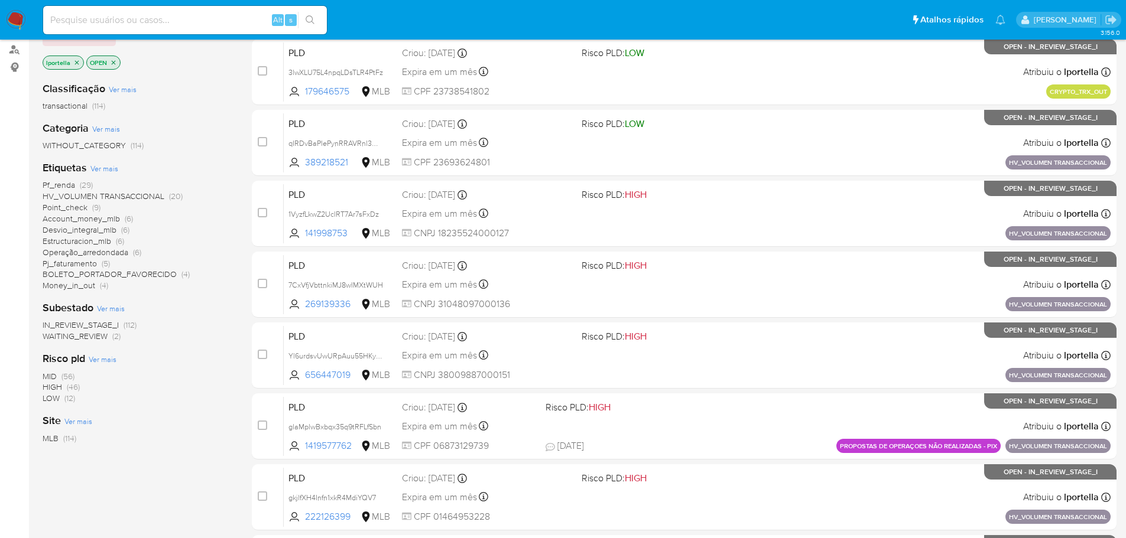
scroll to position [118, 0]
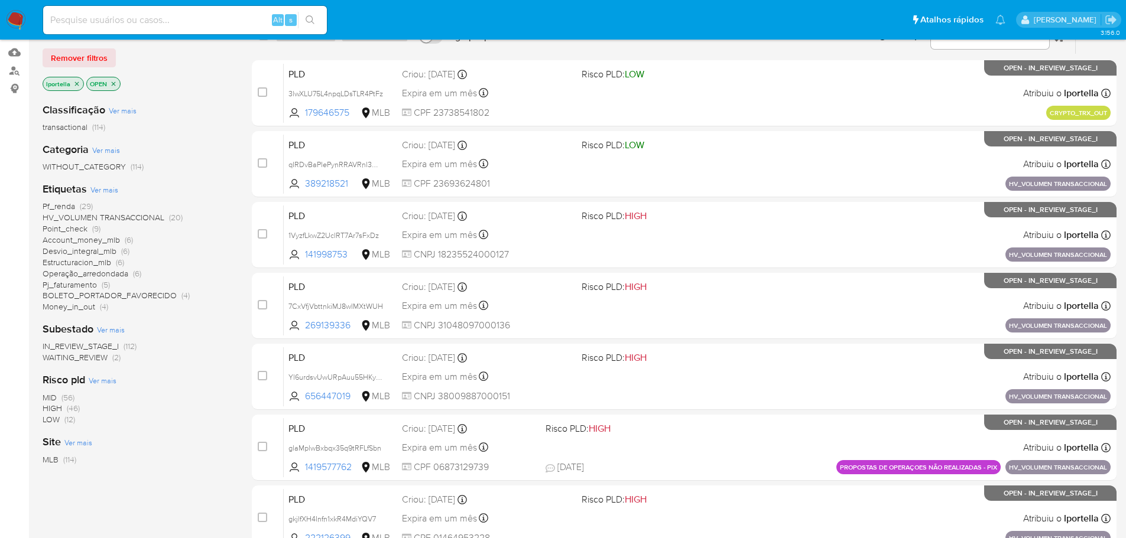
click at [138, 219] on span "HV_VOLUMEN TRANSACCIONAL" at bounding box center [104, 218] width 122 height 12
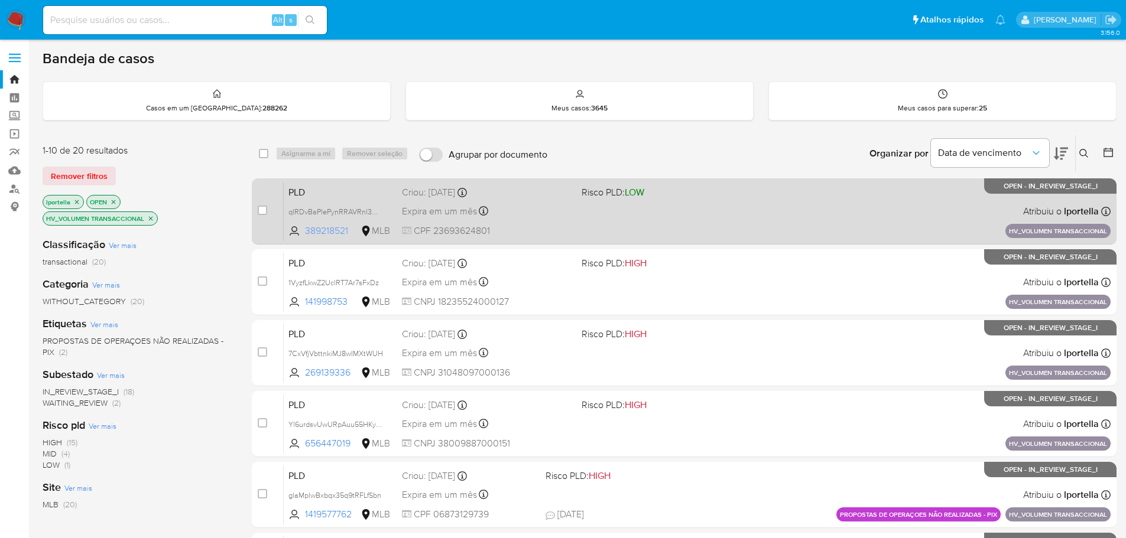
click at [326, 232] on span "389218521" at bounding box center [331, 231] width 53 height 13
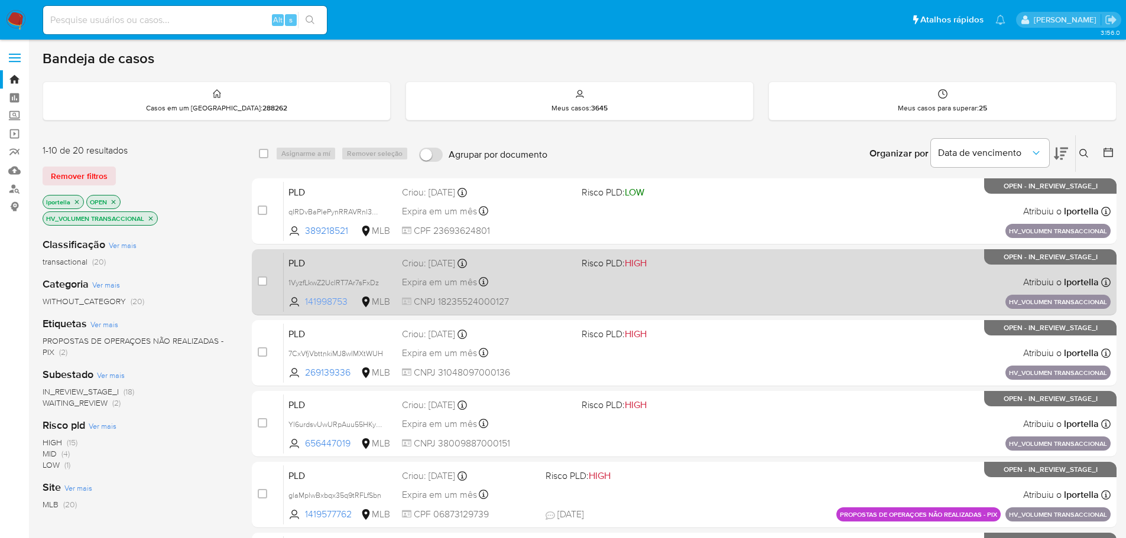
click at [334, 304] on span "141998753" at bounding box center [331, 301] width 53 height 13
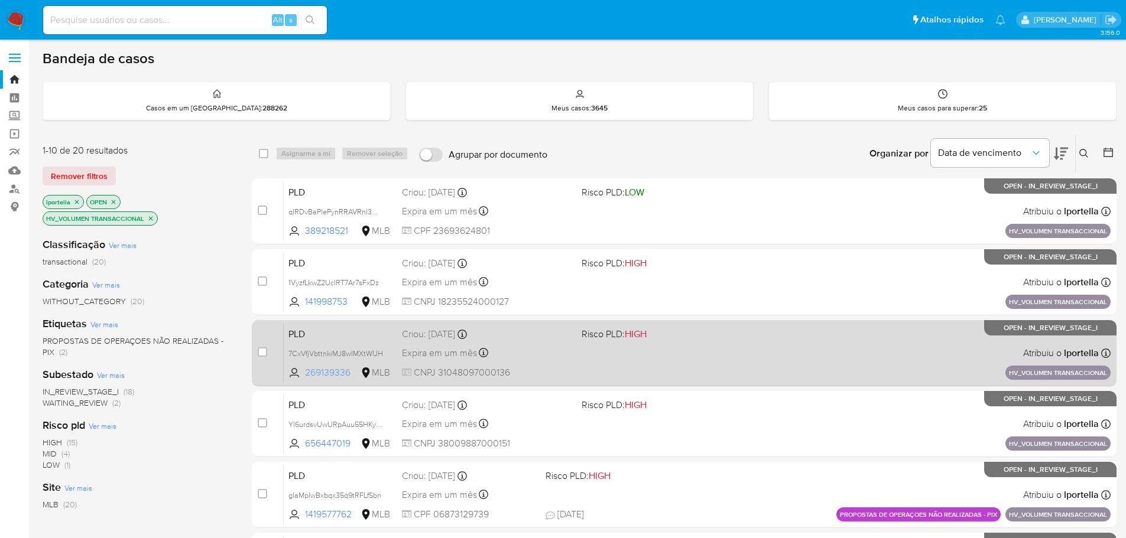
click at [339, 375] on span "269139336" at bounding box center [331, 372] width 53 height 13
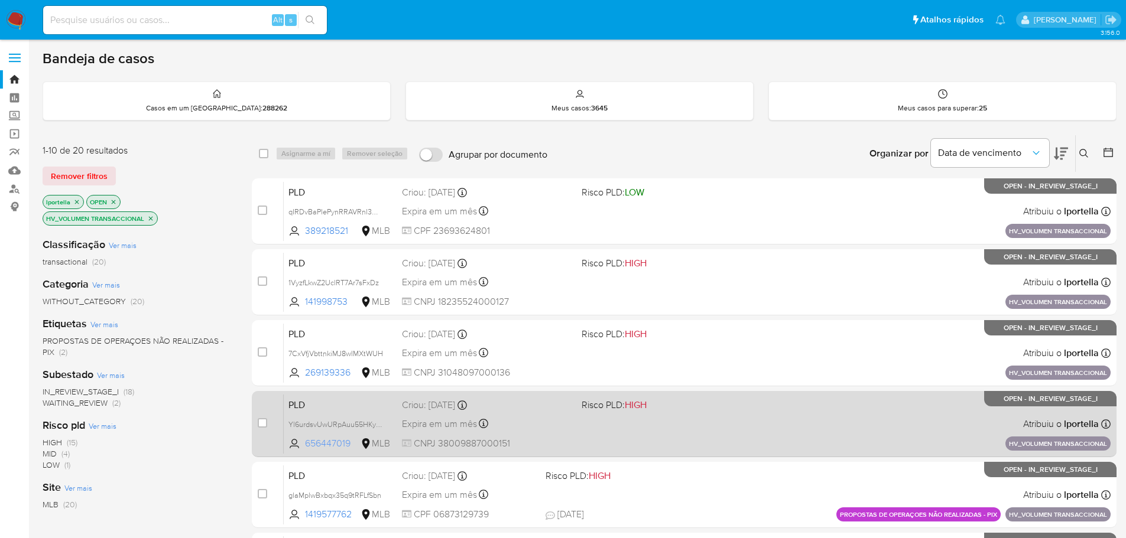
click at [329, 444] on span "656447019" at bounding box center [331, 443] width 53 height 13
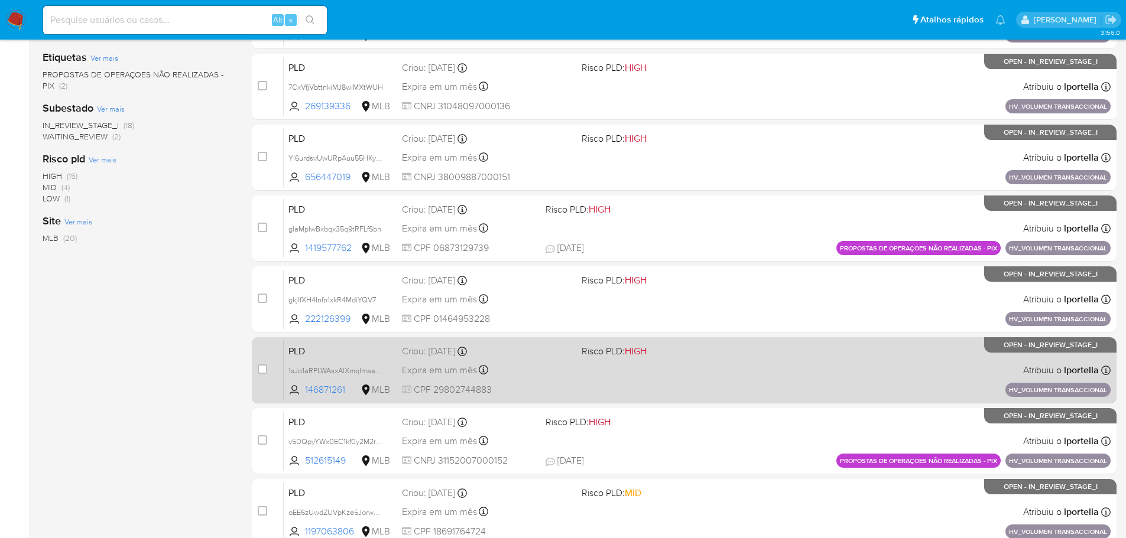
scroll to position [295, 0]
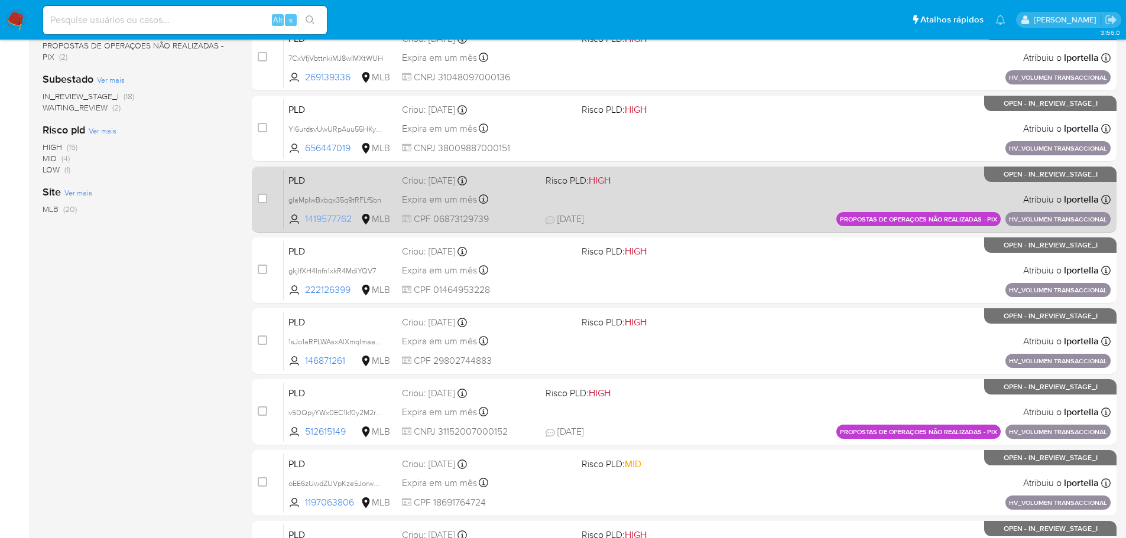
click at [343, 222] on span "1419577762" at bounding box center [331, 219] width 53 height 13
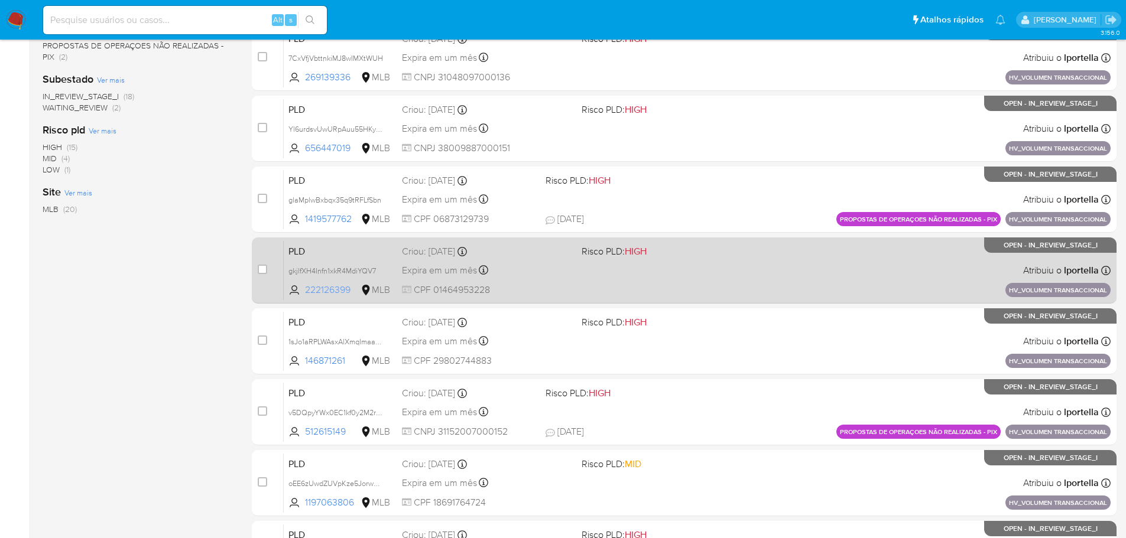
click at [343, 292] on span "222126399" at bounding box center [331, 290] width 53 height 13
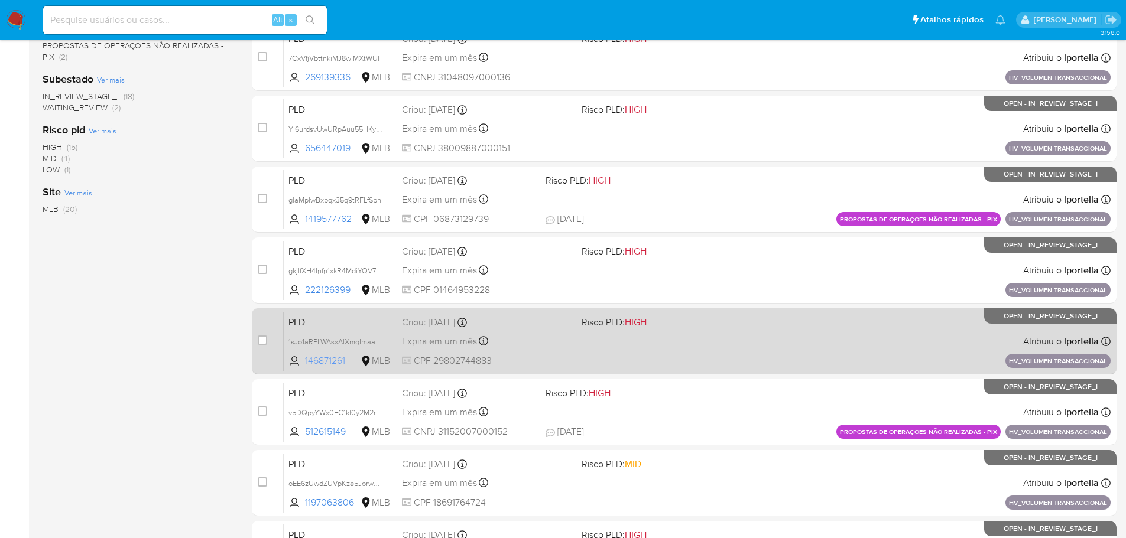
click at [330, 361] on span "146871261" at bounding box center [331, 361] width 53 height 13
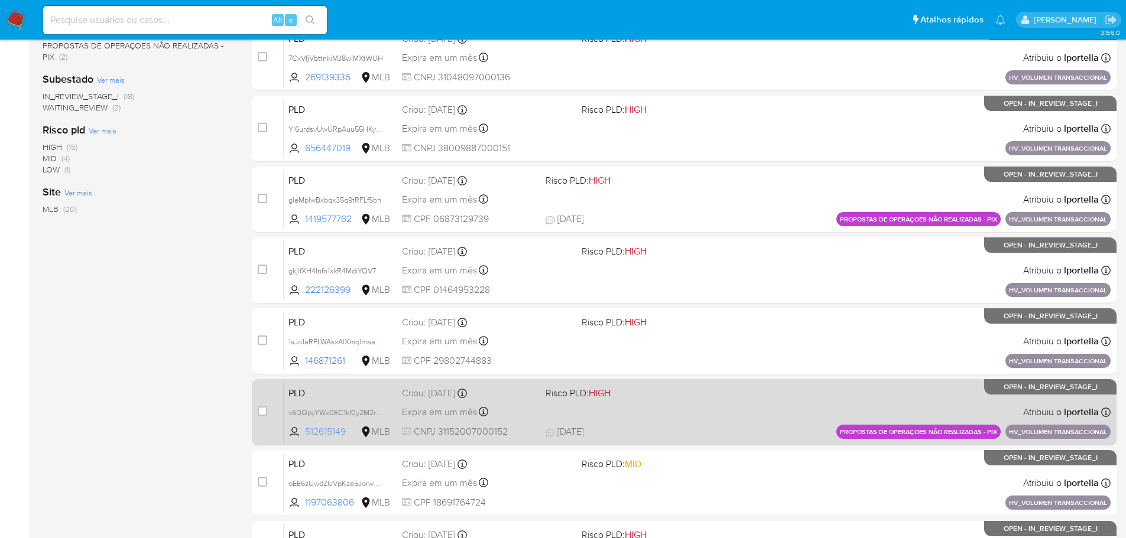
click at [335, 436] on span "512615149" at bounding box center [331, 431] width 53 height 13
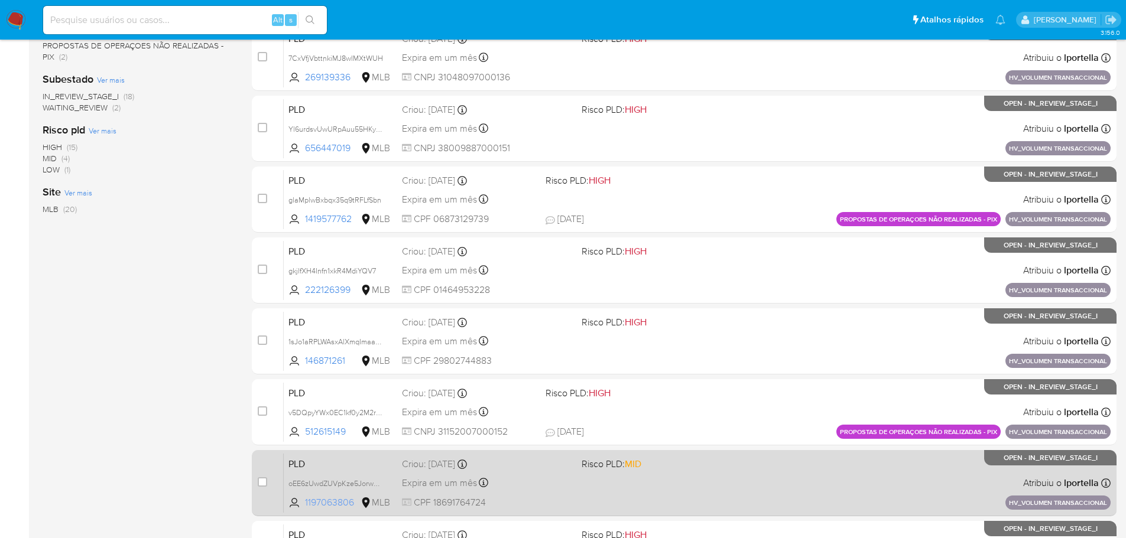
click at [335, 502] on span "1197063806" at bounding box center [331, 502] width 53 height 13
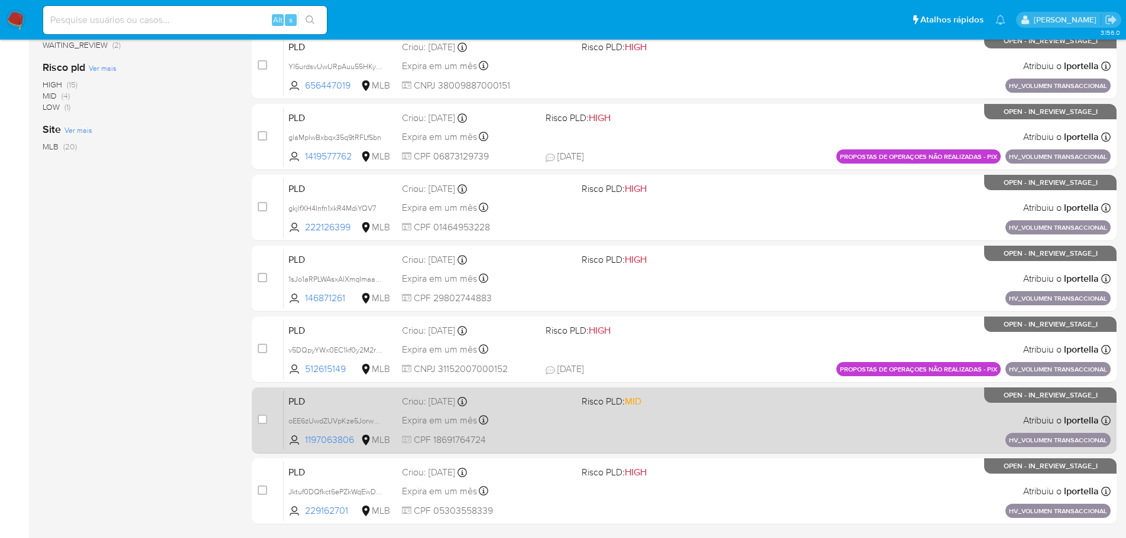
scroll to position [395, 0]
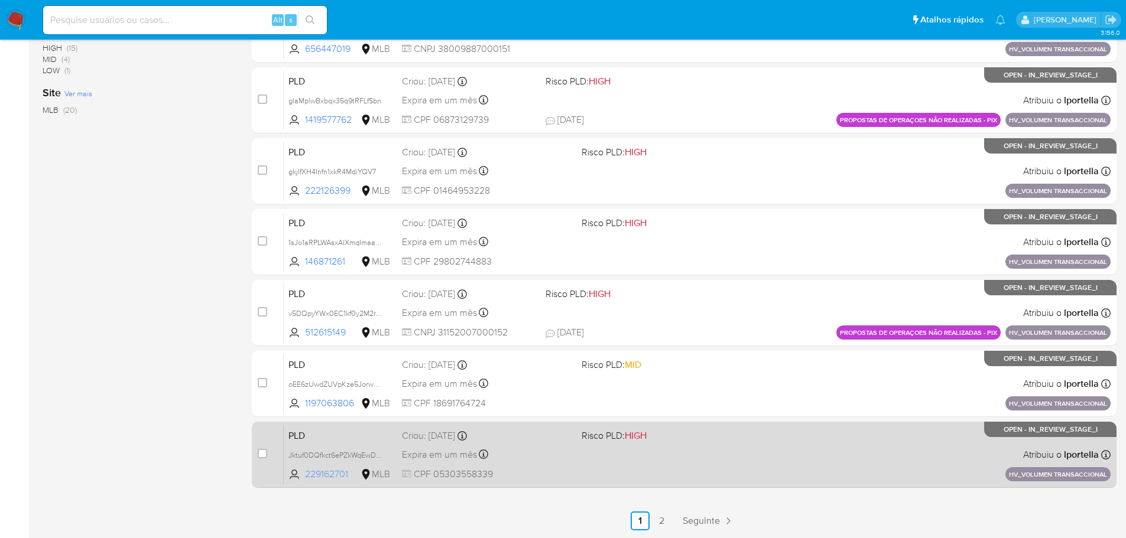
click at [331, 474] on span "229162701" at bounding box center [331, 474] width 53 height 13
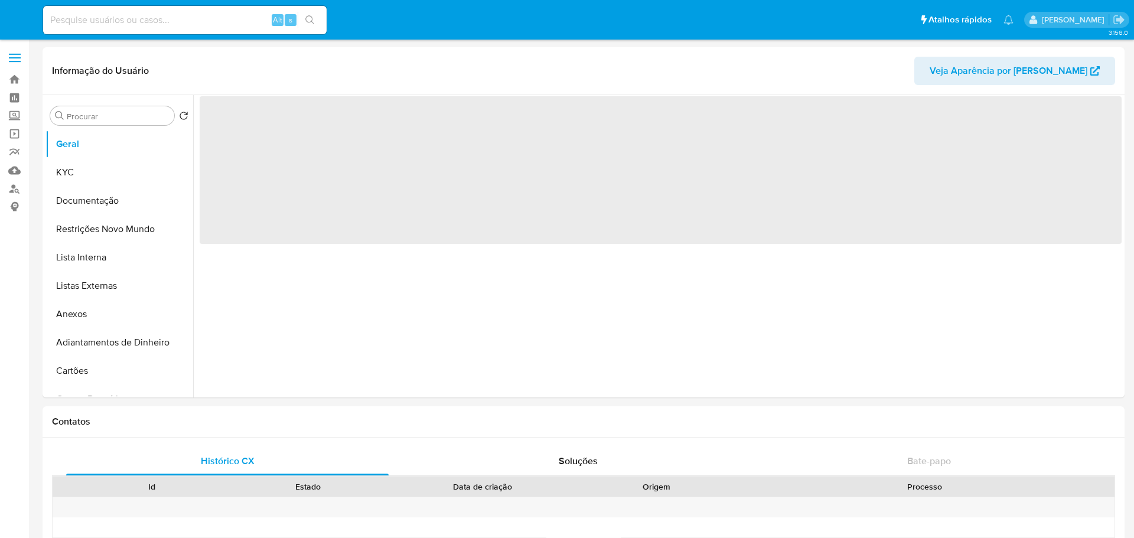
select select "10"
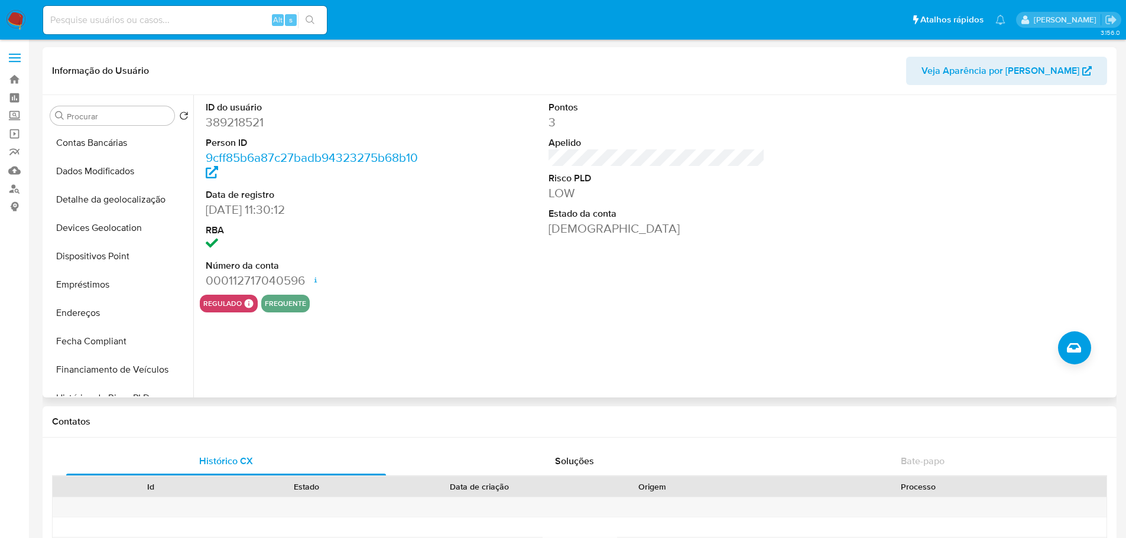
scroll to position [414, 0]
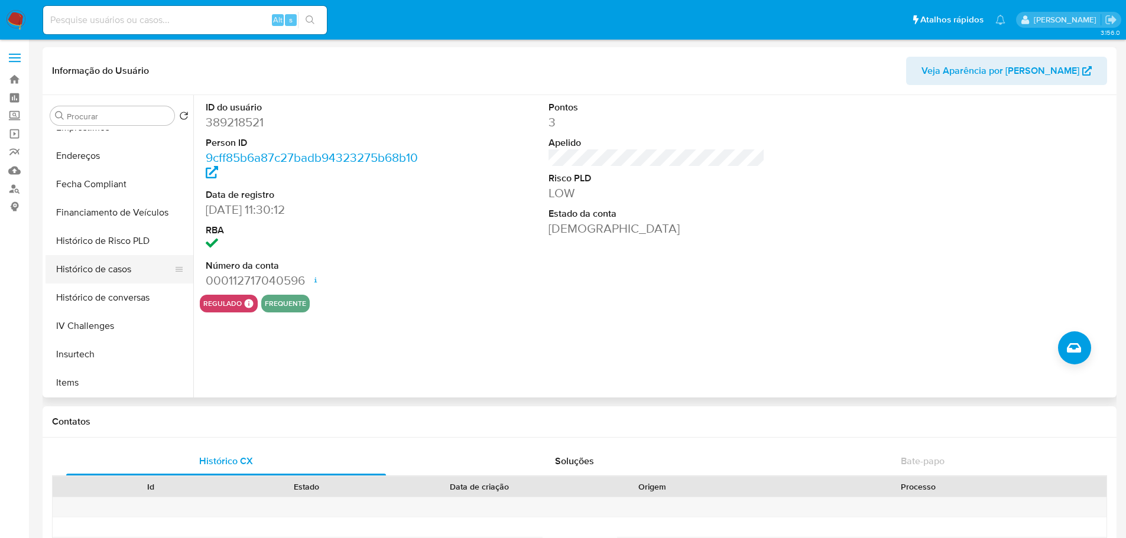
click at [90, 270] on button "Histórico de casos" at bounding box center [114, 269] width 138 height 28
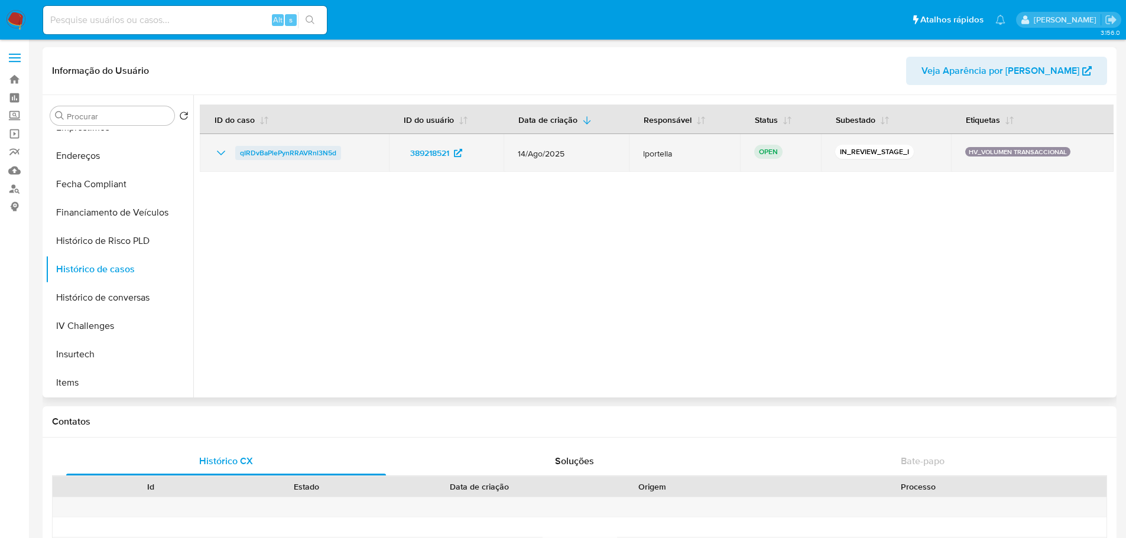
click at [286, 159] on span "qIRDvBaPlePynRRAVRnl3N5d" at bounding box center [288, 153] width 96 height 14
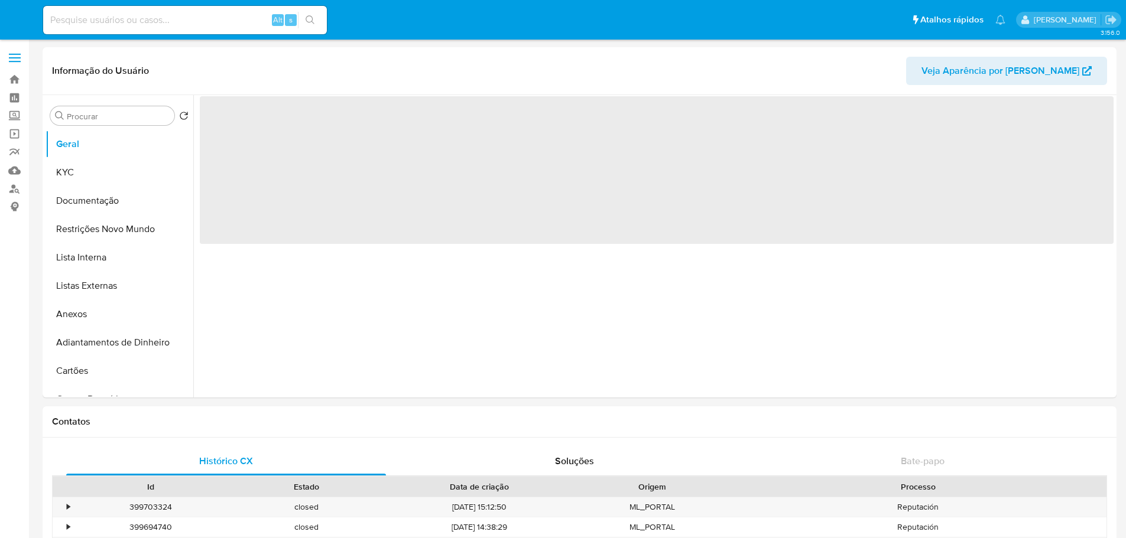
select select "10"
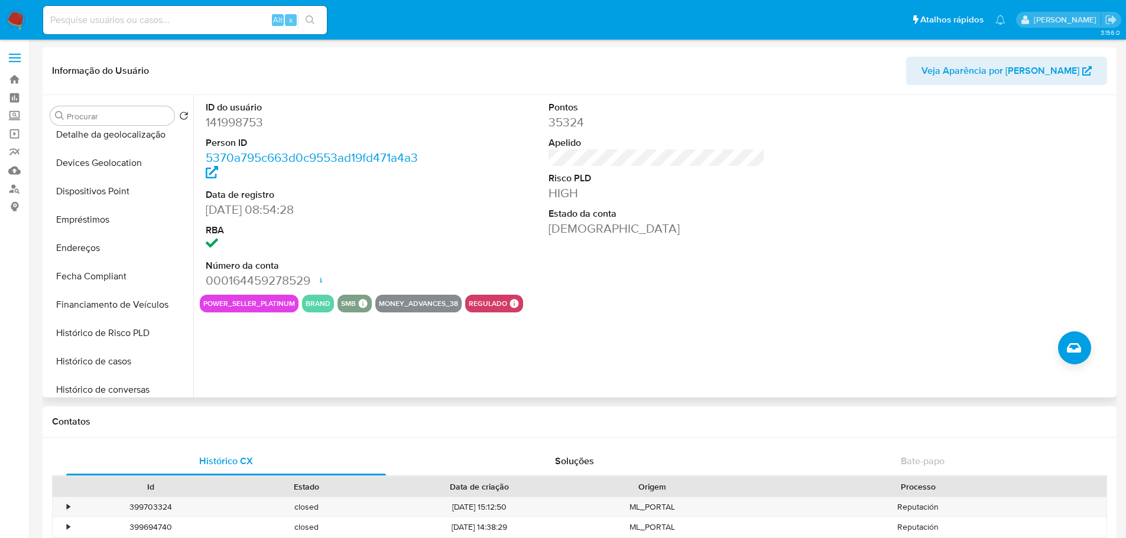
scroll to position [473, 0]
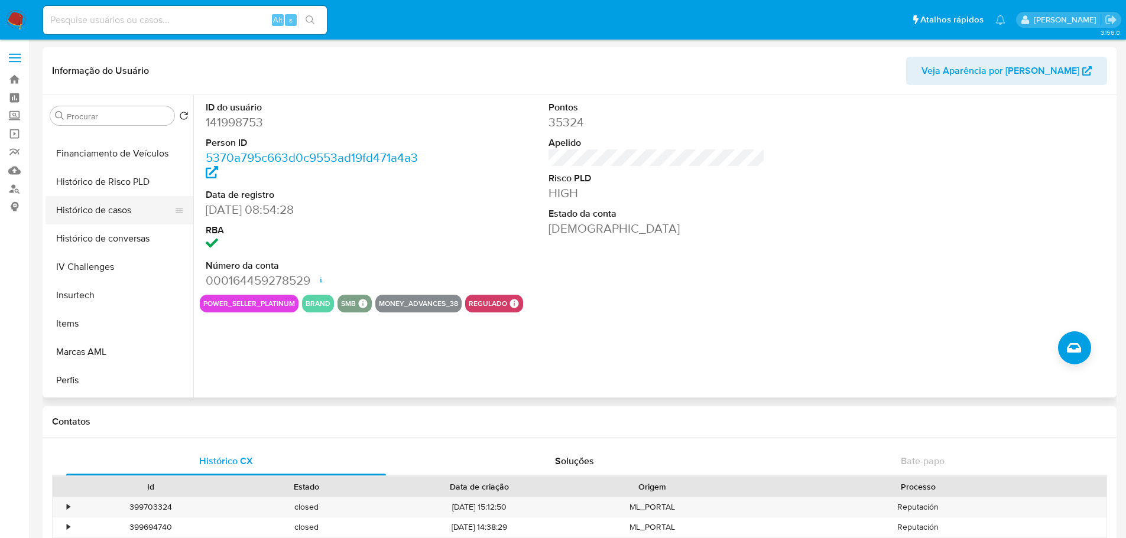
click at [117, 202] on button "Histórico de casos" at bounding box center [114, 210] width 138 height 28
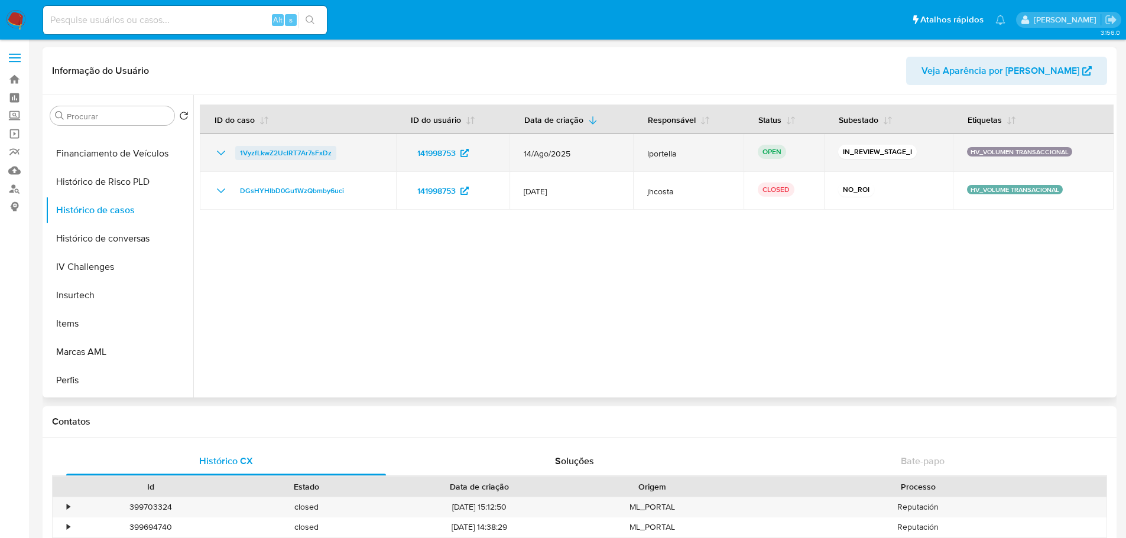
click at [293, 152] on span "1VyzfLkwZ2UclRT7Ar7sFxDz" at bounding box center [286, 153] width 92 height 14
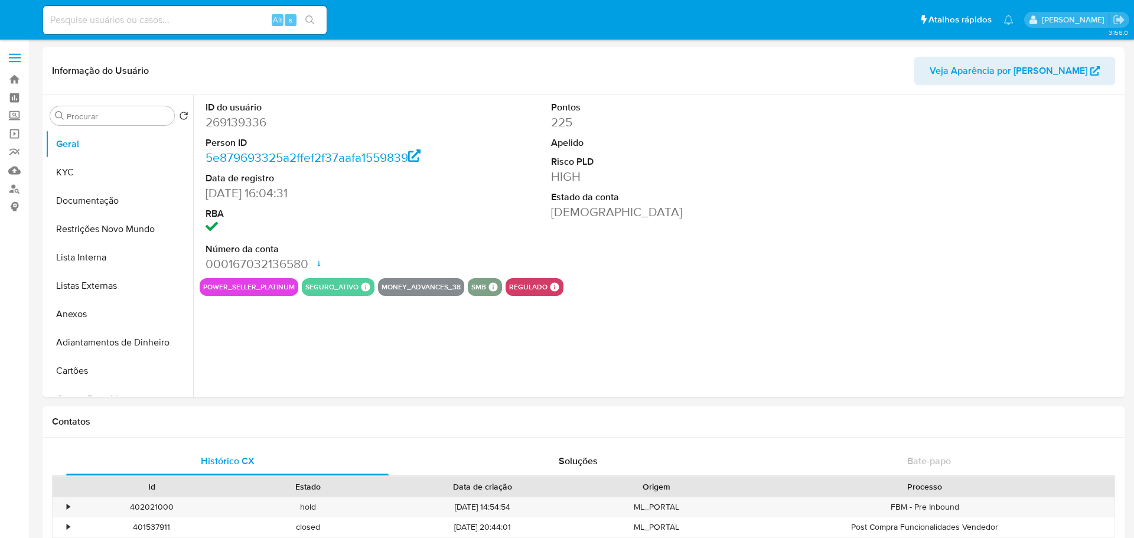
select select "10"
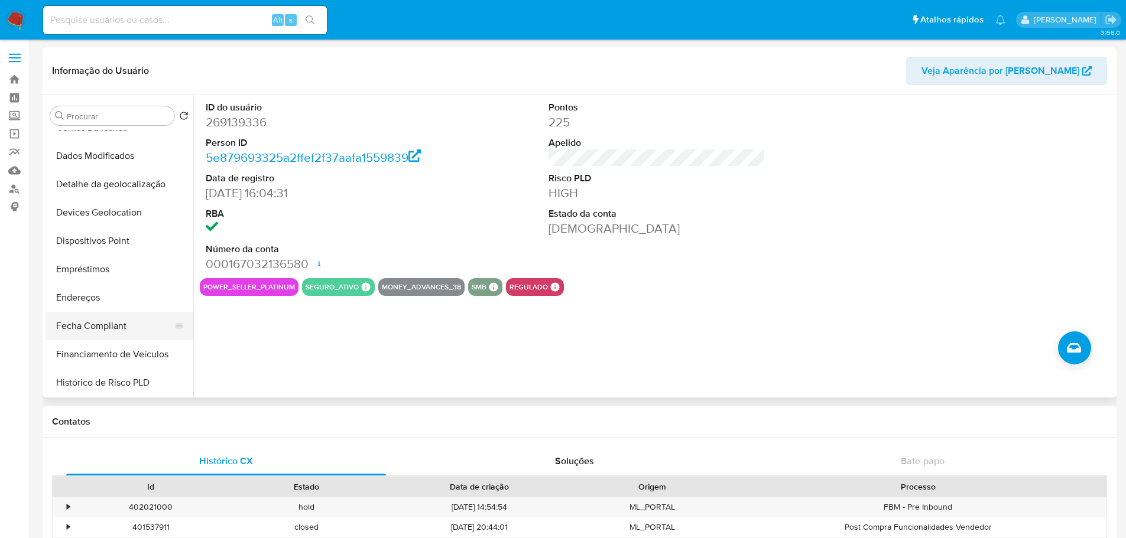
scroll to position [414, 0]
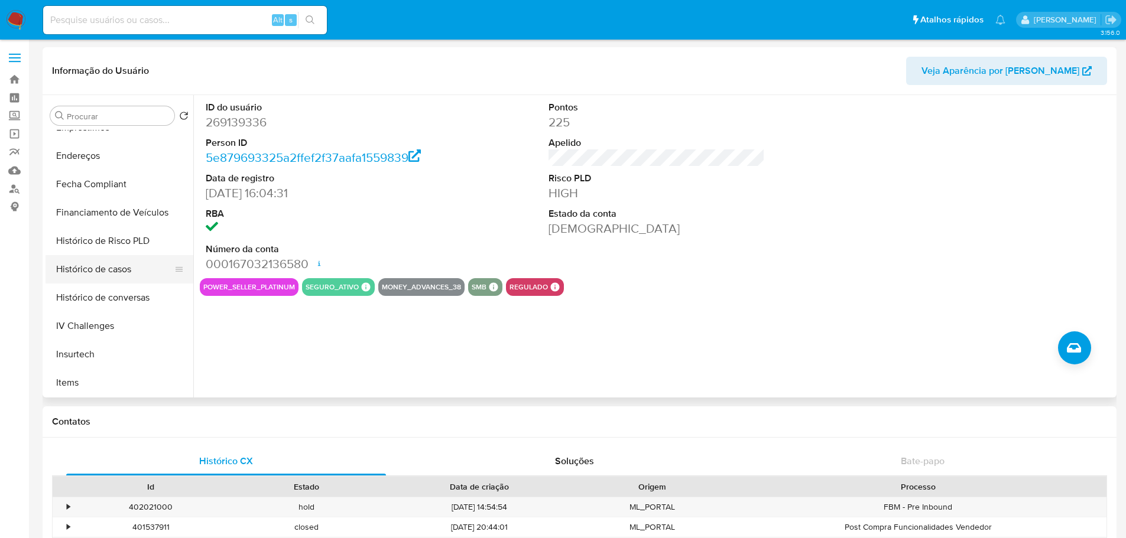
click at [106, 271] on button "Histórico de casos" at bounding box center [114, 269] width 138 height 28
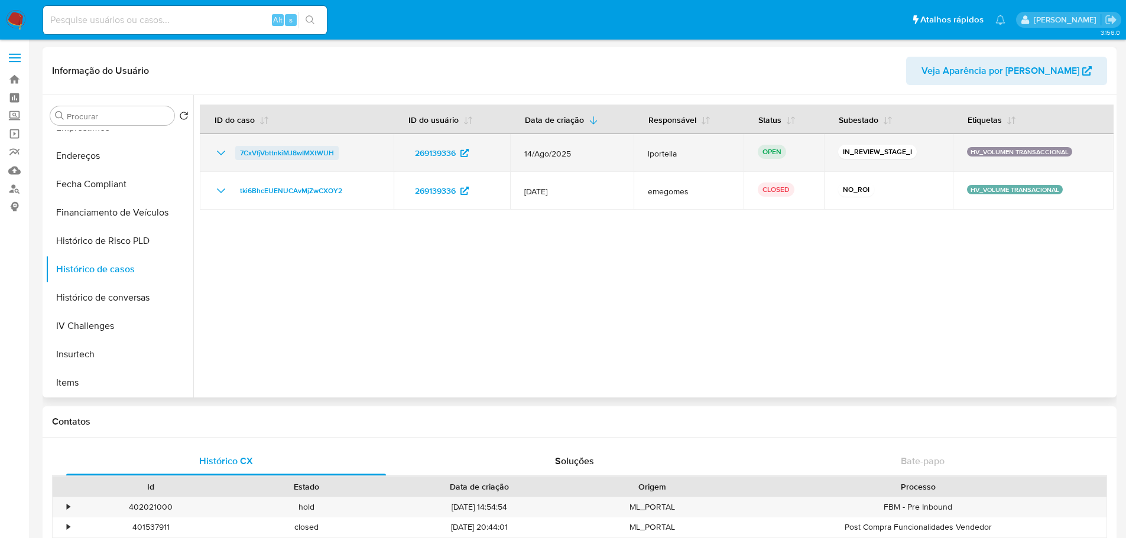
click at [324, 156] on span "7CxVfjVbttnkiMJ8wIMXtWUH" at bounding box center [287, 153] width 94 height 14
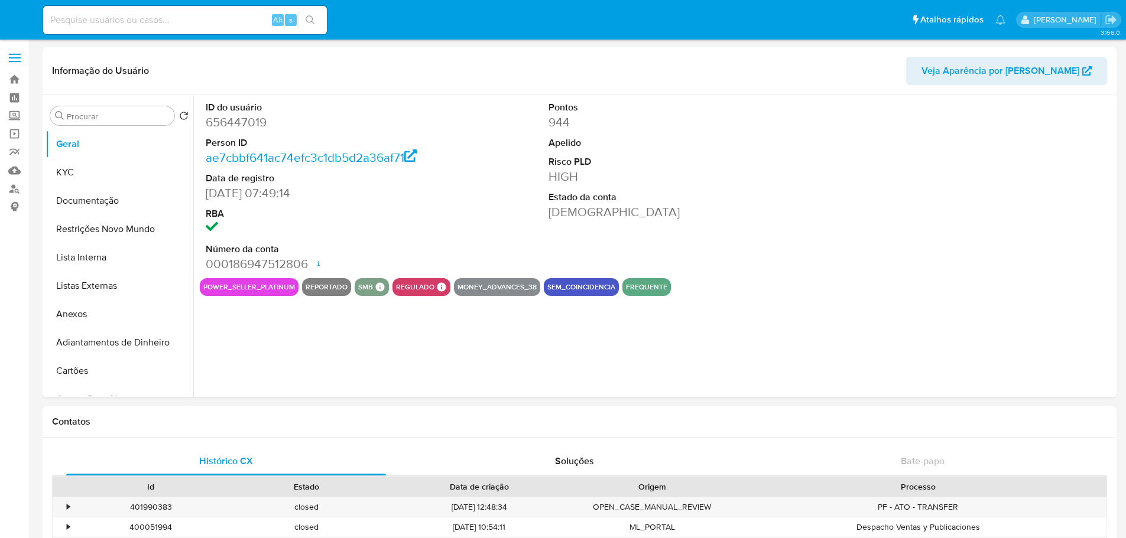
select select "10"
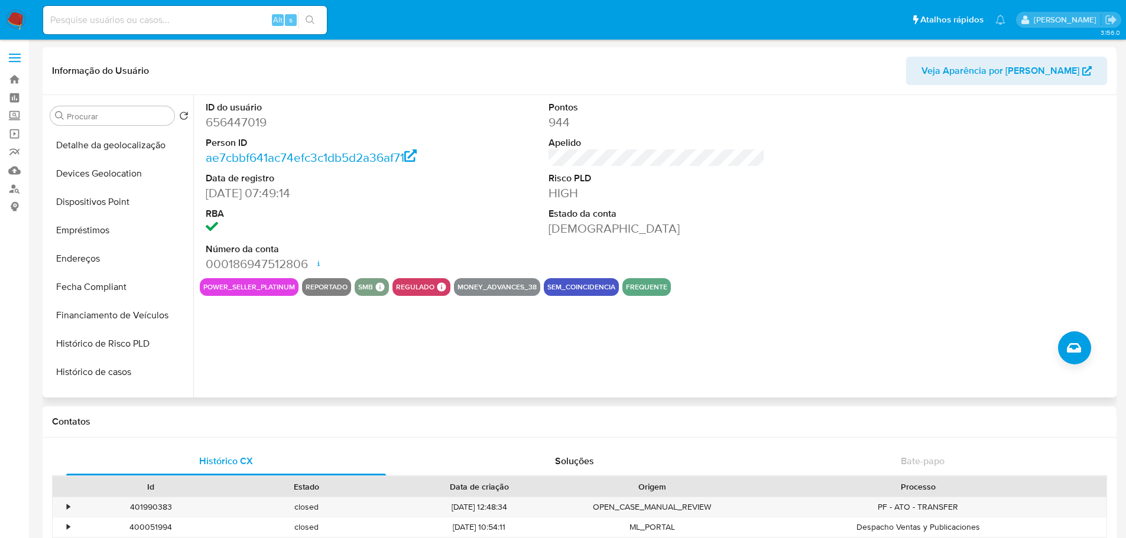
scroll to position [528, 0]
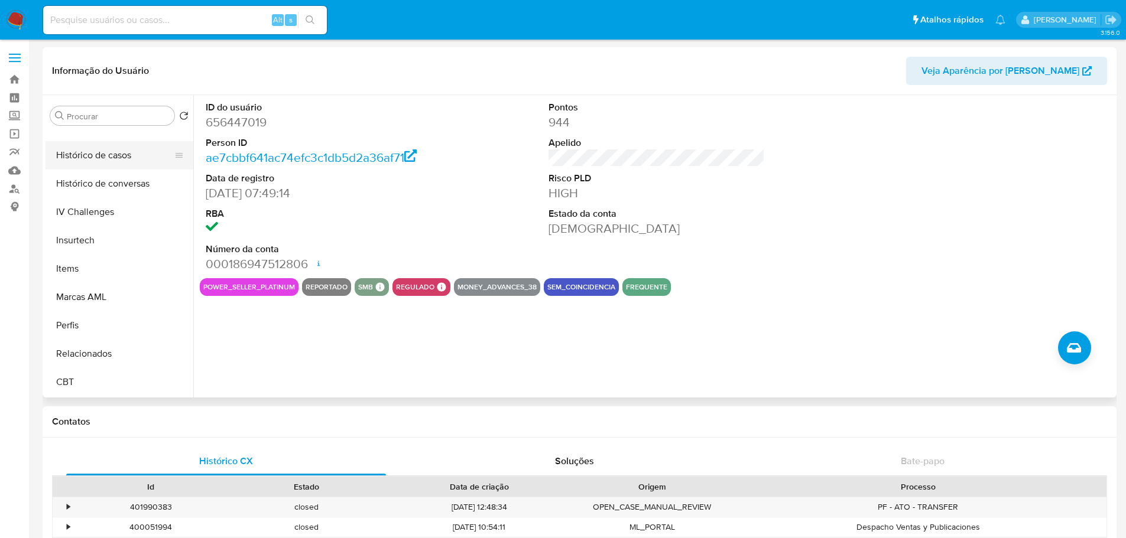
click at [92, 152] on button "Histórico de casos" at bounding box center [114, 155] width 138 height 28
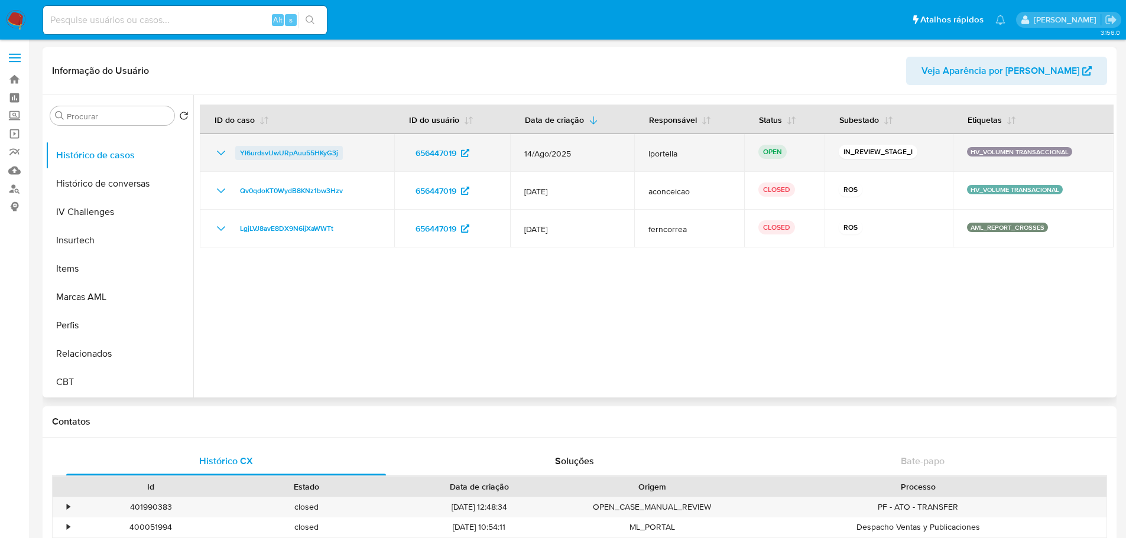
click at [305, 157] on span "Yl6urdsvUwURpAuu55HKyG3j" at bounding box center [289, 153] width 98 height 14
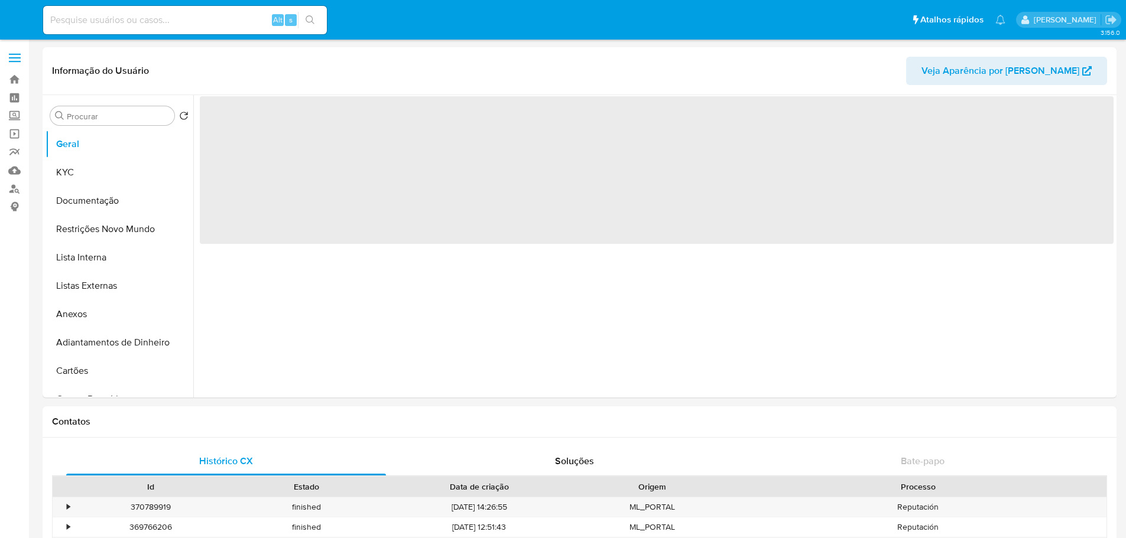
select select "10"
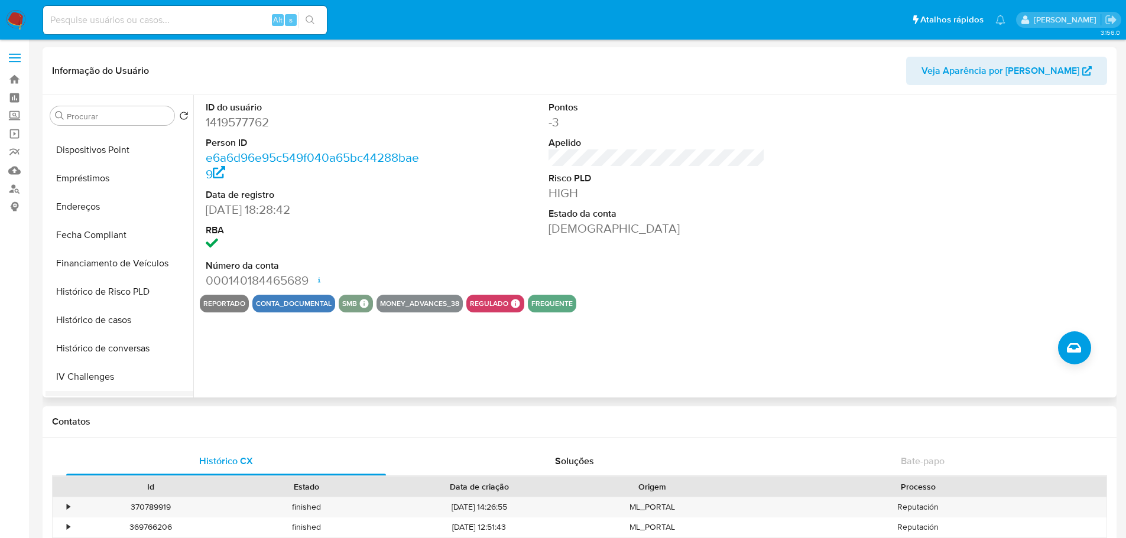
scroll to position [473, 0]
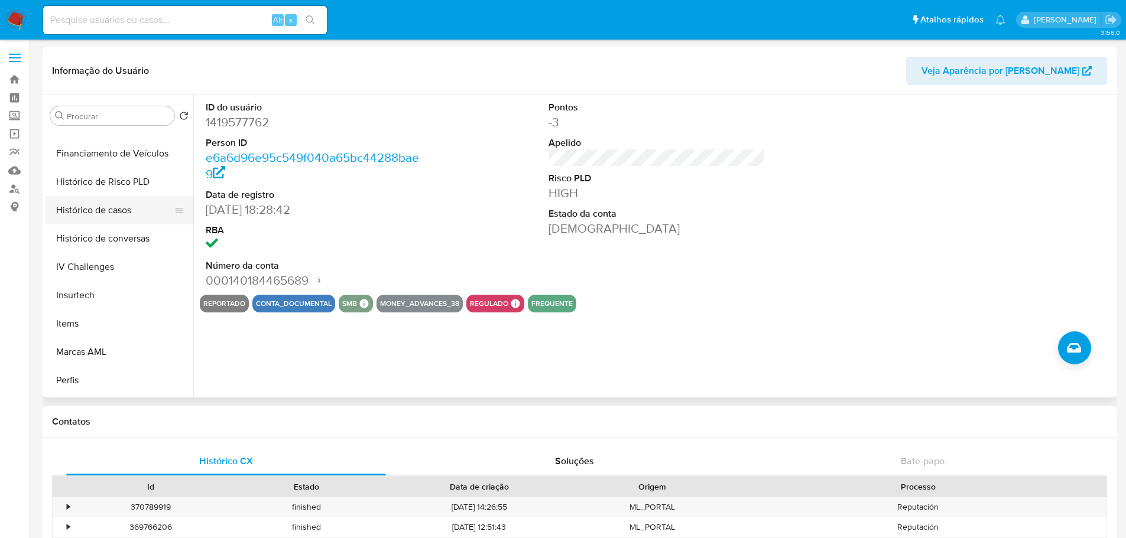
click at [110, 200] on button "Histórico de casos" at bounding box center [114, 210] width 138 height 28
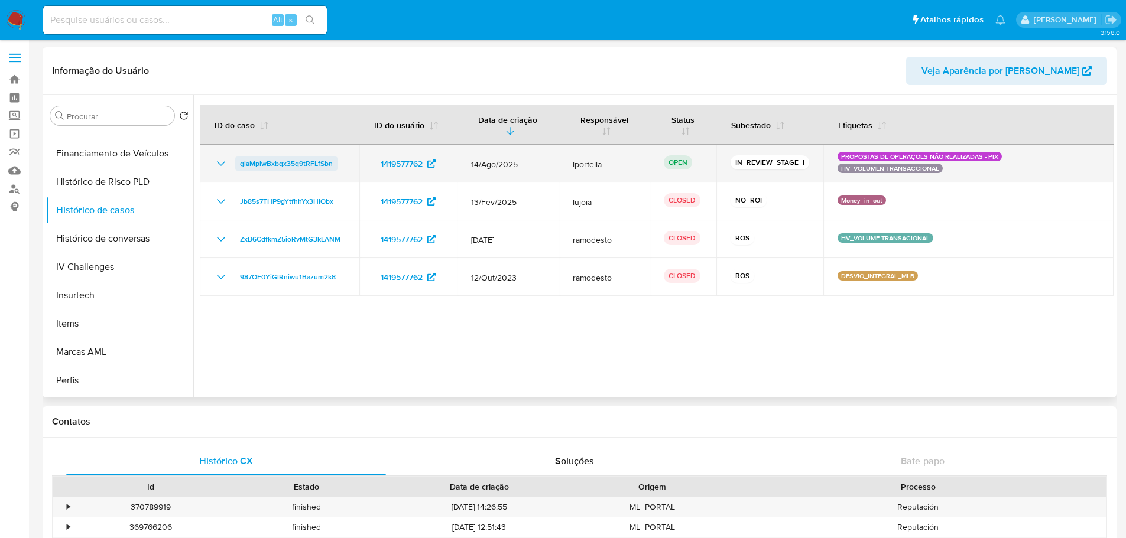
click at [300, 165] on span "glaMplwBxbqx35q9tRFLfSbn" at bounding box center [286, 164] width 93 height 14
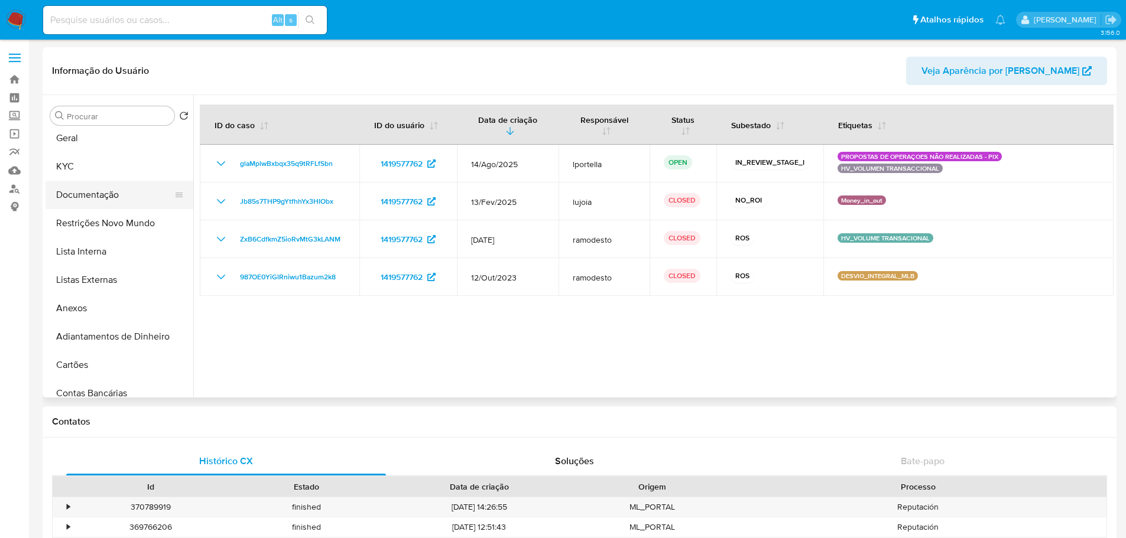
scroll to position [0, 0]
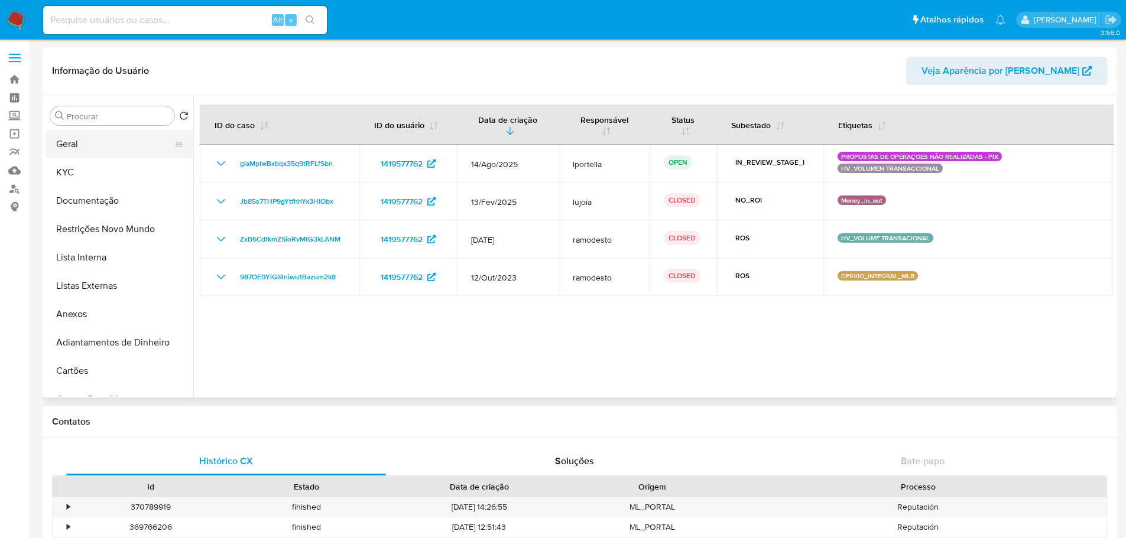
click at [87, 147] on button "Geral" at bounding box center [114, 144] width 138 height 28
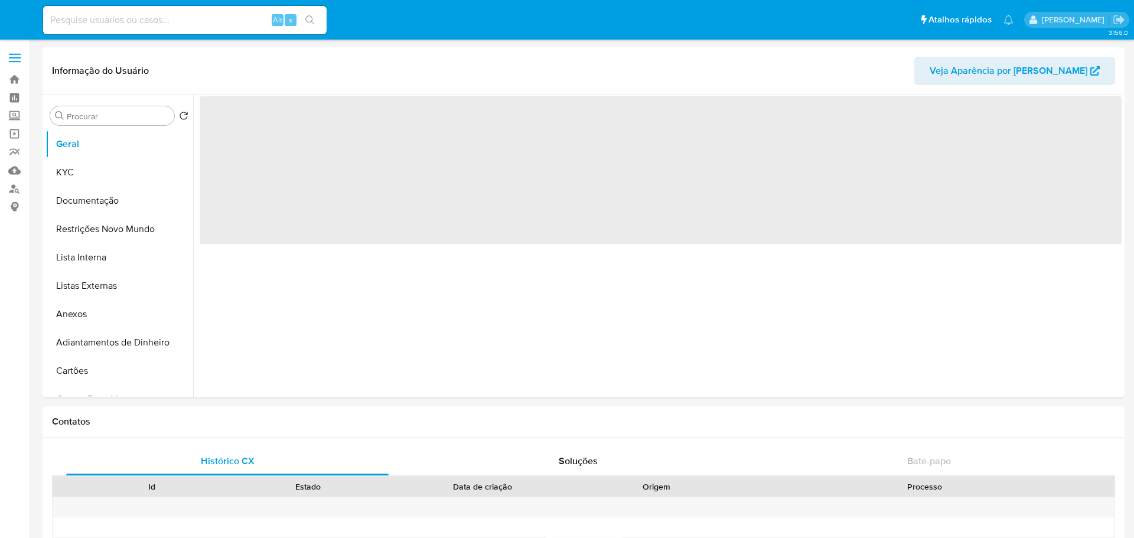
select select "10"
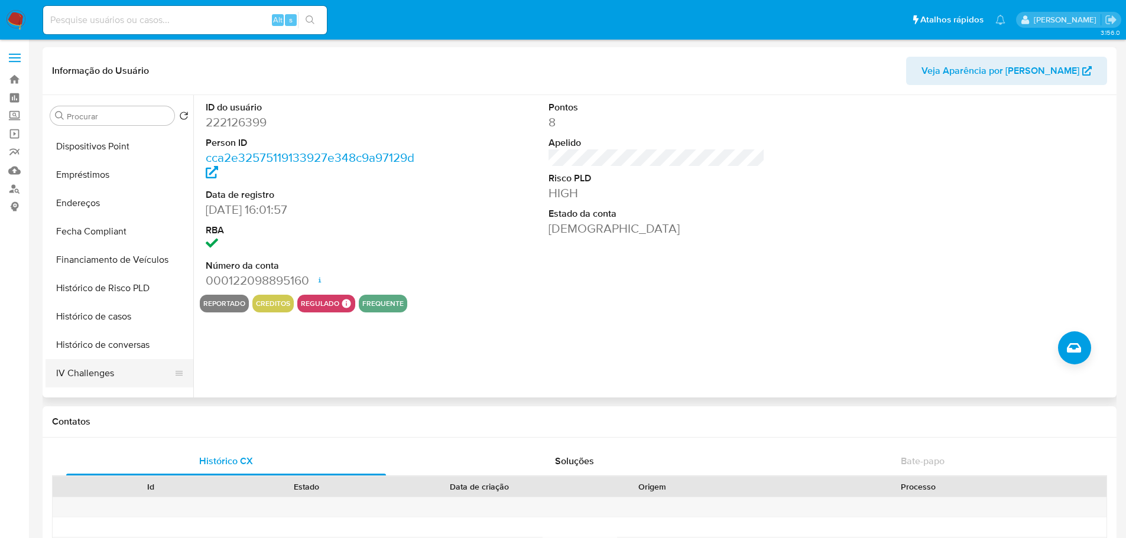
scroll to position [473, 0]
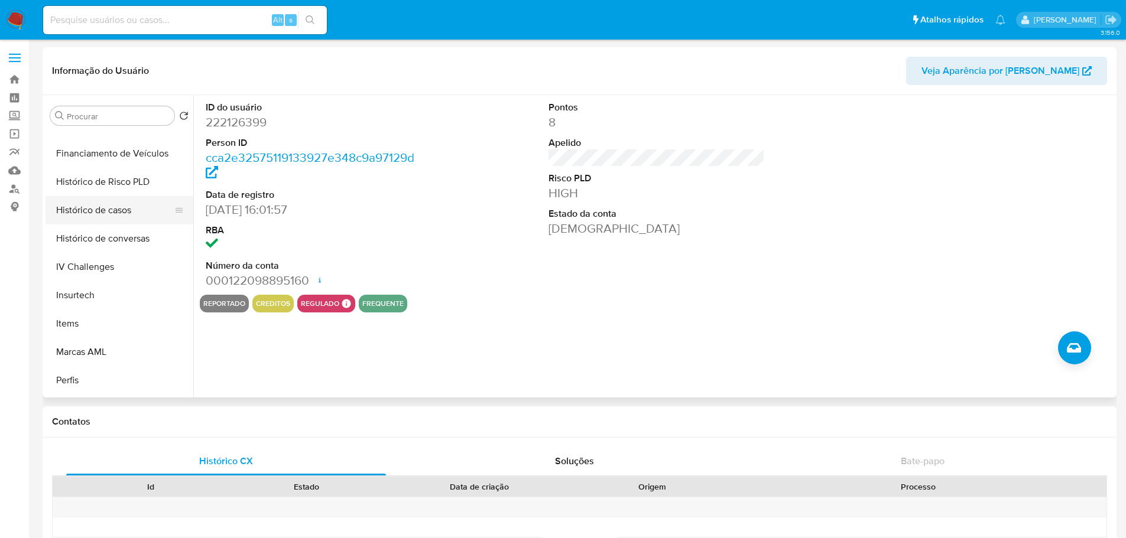
click at [99, 214] on button "Histórico de casos" at bounding box center [114, 210] width 138 height 28
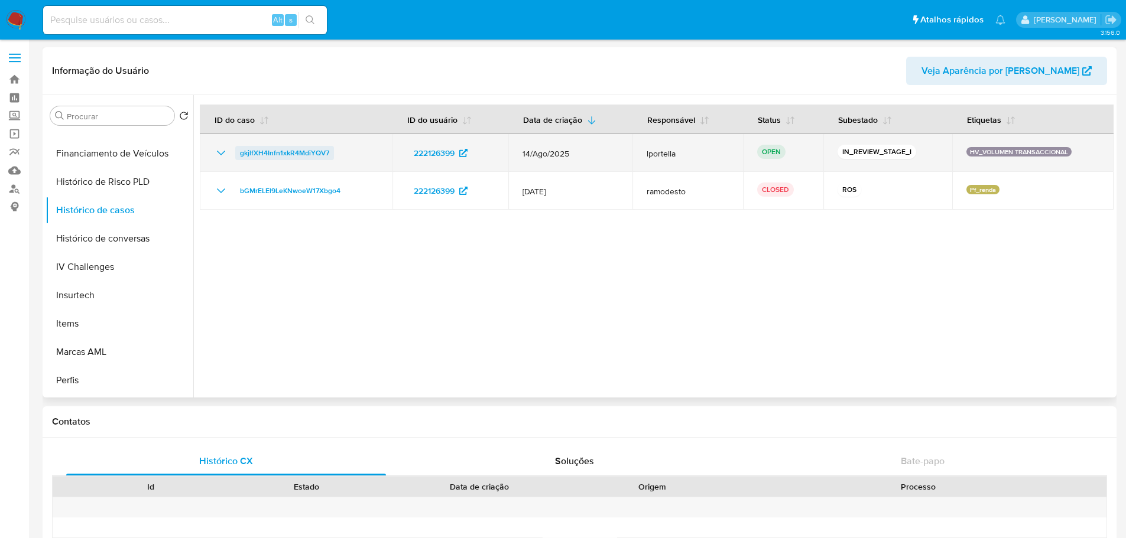
click at [317, 153] on span "gkjlfXH4Infn1xkR4MdiYQV7" at bounding box center [284, 153] width 89 height 14
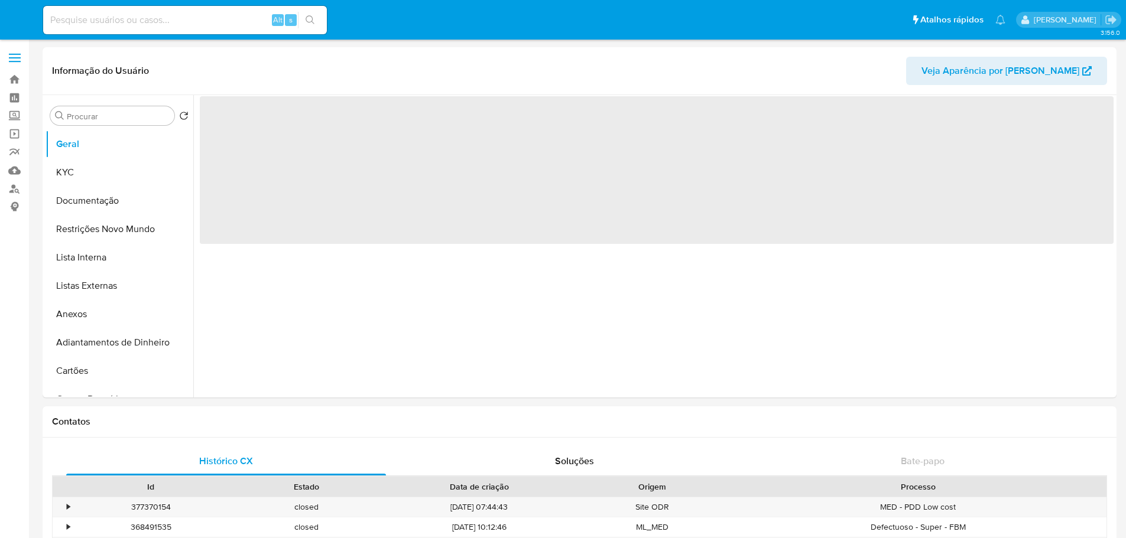
select select "10"
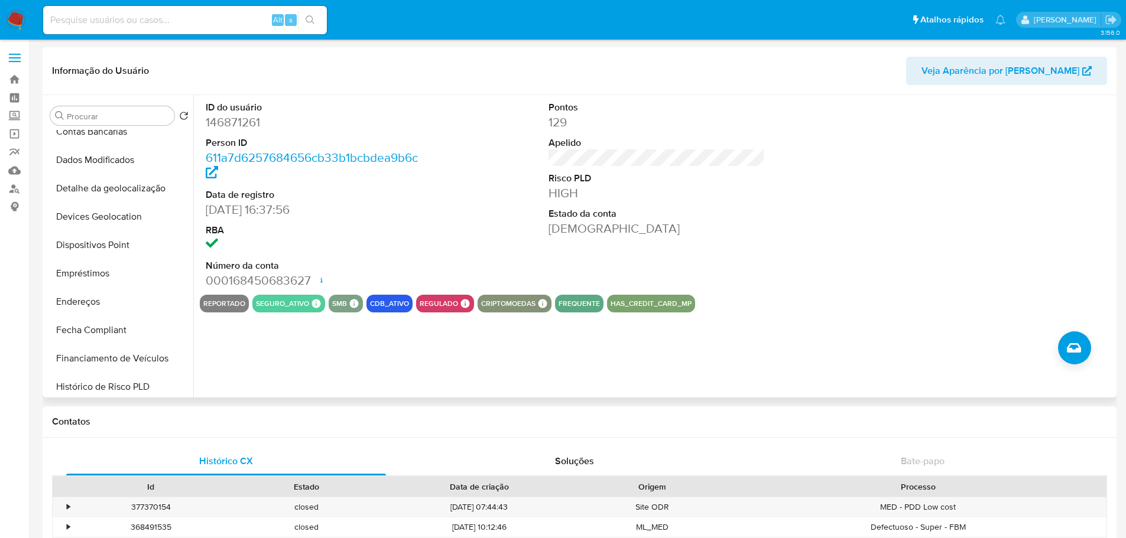
scroll to position [414, 0]
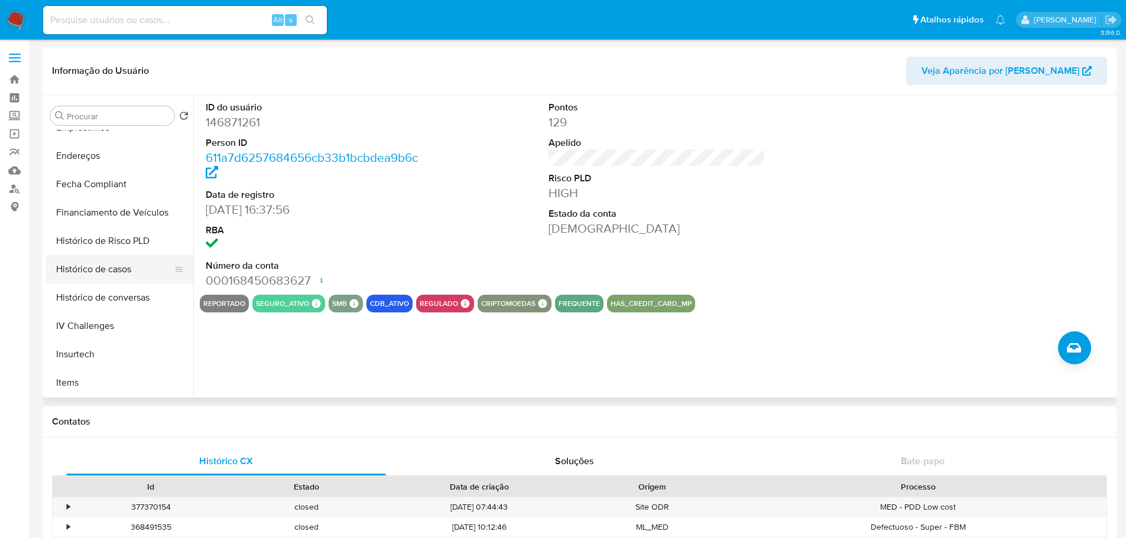
click at [106, 270] on button "Histórico de casos" at bounding box center [114, 269] width 138 height 28
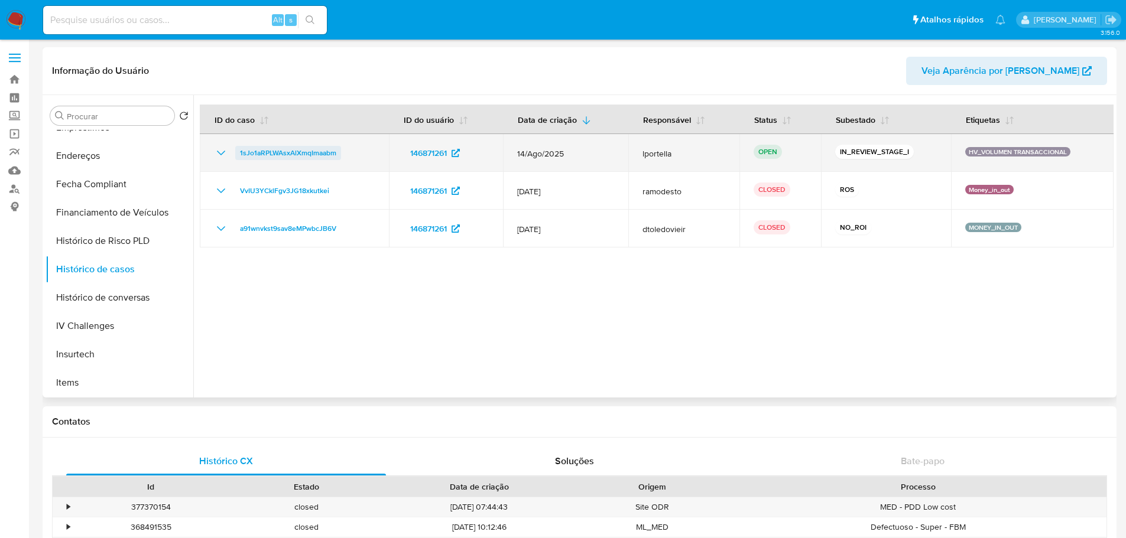
click at [327, 152] on span "1sJo1aRPLWAsxAlXmqImaabm" at bounding box center [288, 153] width 96 height 14
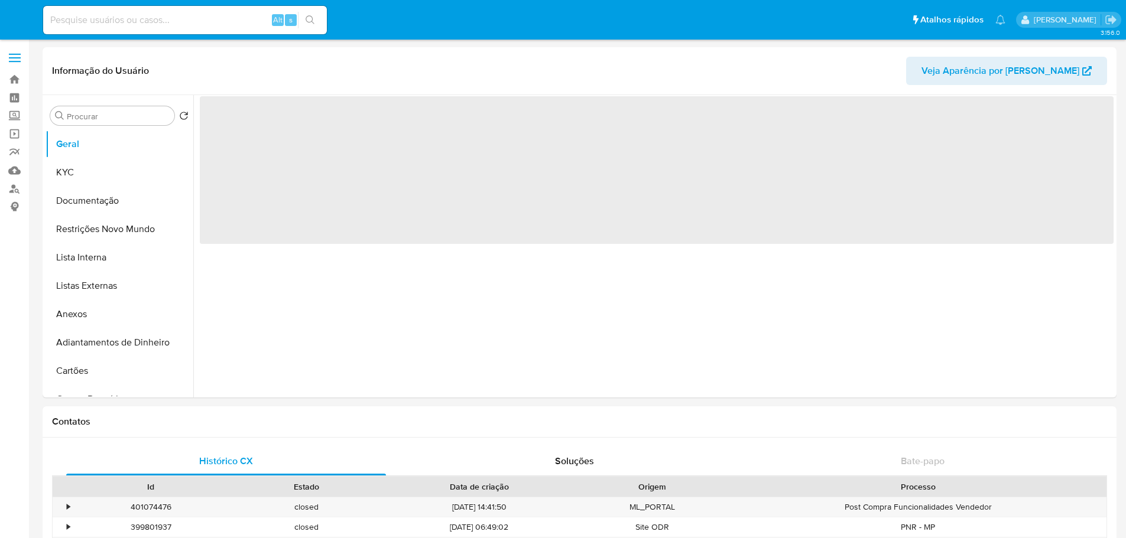
select select "10"
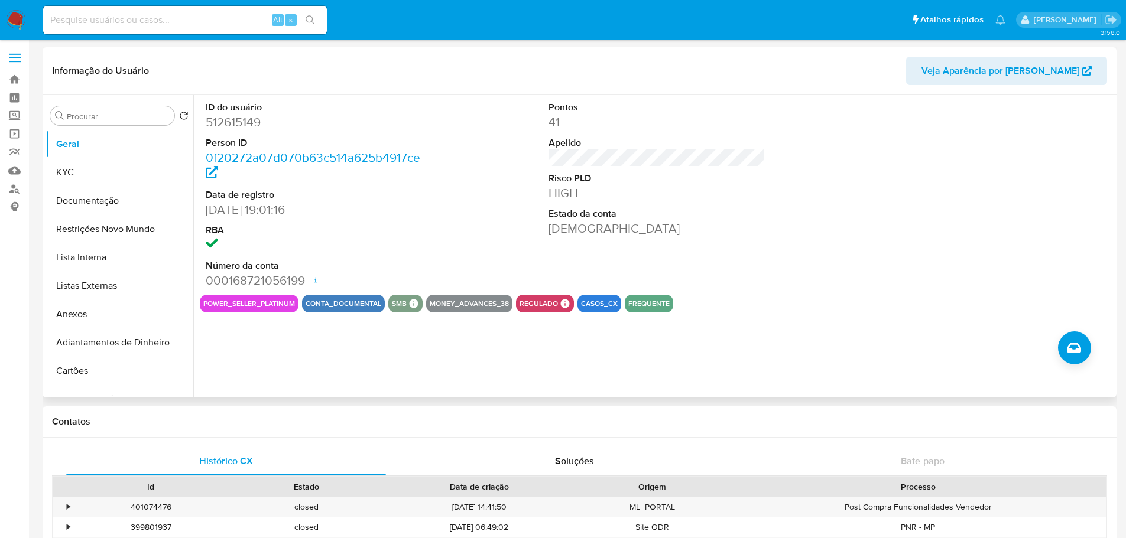
scroll to position [473, 0]
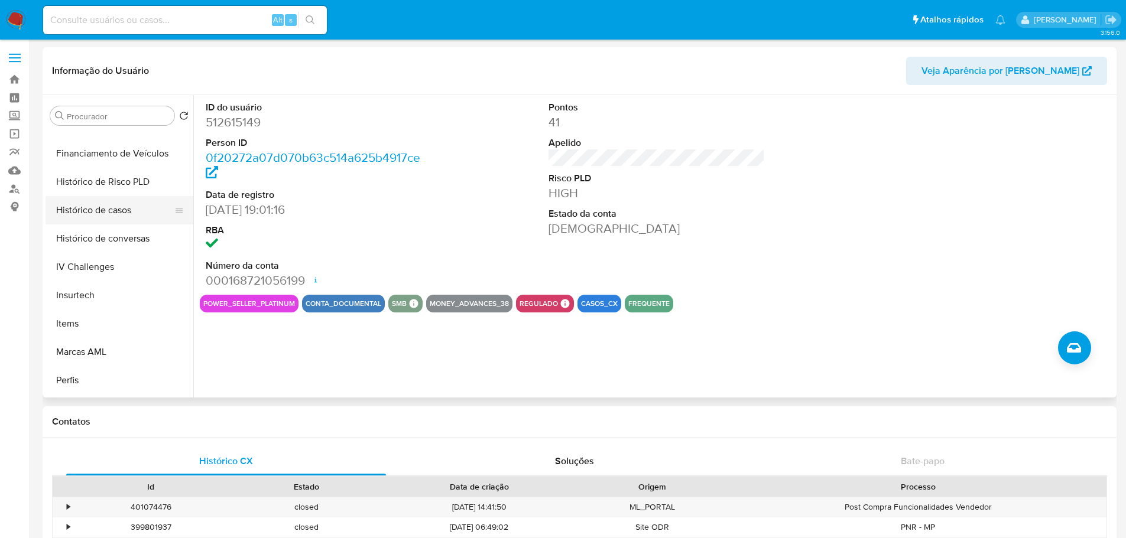
click at [96, 217] on button "Histórico de casos" at bounding box center [114, 210] width 138 height 28
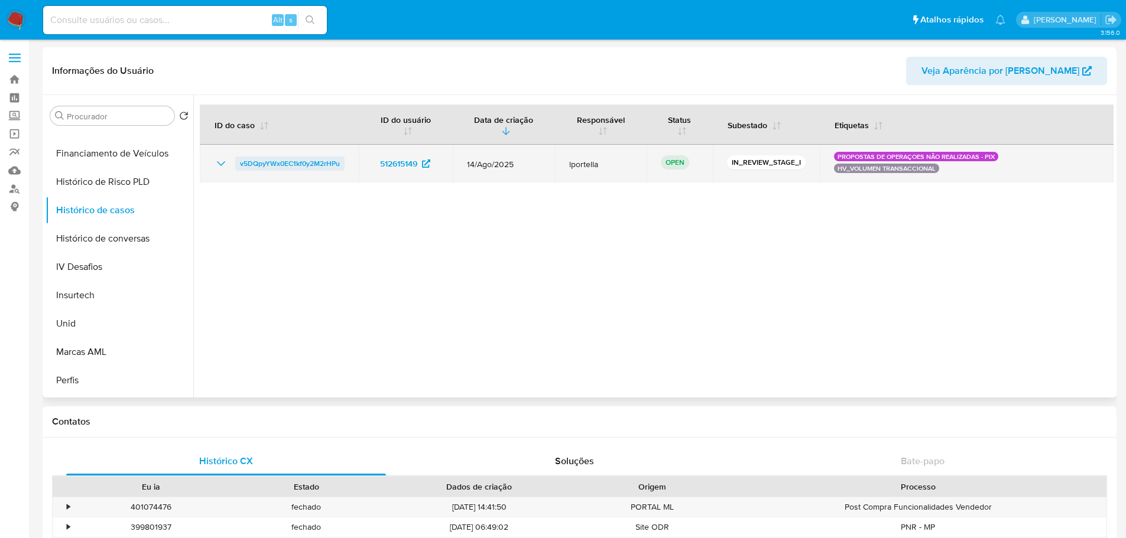
click at [296, 160] on span "v5DQpyYWx0EC1kf0y2M2rHPu" at bounding box center [290, 164] width 100 height 14
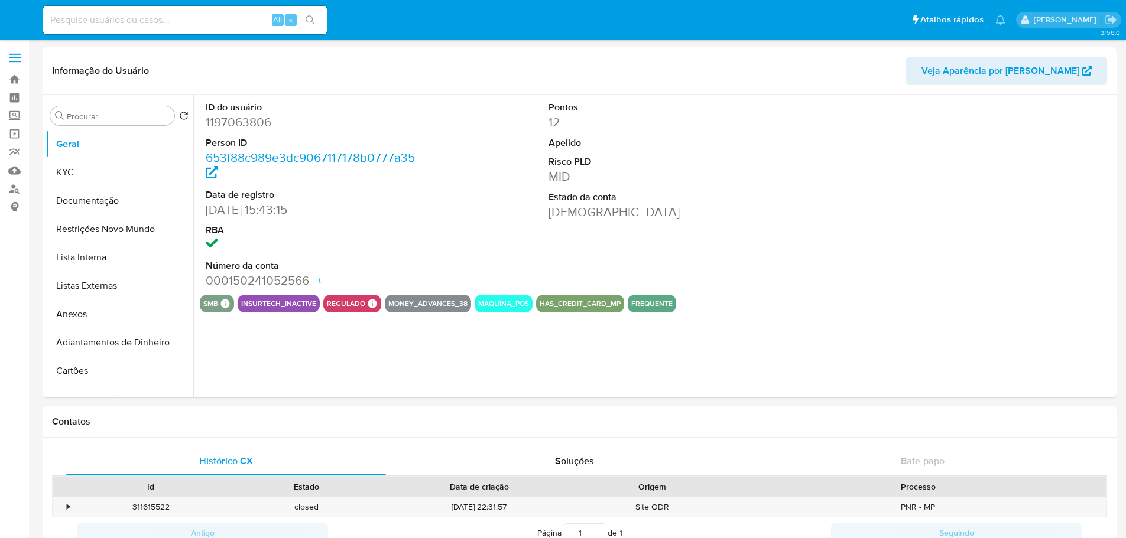
select select "10"
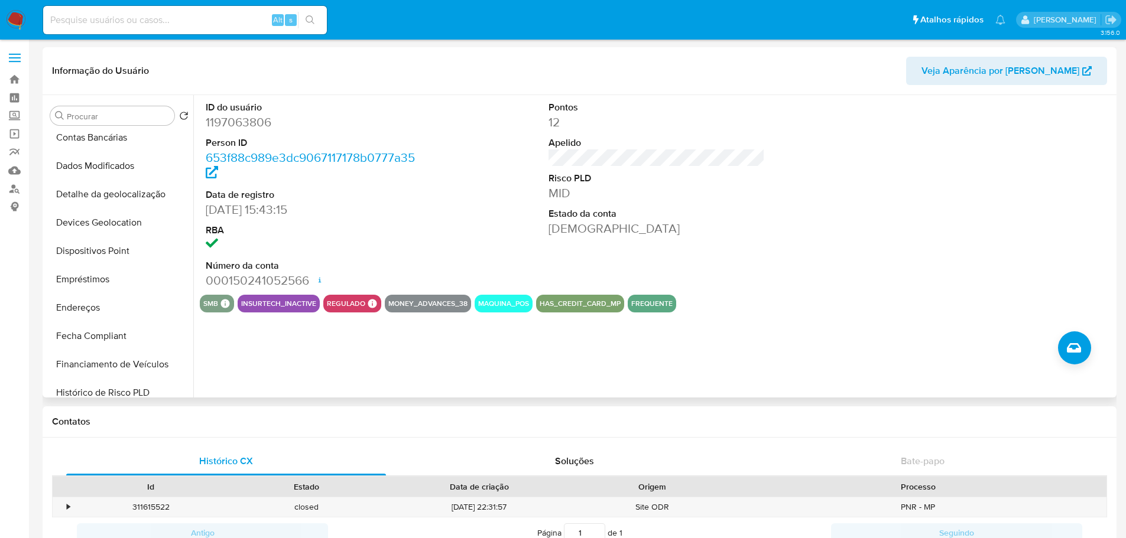
scroll to position [414, 0]
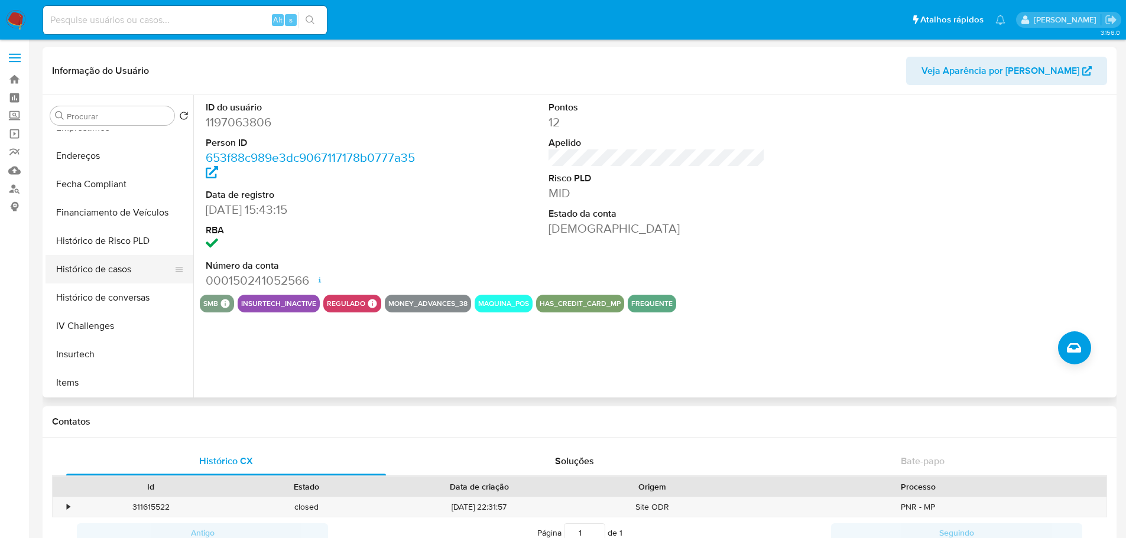
click at [119, 275] on button "Histórico de casos" at bounding box center [114, 269] width 138 height 28
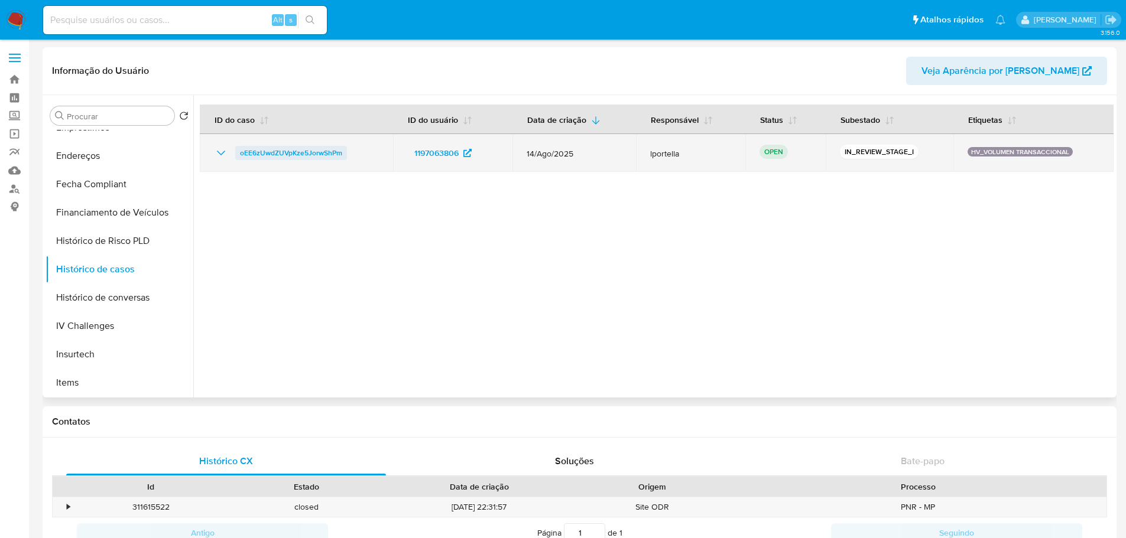
click at [291, 154] on span "oEE6zUwdZUVpKze5JorwShPm" at bounding box center [291, 153] width 102 height 14
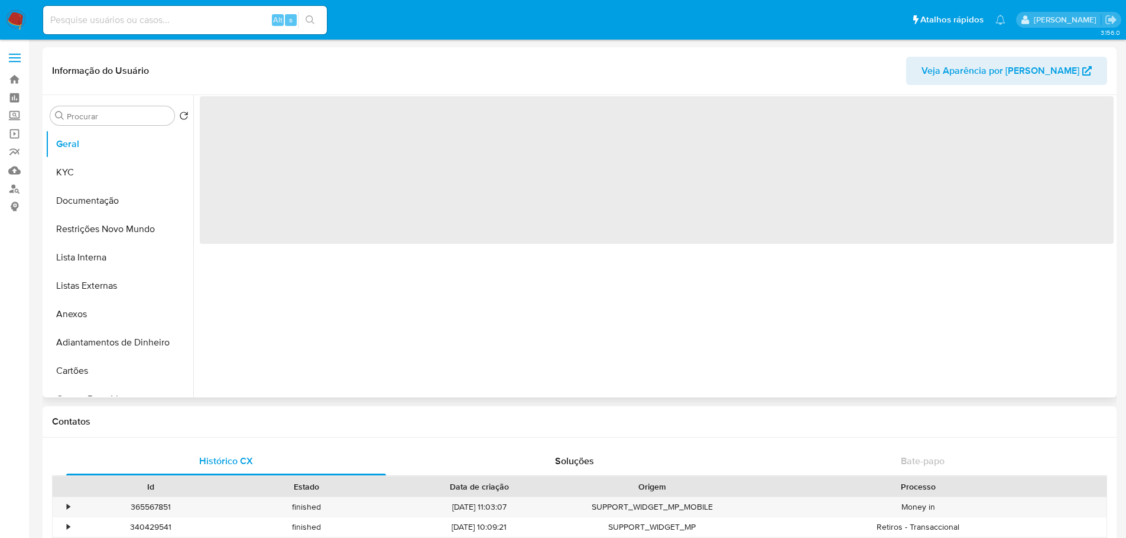
scroll to position [528, 0]
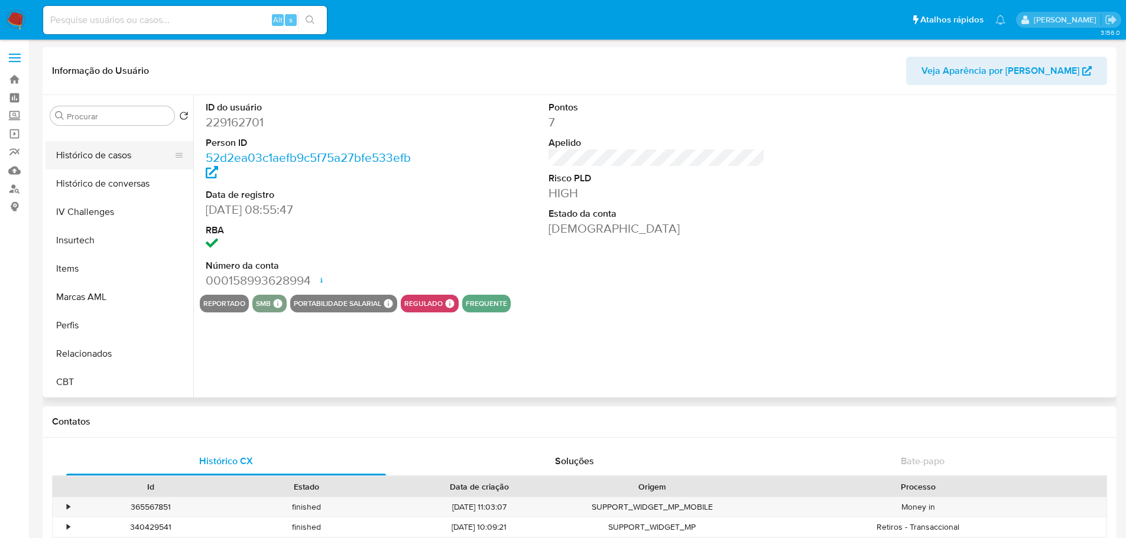
click at [104, 162] on button "Histórico de casos" at bounding box center [114, 155] width 138 height 28
select select "10"
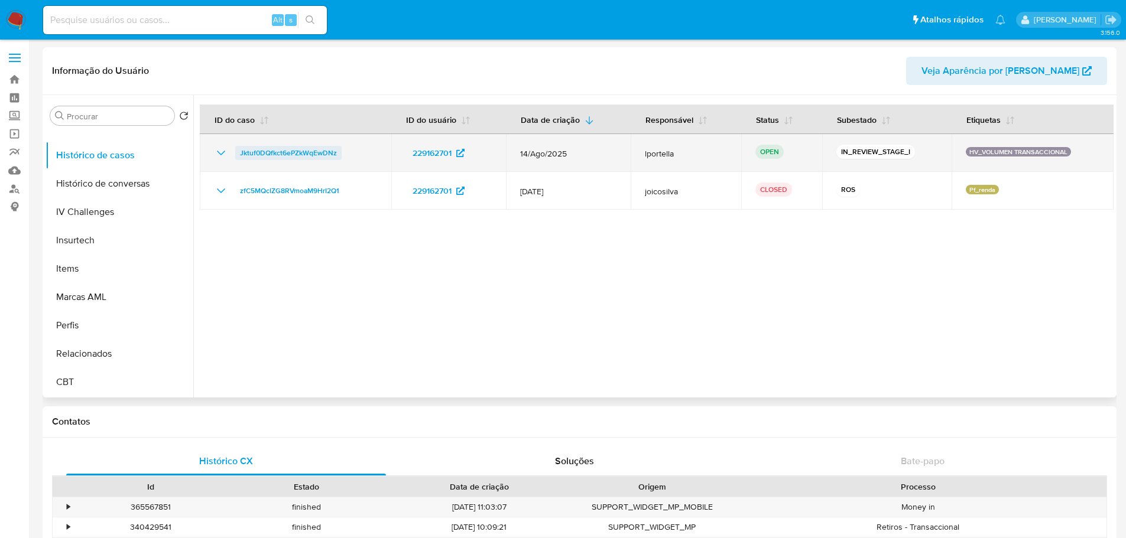
click at [326, 151] on span "Jktuf0DQfkct6ePZkWqEwDNz" at bounding box center [288, 153] width 97 height 14
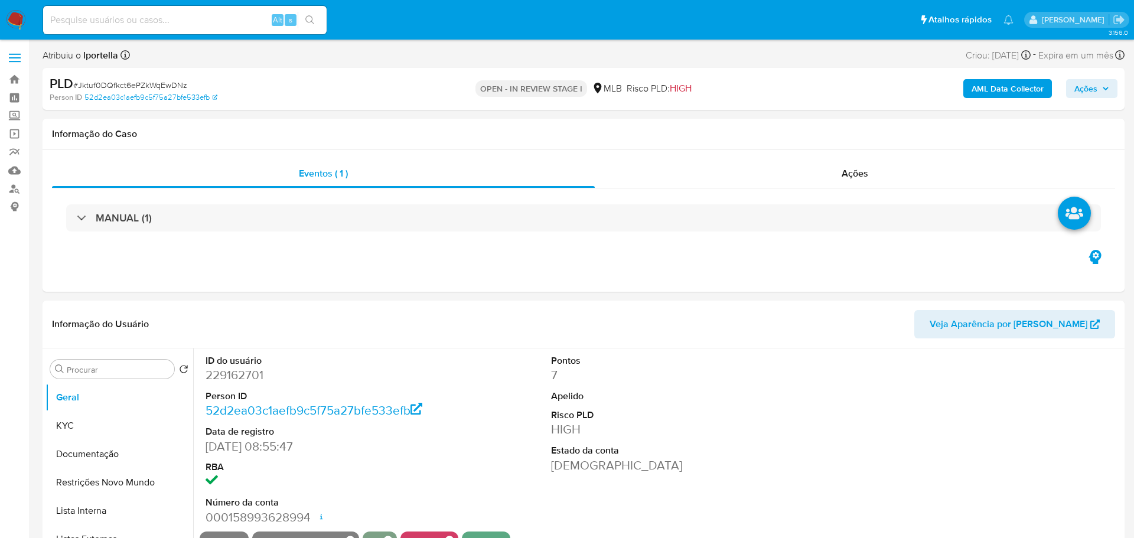
select select "10"
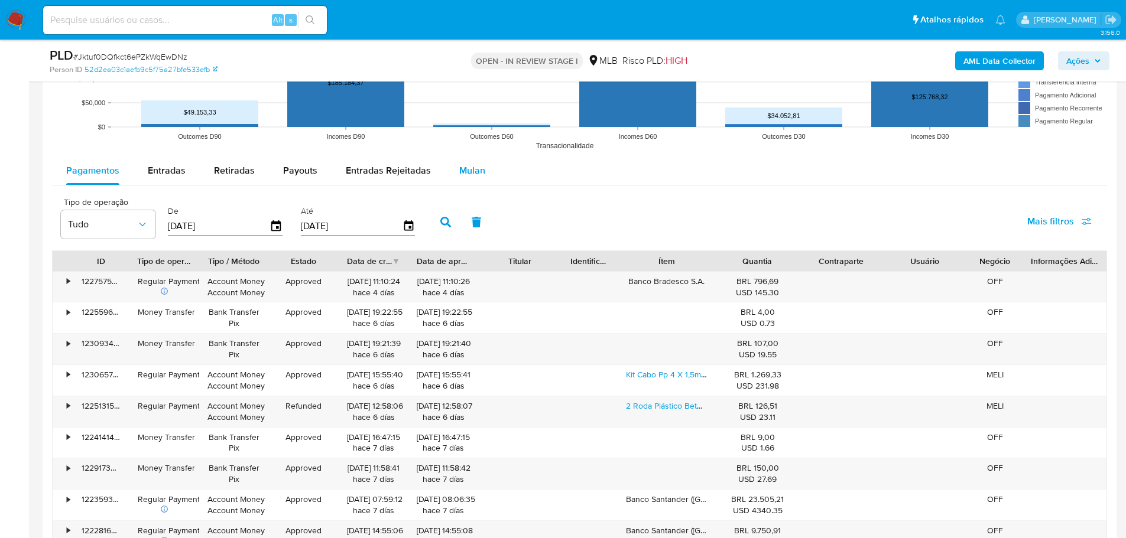
click at [463, 183] on div "Mulan" at bounding box center [472, 171] width 26 height 28
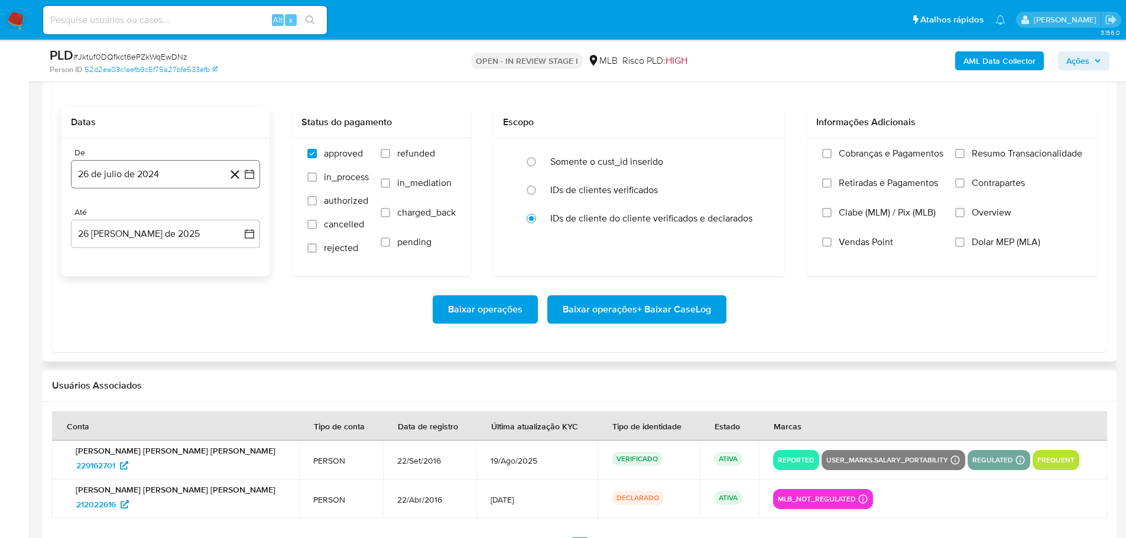
scroll to position [1359, 0]
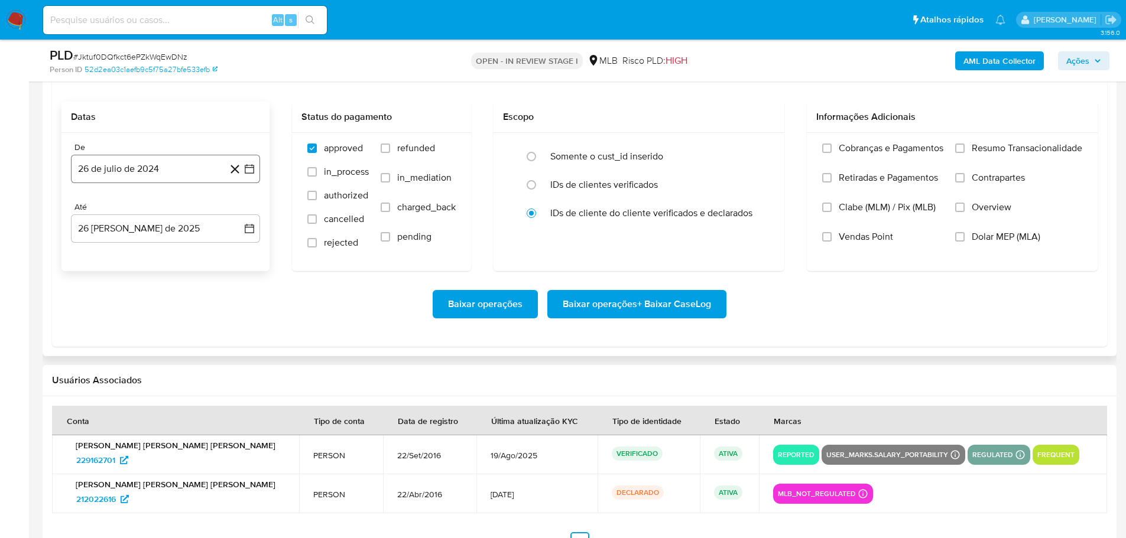
click at [177, 171] on button "26 de julio de 2024" at bounding box center [165, 169] width 189 height 28
click at [240, 213] on icon "Mes siguiente" at bounding box center [239, 211] width 14 height 14
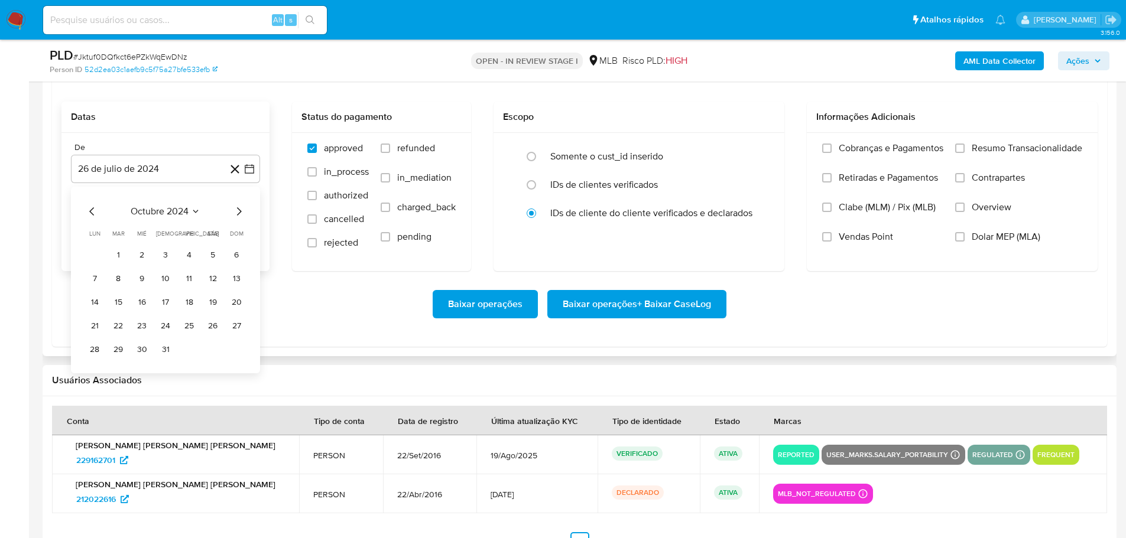
click at [240, 213] on icon "Mes siguiente" at bounding box center [239, 211] width 14 height 14
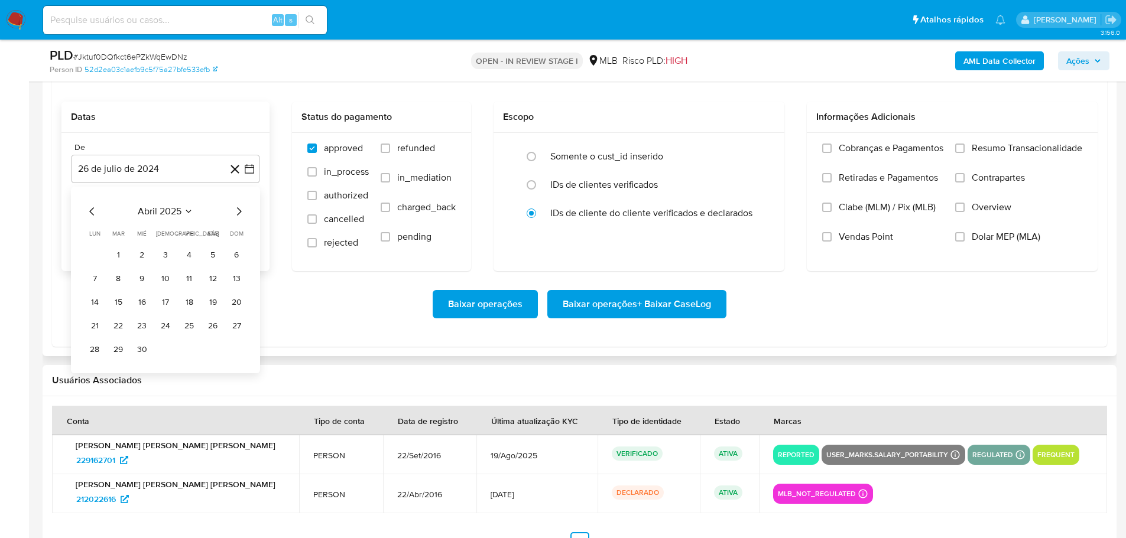
click at [240, 213] on icon "Mes siguiente" at bounding box center [239, 211] width 14 height 14
click at [119, 258] on button "1" at bounding box center [118, 255] width 19 height 19
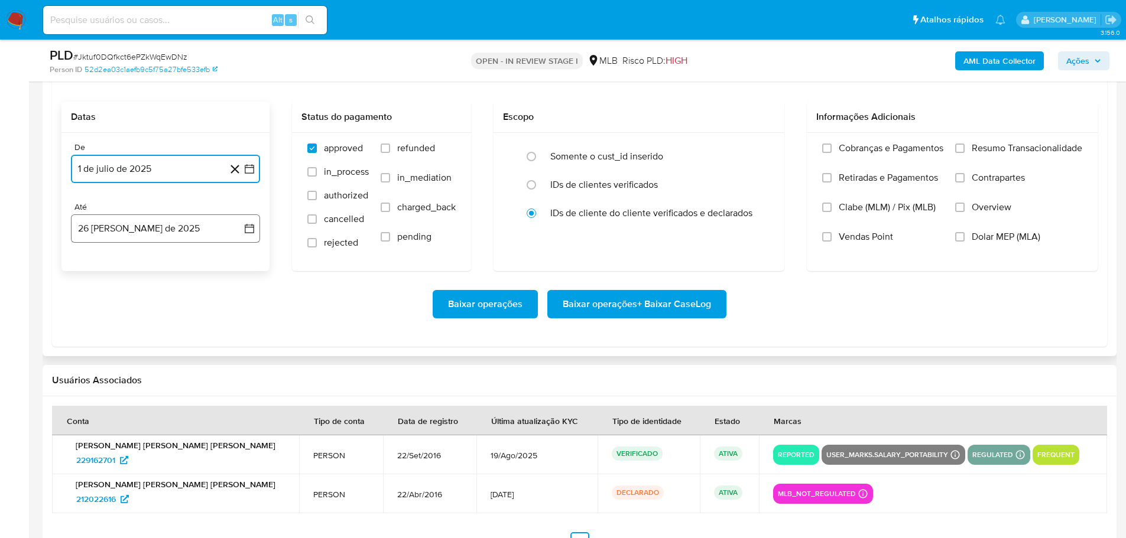
click at [129, 238] on button "26 [PERSON_NAME] de 2025" at bounding box center [165, 228] width 189 height 28
click at [235, 389] on button "24" at bounding box center [236, 385] width 19 height 19
click at [949, 150] on div "Cobranças e Pagamentos Retiradas e Pagamentos Clabe (MLM) / Pix (MLB) Vendas Po…" at bounding box center [952, 201] width 272 height 118
click at [957, 150] on input "Resumo Transacionalidade" at bounding box center [959, 148] width 9 height 9
click at [677, 304] on span "Baixar operações + Baixar CaseLog" at bounding box center [636, 304] width 148 height 26
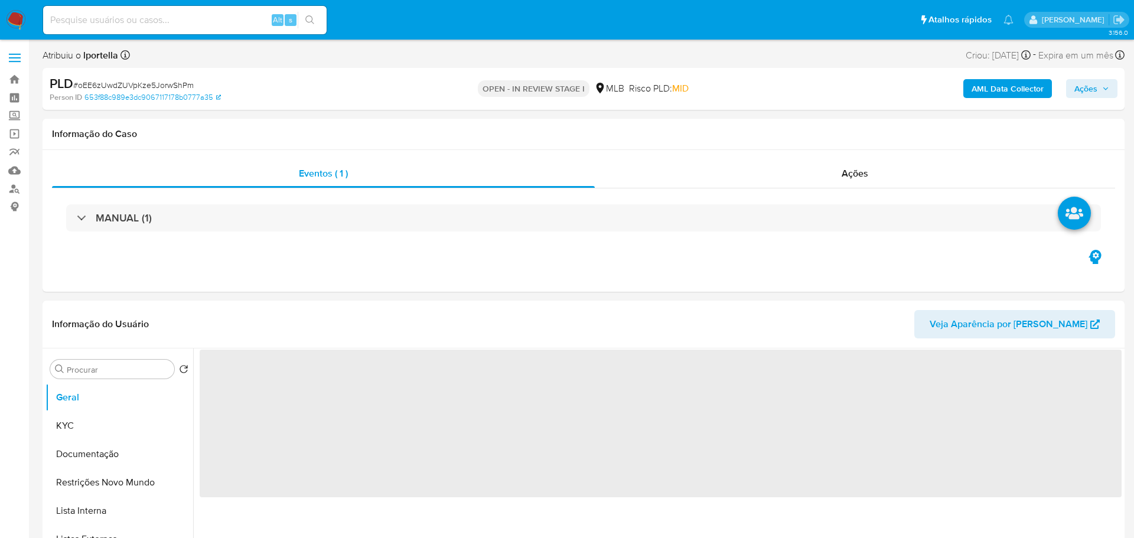
select select "10"
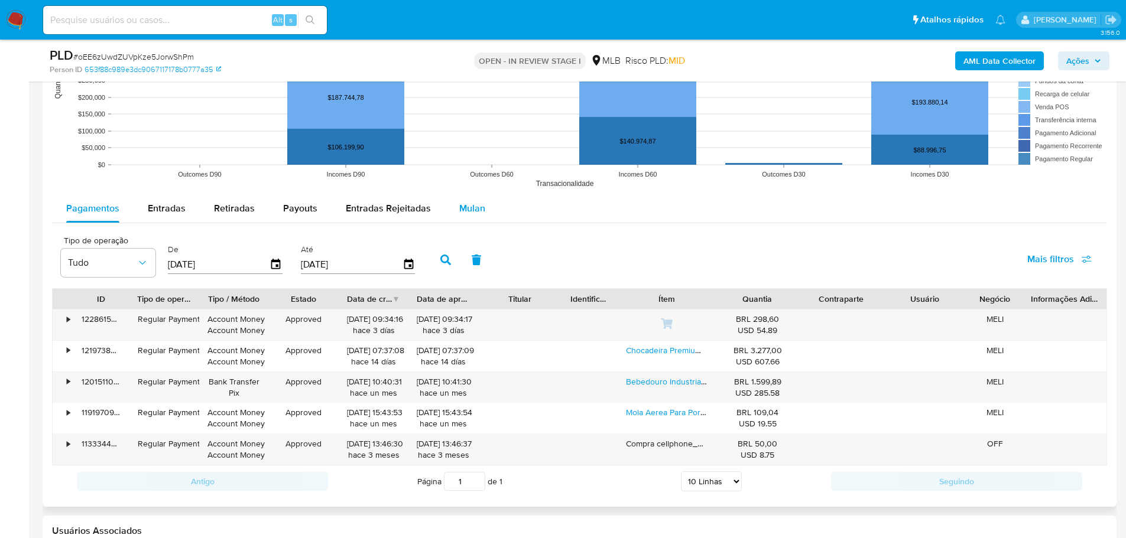
drag, startPoint x: 476, startPoint y: 203, endPoint x: 412, endPoint y: 190, distance: 65.1
click at [476, 204] on span "Mulan" at bounding box center [472, 208] width 26 height 14
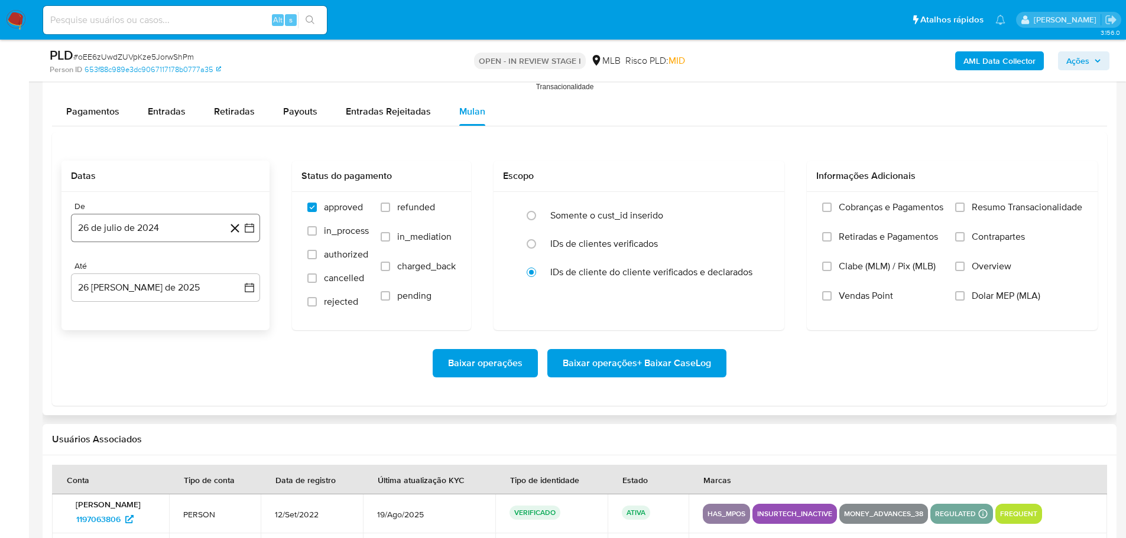
scroll to position [1241, 0]
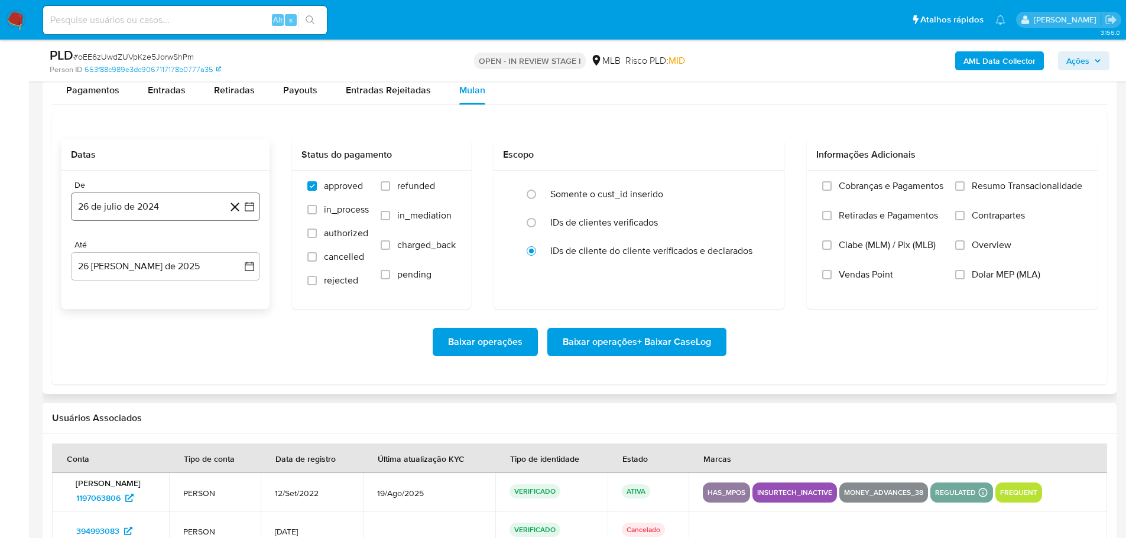
click at [170, 203] on button "26 de julio de 2024" at bounding box center [165, 207] width 189 height 28
click at [238, 245] on icon "Mes siguiente" at bounding box center [239, 249] width 14 height 14
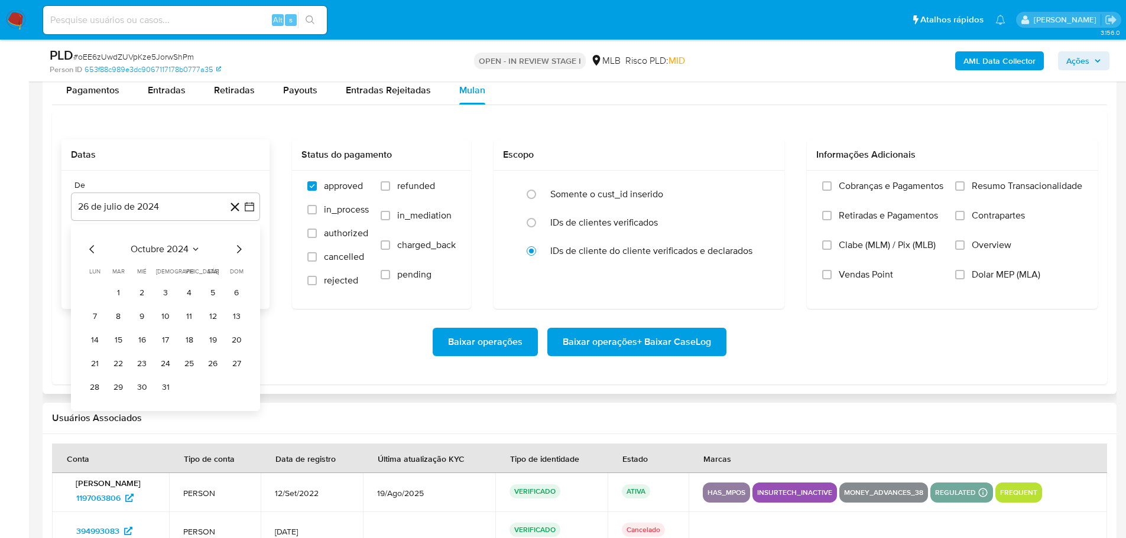
click at [238, 245] on icon "Mes siguiente" at bounding box center [239, 249] width 14 height 14
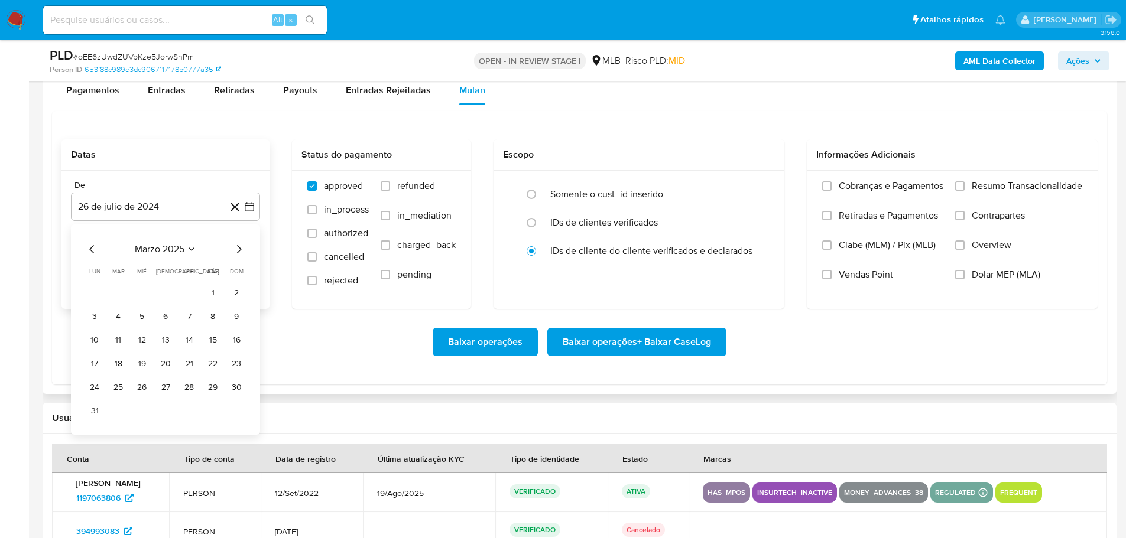
click at [238, 245] on icon "Mes siguiente" at bounding box center [239, 249] width 14 height 14
click at [87, 246] on icon "Mes anterior" at bounding box center [92, 249] width 14 height 14
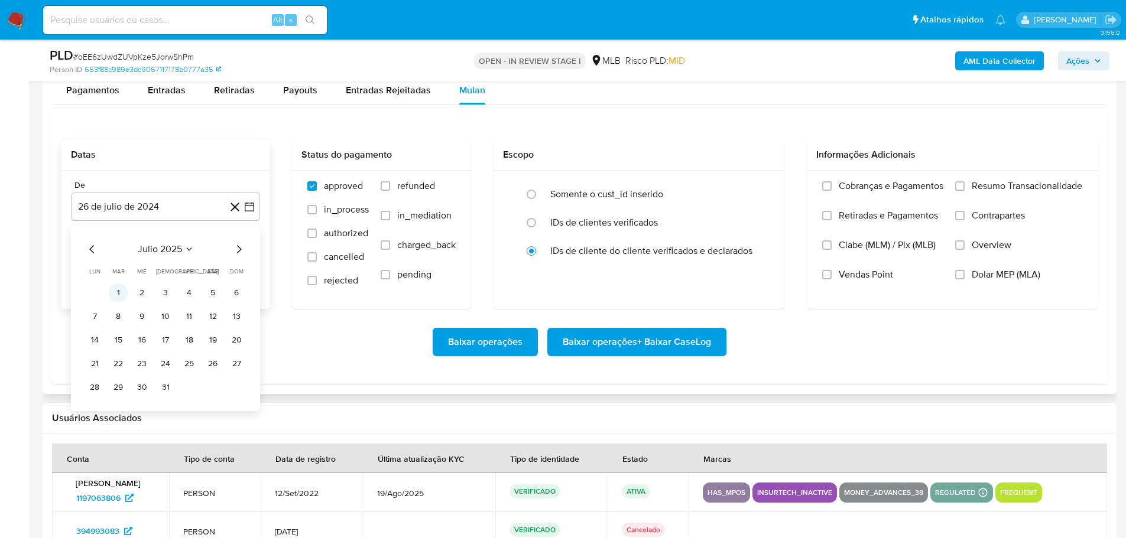
click at [119, 295] on button "1" at bounding box center [118, 293] width 19 height 19
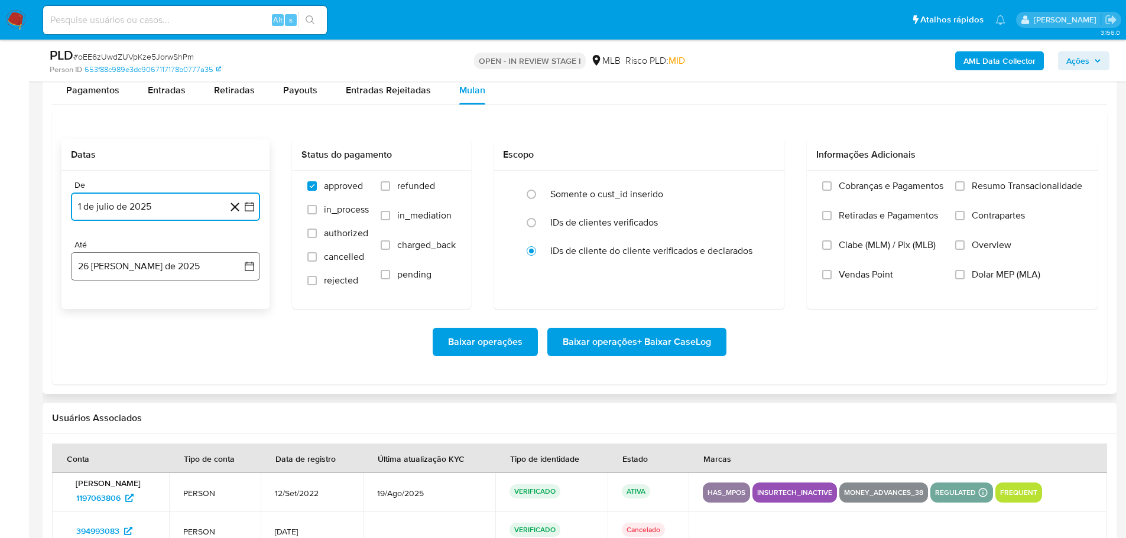
click at [136, 270] on button "26 [PERSON_NAME] de 2025" at bounding box center [165, 266] width 189 height 28
click at [240, 425] on button "24" at bounding box center [236, 423] width 19 height 19
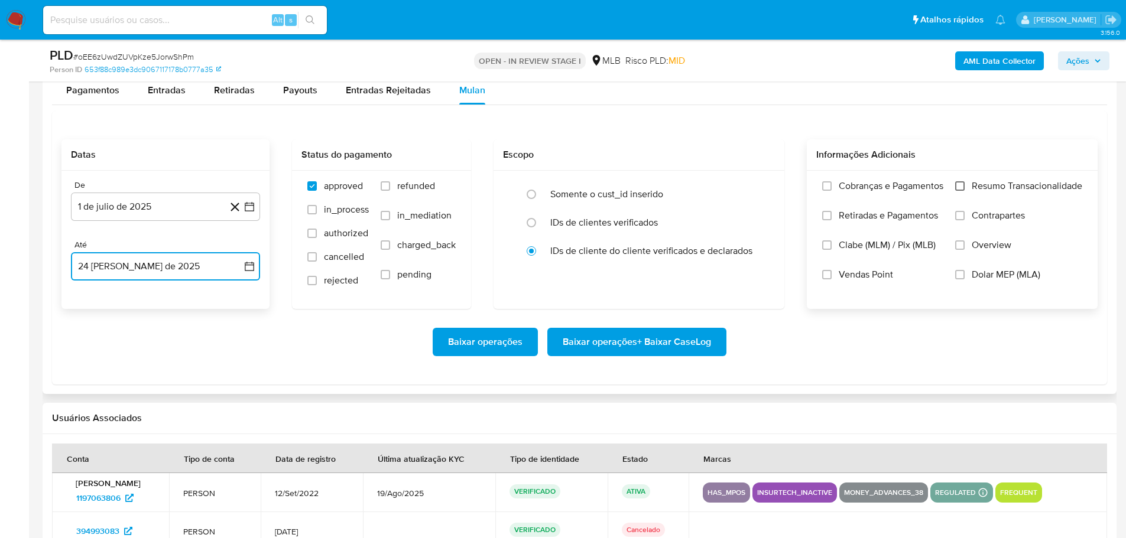
click at [964, 186] on input "Resumo Transacionalidade" at bounding box center [959, 185] width 9 height 9
click at [670, 339] on span "Baixar operações + Baixar CaseLog" at bounding box center [636, 342] width 148 height 26
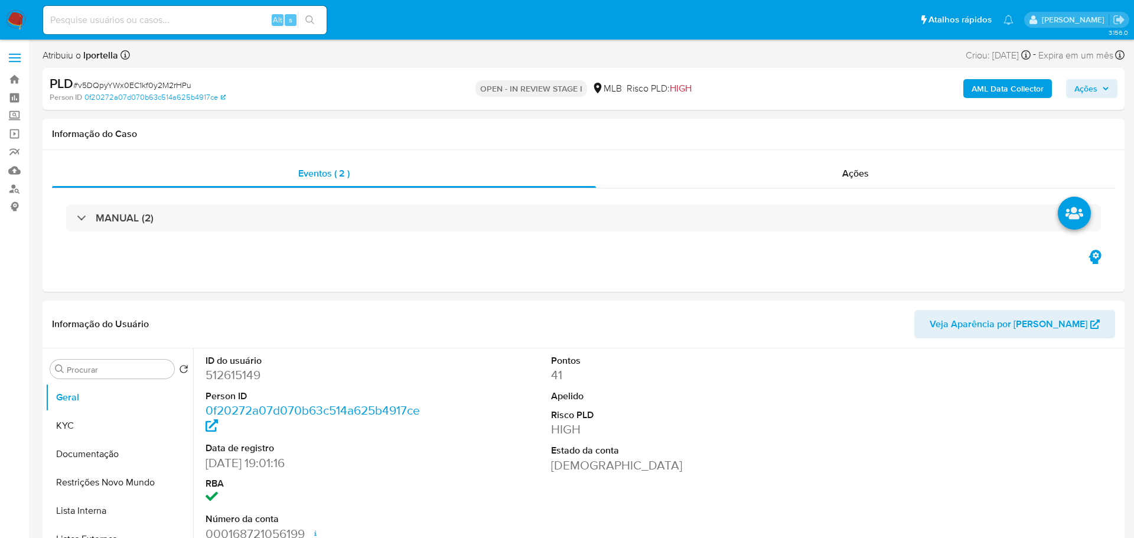
select select "10"
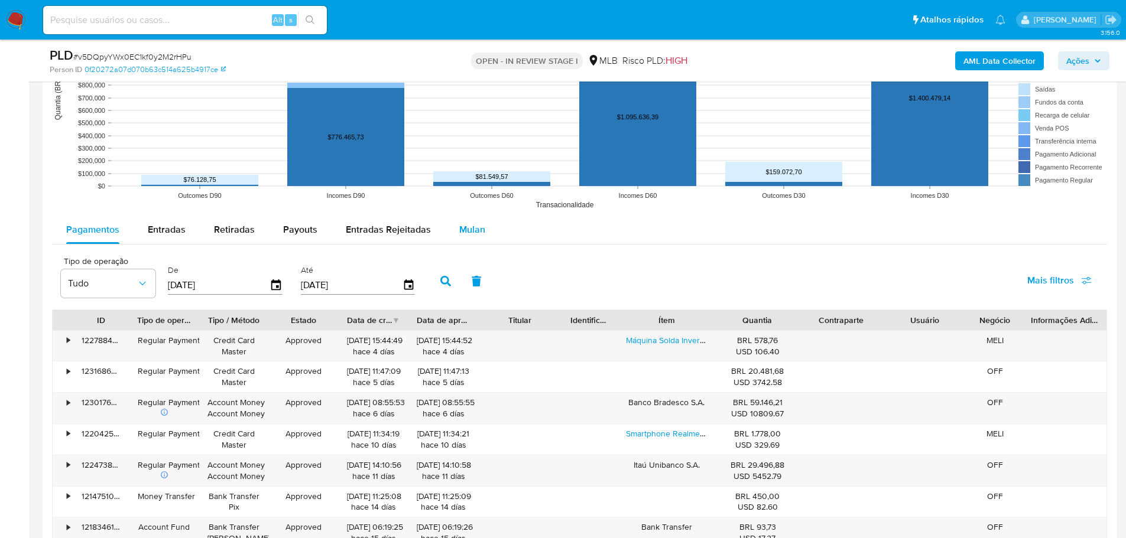
click at [474, 222] on div "Mulan" at bounding box center [472, 230] width 26 height 28
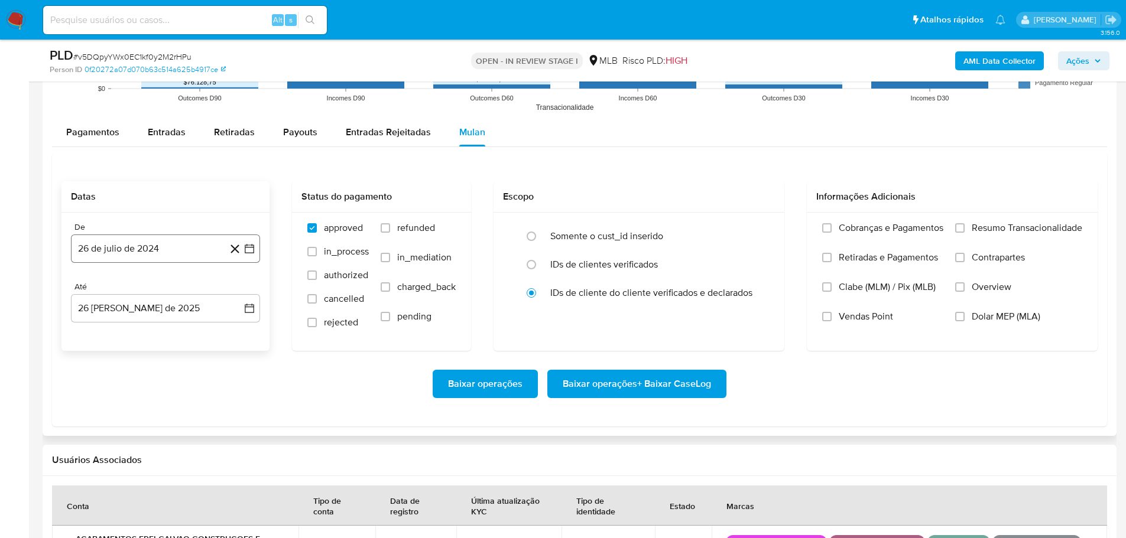
scroll to position [1300, 0]
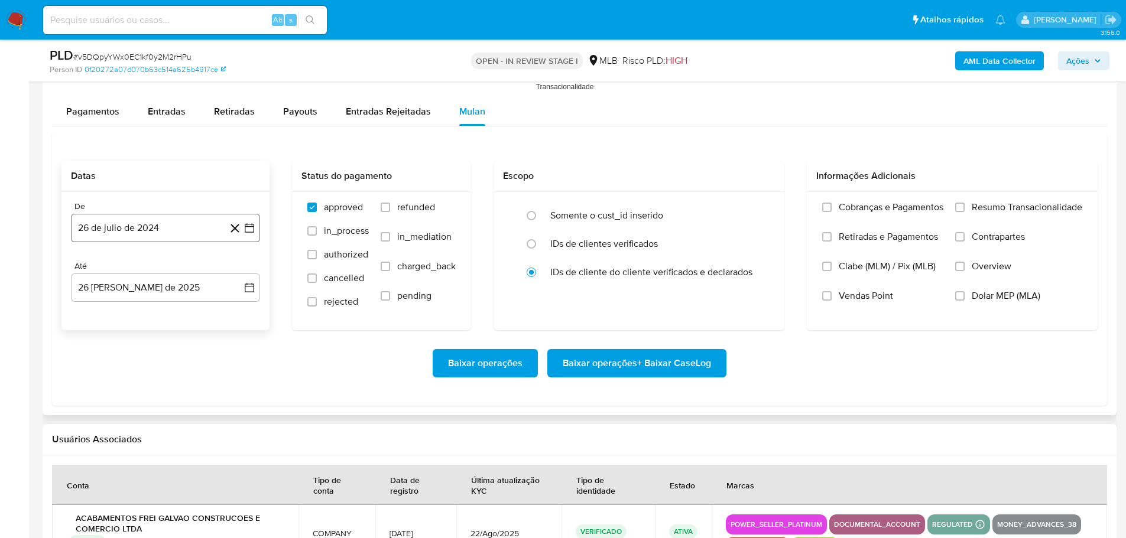
click at [139, 228] on button "26 de julio de 2024" at bounding box center [165, 228] width 189 height 28
click at [240, 273] on icon "Mes siguiente" at bounding box center [239, 271] width 14 height 14
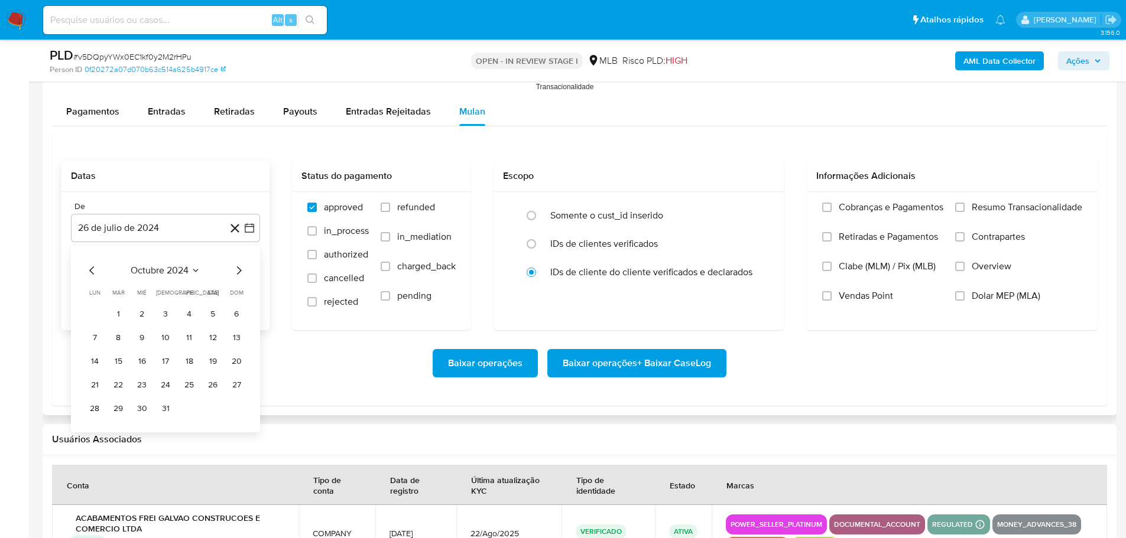
click at [240, 273] on icon "Mes siguiente" at bounding box center [239, 271] width 14 height 14
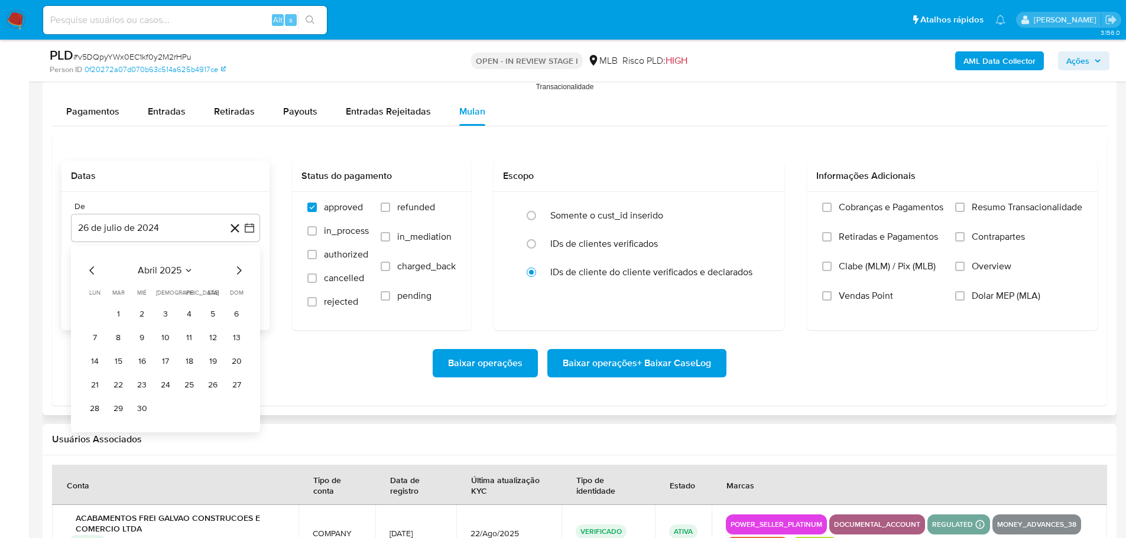
click at [240, 273] on icon "Mes siguiente" at bounding box center [239, 271] width 14 height 14
click at [116, 312] on button "1" at bounding box center [118, 314] width 19 height 19
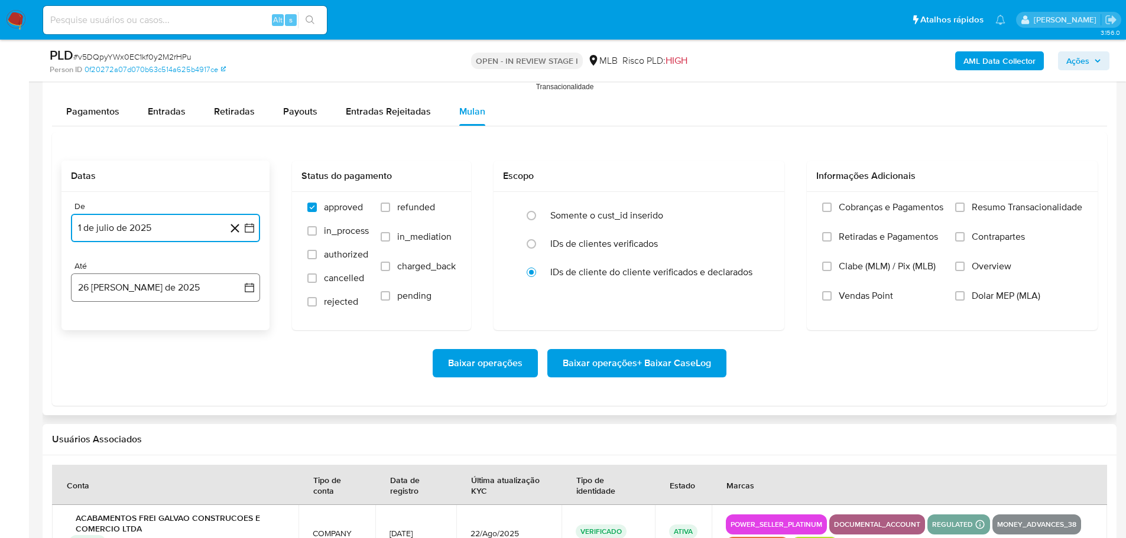
click at [142, 281] on button "26 [PERSON_NAME] de 2025" at bounding box center [165, 288] width 189 height 28
click at [244, 443] on button "24" at bounding box center [236, 444] width 19 height 19
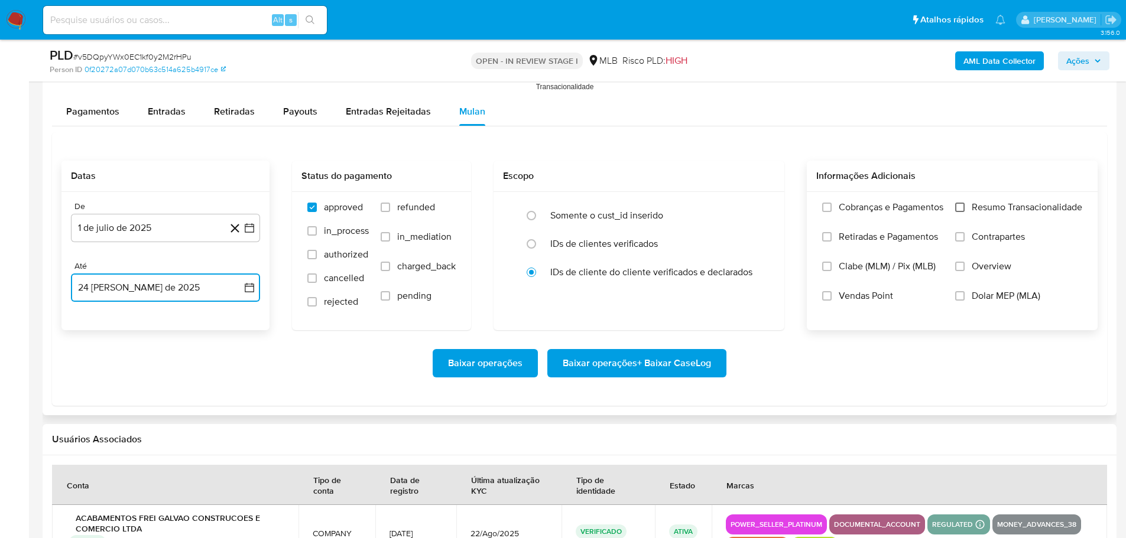
click at [955, 208] on input "Resumo Transacionalidade" at bounding box center [959, 207] width 9 height 9
click at [693, 360] on span "Baixar operações + Baixar CaseLog" at bounding box center [636, 363] width 148 height 26
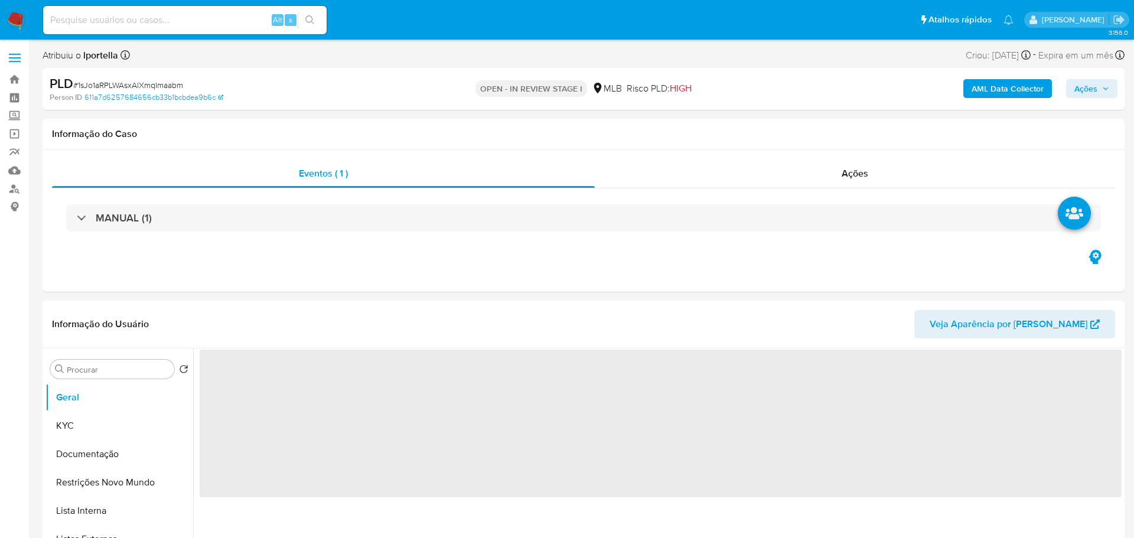
select select "10"
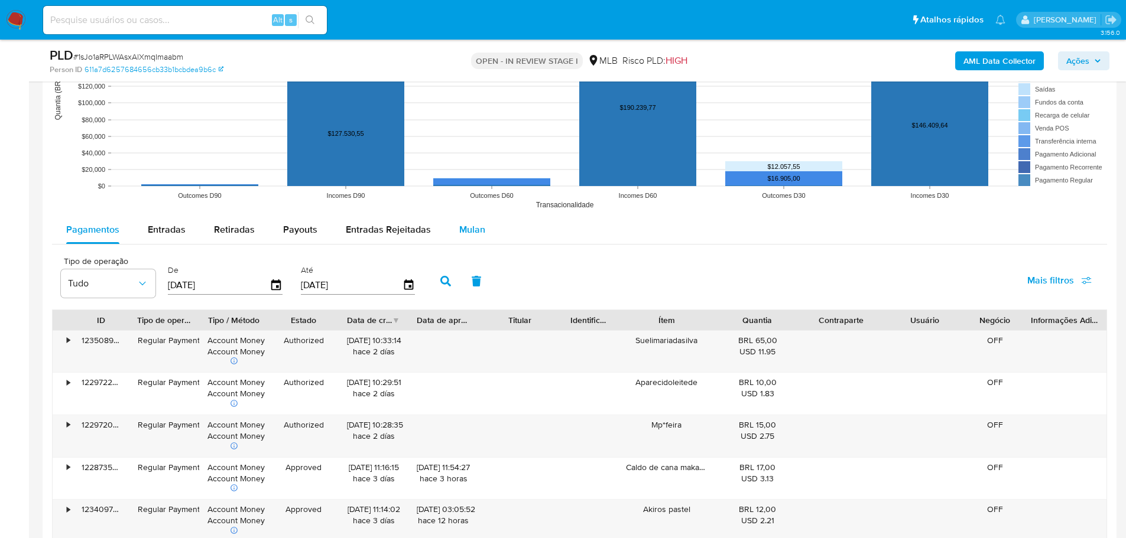
click at [473, 235] on span "Mulan" at bounding box center [472, 230] width 26 height 14
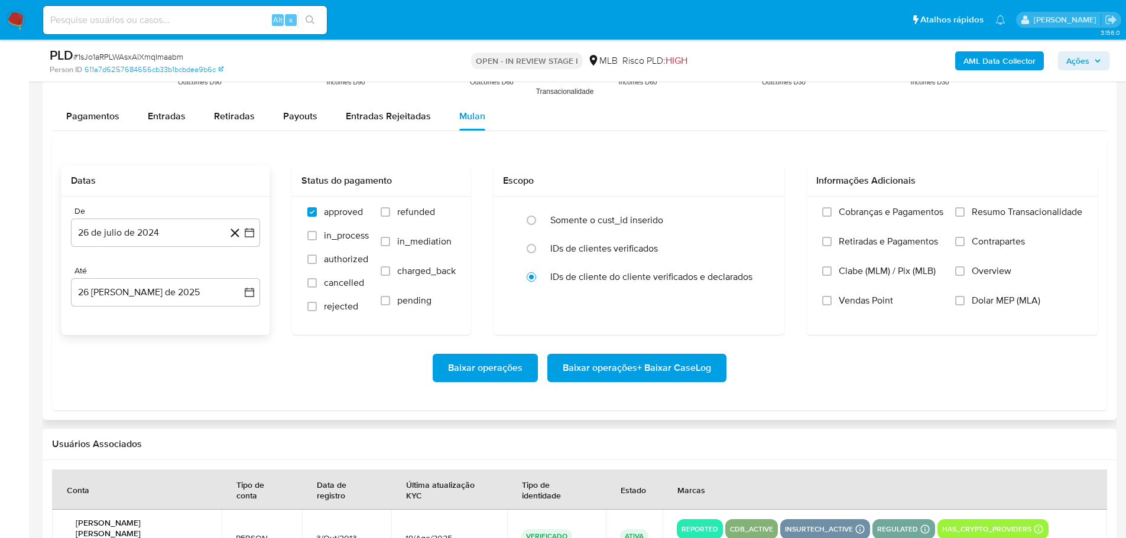
scroll to position [1359, 0]
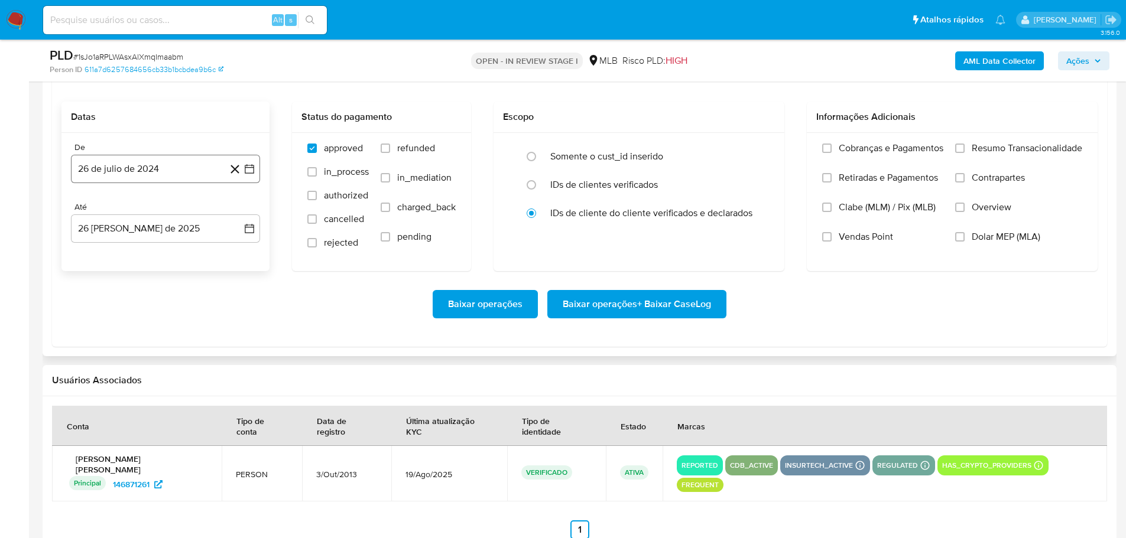
click at [123, 165] on button "26 de julio de 2024" at bounding box center [165, 169] width 189 height 28
click at [242, 212] on icon "Mes siguiente" at bounding box center [239, 211] width 14 height 14
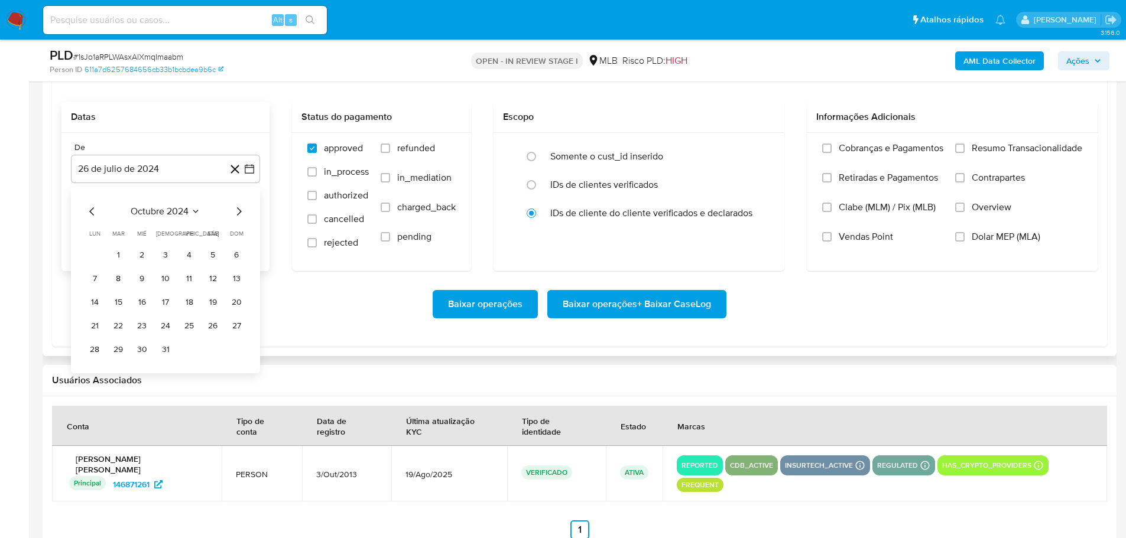
click at [242, 212] on icon "Mes siguiente" at bounding box center [239, 211] width 14 height 14
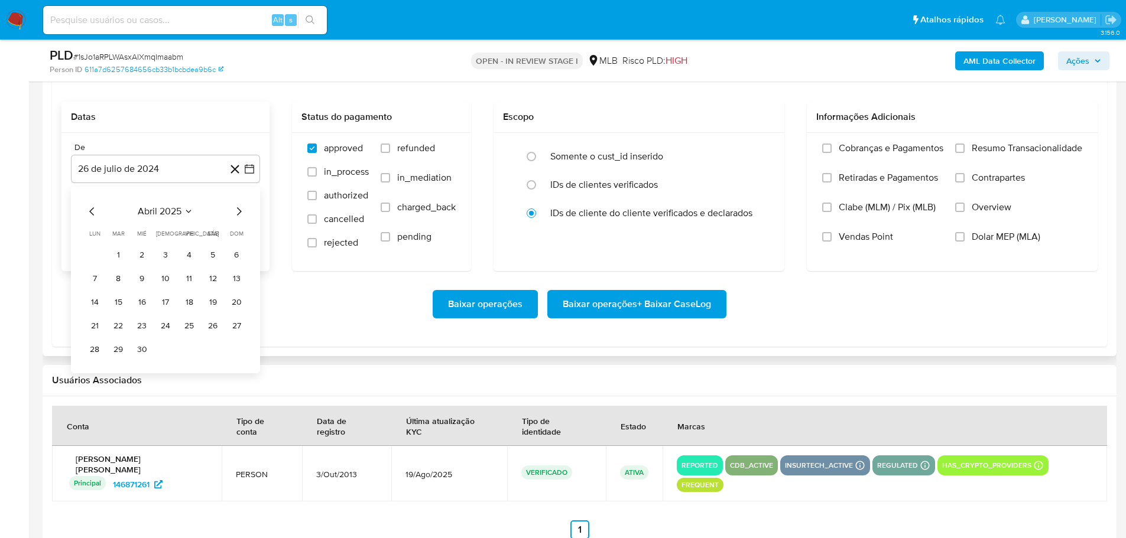
click at [242, 212] on icon "Mes siguiente" at bounding box center [239, 211] width 14 height 14
click at [116, 259] on button "1" at bounding box center [118, 255] width 19 height 19
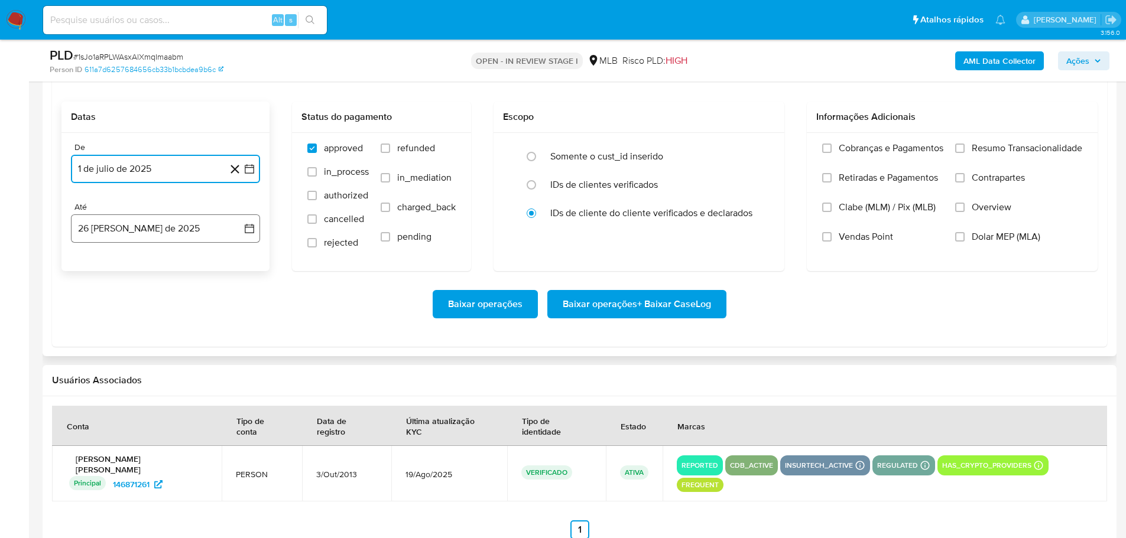
click at [124, 240] on button "26 [PERSON_NAME] de 2025" at bounding box center [165, 228] width 189 height 28
click at [242, 386] on button "24" at bounding box center [236, 385] width 19 height 19
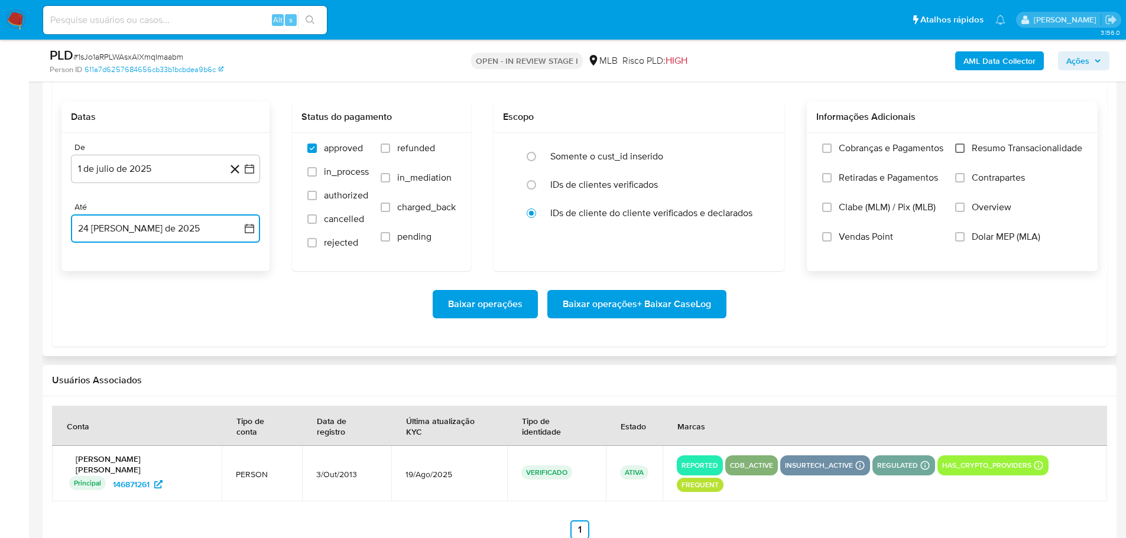
click at [955, 149] on input "Resumo Transacionalidade" at bounding box center [959, 148] width 9 height 9
click at [689, 302] on span "Baixar operações + Baixar CaseLog" at bounding box center [636, 304] width 148 height 26
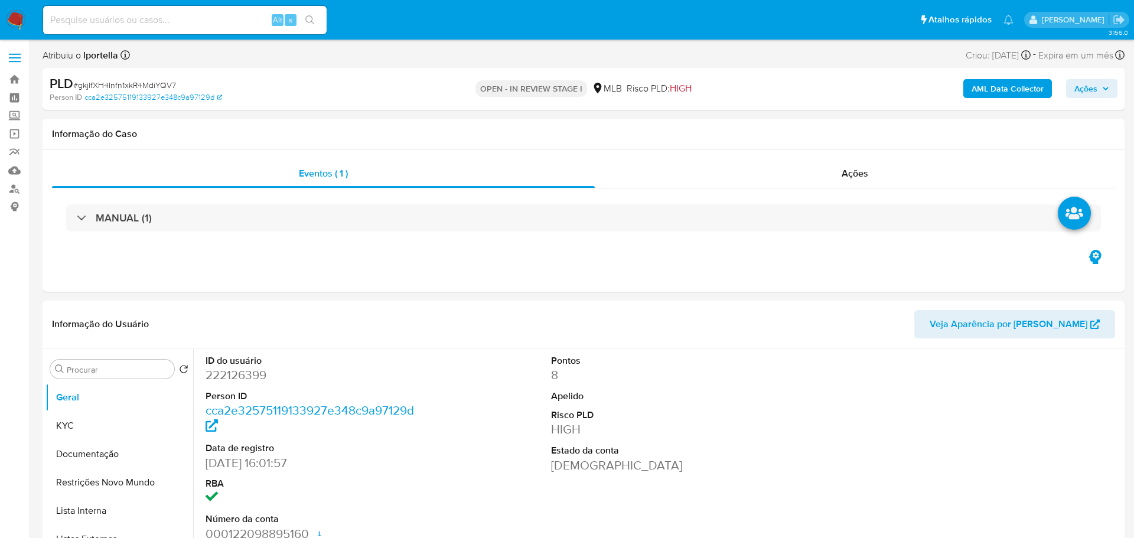
select select "10"
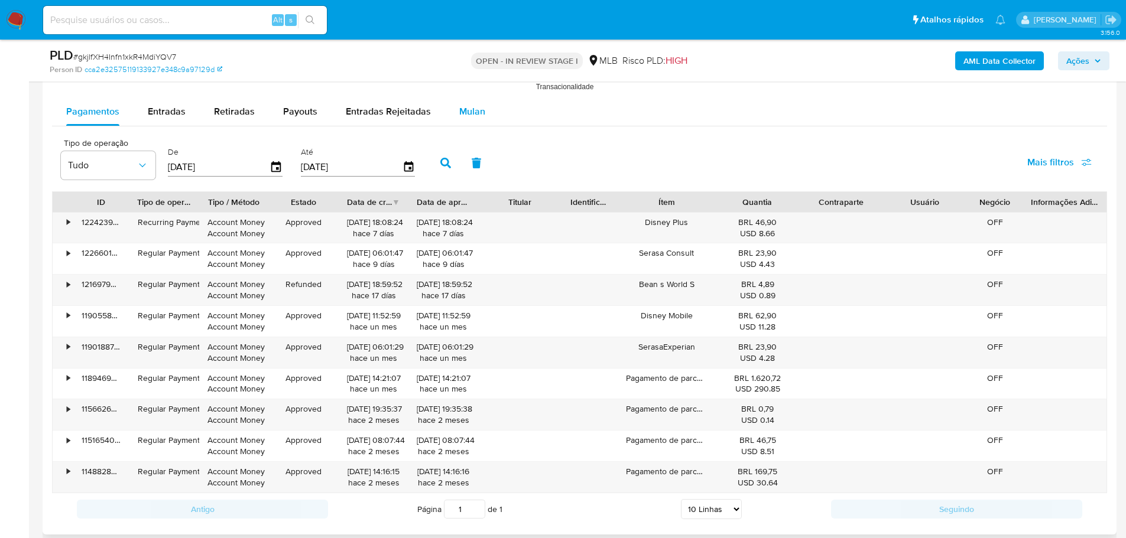
click at [482, 110] on button "Mulan" at bounding box center [472, 111] width 54 height 28
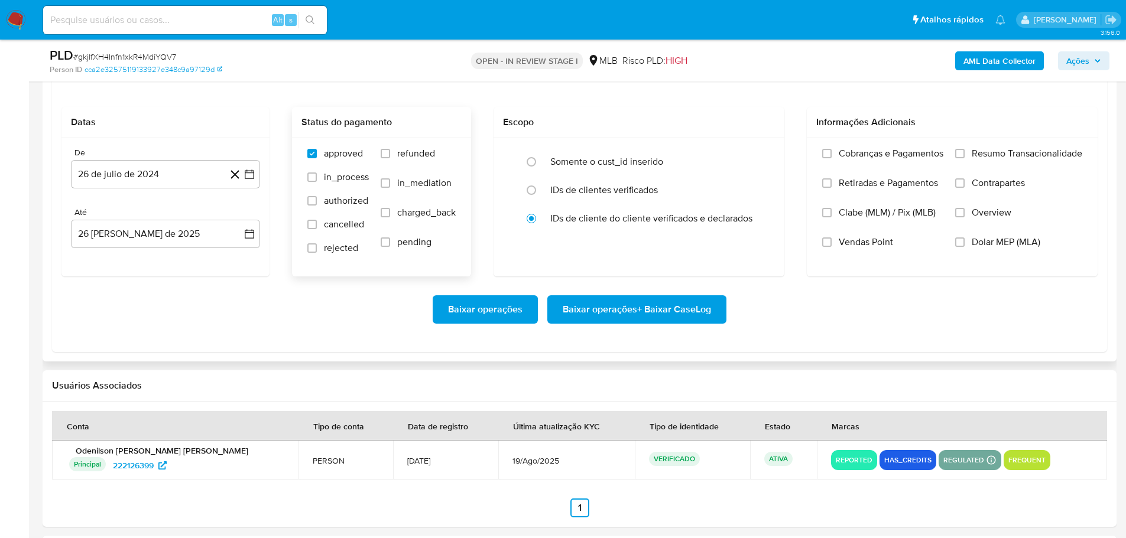
scroll to position [1418, 0]
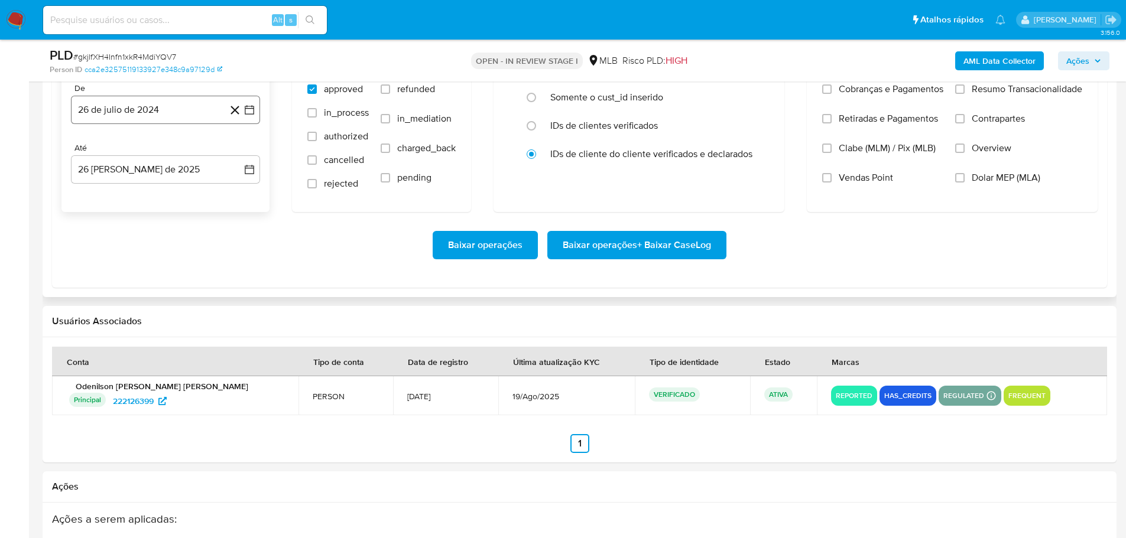
click at [180, 116] on button "26 de julio de 2024" at bounding box center [165, 110] width 189 height 28
click at [242, 144] on div "julio 2024 julio 2024 lun lunes mar martes mié miércoles jue jueves vie viernes…" at bounding box center [165, 221] width 189 height 187
click at [240, 146] on icon "Mes siguiente" at bounding box center [239, 152] width 14 height 14
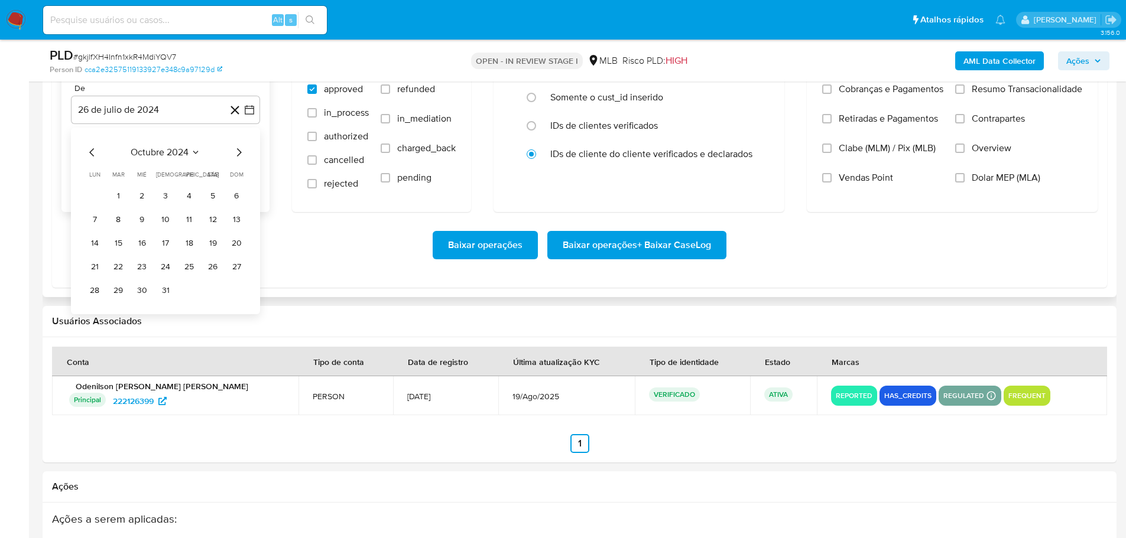
click at [240, 146] on icon "Mes siguiente" at bounding box center [239, 152] width 14 height 14
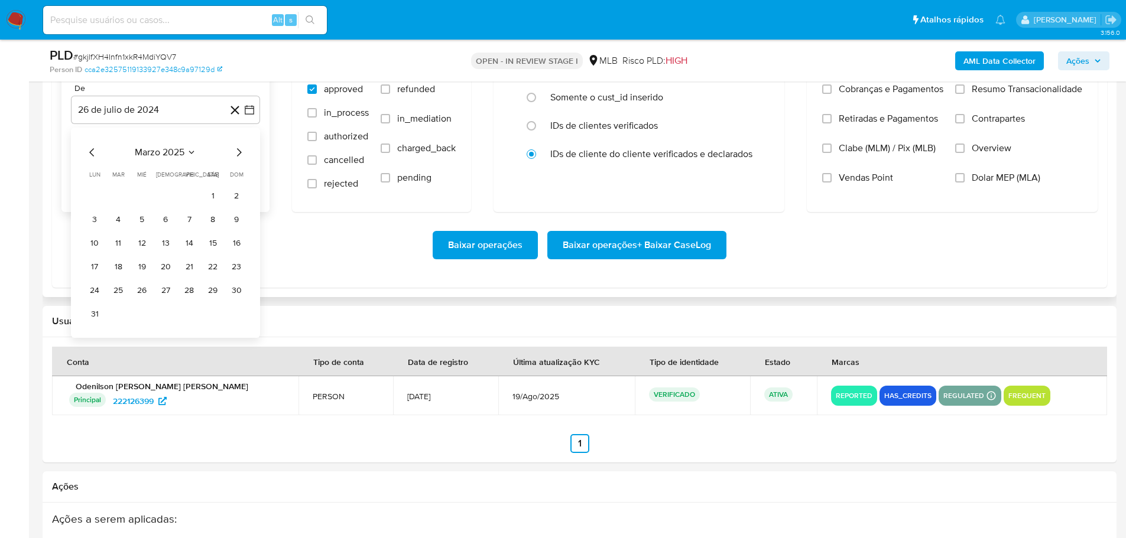
click at [240, 146] on icon "Mes siguiente" at bounding box center [239, 152] width 14 height 14
click at [110, 199] on button "1" at bounding box center [118, 196] width 19 height 19
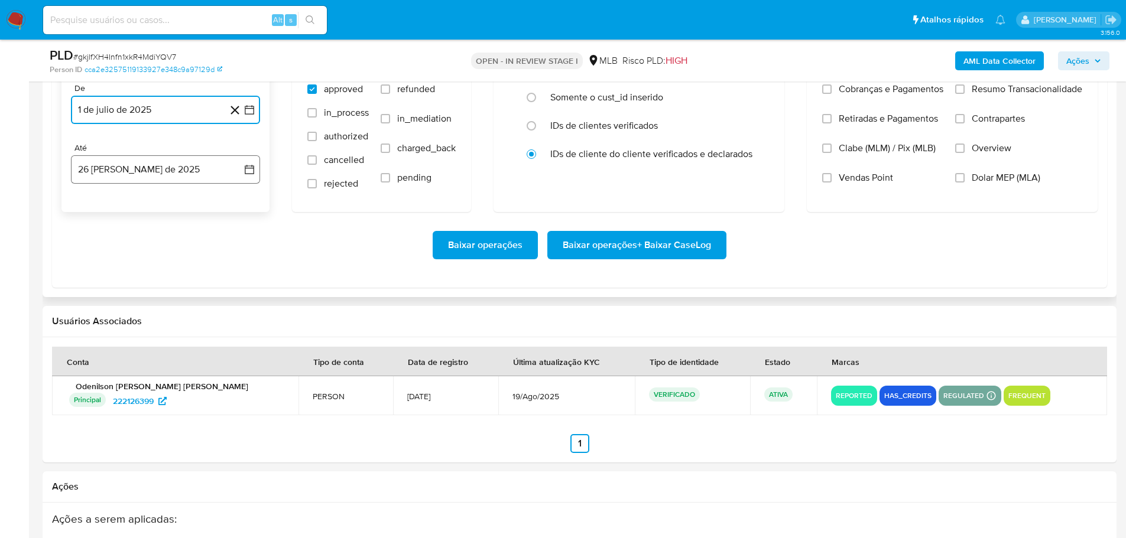
click at [116, 174] on button "26 [PERSON_NAME] de 2025" at bounding box center [165, 169] width 189 height 28
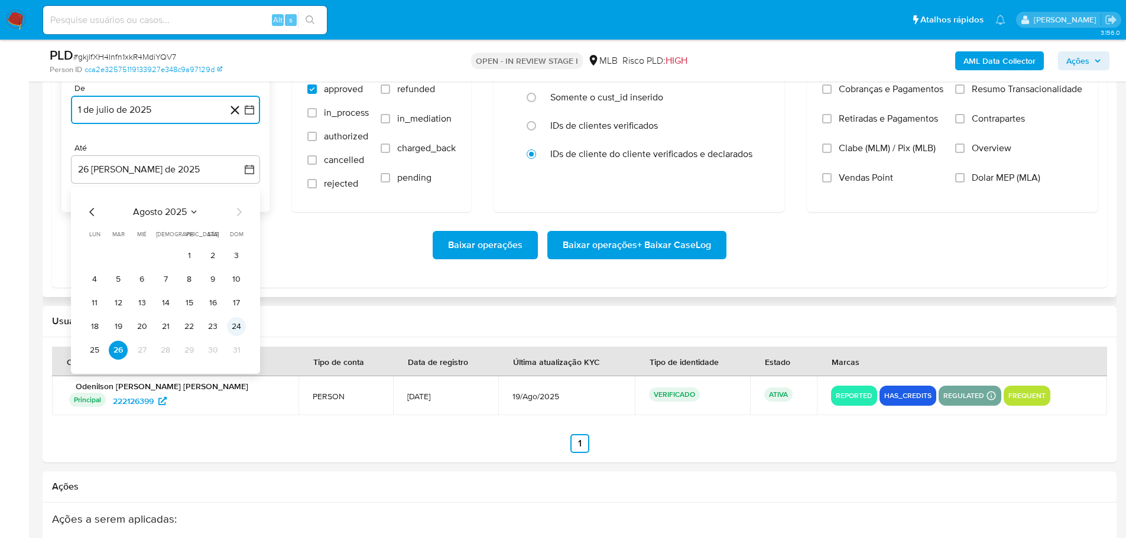
click at [230, 328] on button "24" at bounding box center [236, 326] width 19 height 19
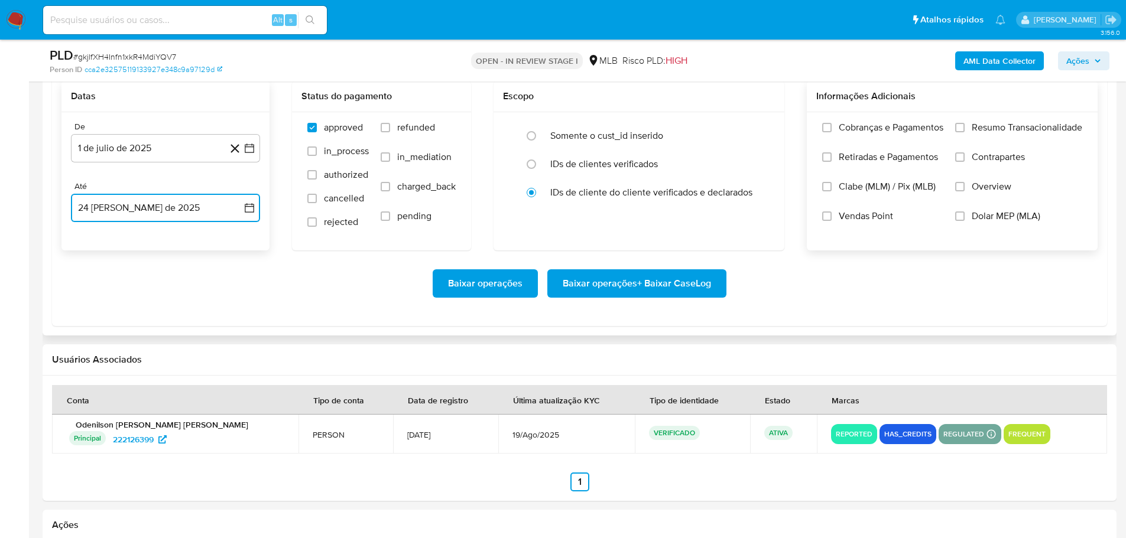
scroll to position [1359, 0]
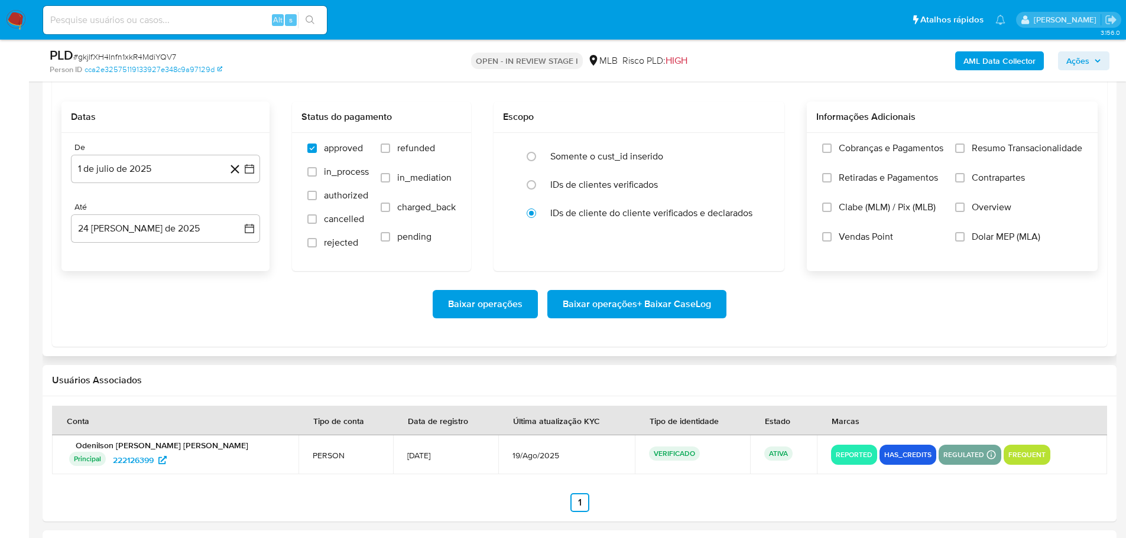
click at [962, 153] on label "Resumo Transacionalidade" at bounding box center [1018, 157] width 127 height 30
click at [962, 153] on input "Resumo Transacionalidade" at bounding box center [959, 148] width 9 height 9
click at [631, 319] on div "Baixar operações Baixar operações + Baixar CaseLog" at bounding box center [579, 304] width 1036 height 66
click at [629, 310] on span "Baixar operações + Baixar CaseLog" at bounding box center [636, 304] width 148 height 26
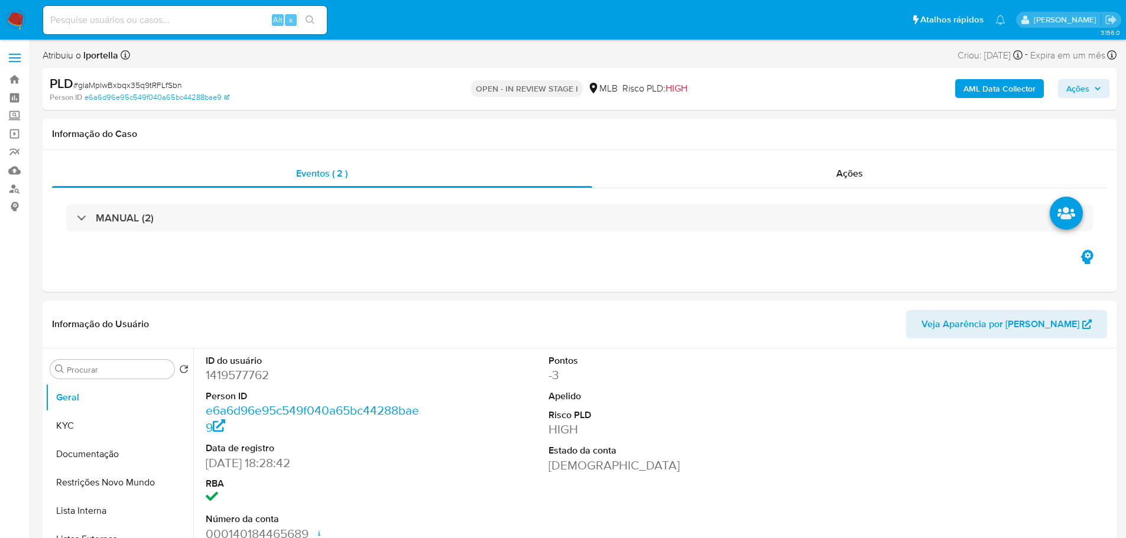
select select "10"
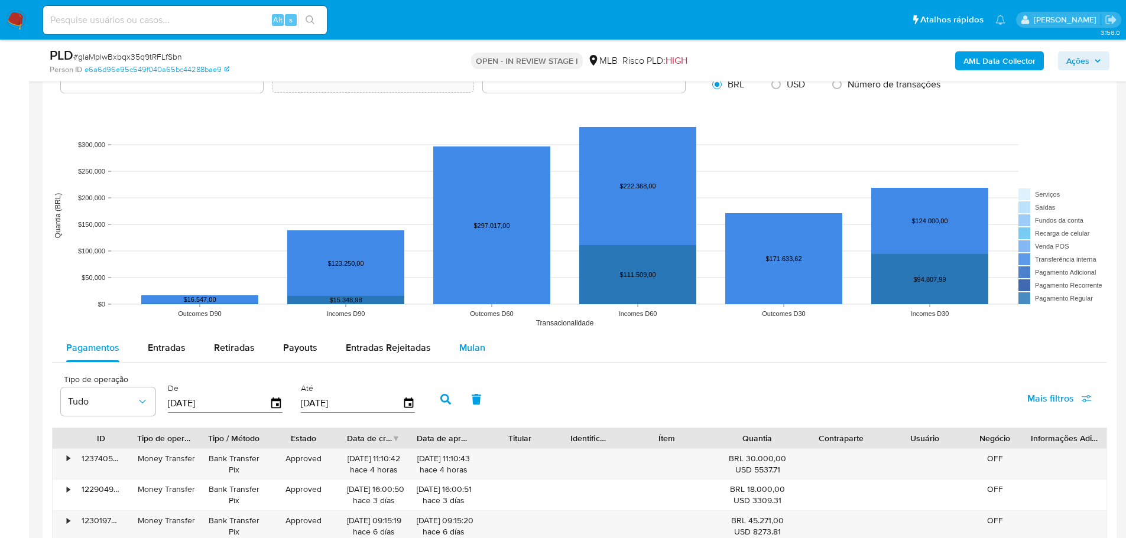
click at [474, 346] on span "Mulan" at bounding box center [472, 348] width 26 height 14
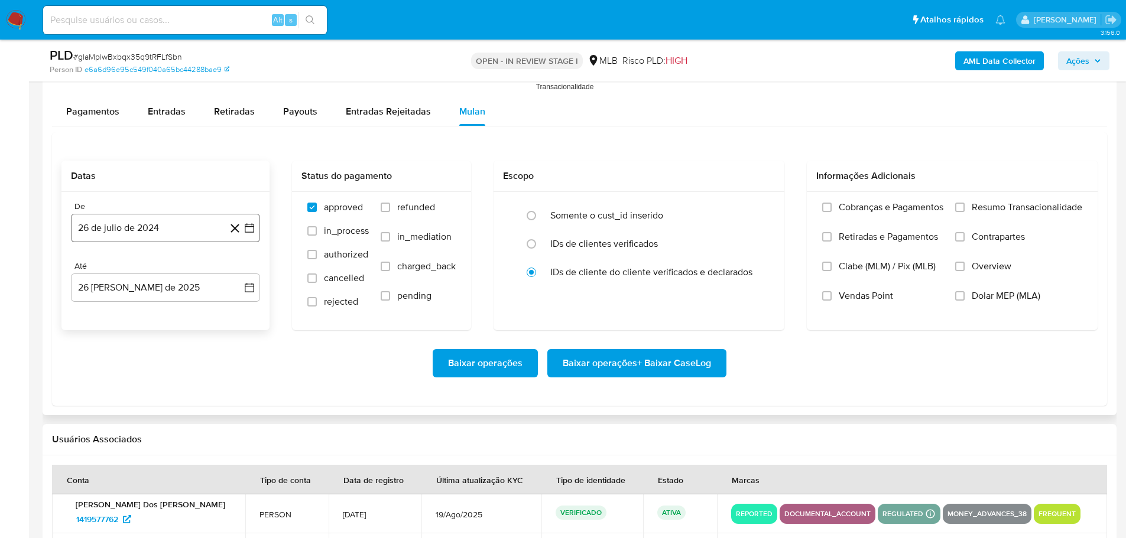
click at [118, 226] on button "26 de julio de 2024" at bounding box center [165, 228] width 189 height 28
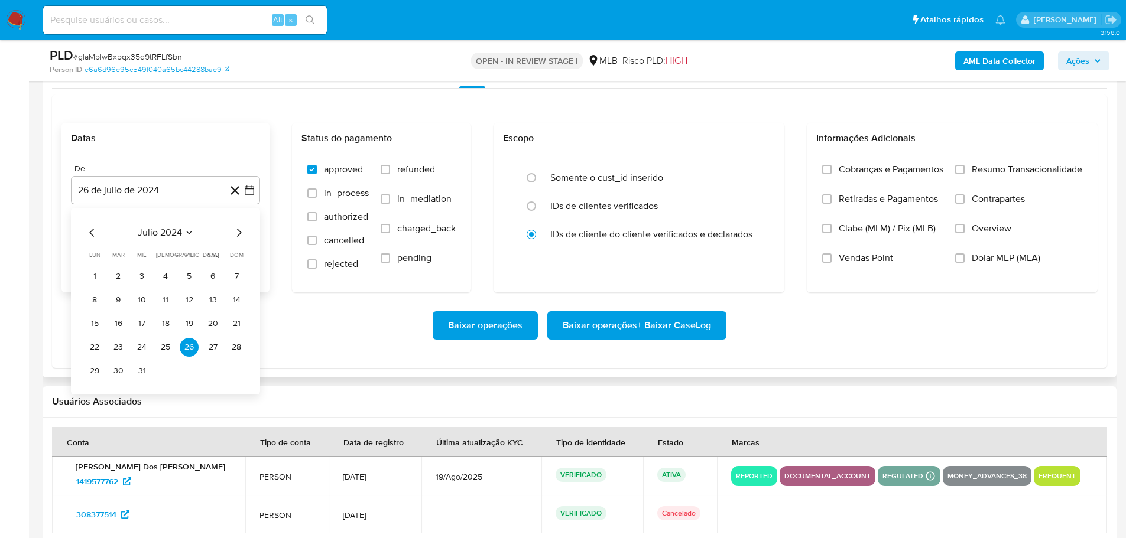
scroll to position [1359, 0]
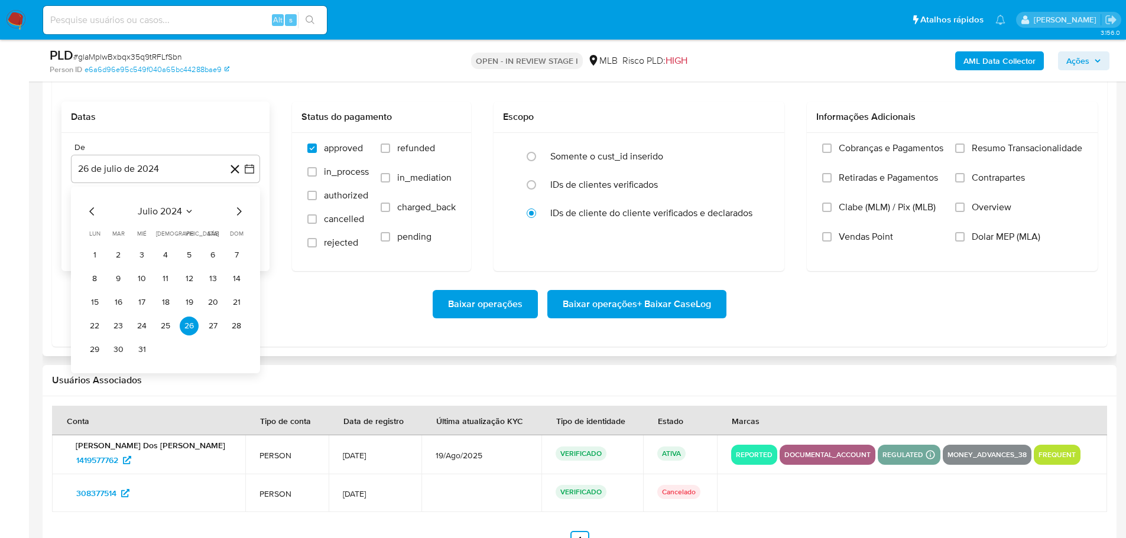
click at [239, 209] on icon "Mes siguiente" at bounding box center [239, 211] width 14 height 14
click at [238, 209] on icon "Mes siguiente" at bounding box center [239, 211] width 14 height 14
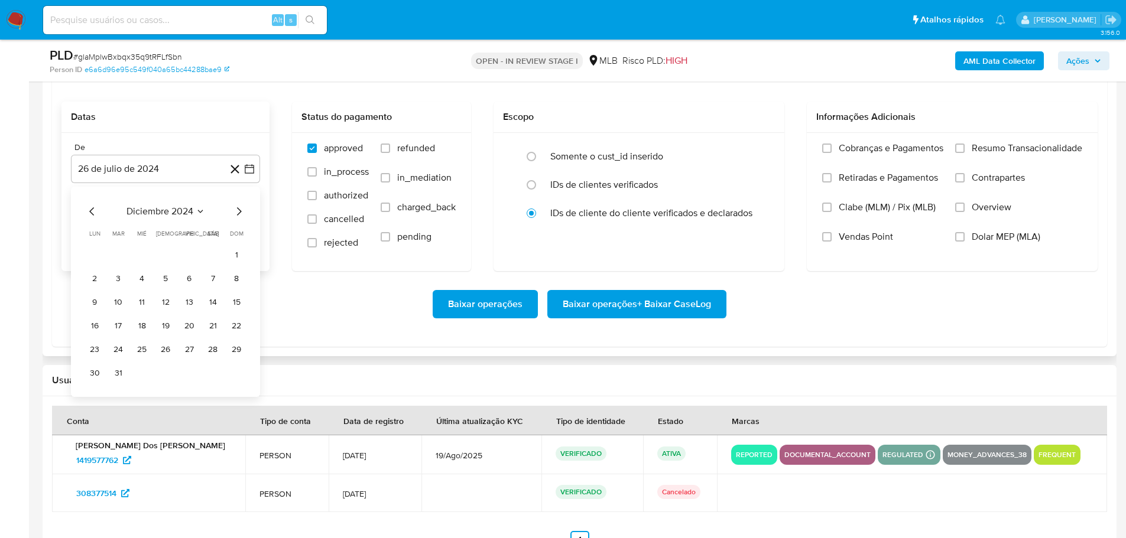
click at [238, 209] on icon "Mes siguiente" at bounding box center [239, 211] width 14 height 14
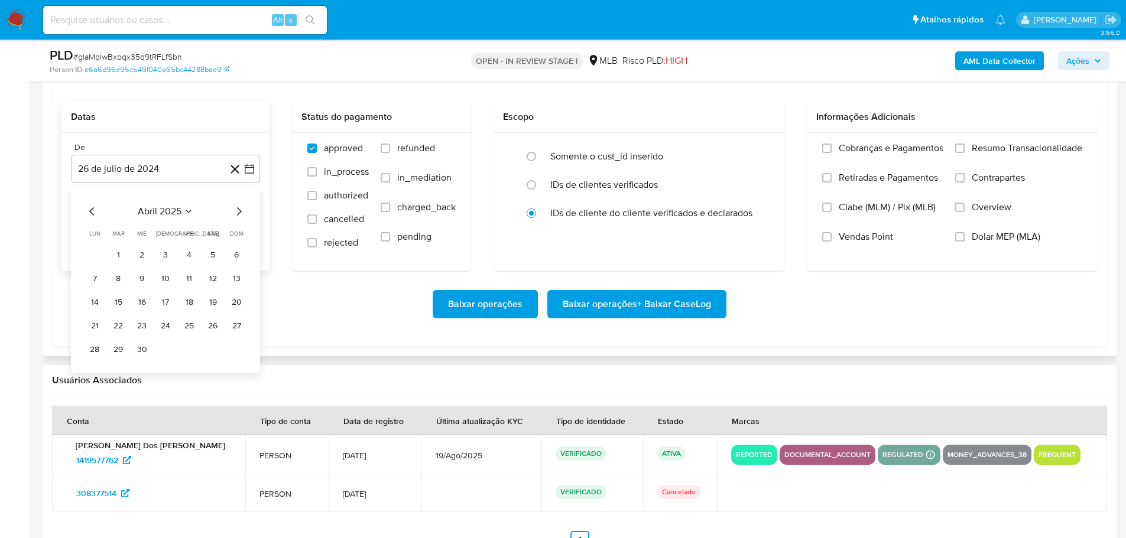
click at [238, 209] on icon "Mes siguiente" at bounding box center [239, 211] width 14 height 14
click at [94, 214] on icon "Mes anterior" at bounding box center [92, 211] width 14 height 14
click at [114, 255] on button "1" at bounding box center [118, 255] width 19 height 19
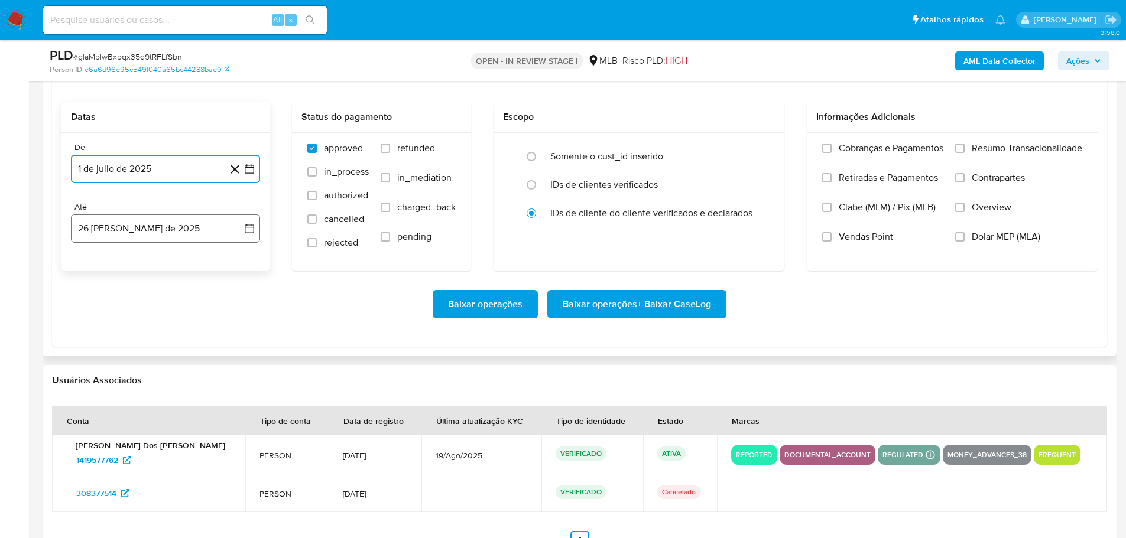
click at [139, 236] on button "26 [PERSON_NAME] de 2025" at bounding box center [165, 228] width 189 height 28
click at [236, 384] on button "24" at bounding box center [236, 385] width 19 height 19
click at [971, 146] on span "Resumo Transacionalidade" at bounding box center [1026, 148] width 110 height 12
click at [964, 146] on input "Resumo Transacionalidade" at bounding box center [959, 148] width 9 height 9
click at [701, 300] on span "Baixar operações + Baixar CaseLog" at bounding box center [636, 304] width 148 height 26
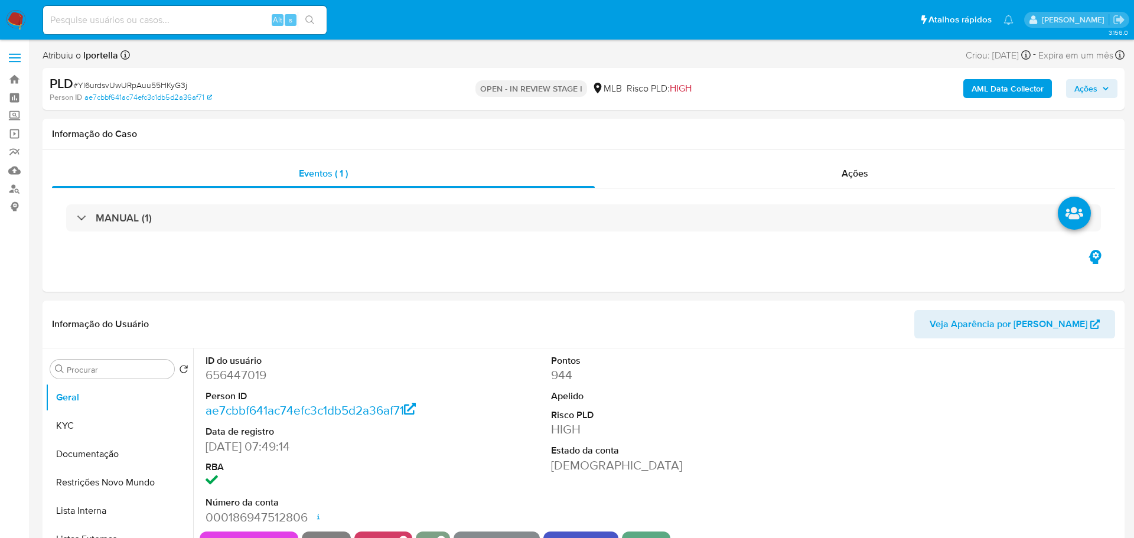
select select "10"
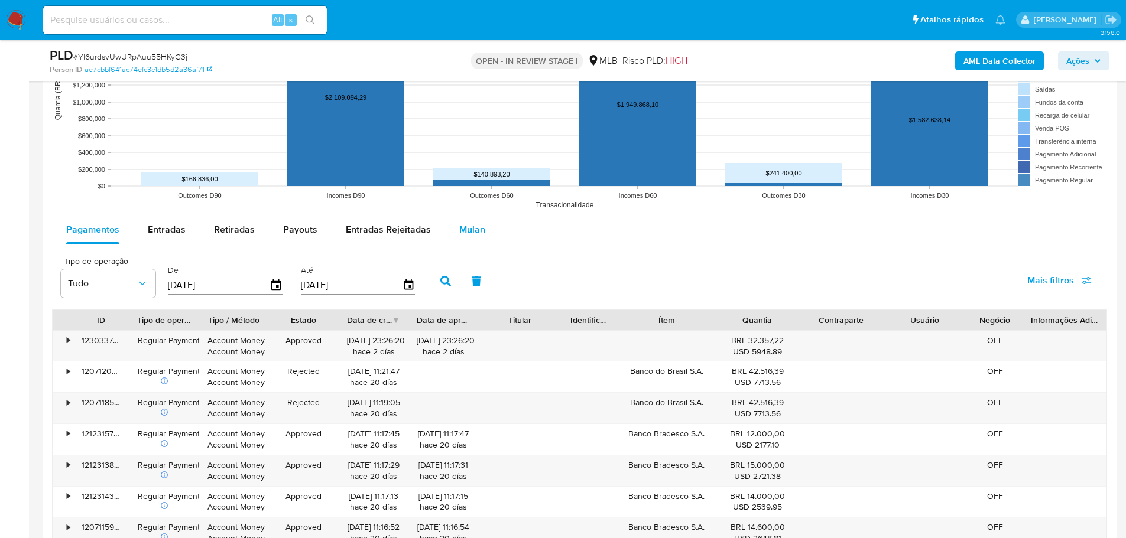
click at [459, 226] on span "Mulan" at bounding box center [472, 230] width 26 height 14
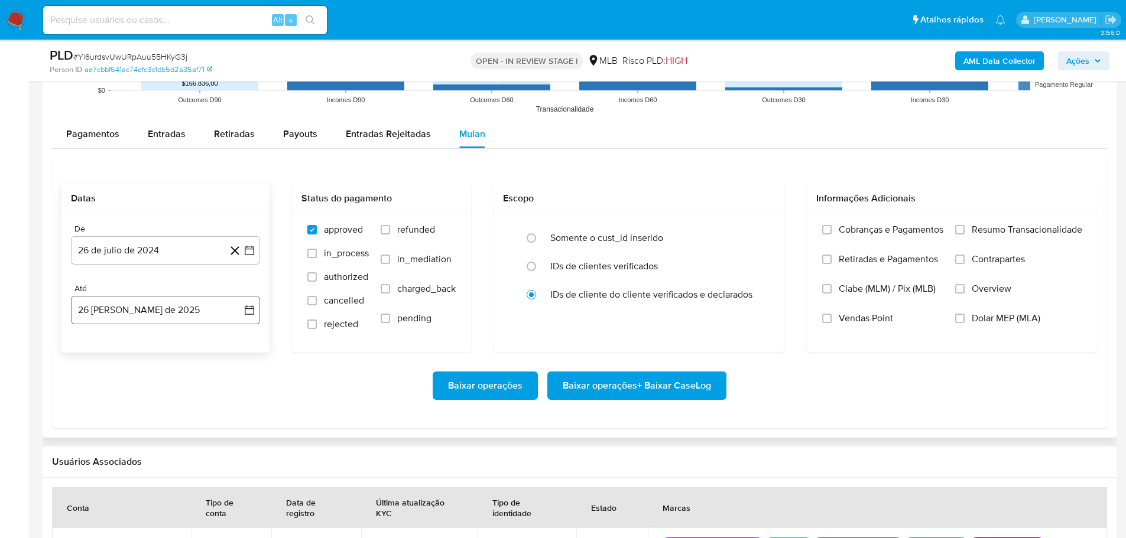
scroll to position [1359, 0]
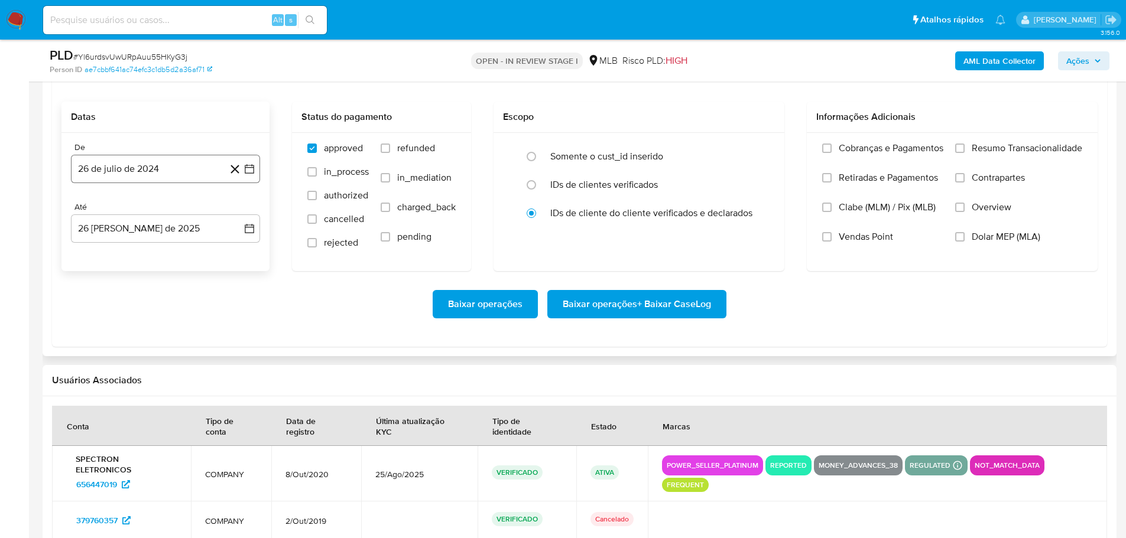
click at [95, 172] on button "26 de julio de 2024" at bounding box center [165, 169] width 189 height 28
click at [241, 211] on icon "Mes siguiente" at bounding box center [239, 211] width 5 height 8
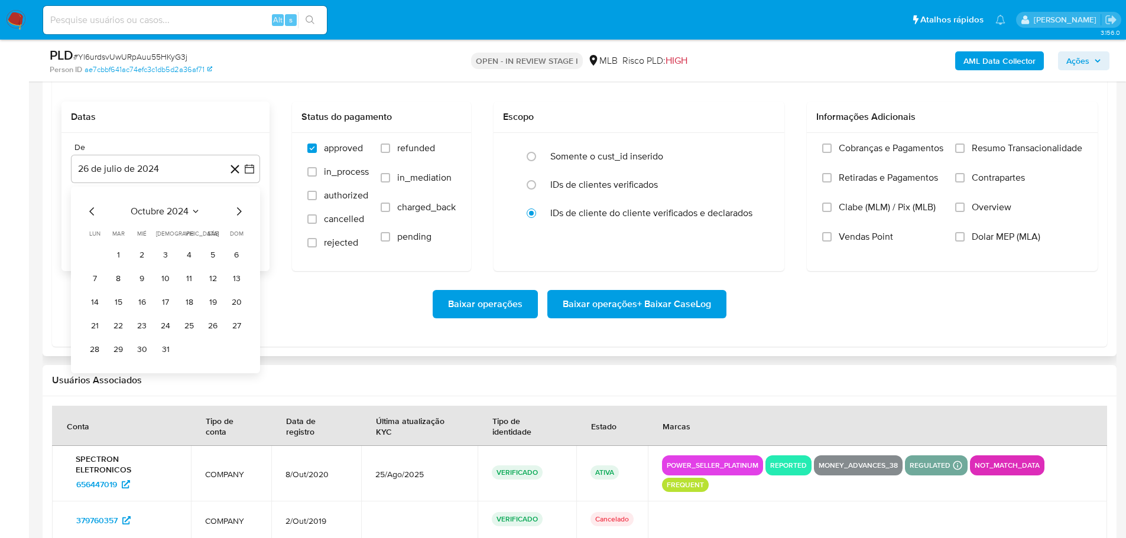
click at [241, 211] on icon "Mes siguiente" at bounding box center [239, 211] width 5 height 8
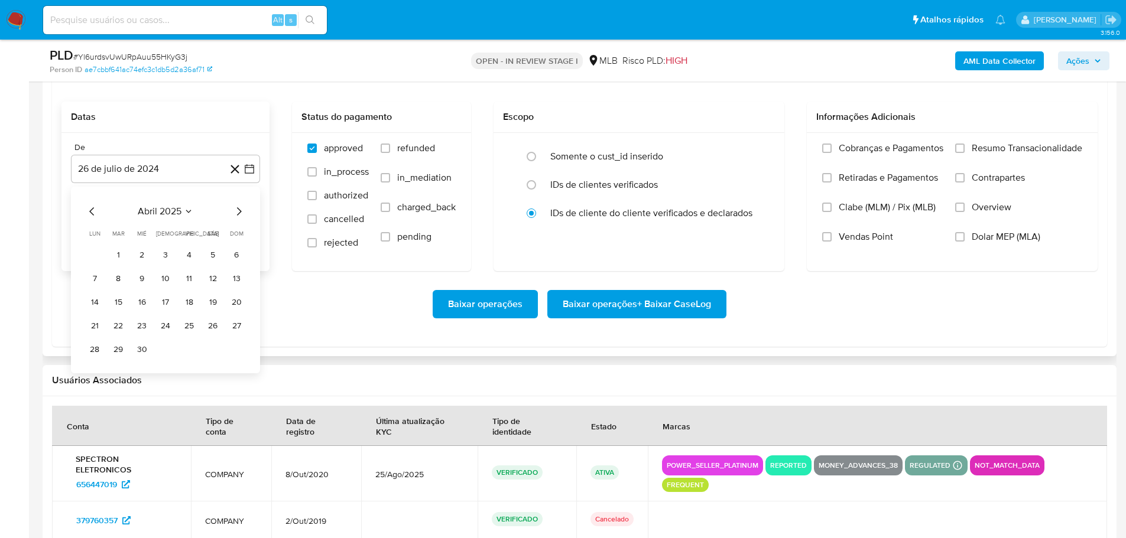
click at [241, 211] on icon "Mes siguiente" at bounding box center [239, 211] width 5 height 8
click at [118, 257] on button "1" at bounding box center [118, 255] width 19 height 19
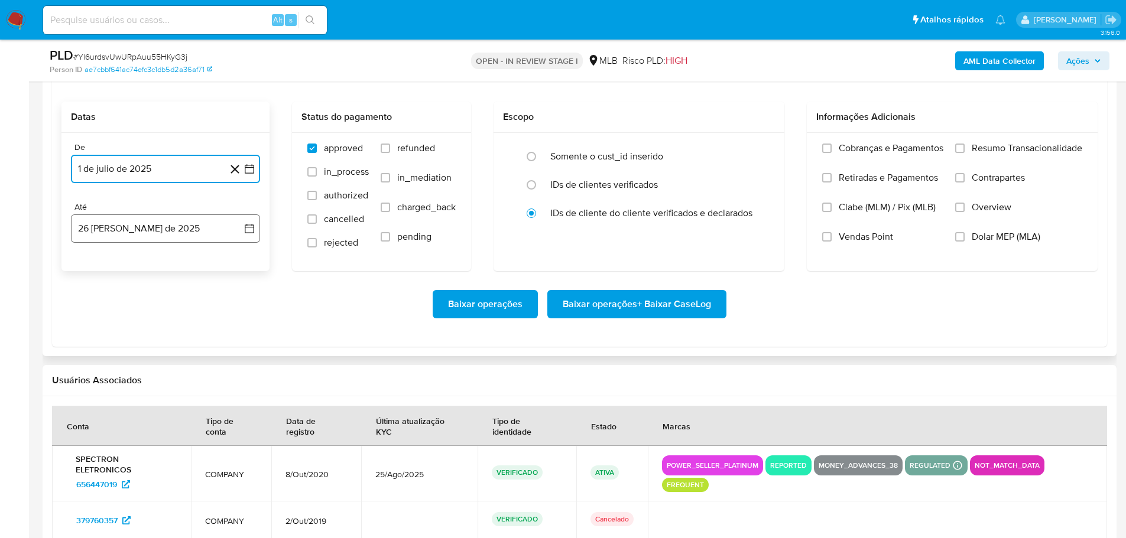
click at [134, 232] on button "26 [PERSON_NAME] de 2025" at bounding box center [165, 228] width 189 height 28
click at [238, 385] on button "24" at bounding box center [236, 385] width 19 height 19
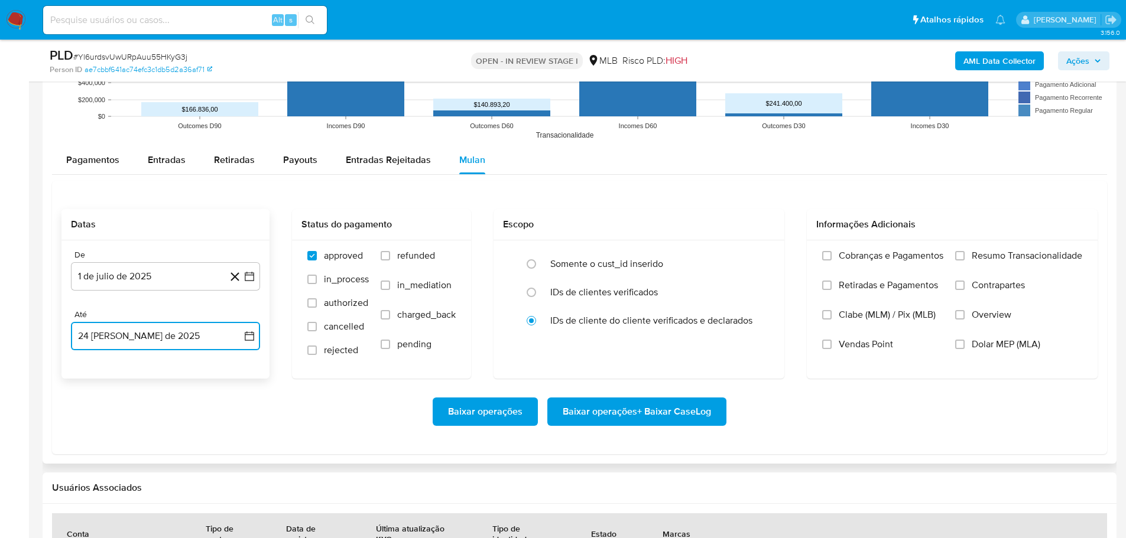
scroll to position [1241, 0]
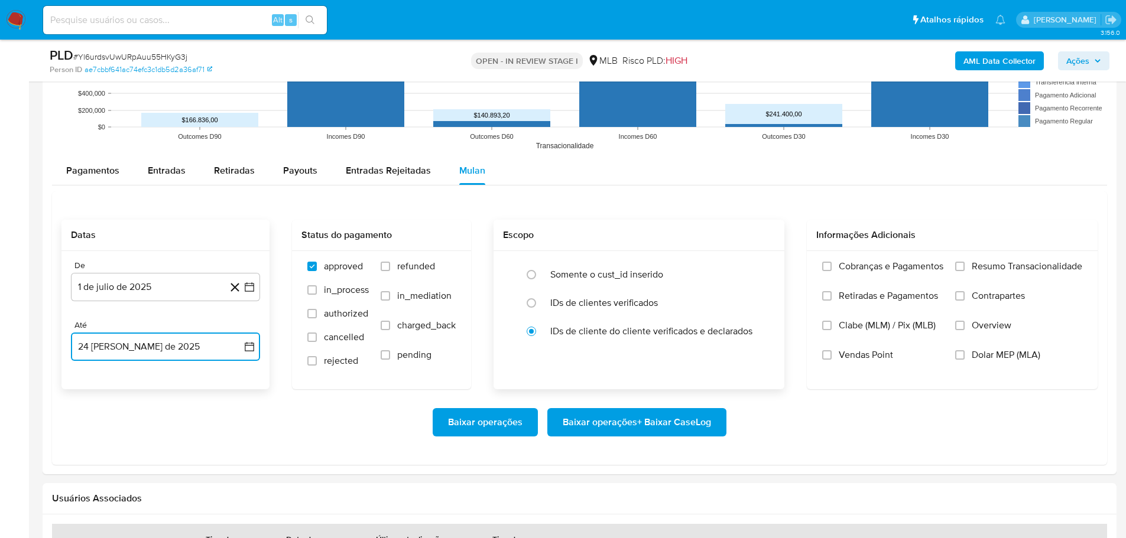
drag, startPoint x: 961, startPoint y: 268, endPoint x: 775, endPoint y: 370, distance: 211.5
click at [960, 268] on input "Resumo Transacionalidade" at bounding box center [959, 266] width 9 height 9
click at [658, 430] on span "Baixar operações + Baixar CaseLog" at bounding box center [636, 422] width 148 height 26
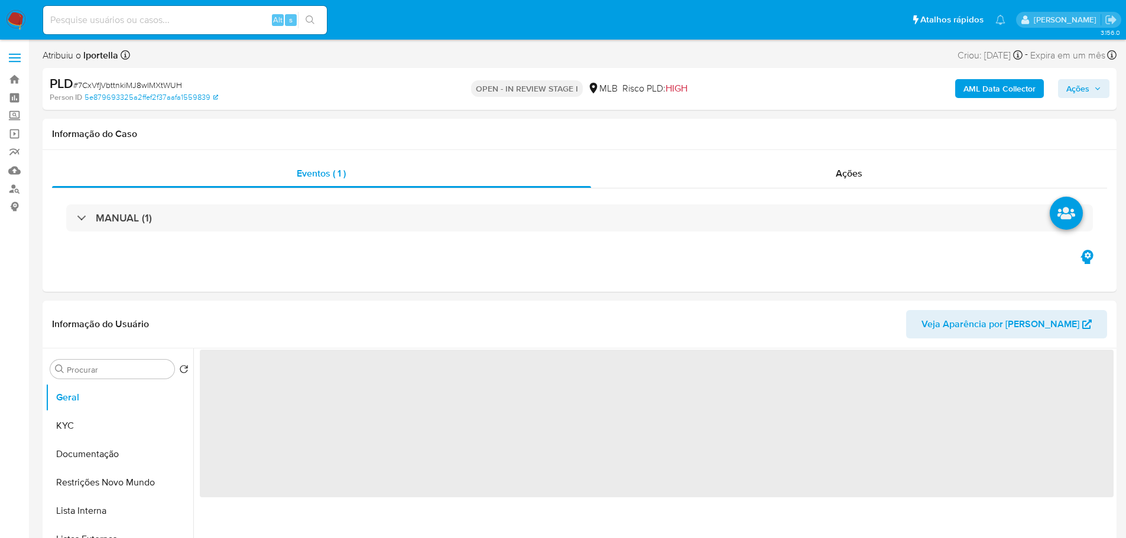
select select "10"
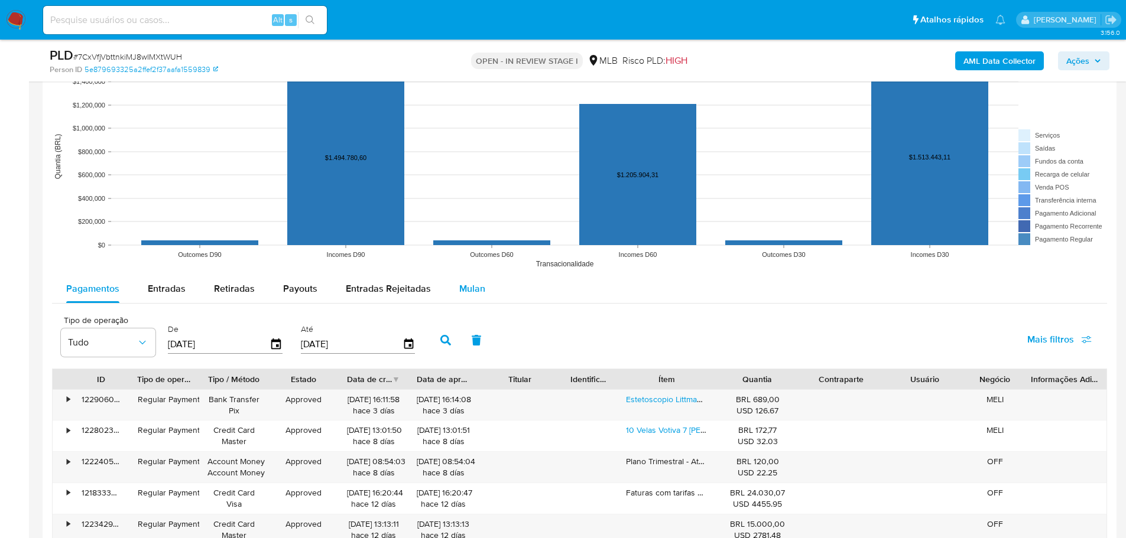
click at [460, 280] on div "Mulan" at bounding box center [472, 289] width 26 height 28
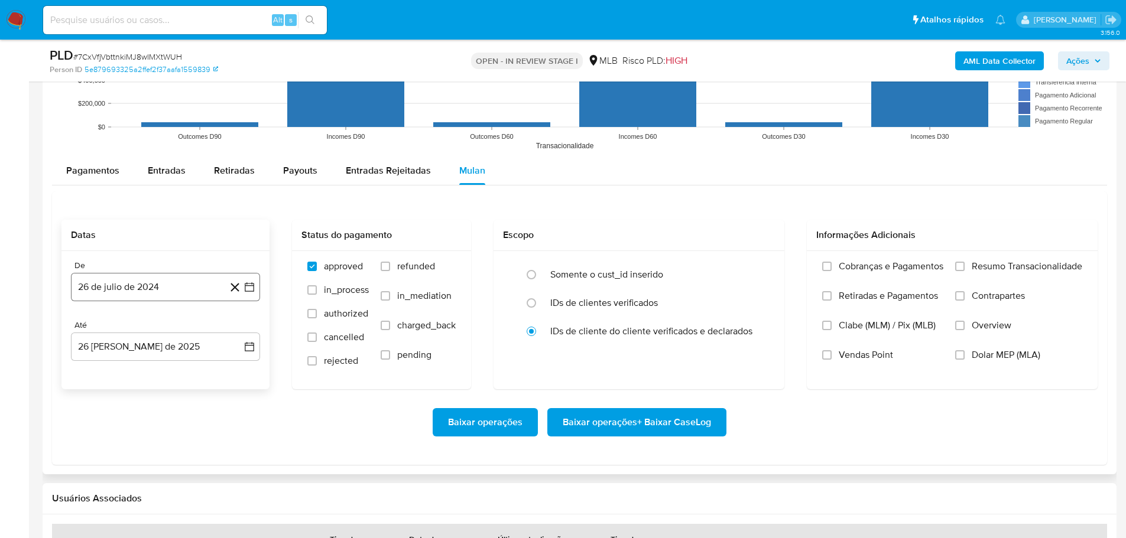
click at [162, 292] on button "26 de julio de 2024" at bounding box center [165, 287] width 189 height 28
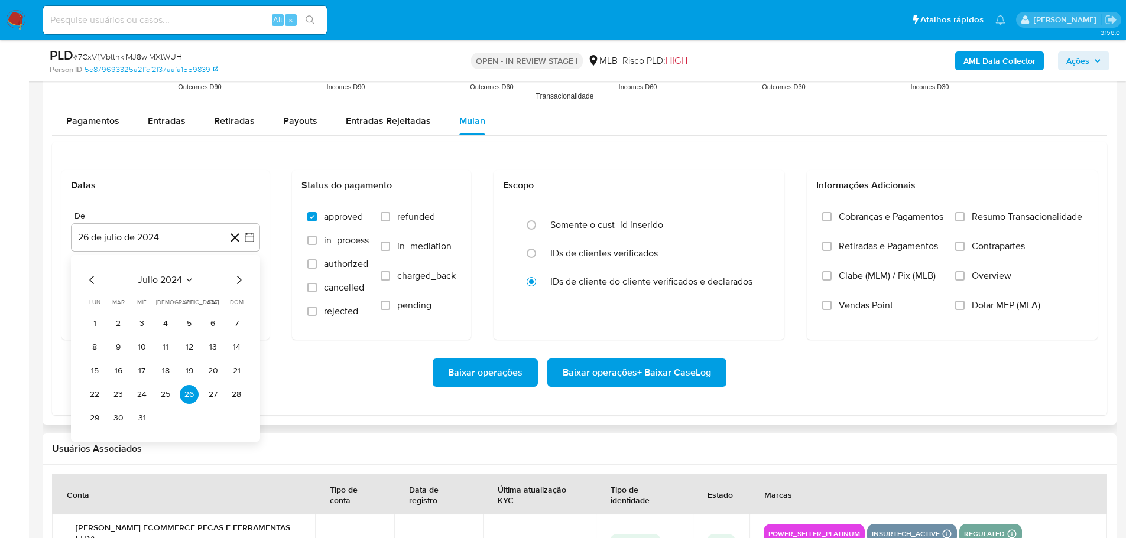
scroll to position [1359, 0]
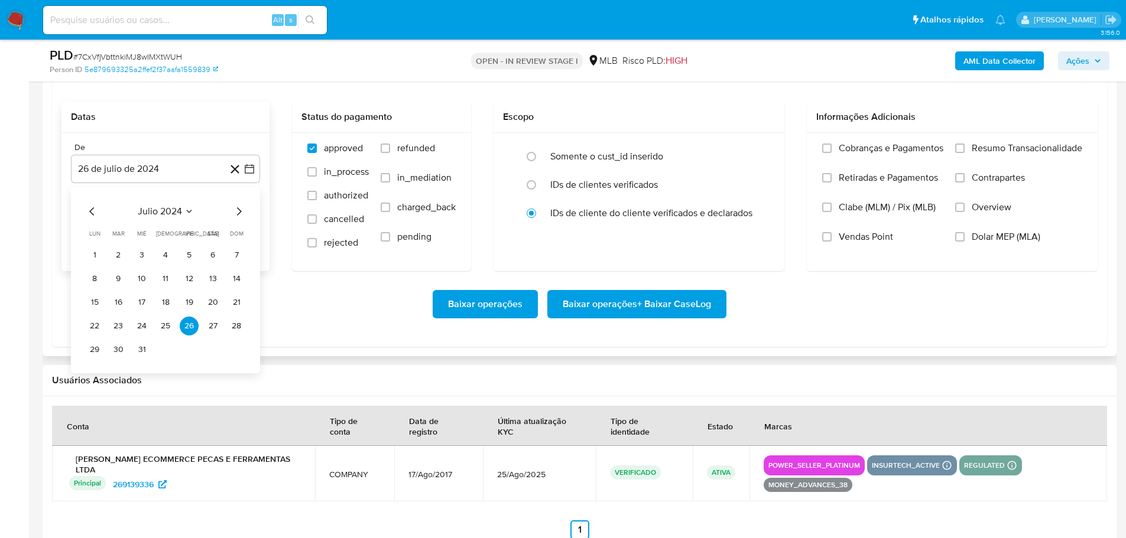
click at [243, 209] on icon "Mes siguiente" at bounding box center [239, 211] width 14 height 14
click at [240, 209] on icon "Mes siguiente" at bounding box center [239, 211] width 14 height 14
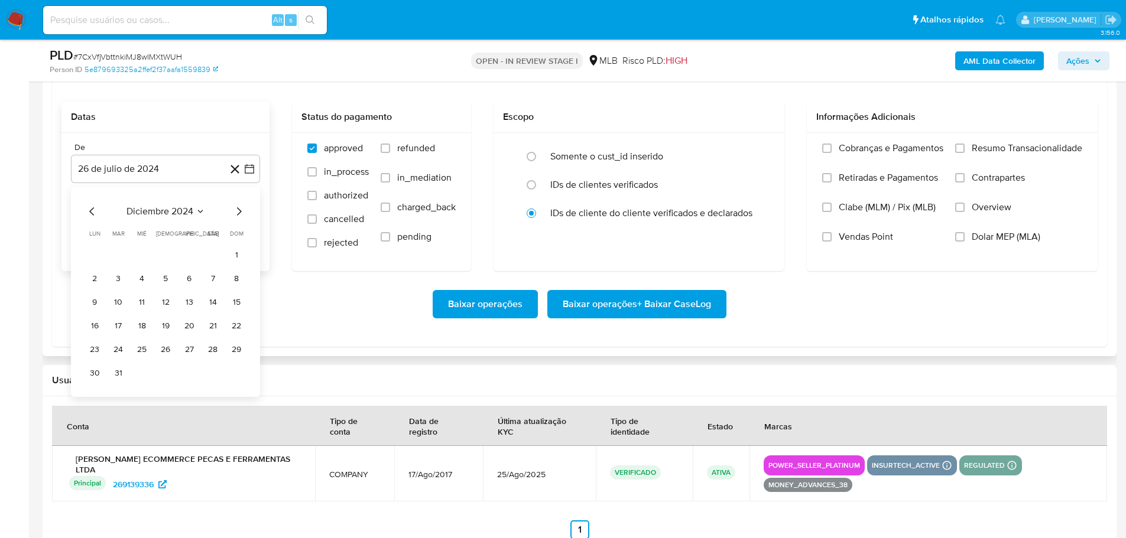
click at [240, 209] on icon "Mes siguiente" at bounding box center [239, 211] width 14 height 14
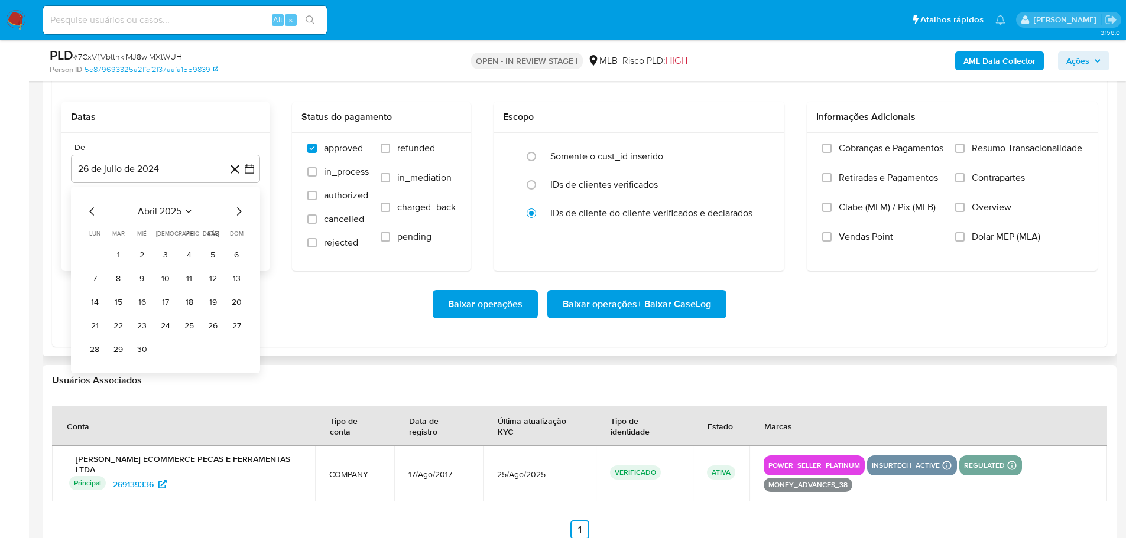
click at [240, 209] on icon "Mes siguiente" at bounding box center [239, 211] width 14 height 14
click at [116, 253] on button "1" at bounding box center [118, 255] width 19 height 19
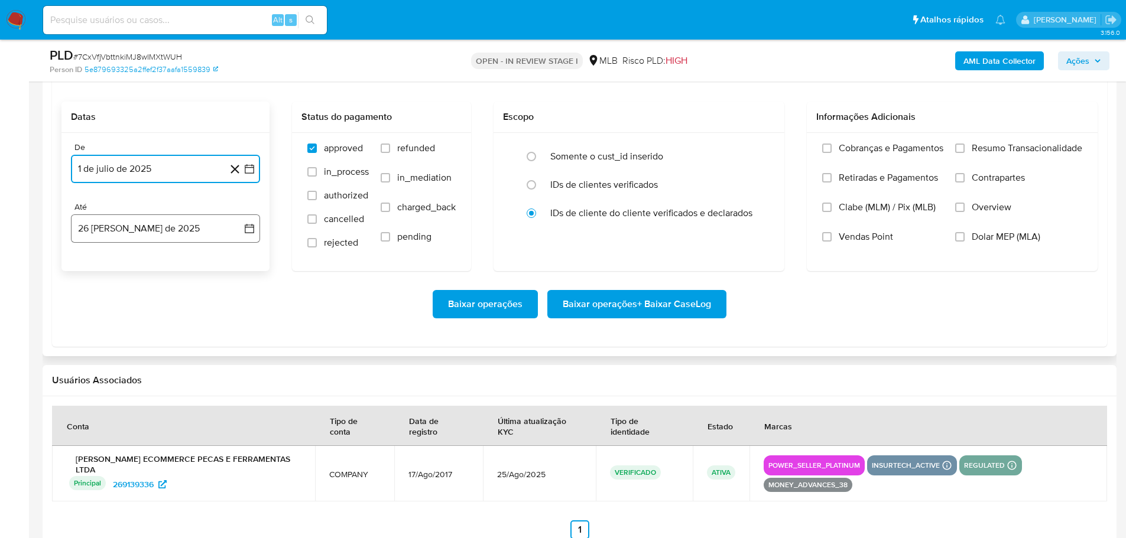
click at [141, 216] on button "[DATE]" at bounding box center [165, 228] width 189 height 28
click at [239, 389] on button "24" at bounding box center [236, 385] width 19 height 19
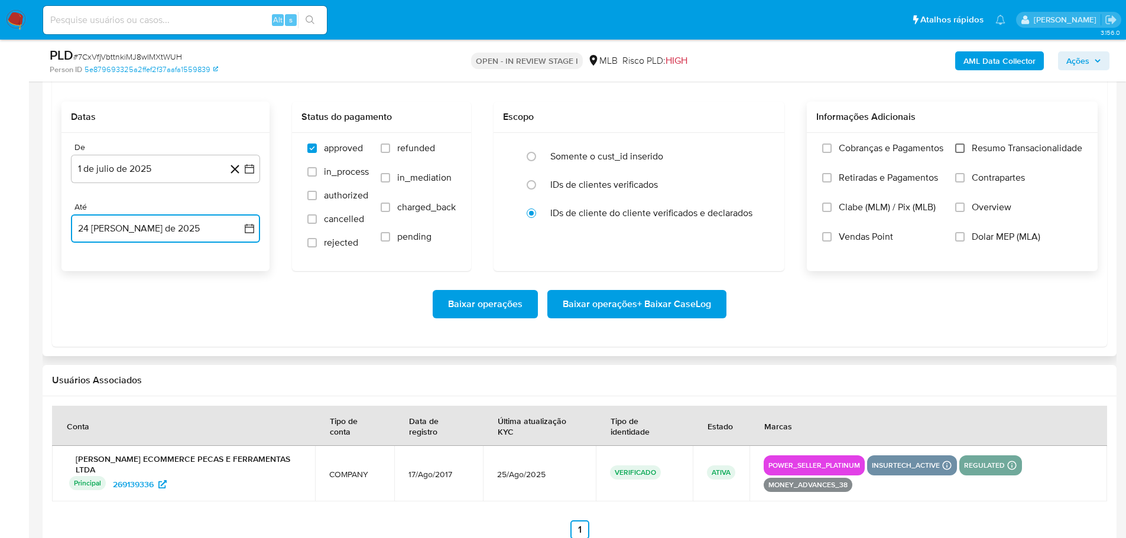
click at [955, 151] on input "Resumo Transacionalidade" at bounding box center [959, 148] width 9 height 9
click at [695, 303] on span "Baixar operações + Baixar CaseLog" at bounding box center [636, 304] width 148 height 26
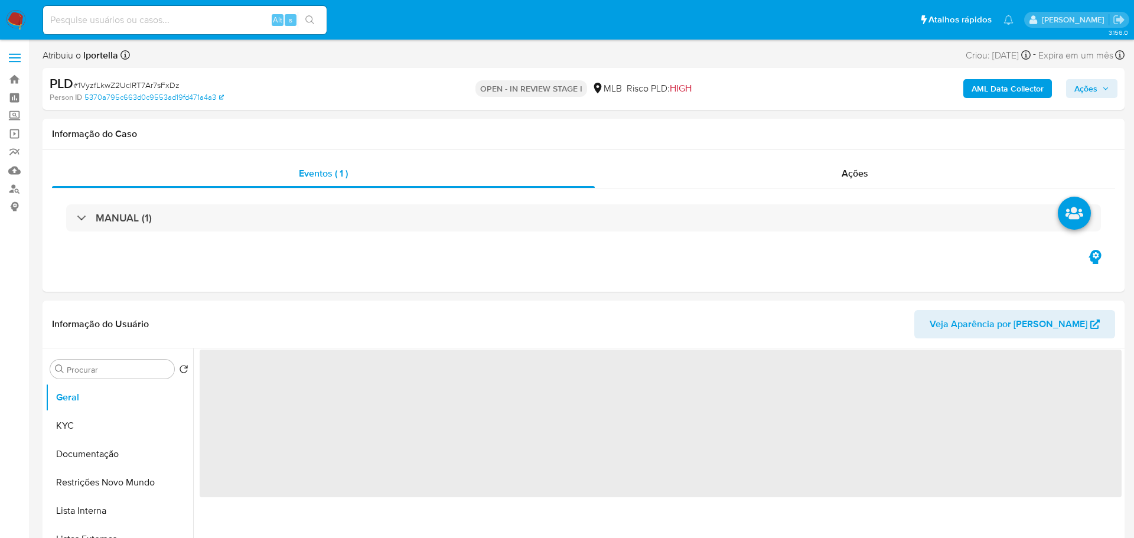
select select "10"
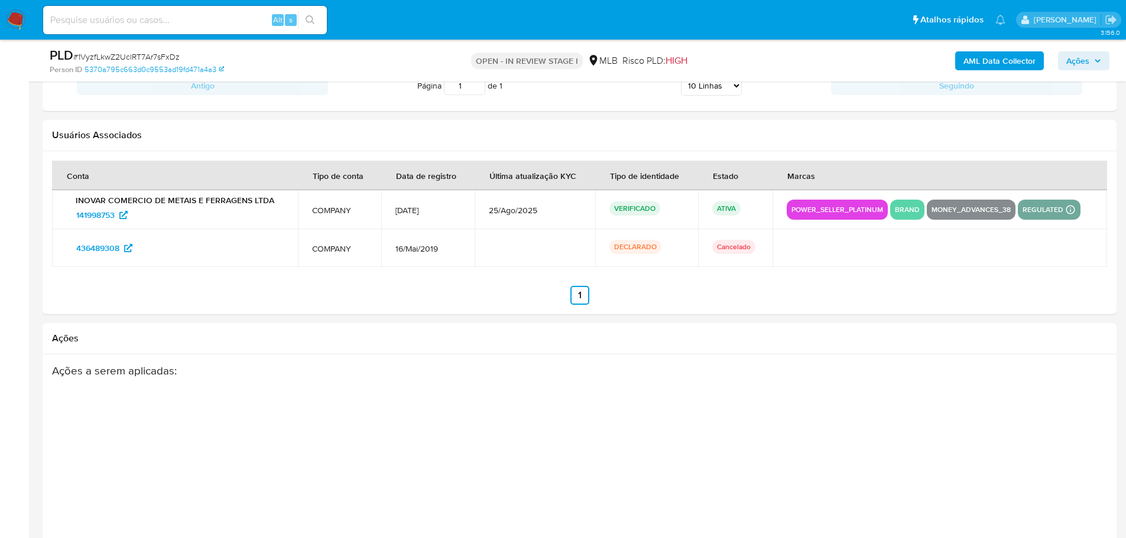
scroll to position [1300, 0]
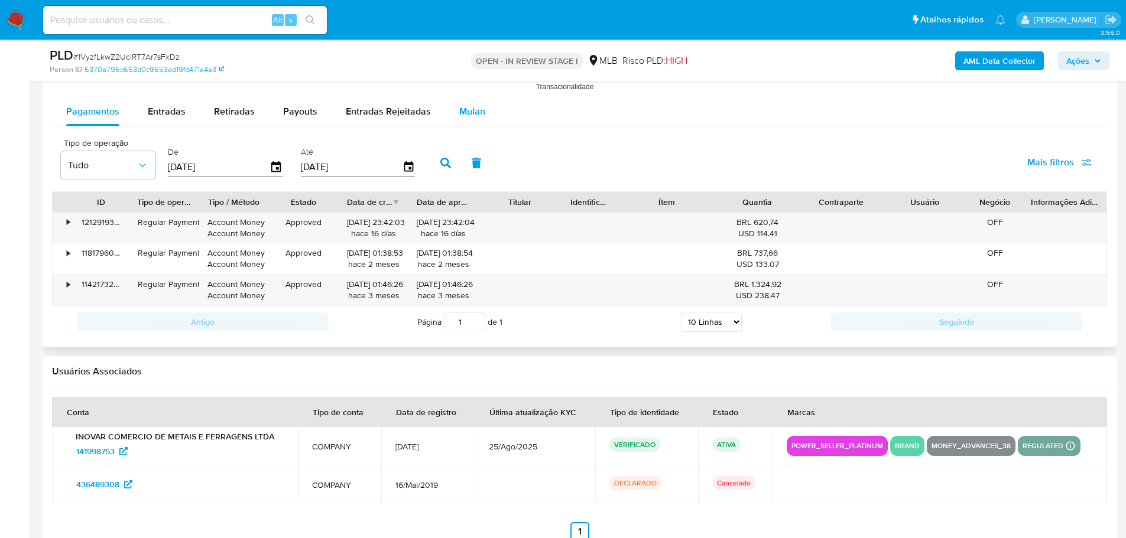
click at [473, 119] on div "Mulan" at bounding box center [472, 111] width 26 height 28
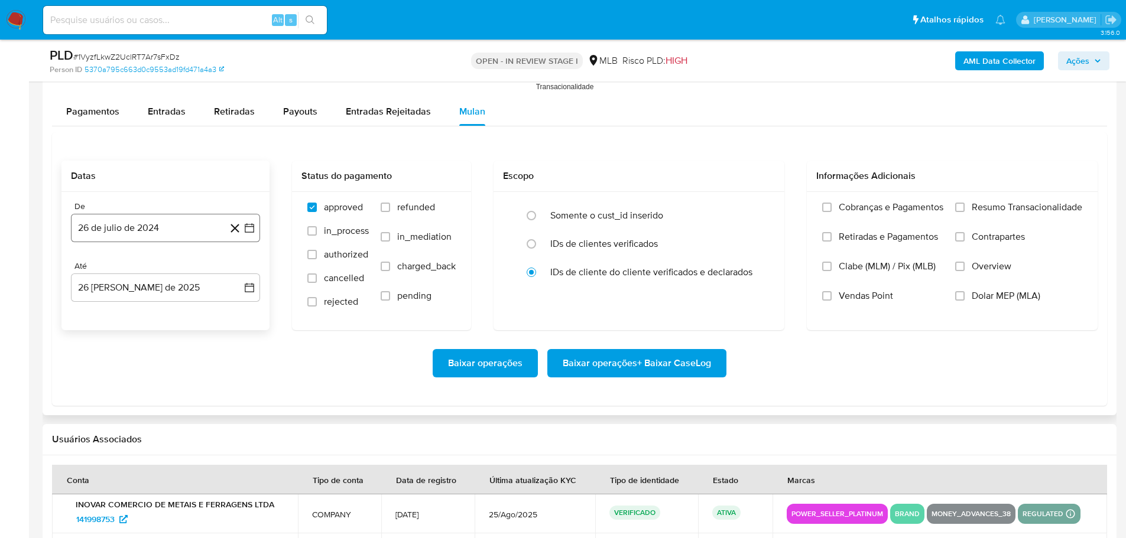
click at [143, 230] on button "26 de julio de 2024" at bounding box center [165, 228] width 189 height 28
click at [240, 266] on icon "Mes siguiente" at bounding box center [239, 271] width 14 height 14
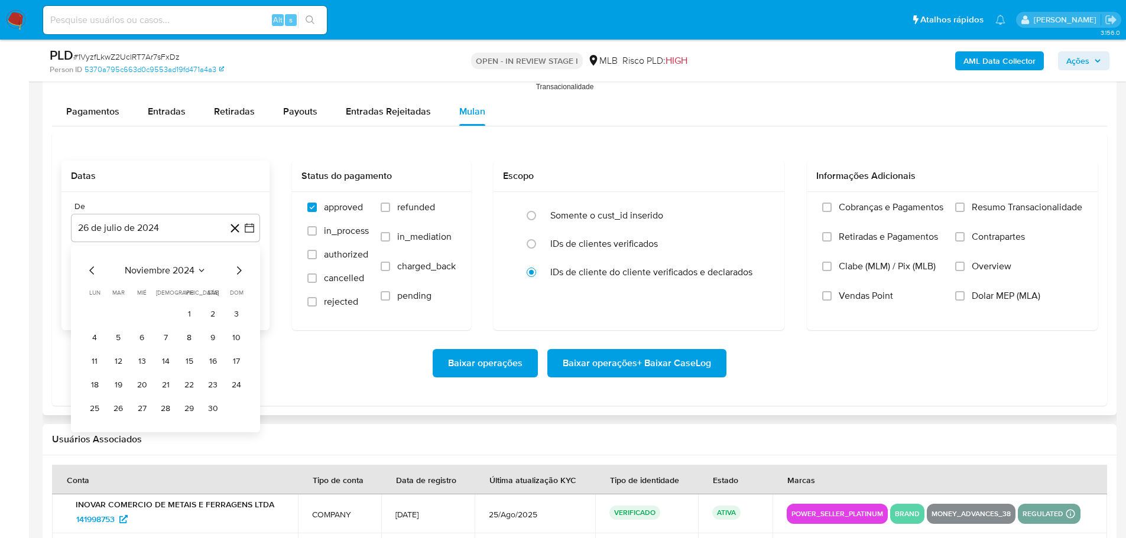
click at [240, 266] on icon "Mes siguiente" at bounding box center [239, 271] width 14 height 14
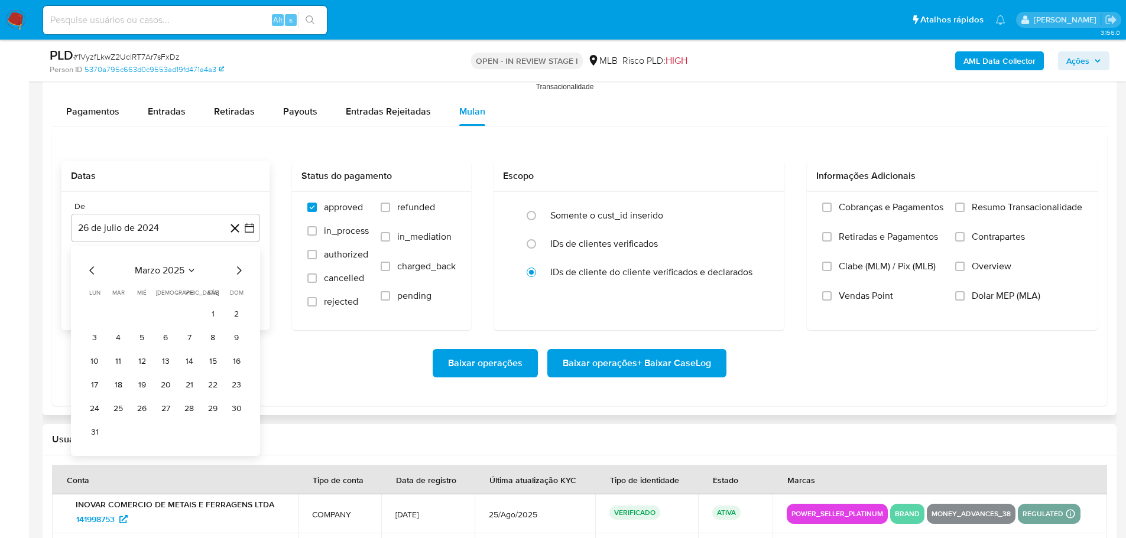
click at [240, 266] on icon "Mes siguiente" at bounding box center [239, 271] width 14 height 14
click at [116, 318] on button "1" at bounding box center [118, 314] width 19 height 19
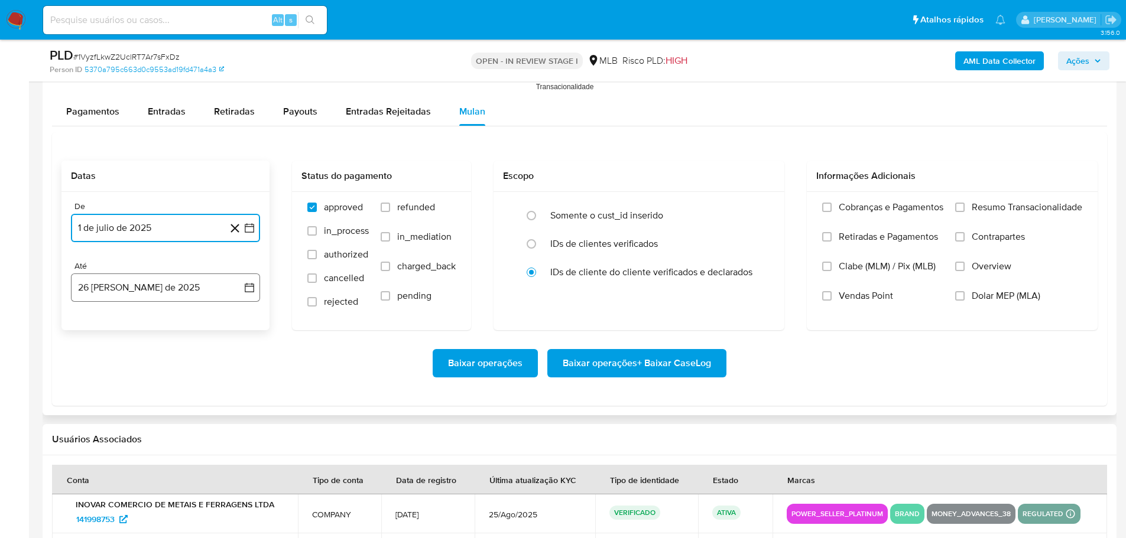
click at [136, 290] on button "[DATE]" at bounding box center [165, 288] width 189 height 28
click at [240, 442] on button "24" at bounding box center [236, 444] width 19 height 19
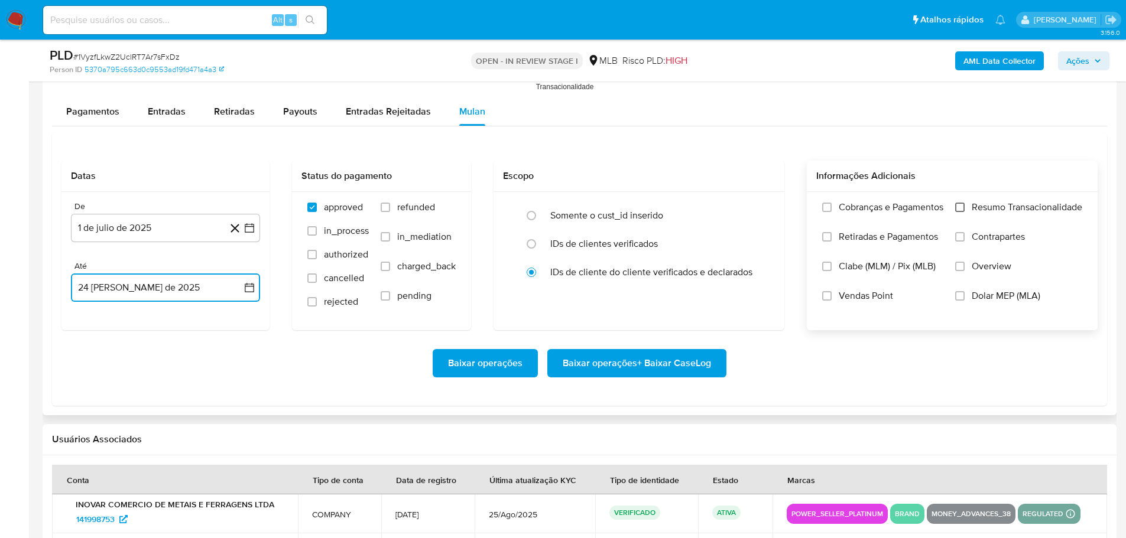
click at [957, 209] on input "Resumo Transacionalidade" at bounding box center [959, 207] width 9 height 9
click at [668, 359] on span "Baixar operações + Baixar CaseLog" at bounding box center [636, 363] width 148 height 26
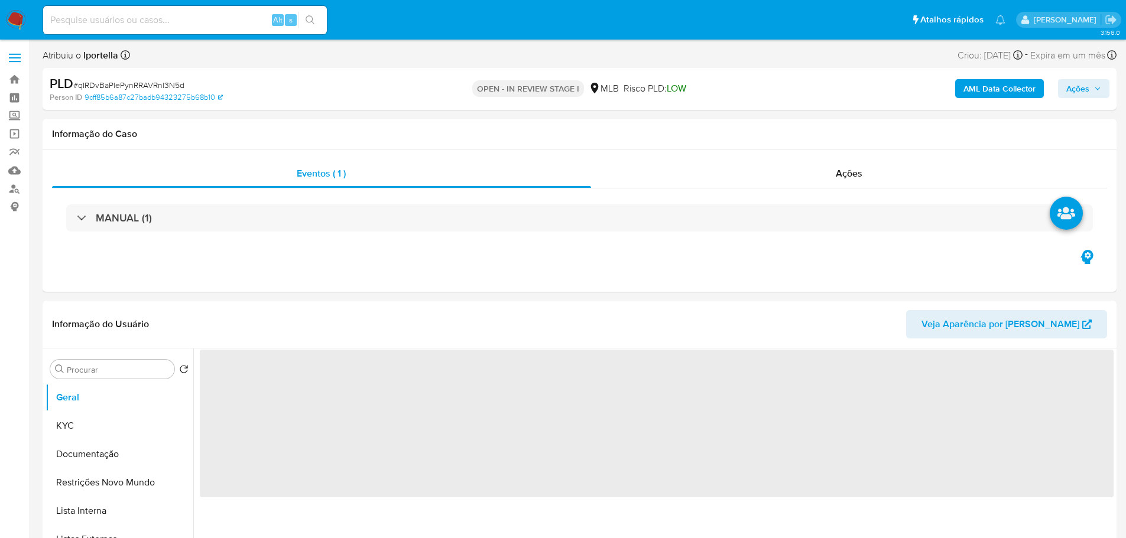
select select "10"
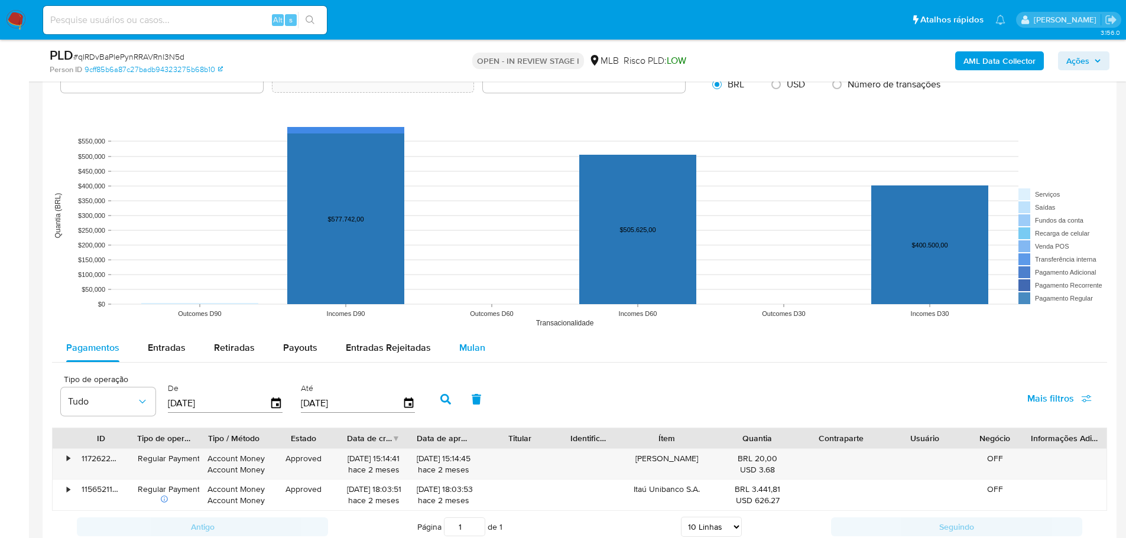
click at [476, 343] on span "Mulan" at bounding box center [472, 348] width 26 height 14
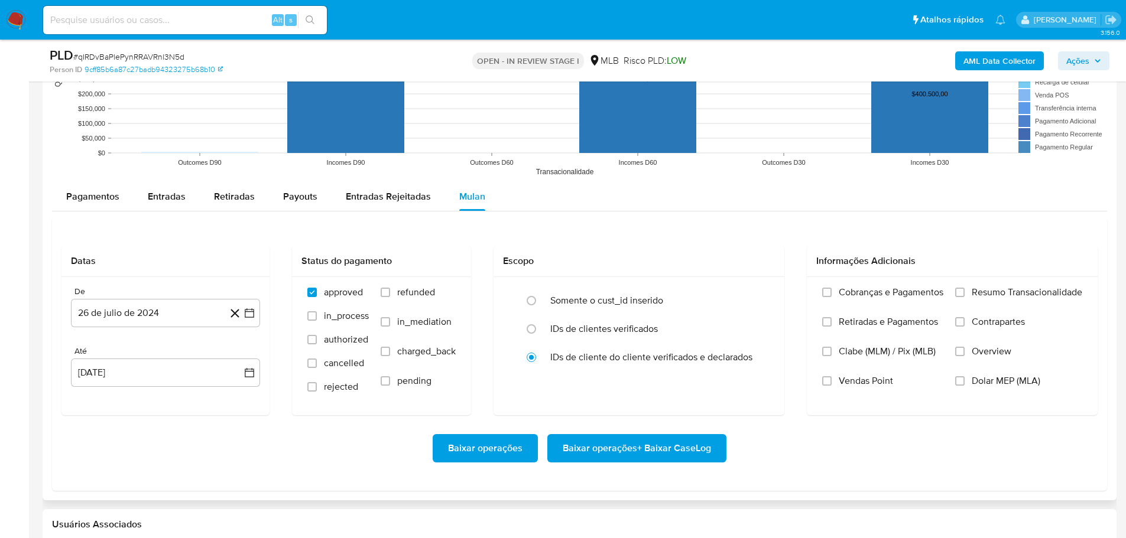
scroll to position [1359, 0]
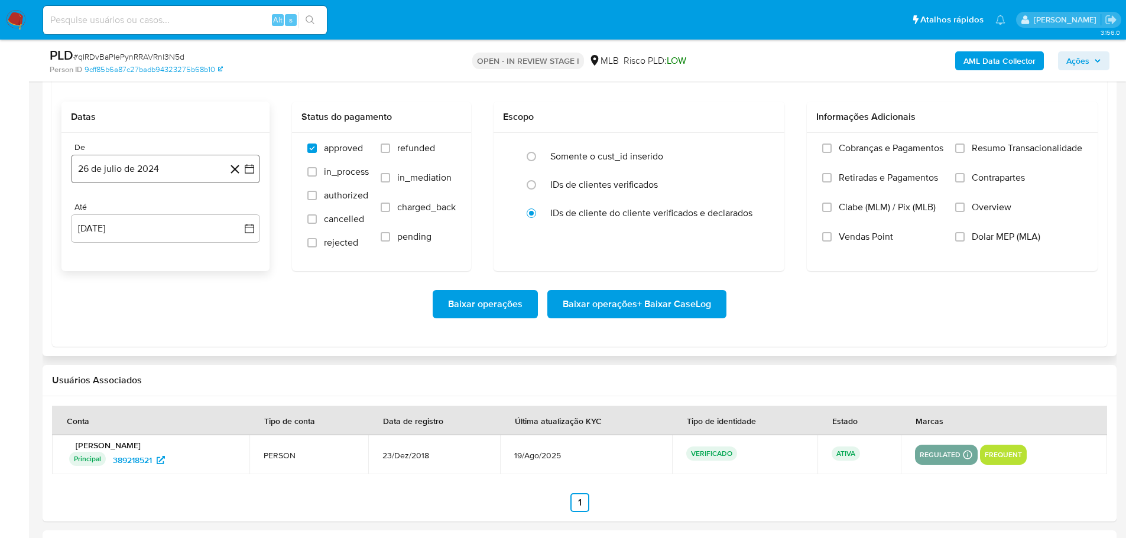
click at [141, 181] on button "26 de julio de 2024" at bounding box center [165, 169] width 189 height 28
click at [240, 215] on icon "Mes siguiente" at bounding box center [239, 211] width 14 height 14
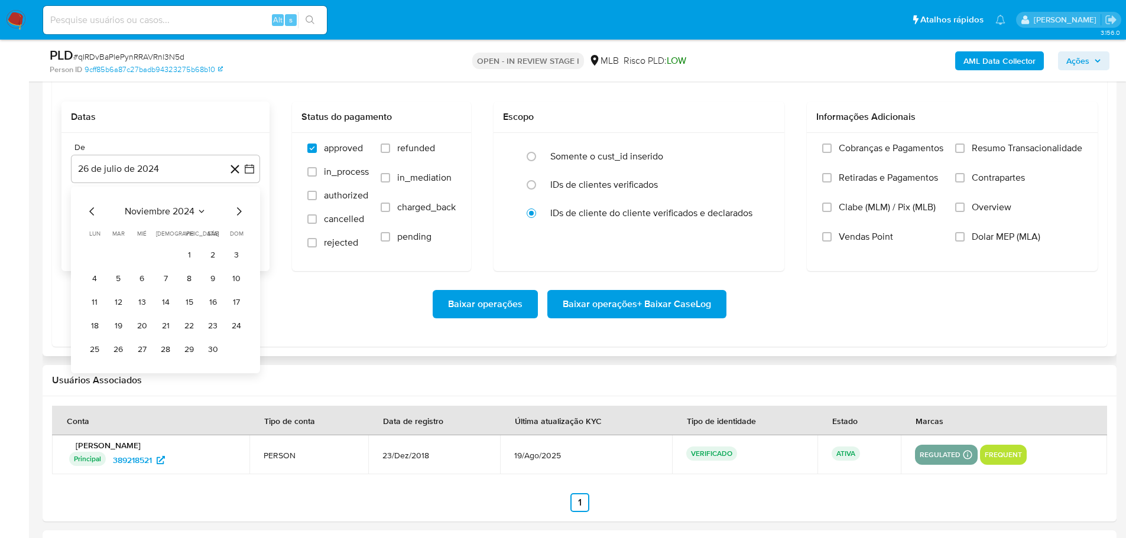
click at [240, 215] on icon "Mes siguiente" at bounding box center [239, 211] width 14 height 14
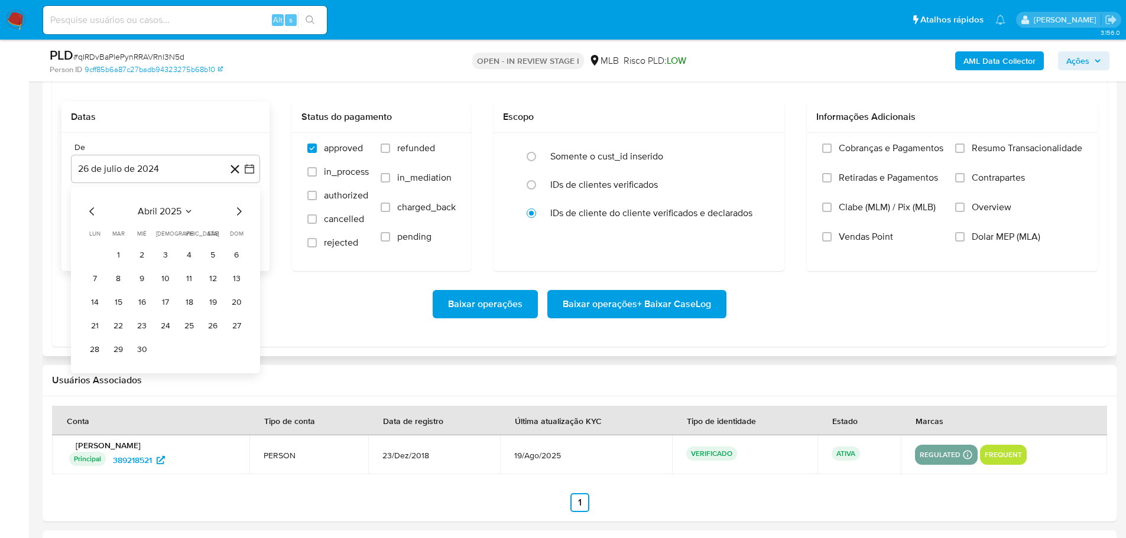
click at [240, 215] on icon "Mes siguiente" at bounding box center [239, 211] width 14 height 14
click at [118, 257] on button "1" at bounding box center [118, 255] width 19 height 19
click at [129, 246] on div "De [DATE] [DATE] Até [DATE] [DATE]" at bounding box center [165, 202] width 208 height 138
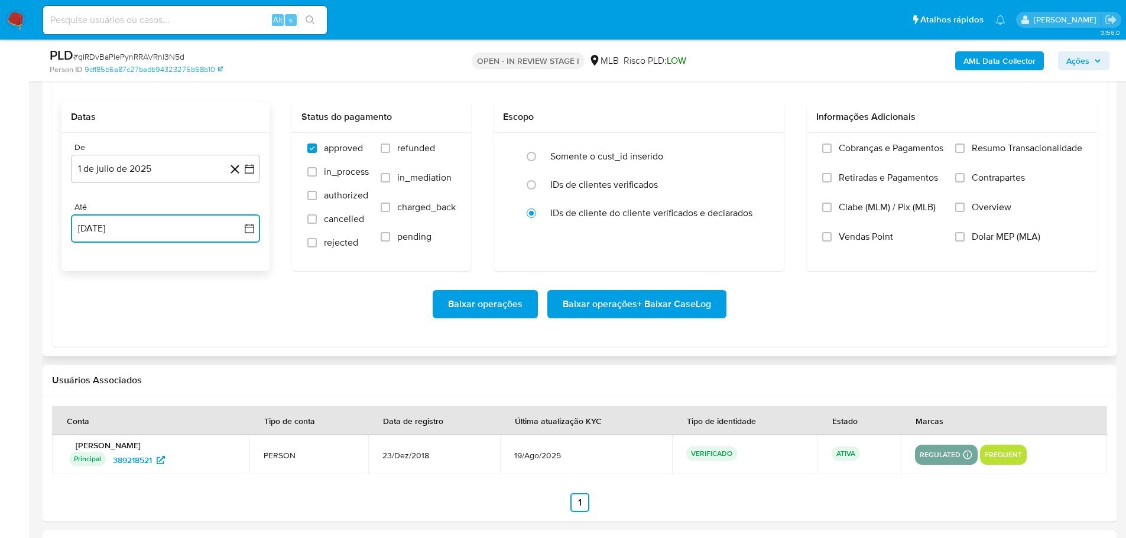
click at [132, 236] on button "[DATE]" at bounding box center [165, 228] width 189 height 28
click at [238, 382] on button "24" at bounding box center [236, 385] width 19 height 19
click at [955, 147] on input "Resumo Transacionalidade" at bounding box center [959, 148] width 9 height 9
click at [698, 303] on span "Baixar operações + Baixar CaseLog" at bounding box center [636, 304] width 148 height 26
